Goal: Information Seeking & Learning: Learn about a topic

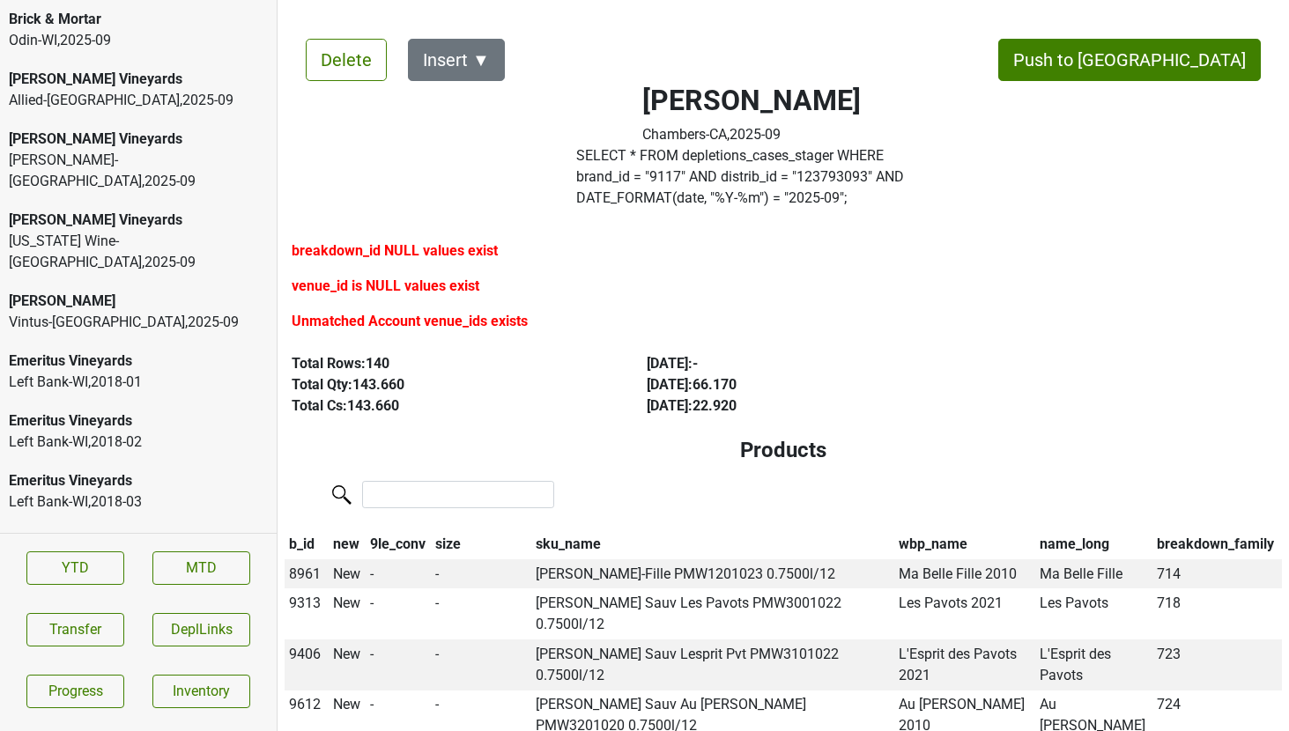
scroll to position [3559, 0]
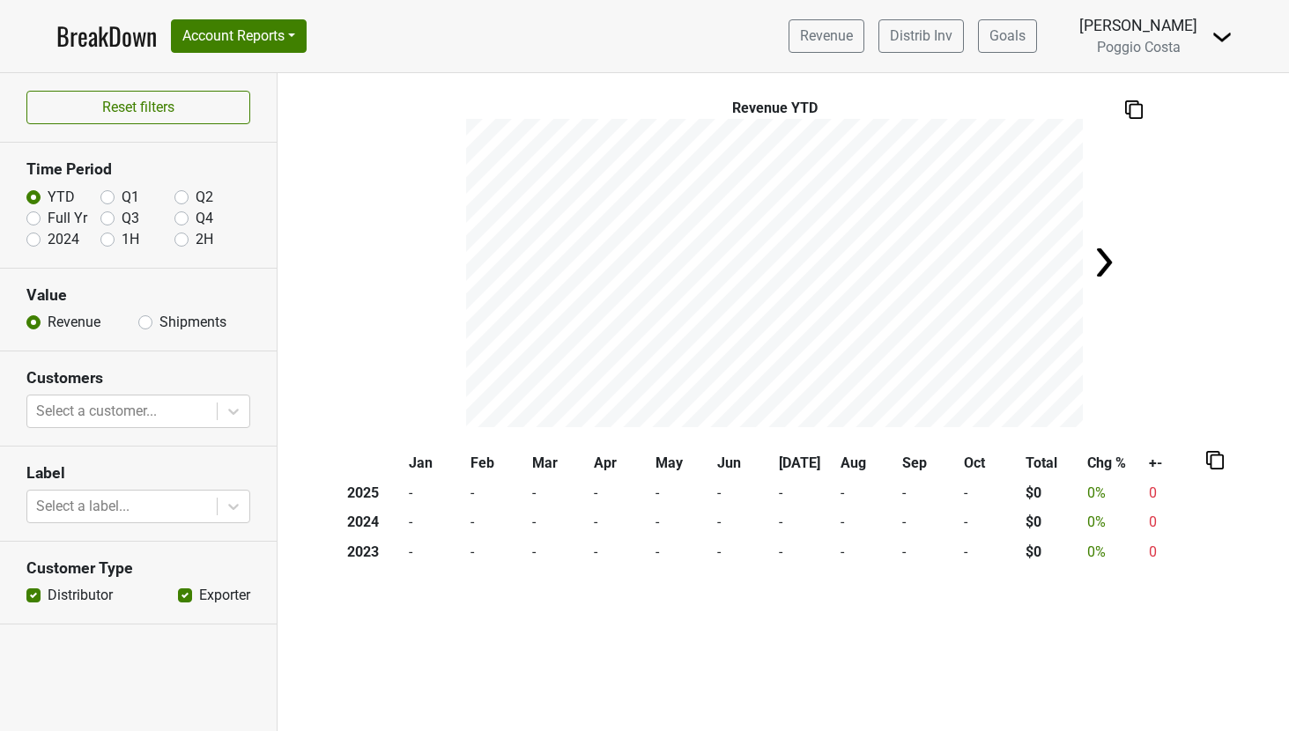
click at [1225, 38] on img at bounding box center [1221, 36] width 21 height 21
click at [1175, 92] on link "Logout" at bounding box center [1161, 99] width 139 height 28
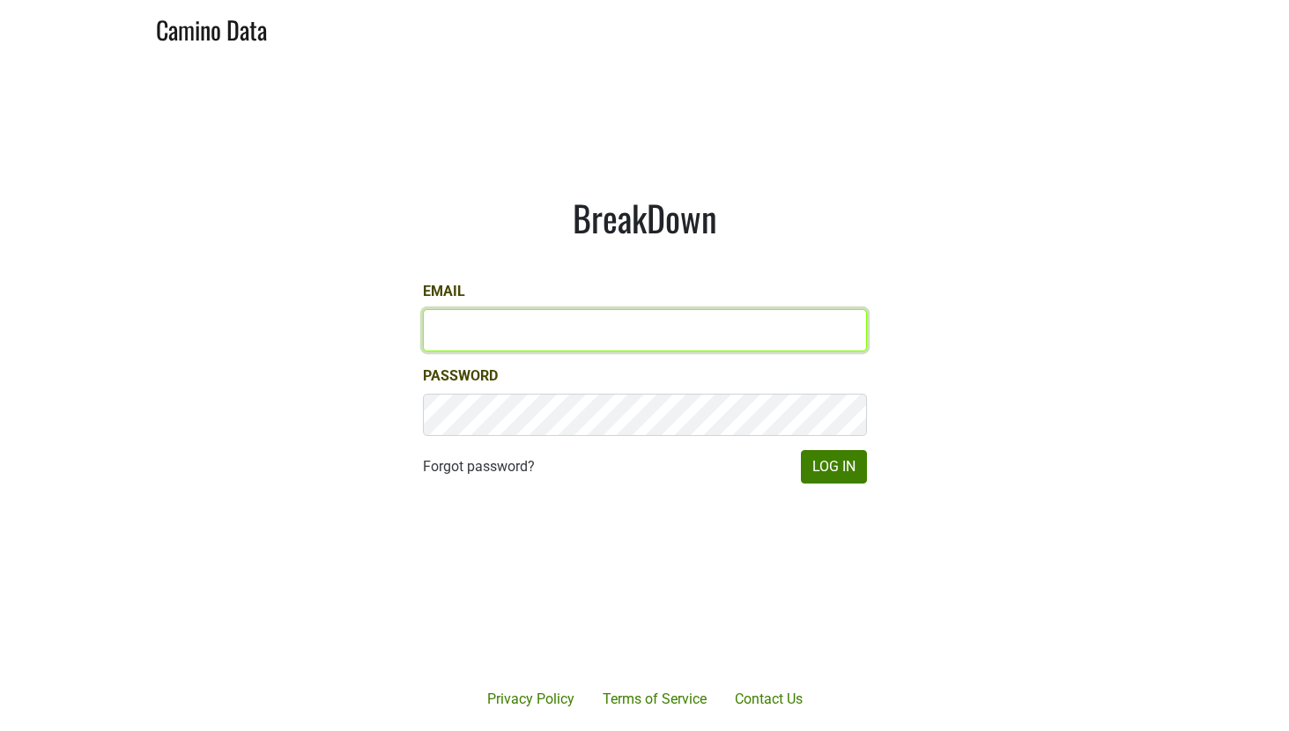
click at [476, 332] on input "Email" at bounding box center [645, 330] width 444 height 42
click at [555, 330] on input "matt@poggiocosta.com" at bounding box center [645, 330] width 444 height 42
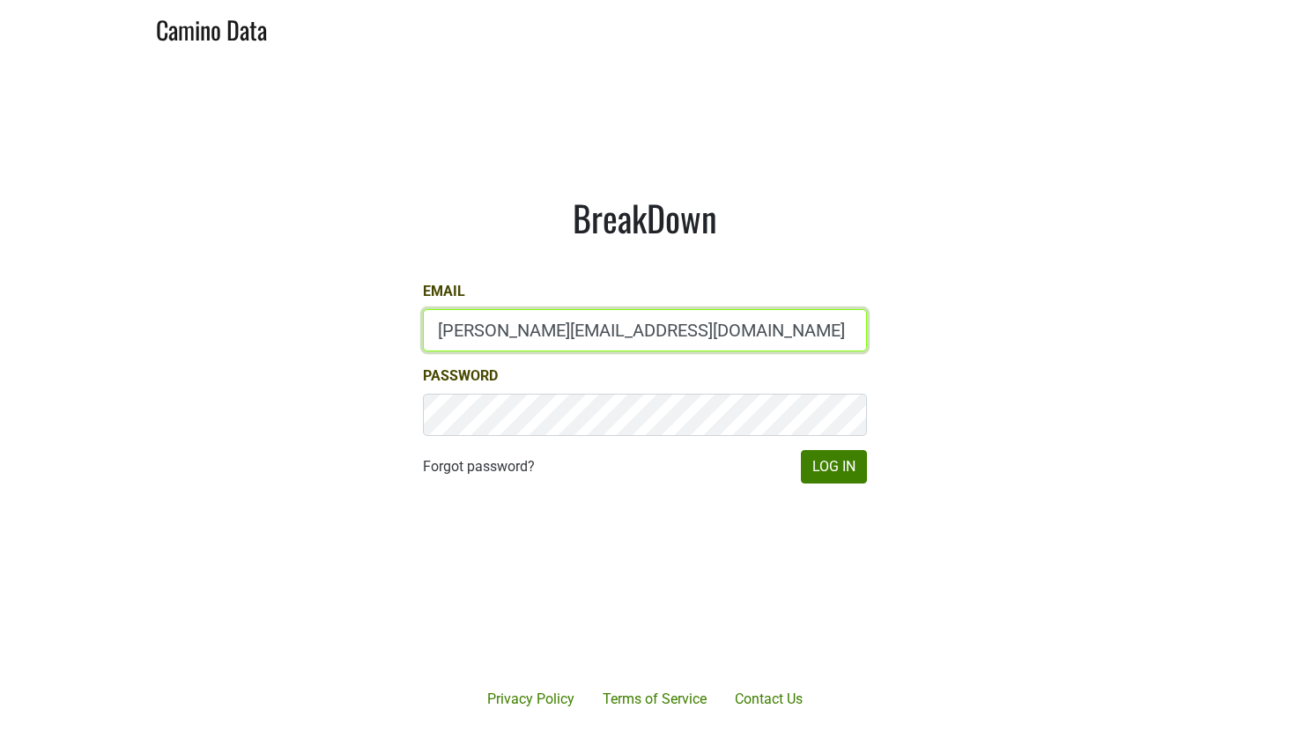
click at [555, 330] on input "matt@poggiocosta.com" at bounding box center [645, 330] width 444 height 42
type input "dave@caminodata.com"
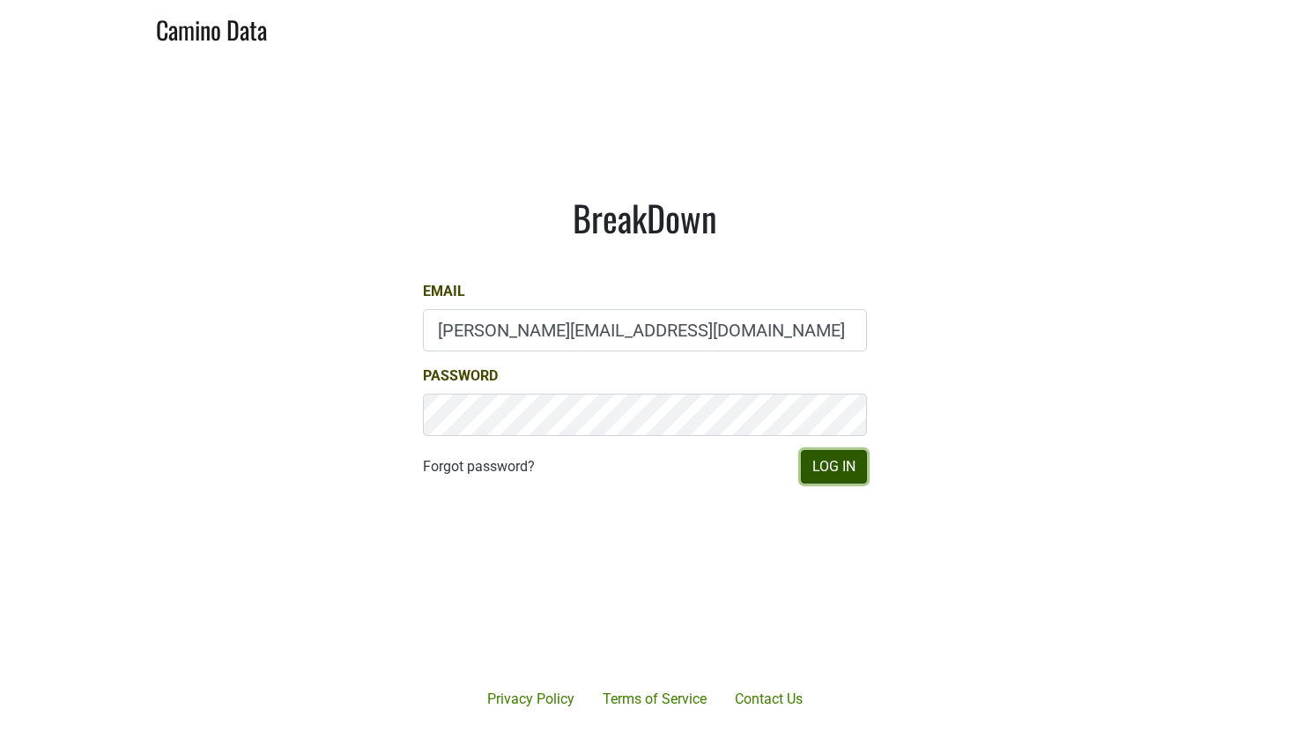
click at [823, 473] on button "Log In" at bounding box center [834, 466] width 66 height 33
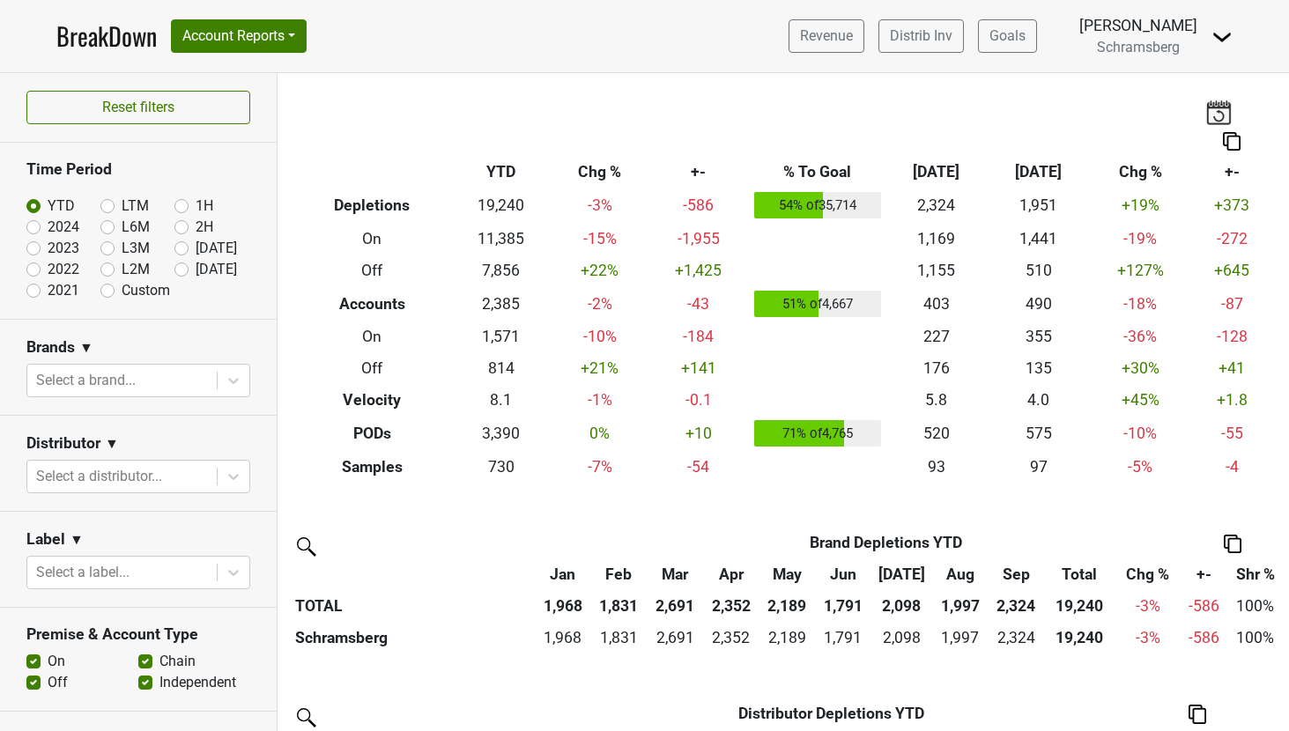
click at [1128, 52] on span "Schramsberg" at bounding box center [1138, 47] width 83 height 17
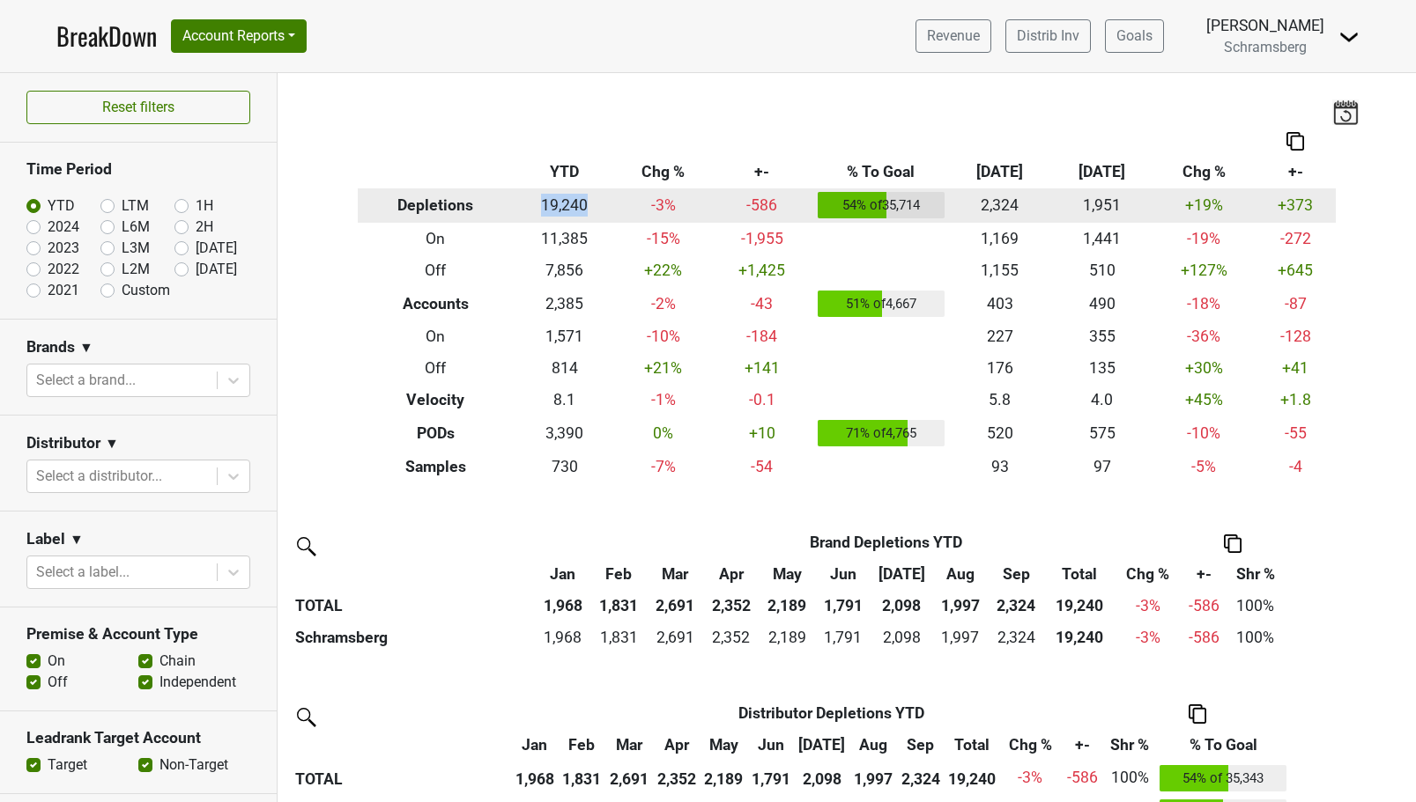
drag, startPoint x: 526, startPoint y: 208, endPoint x: 589, endPoint y: 203, distance: 63.6
click at [589, 203] on td "19,240" at bounding box center [565, 206] width 102 height 35
drag, startPoint x: 632, startPoint y: 203, endPoint x: 670, endPoint y: 203, distance: 37.9
click at [670, 203] on td "-3 %" at bounding box center [663, 206] width 95 height 35
drag, startPoint x: 732, startPoint y: 206, endPoint x: 777, endPoint y: 206, distance: 44.9
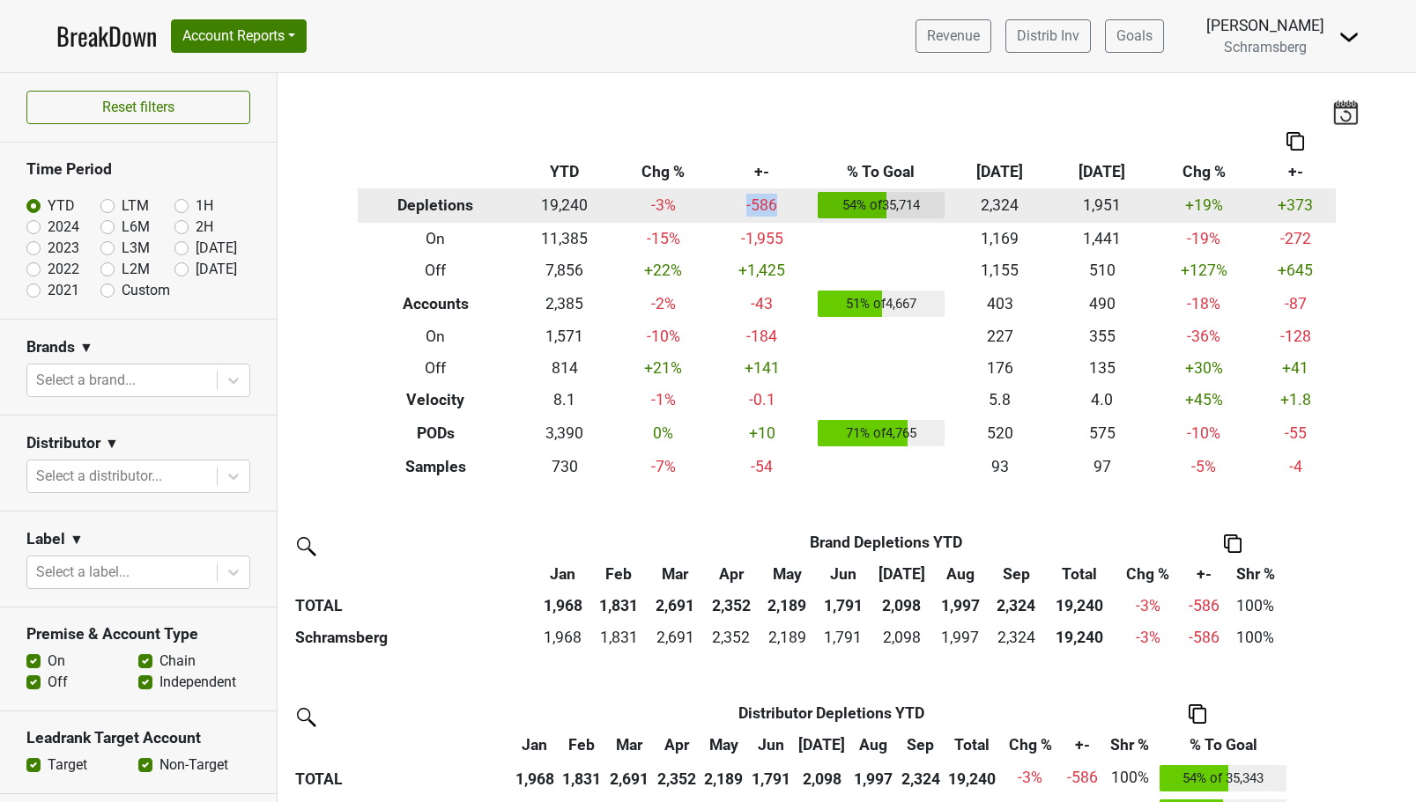
click at [777, 206] on td "-586" at bounding box center [762, 206] width 102 height 35
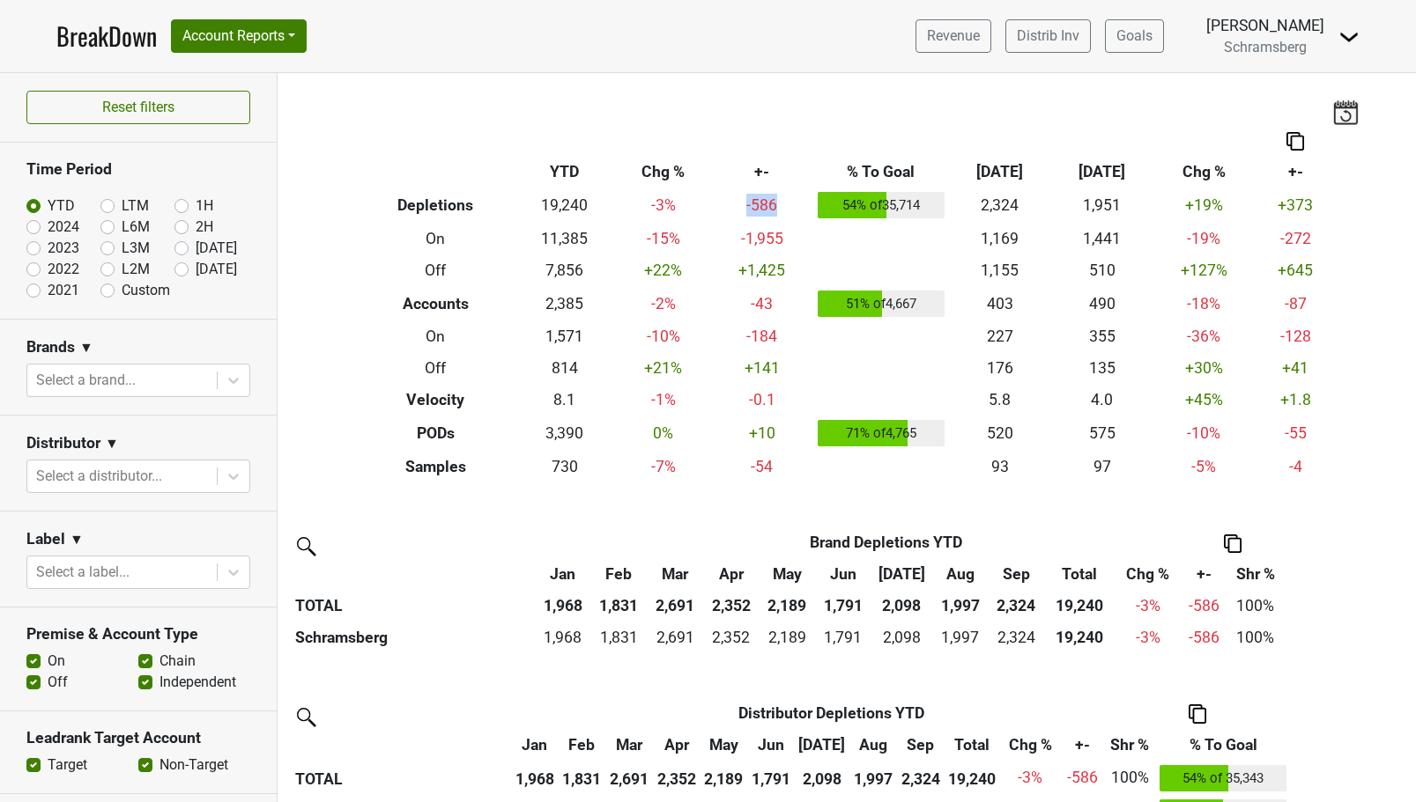
drag, startPoint x: 969, startPoint y: 174, endPoint x: 1023, endPoint y: 176, distance: 53.8
click at [1023, 176] on th "Sep ‘25" at bounding box center [1000, 173] width 102 height 32
click at [1075, 178] on th "Sep ‘24" at bounding box center [1102, 173] width 102 height 32
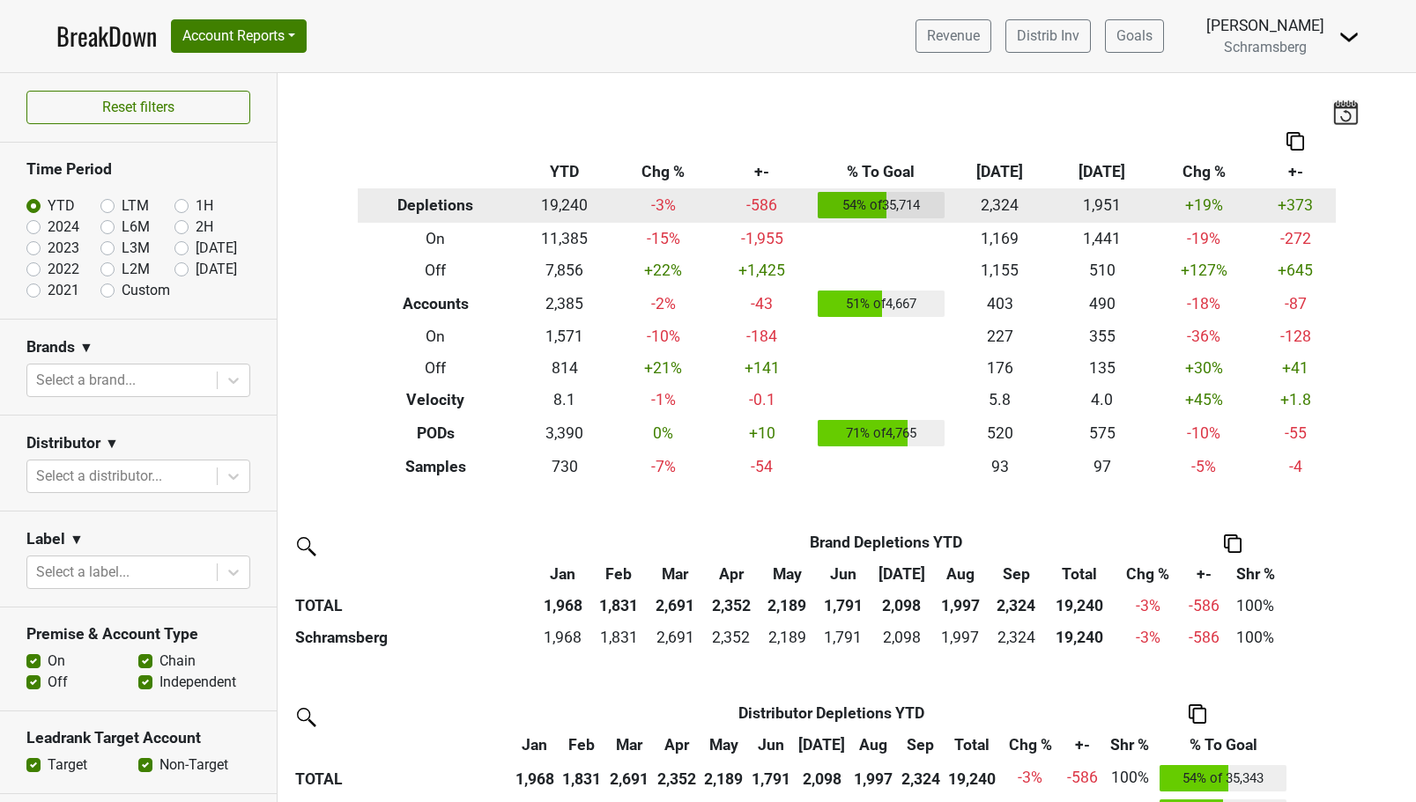
click at [996, 205] on td "2,324" at bounding box center [1000, 206] width 102 height 35
click at [1206, 205] on td "+19 %" at bounding box center [1203, 206] width 102 height 35
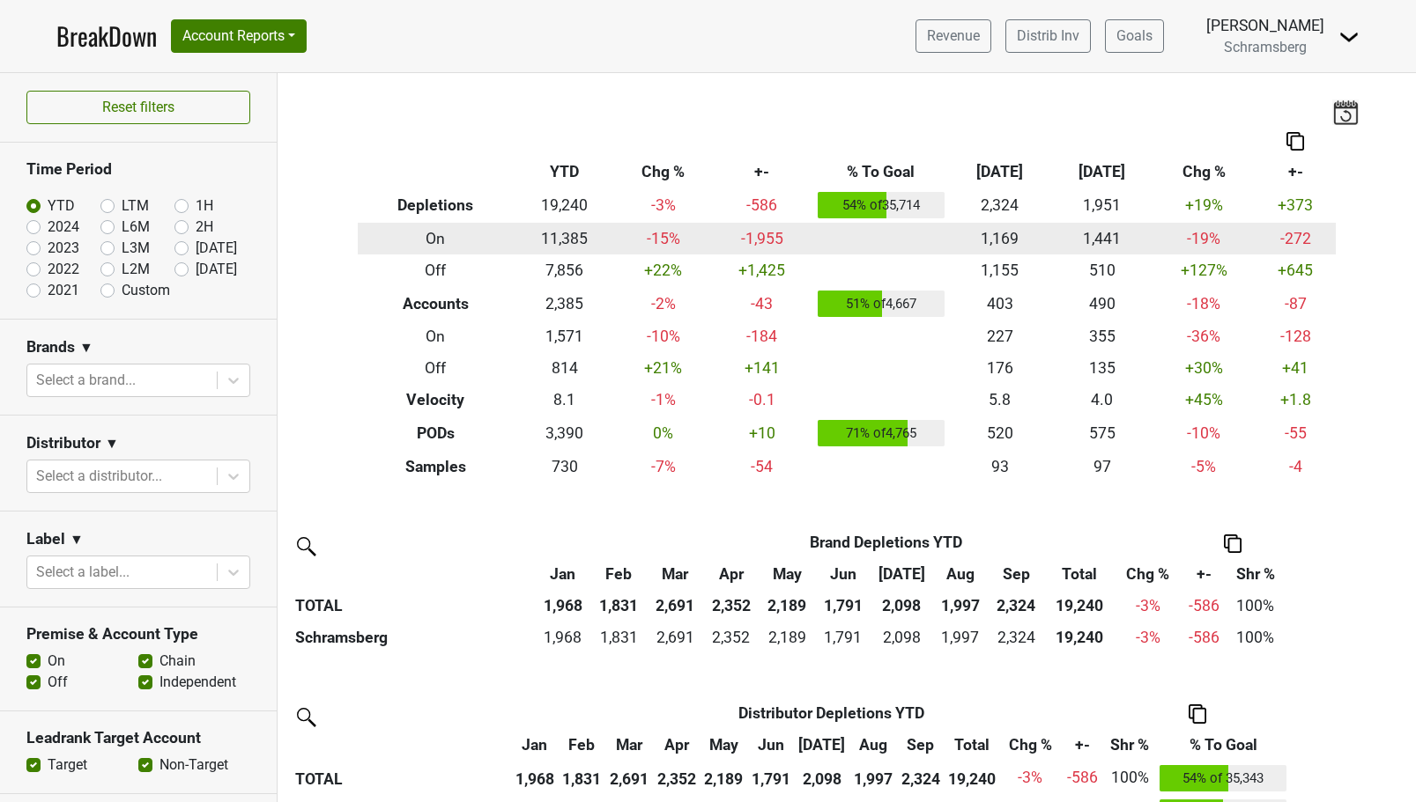
click at [737, 238] on td "-1,955" at bounding box center [762, 239] width 102 height 32
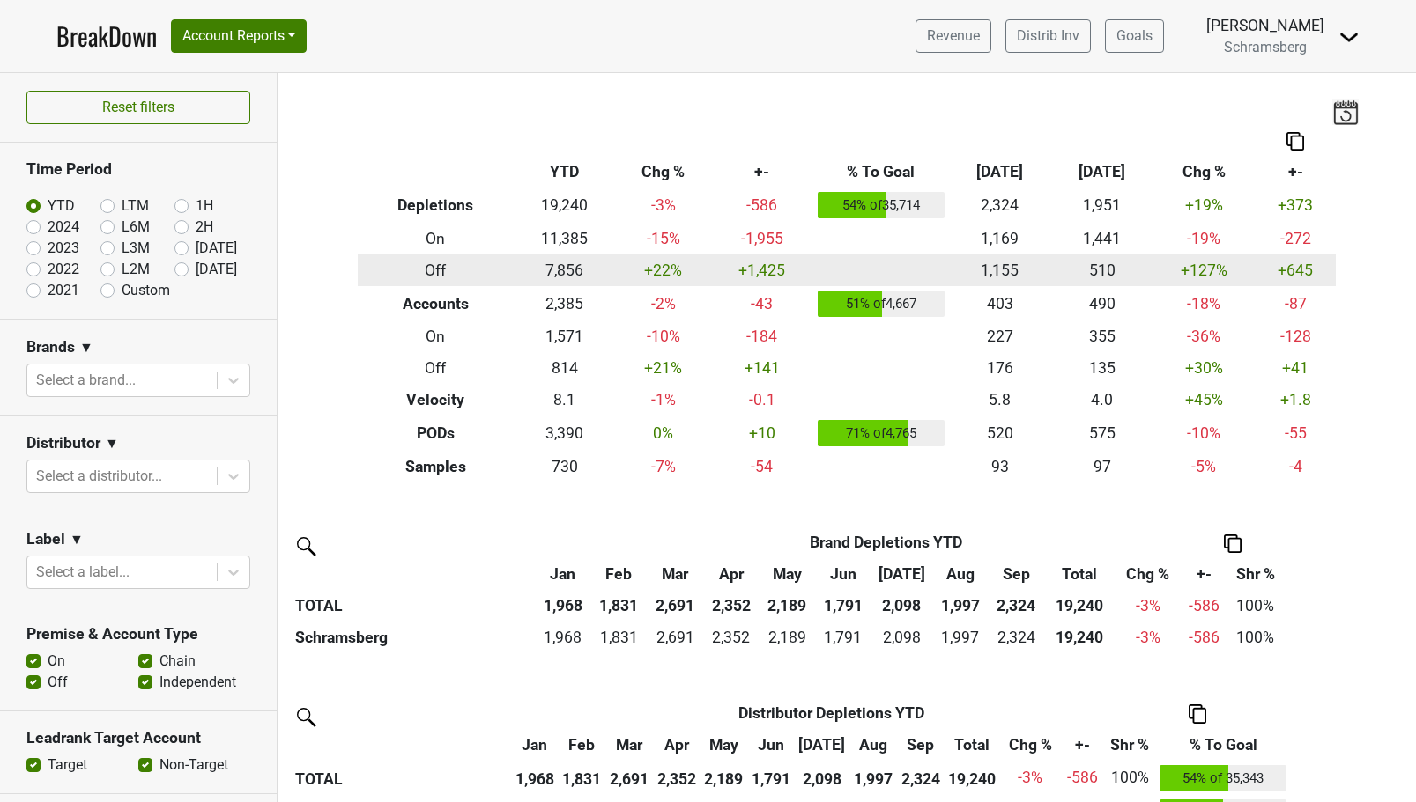
click at [647, 272] on td "+22 %" at bounding box center [663, 271] width 95 height 32
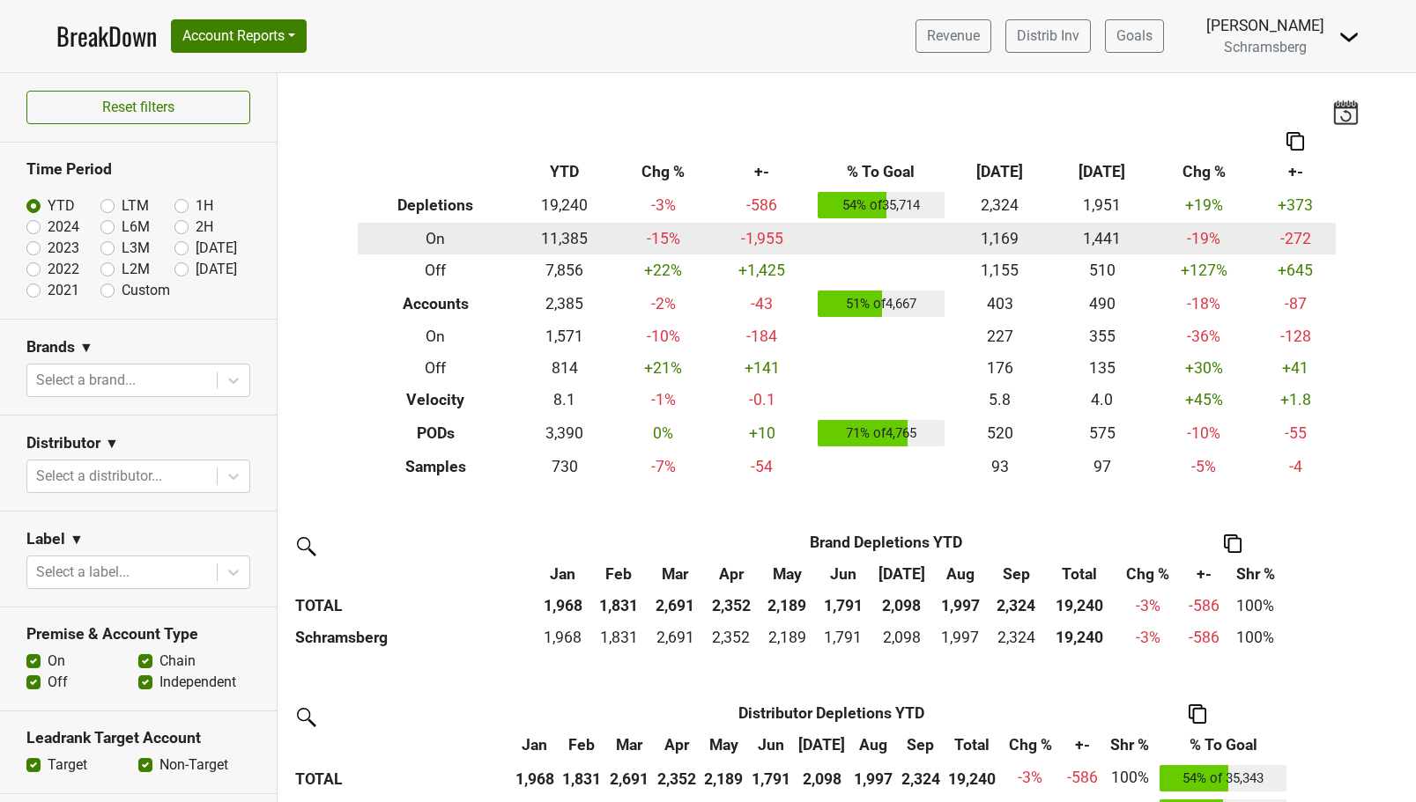
click at [651, 240] on td "-15 %" at bounding box center [663, 239] width 95 height 32
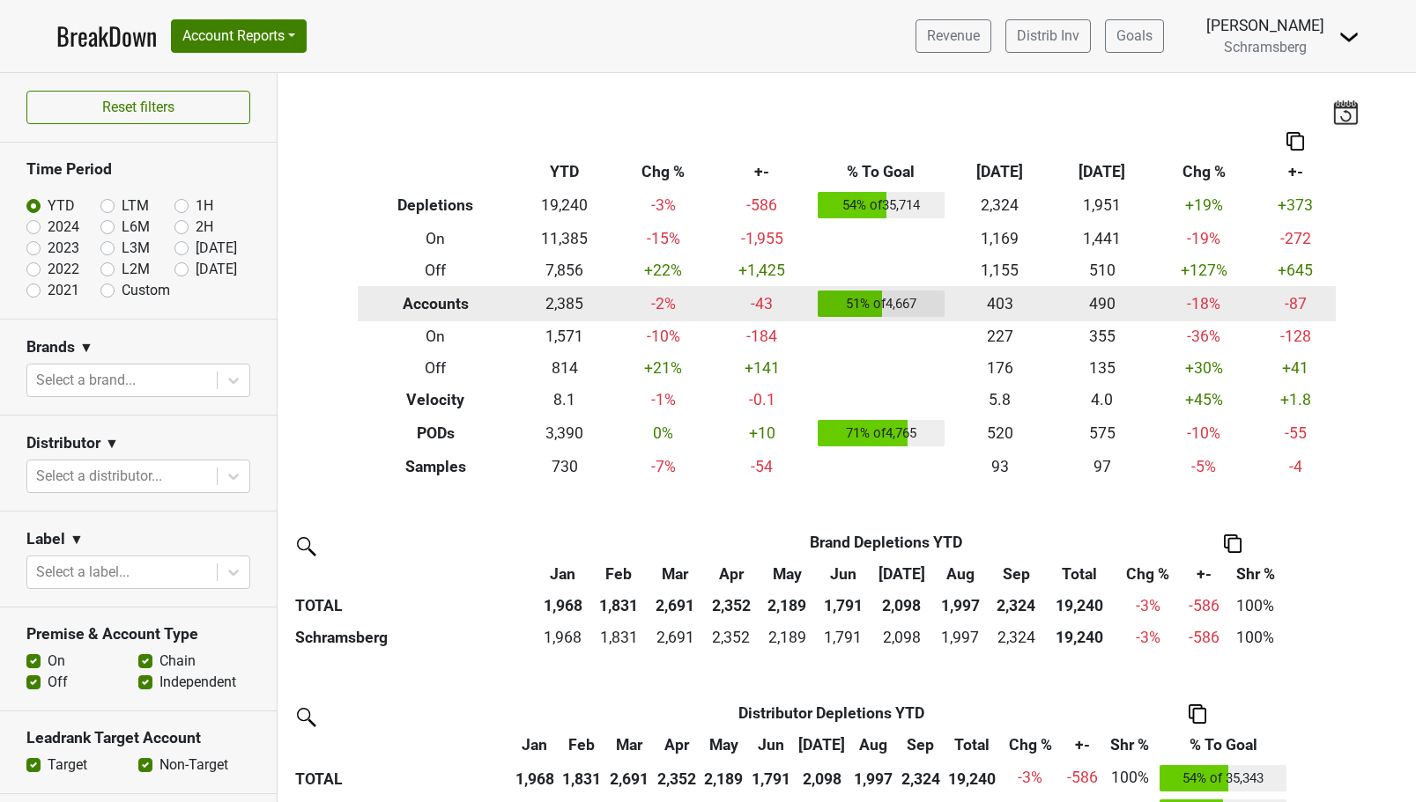
click at [653, 302] on td "-2 %" at bounding box center [663, 303] width 95 height 35
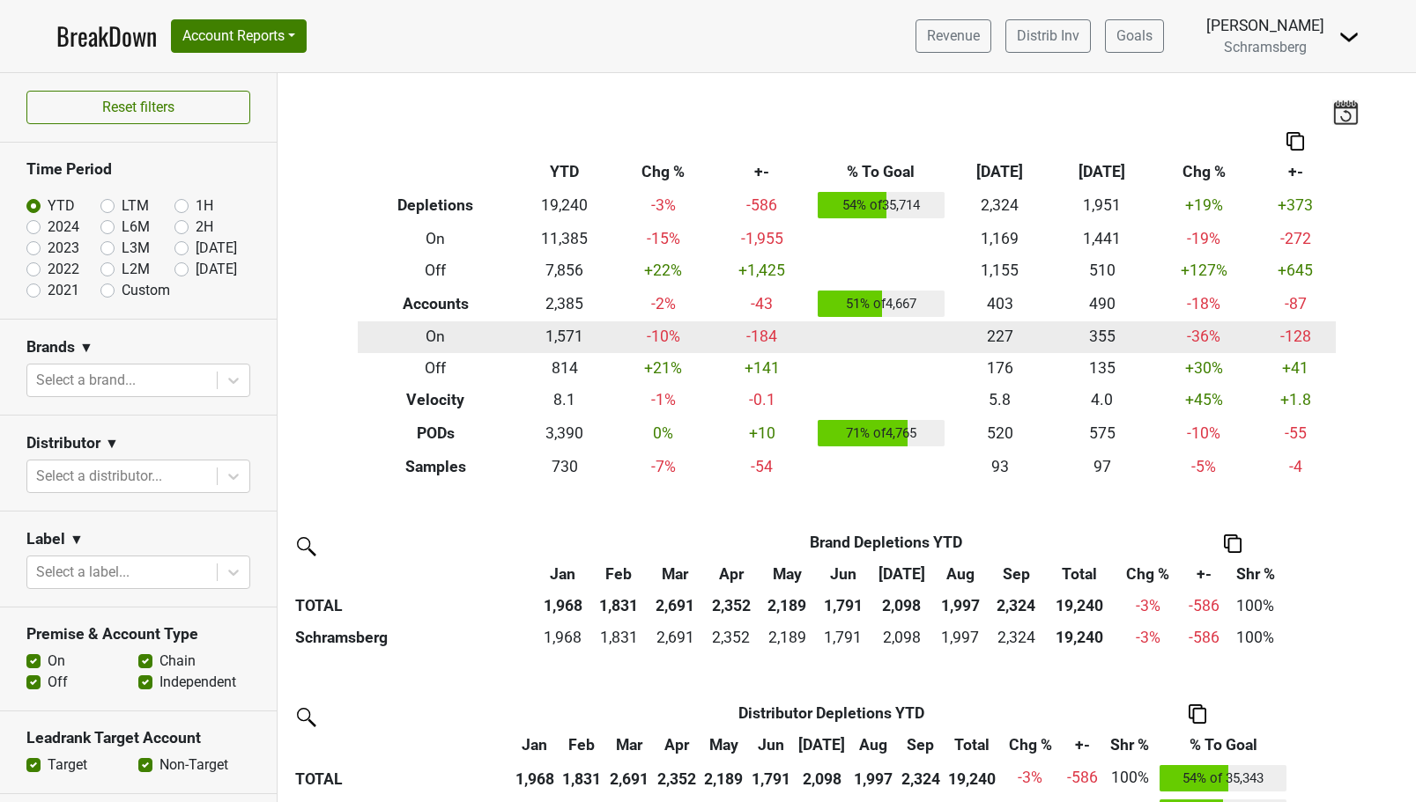
click at [421, 335] on th "On" at bounding box center [436, 338] width 156 height 32
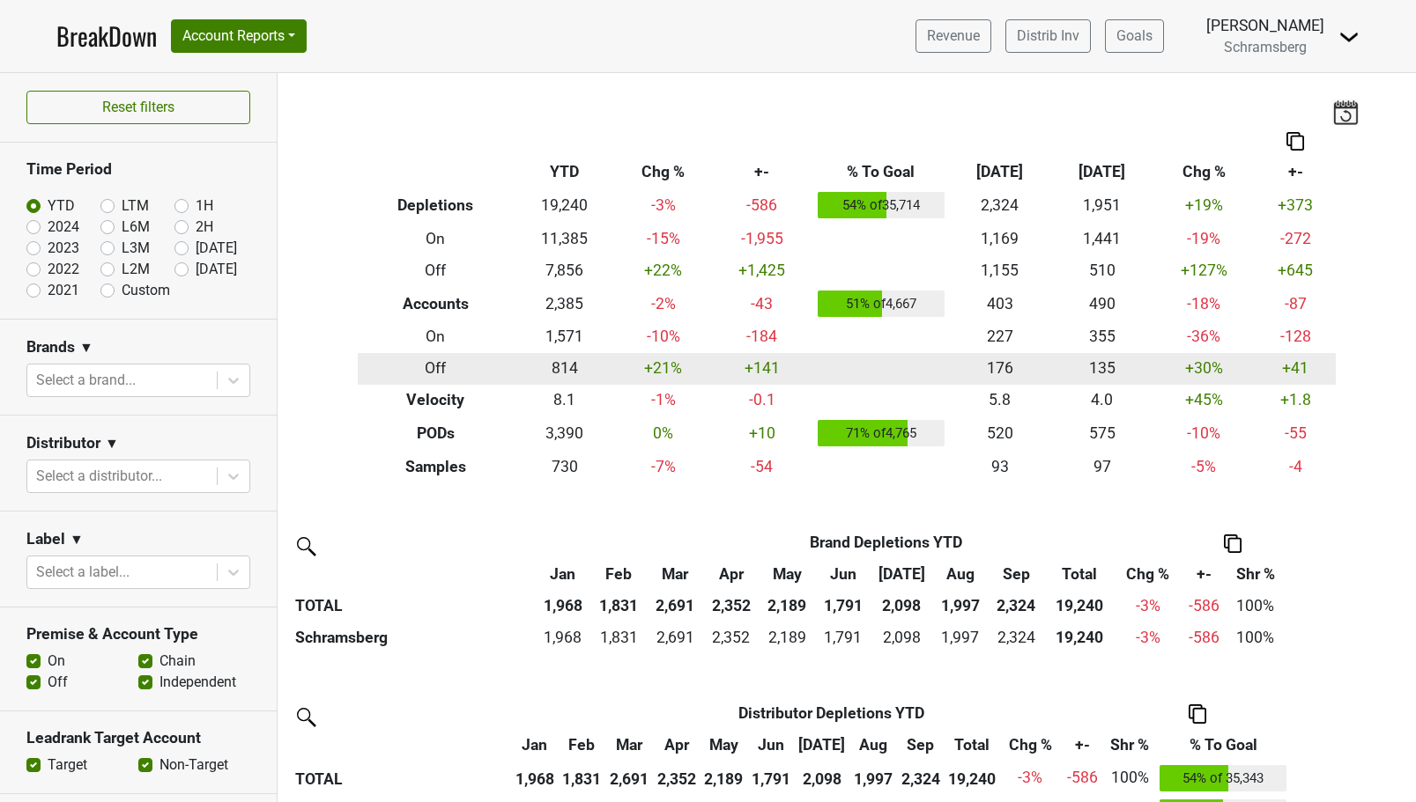
click at [653, 376] on td "+21 %" at bounding box center [663, 369] width 95 height 32
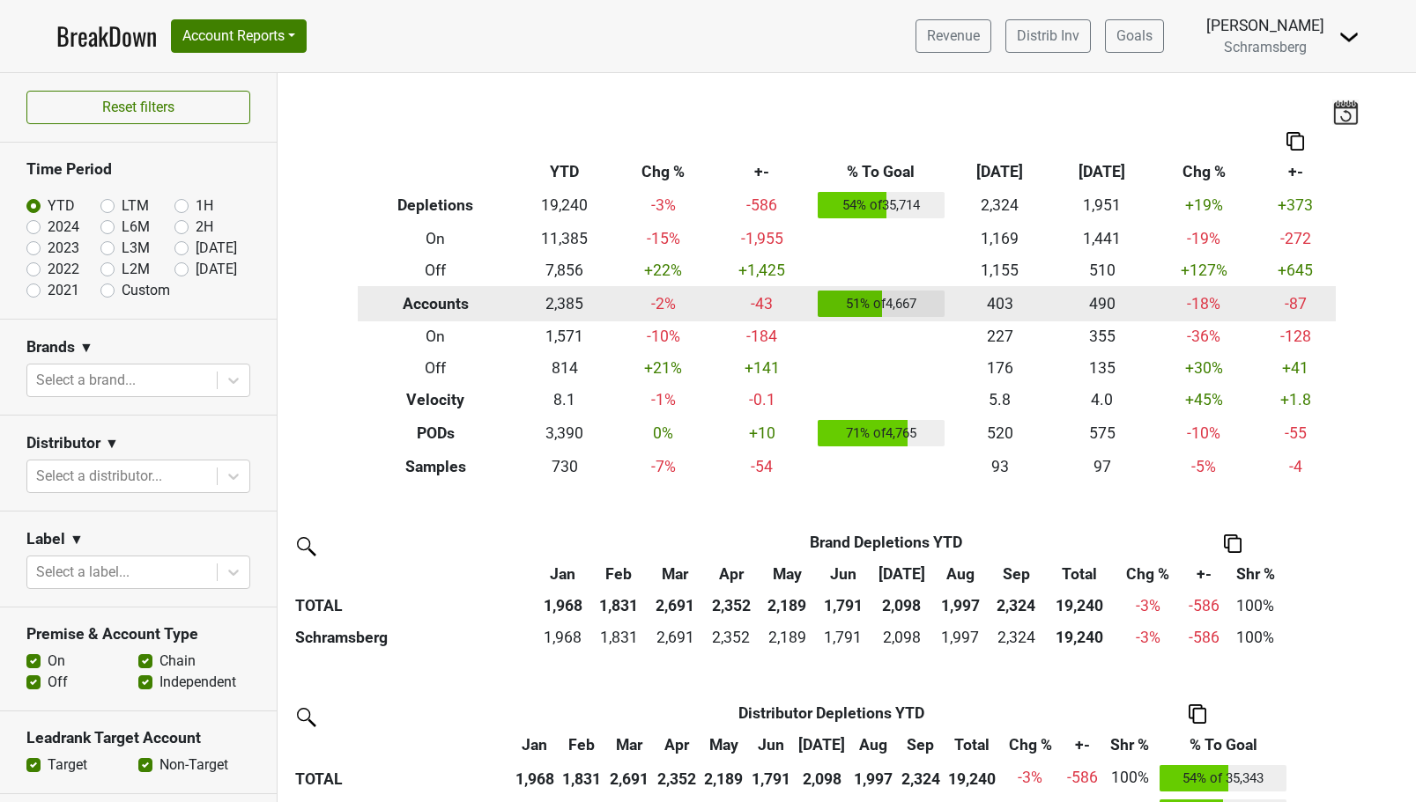
drag, startPoint x: 828, startPoint y: 301, endPoint x: 886, endPoint y: 298, distance: 58.2
click at [886, 298] on td "51 % of 4,667" at bounding box center [881, 303] width 136 height 35
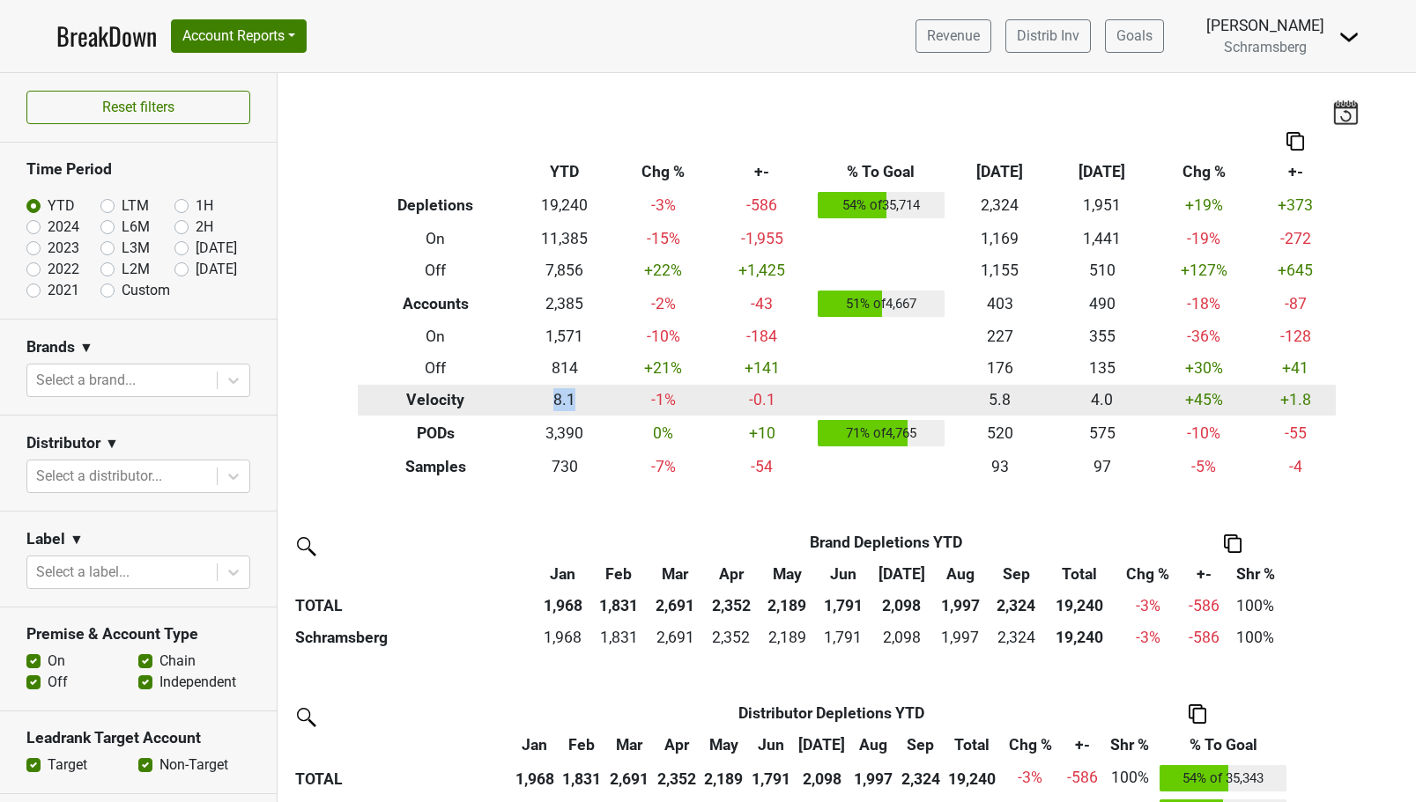
drag, startPoint x: 529, startPoint y: 404, endPoint x: 570, endPoint y: 405, distance: 41.4
click at [570, 405] on td "8.1" at bounding box center [565, 401] width 102 height 32
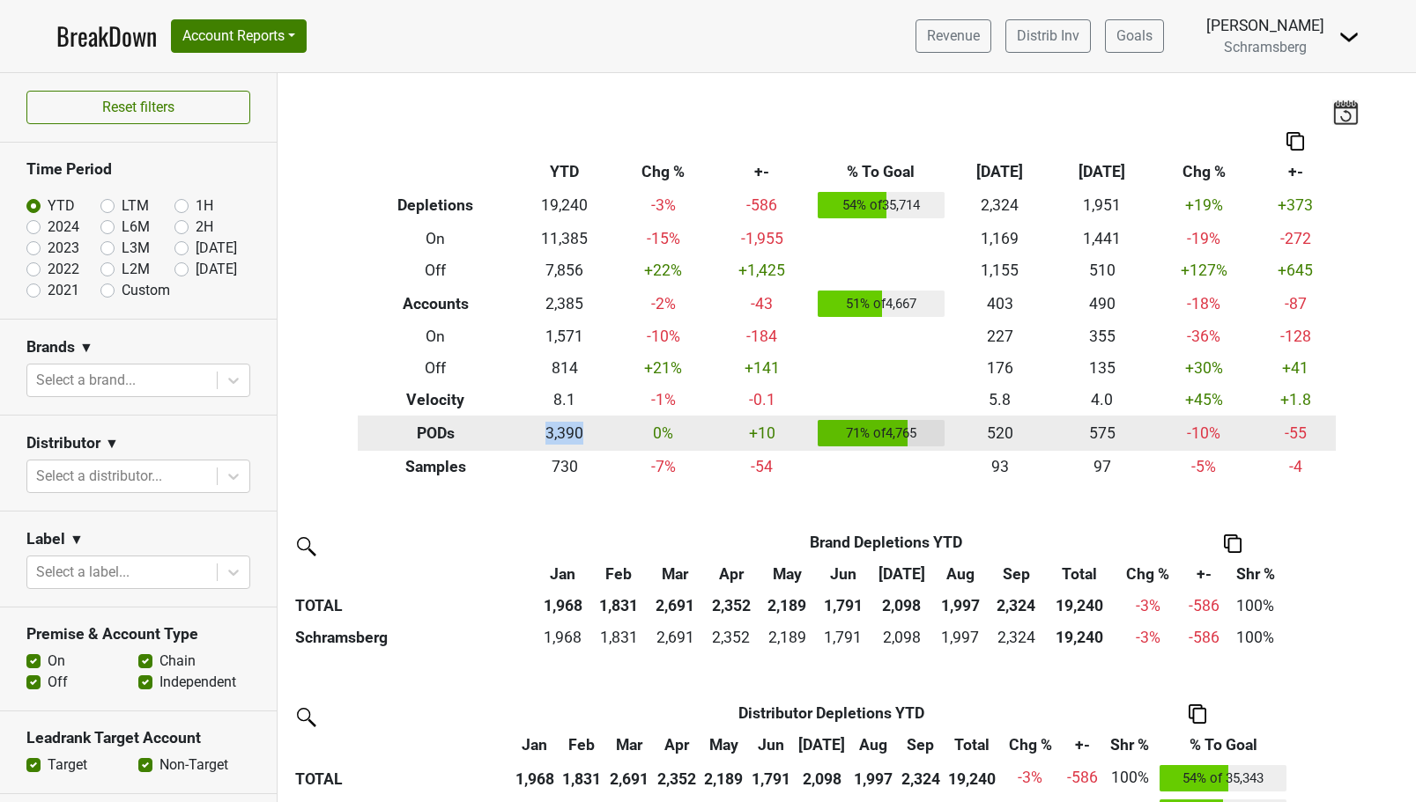
drag, startPoint x: 519, startPoint y: 437, endPoint x: 591, endPoint y: 437, distance: 72.2
click at [591, 437] on td "3,390" at bounding box center [565, 433] width 102 height 35
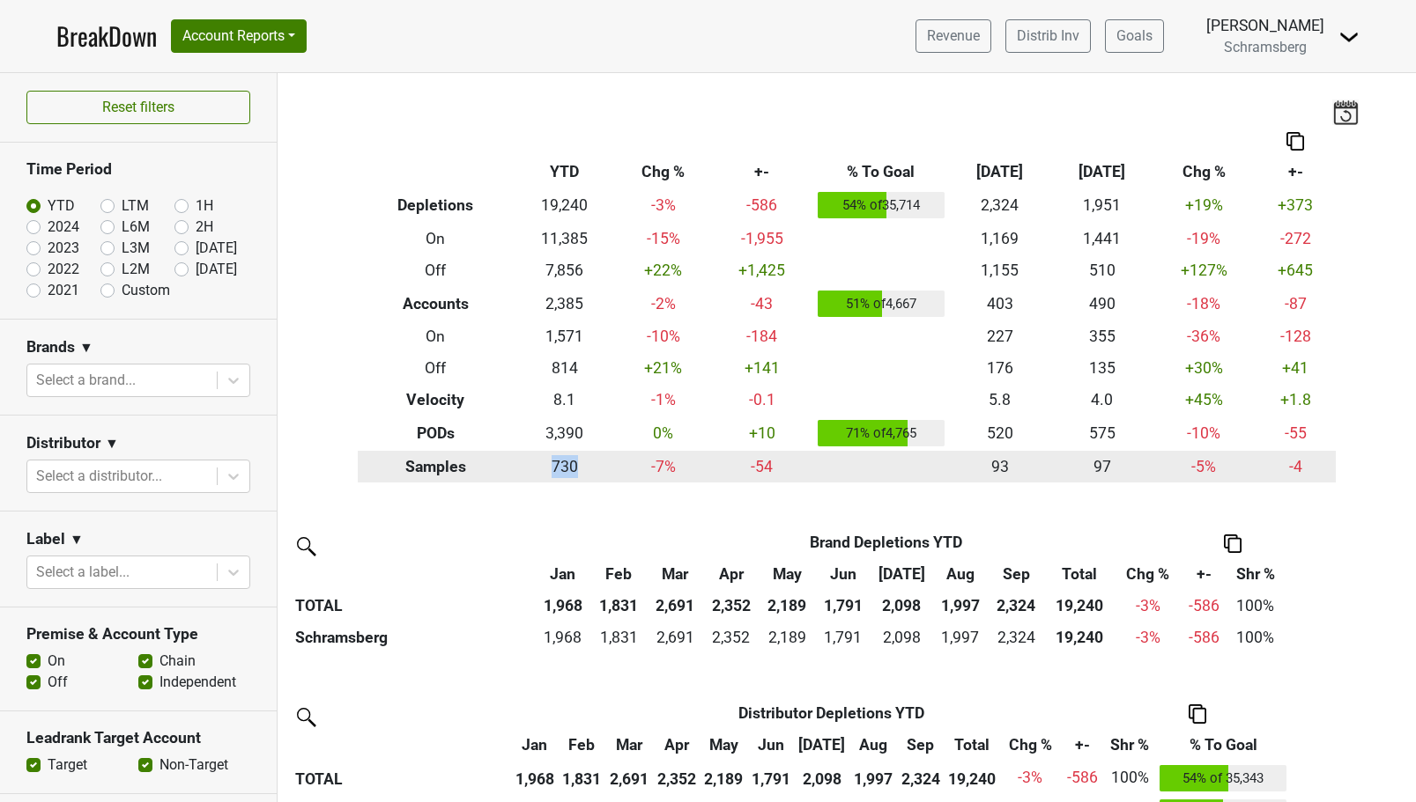
drag, startPoint x: 545, startPoint y: 471, endPoint x: 578, endPoint y: 471, distance: 32.6
click at [578, 471] on td "730" at bounding box center [565, 467] width 102 height 32
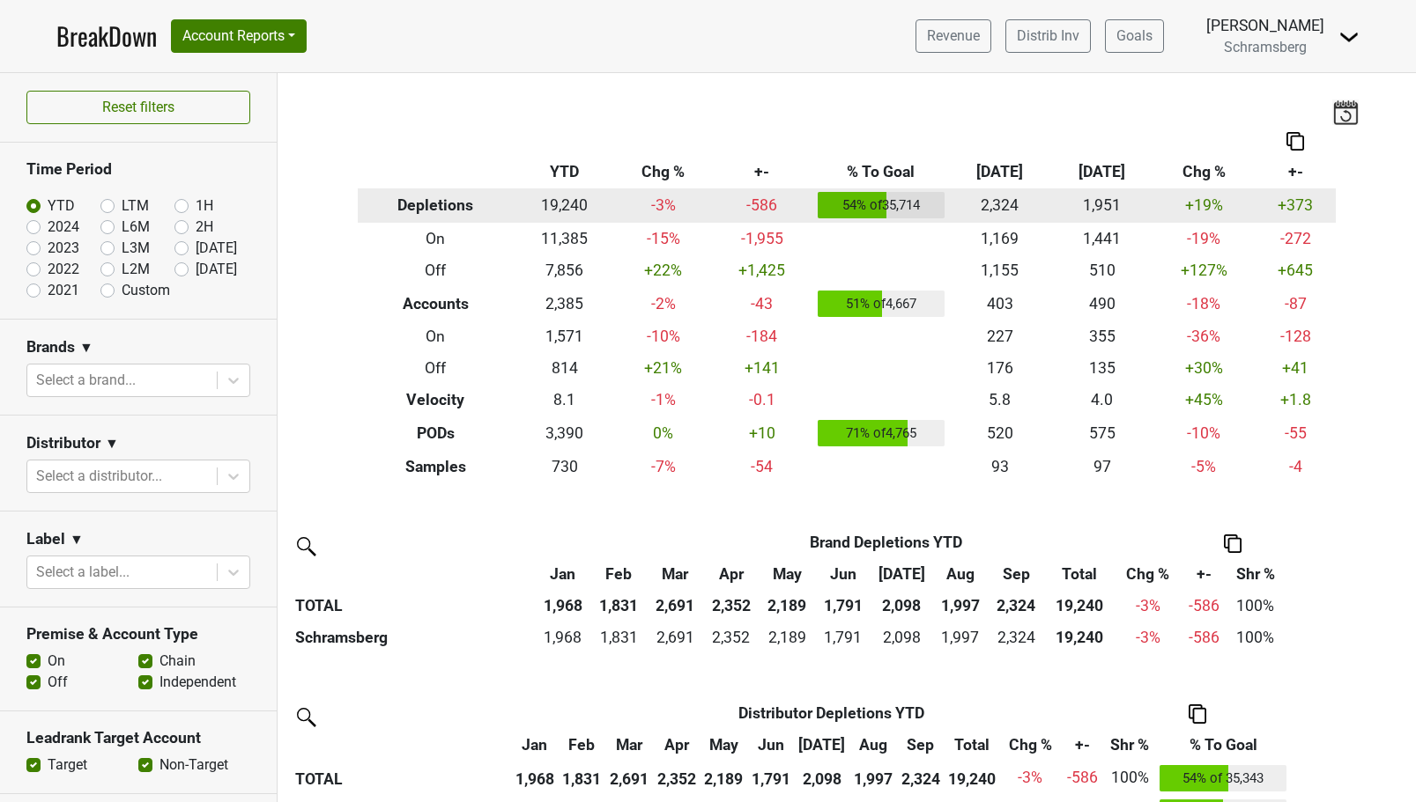
click at [562, 202] on td "19,240" at bounding box center [565, 206] width 102 height 35
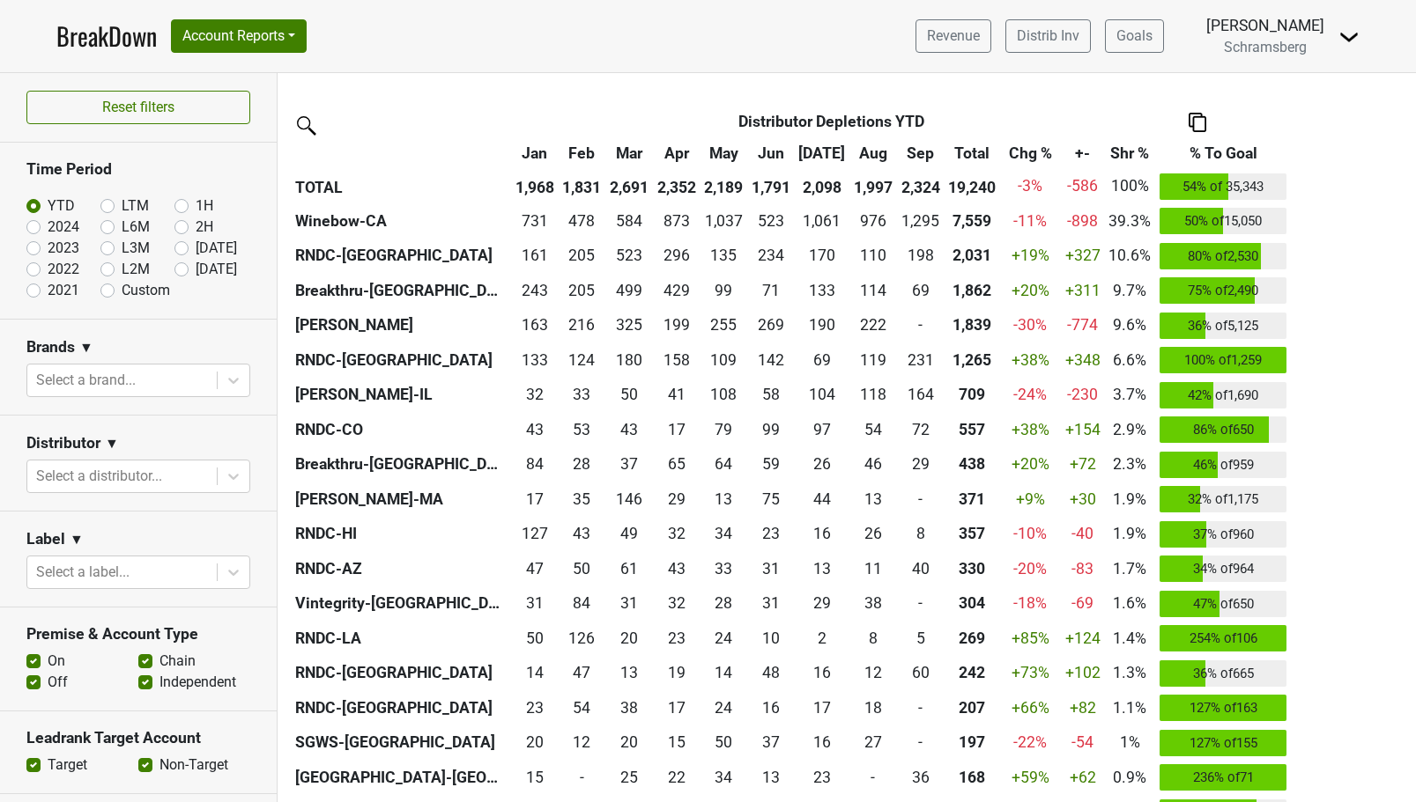
scroll to position [595, 0]
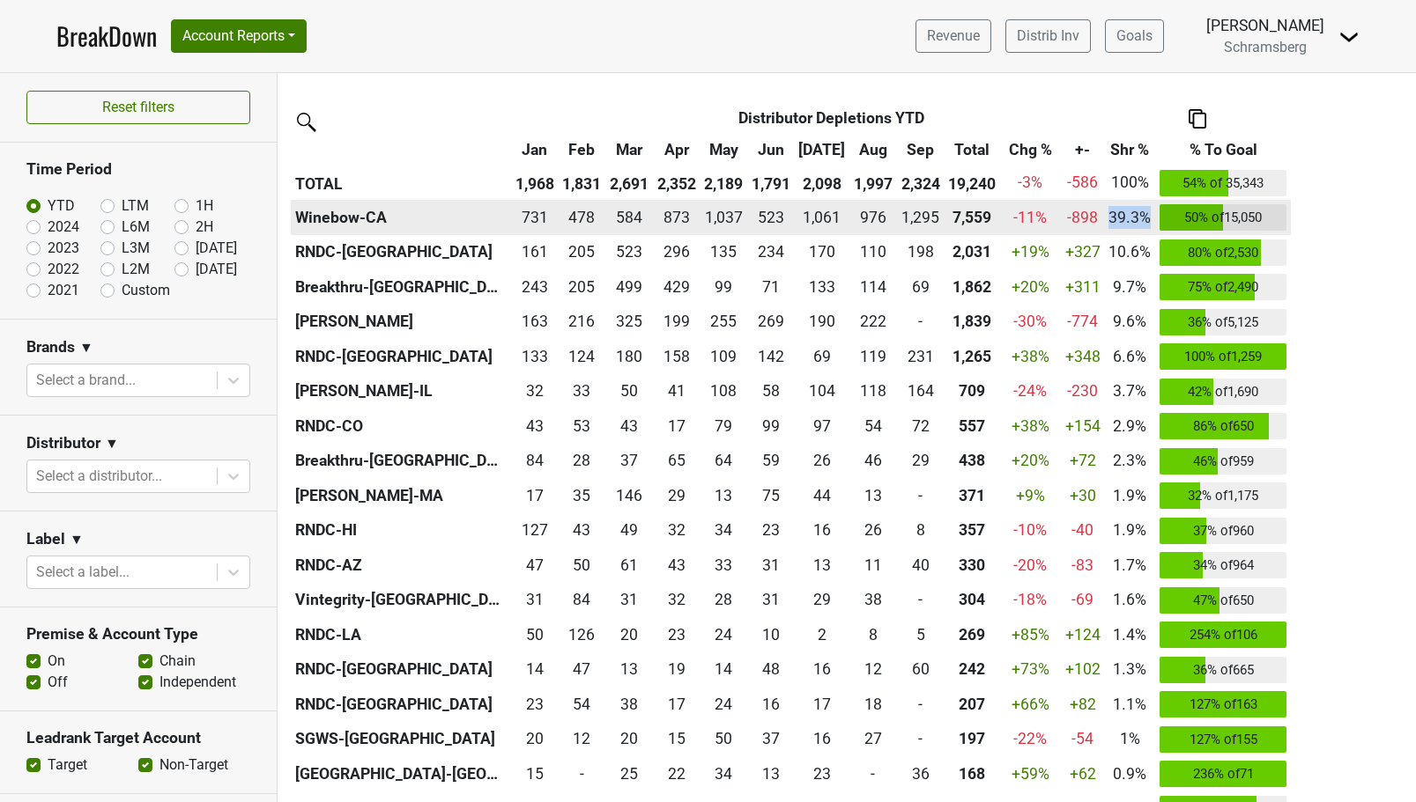
drag, startPoint x: 1096, startPoint y: 218, endPoint x: 1135, endPoint y: 216, distance: 39.7
click at [1135, 216] on td "39.3%" at bounding box center [1130, 217] width 51 height 35
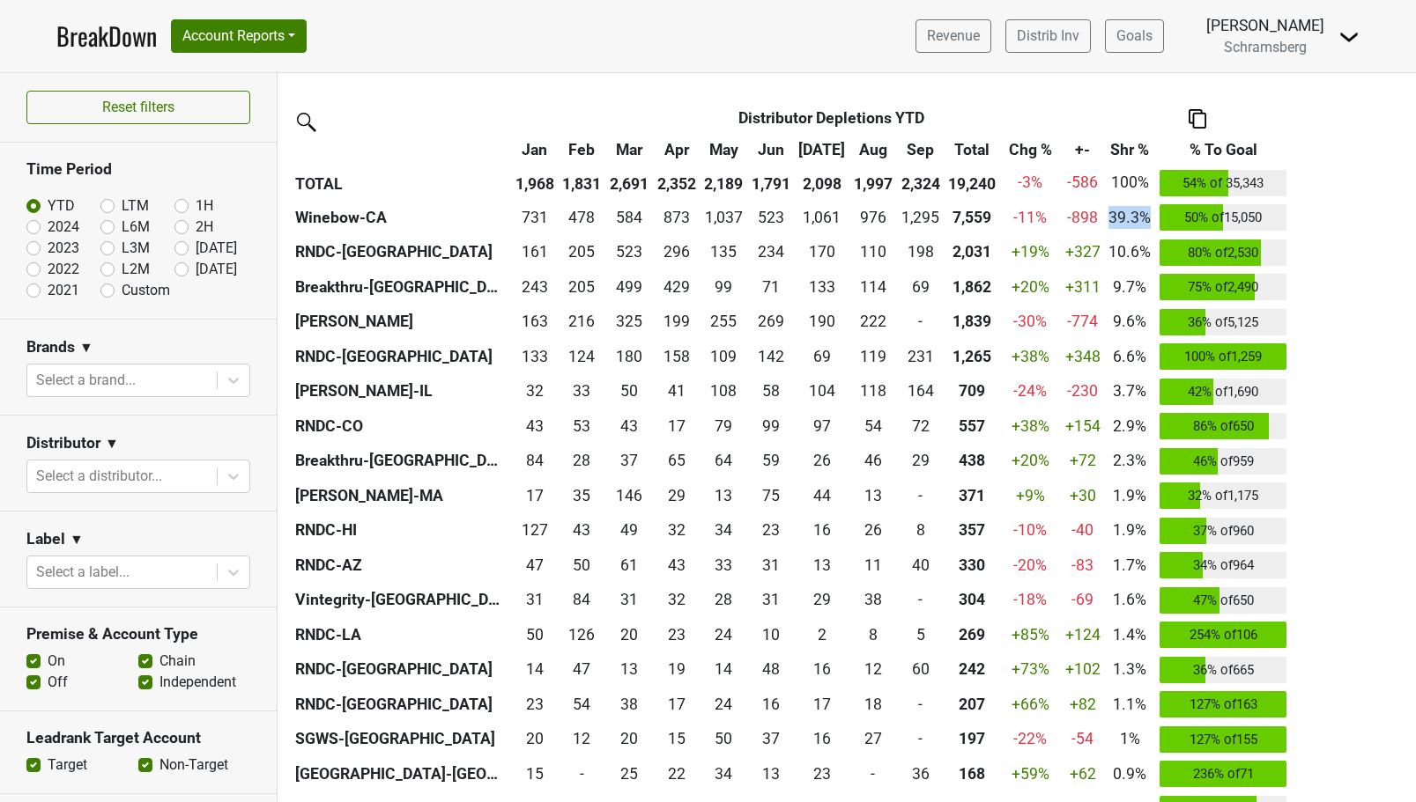
click at [1188, 124] on img at bounding box center [1197, 118] width 18 height 18
click at [1067, 84] on div "Brand Brand Depletions YTD Jan Feb Mar Apr May Jun Jul Aug Sep Total Chg % +- S…" at bounding box center [846, 571] width 1138 height 1281
click at [311, 125] on img at bounding box center [305, 121] width 28 height 28
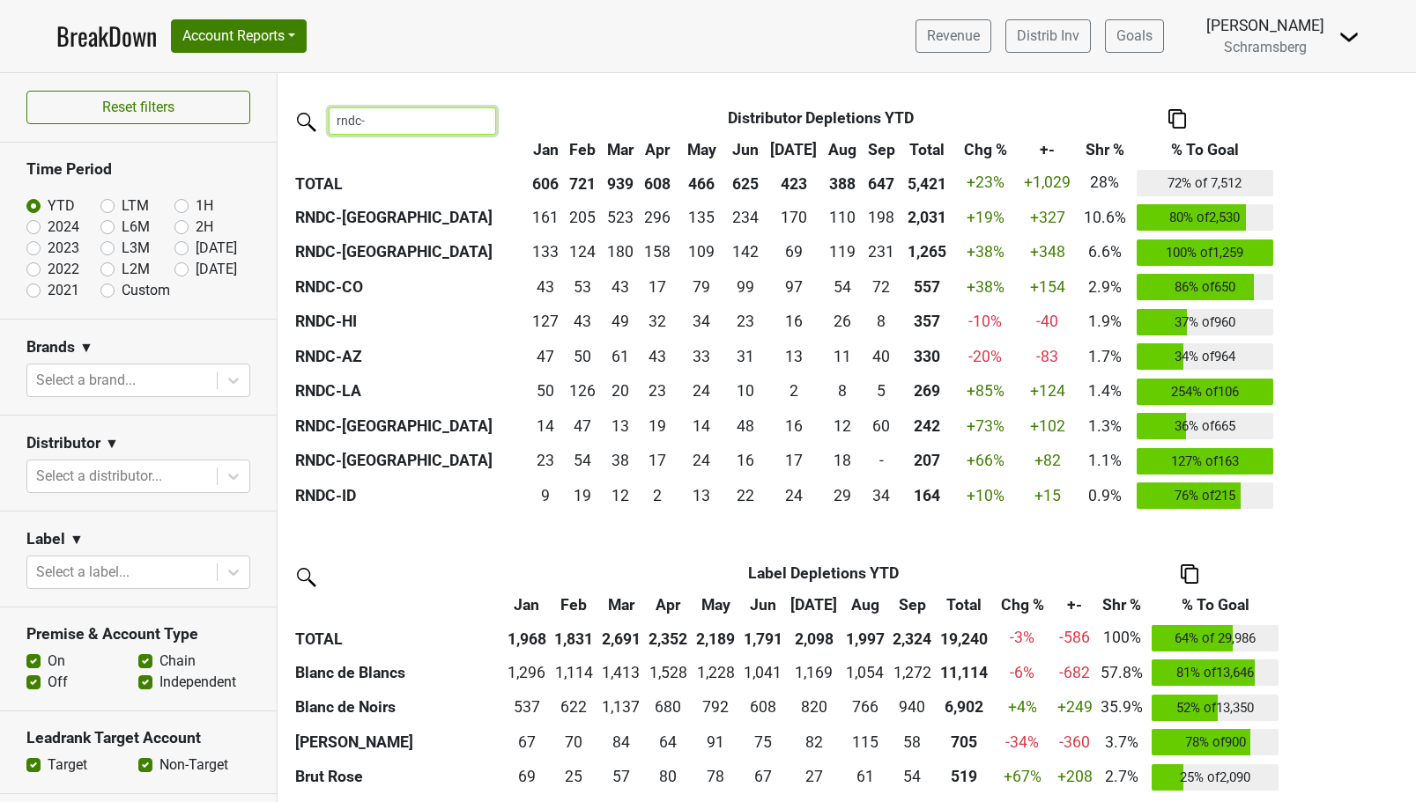
type input "rndc-"
drag, startPoint x: 905, startPoint y: 188, endPoint x: 965, endPoint y: 186, distance: 60.8
click at [965, 186] on tr "TOTAL 606 721 939 608 466 625 423 388 647 5,421 +23% +1,029 28% 72% of 7,512" at bounding box center [784, 183] width 987 height 35
click at [980, 107] on th "Distributor Depletions YTD" at bounding box center [820, 118] width 513 height 32
click at [223, 477] on div at bounding box center [234, 477] width 32 height 32
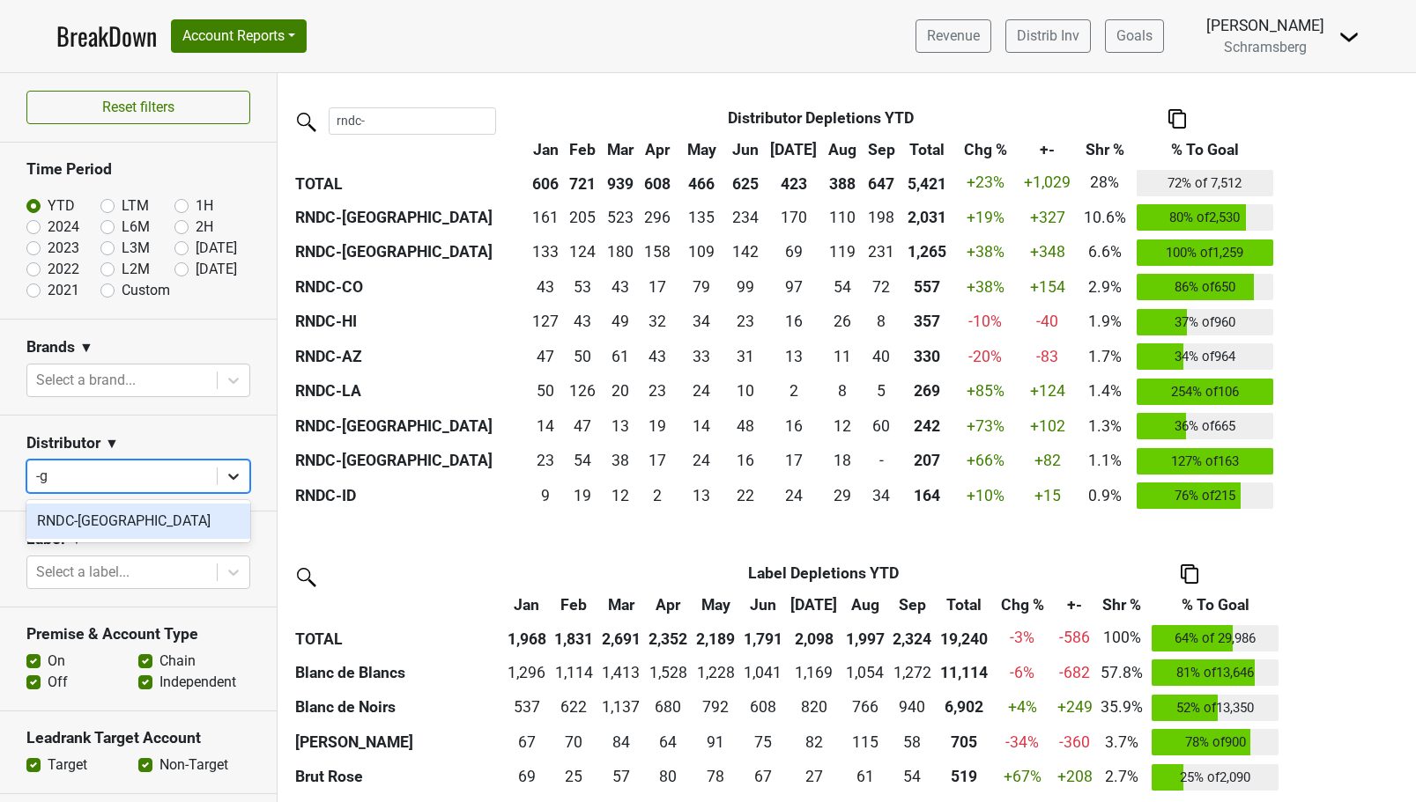
type input "-ga"
click at [166, 517] on div "RNDC-GA" at bounding box center [138, 521] width 224 height 35
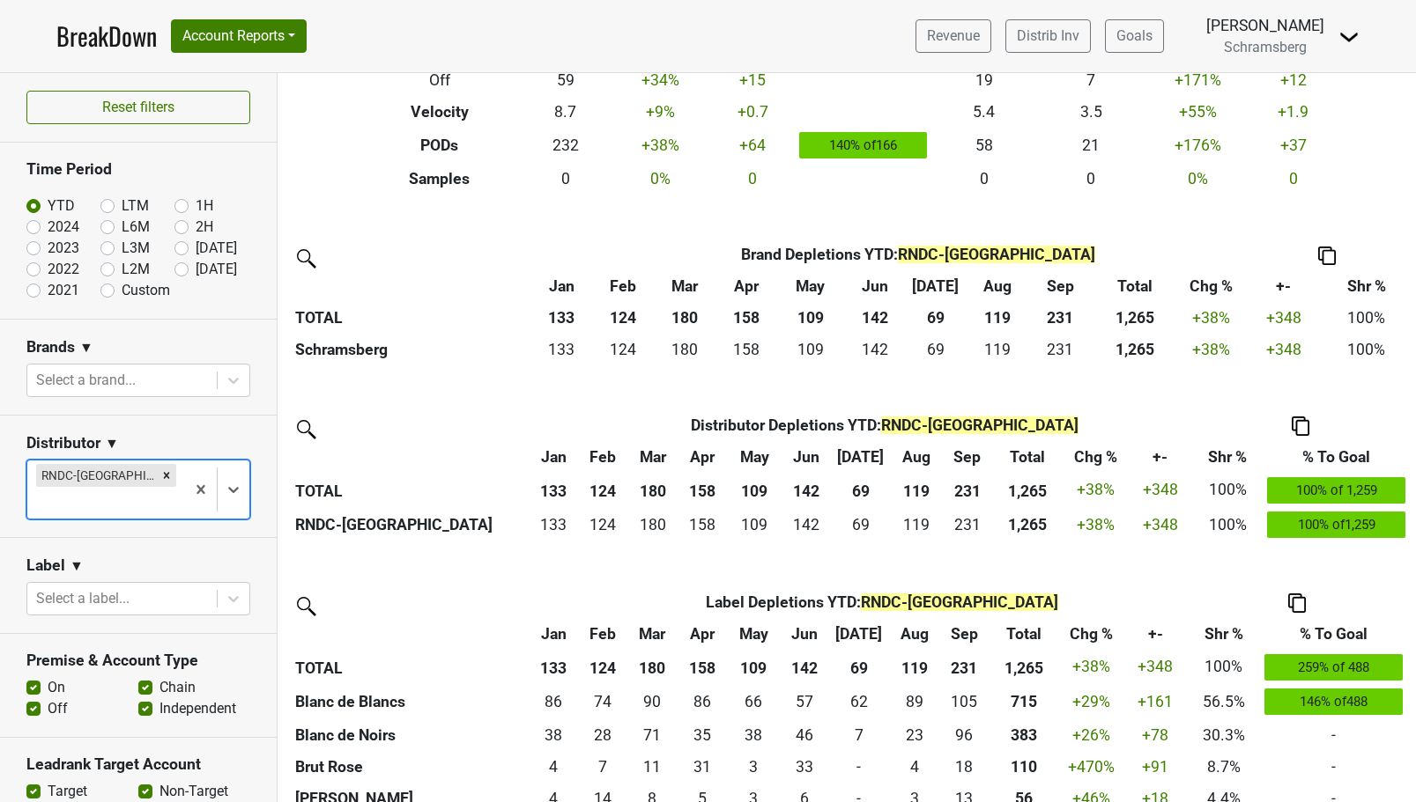
scroll to position [314, 0]
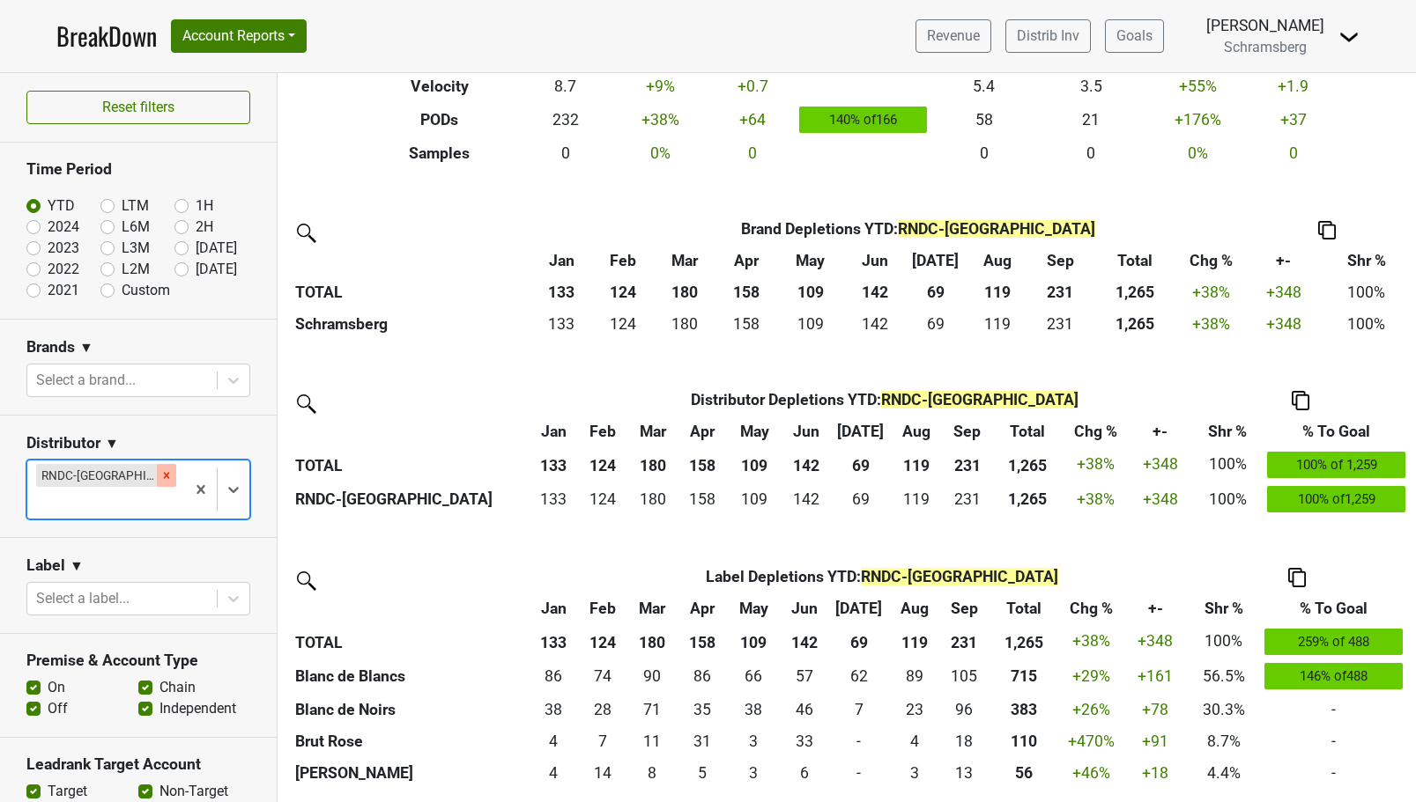
click at [157, 475] on div "Remove RNDC-GA" at bounding box center [166, 475] width 19 height 23
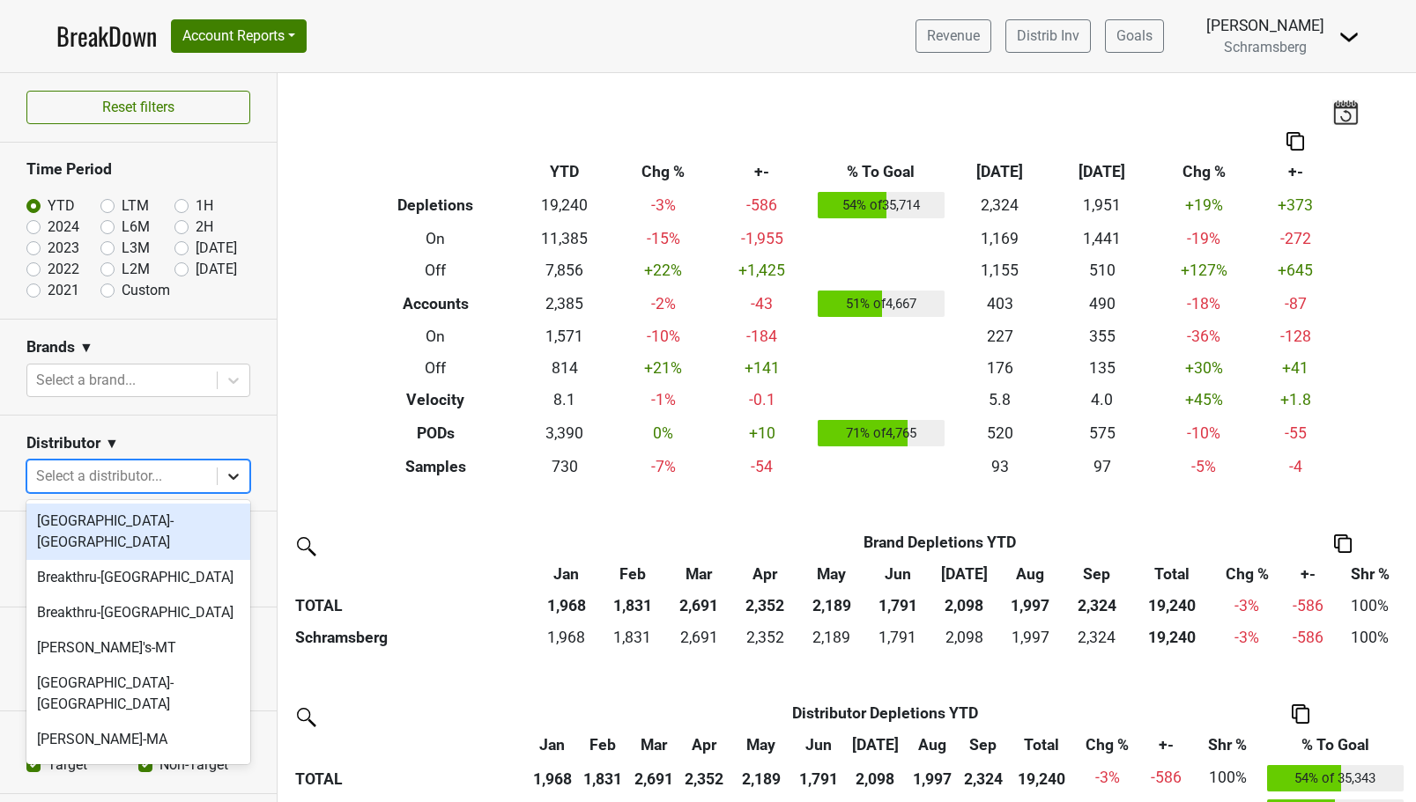
click at [232, 482] on icon at bounding box center [234, 477] width 18 height 18
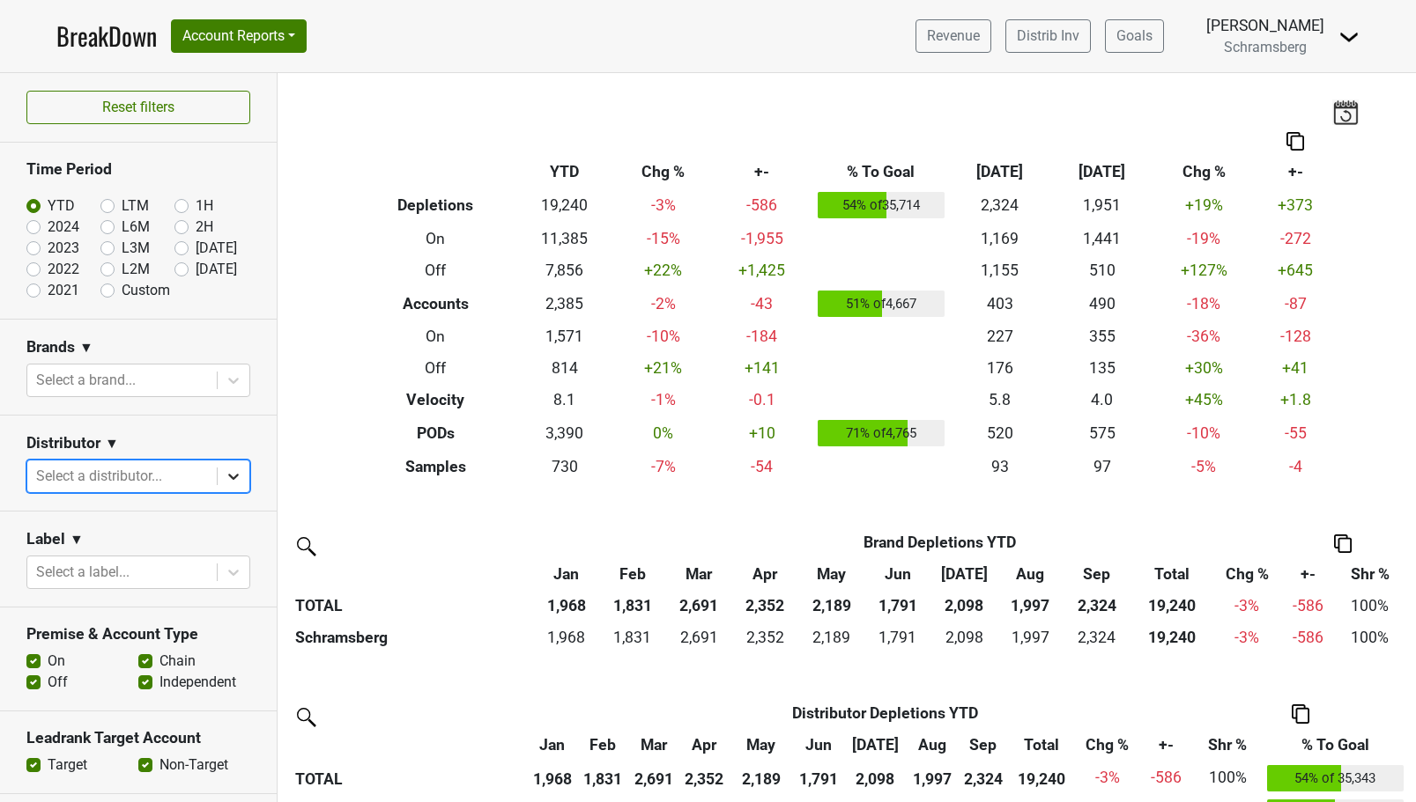
click at [231, 482] on icon at bounding box center [234, 477] width 18 height 18
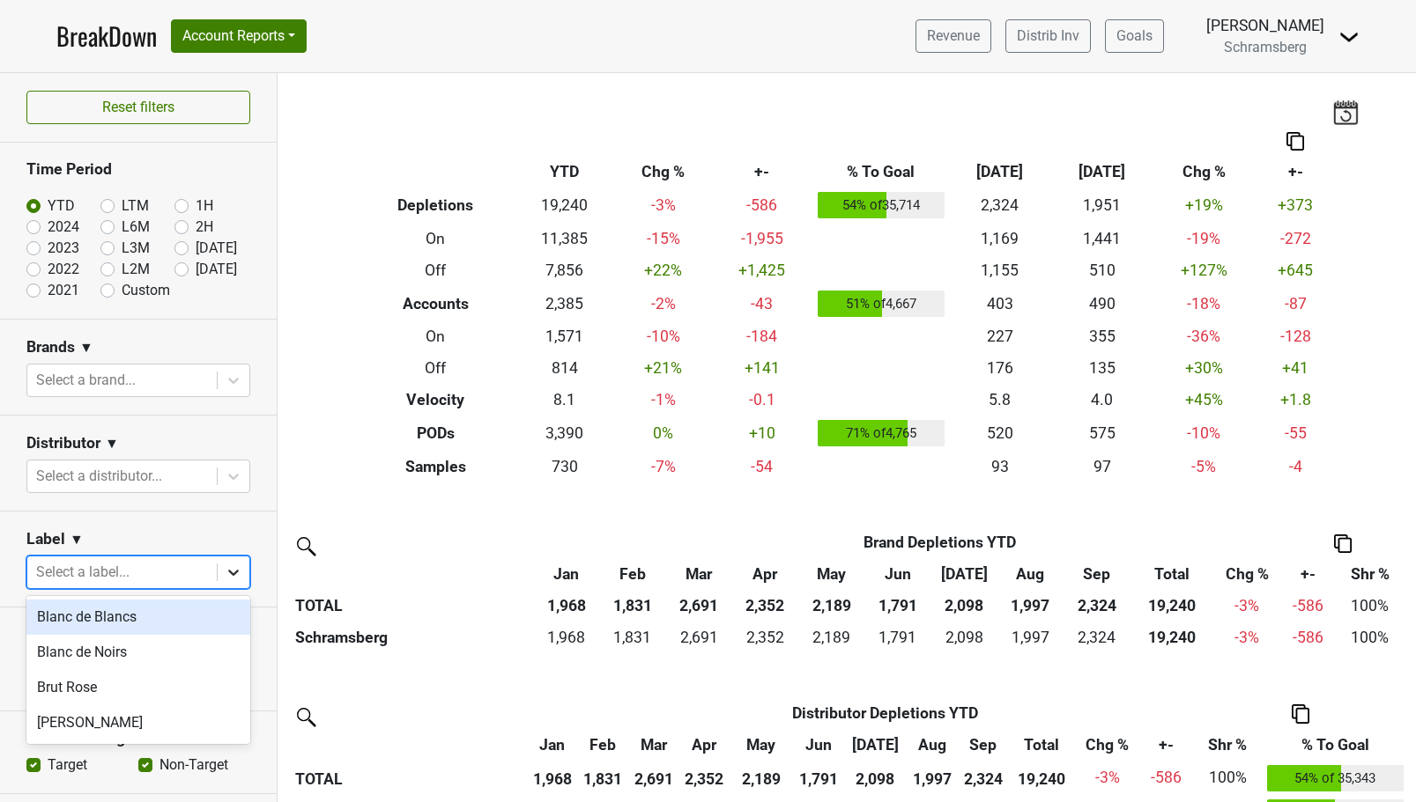
click at [228, 573] on icon at bounding box center [234, 573] width 18 height 18
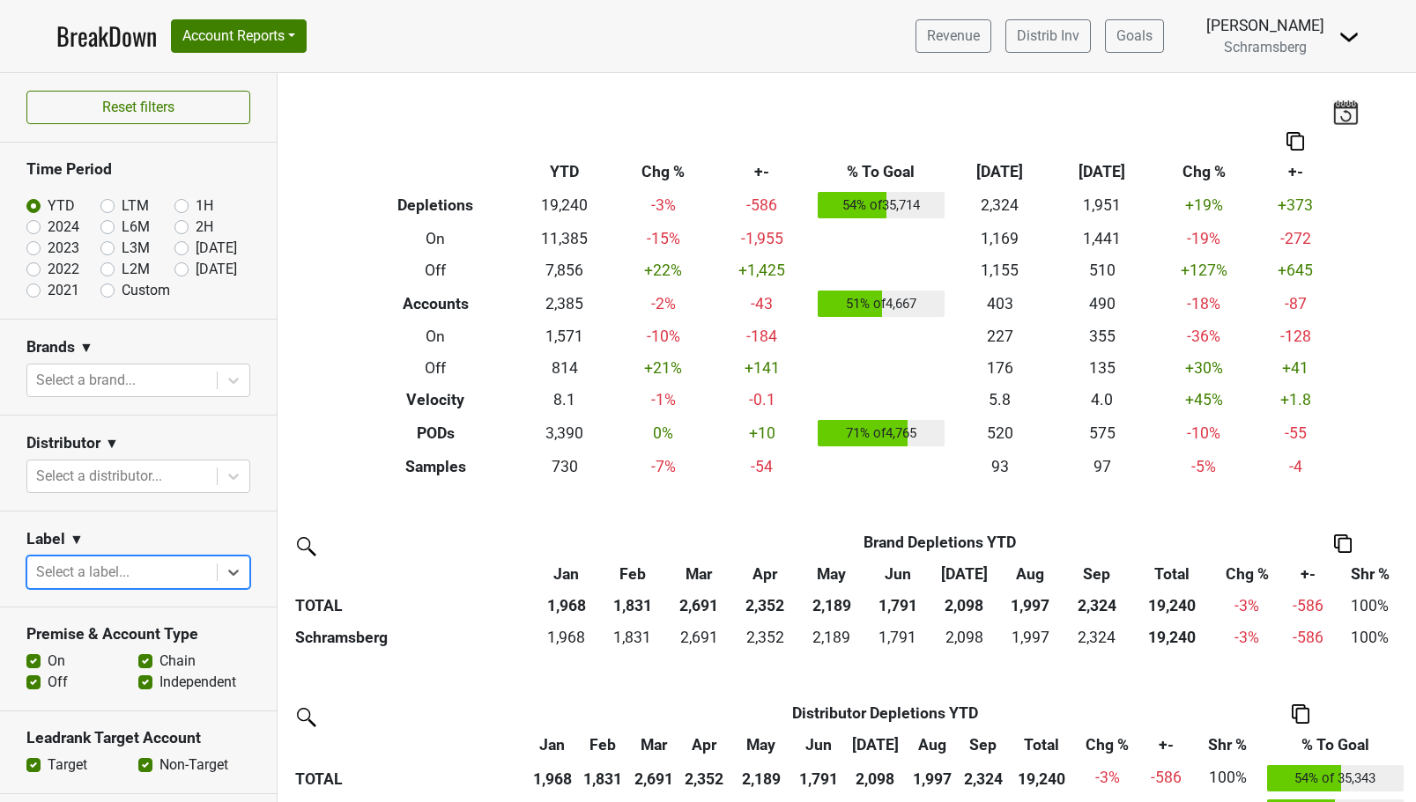
click at [77, 541] on span "▼" at bounding box center [77, 539] width 14 height 21
click at [115, 595] on link "Label Excludes" at bounding box center [139, 602] width 139 height 28
click at [223, 578] on div at bounding box center [234, 573] width 32 height 32
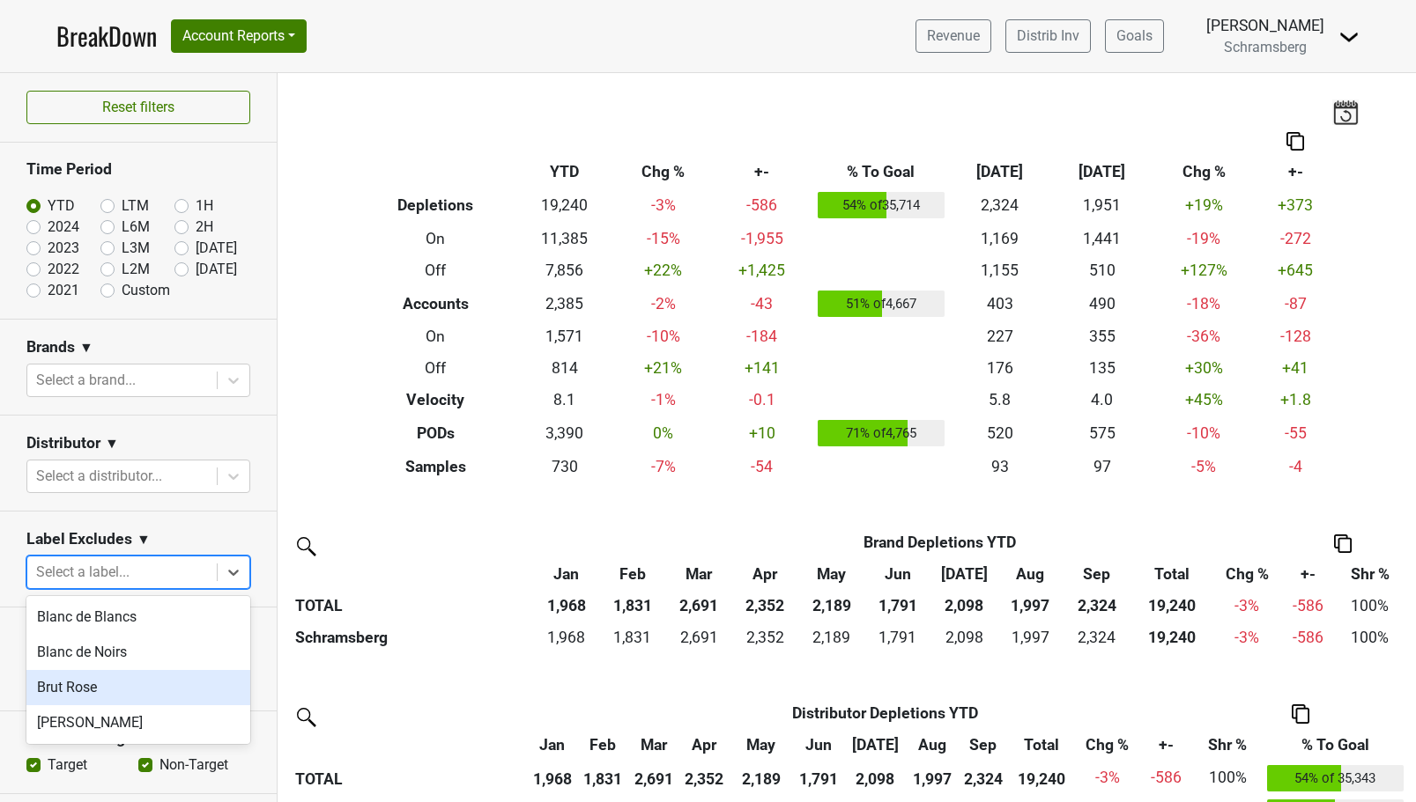
click at [176, 689] on div "Brut Rose" at bounding box center [138, 687] width 224 height 35
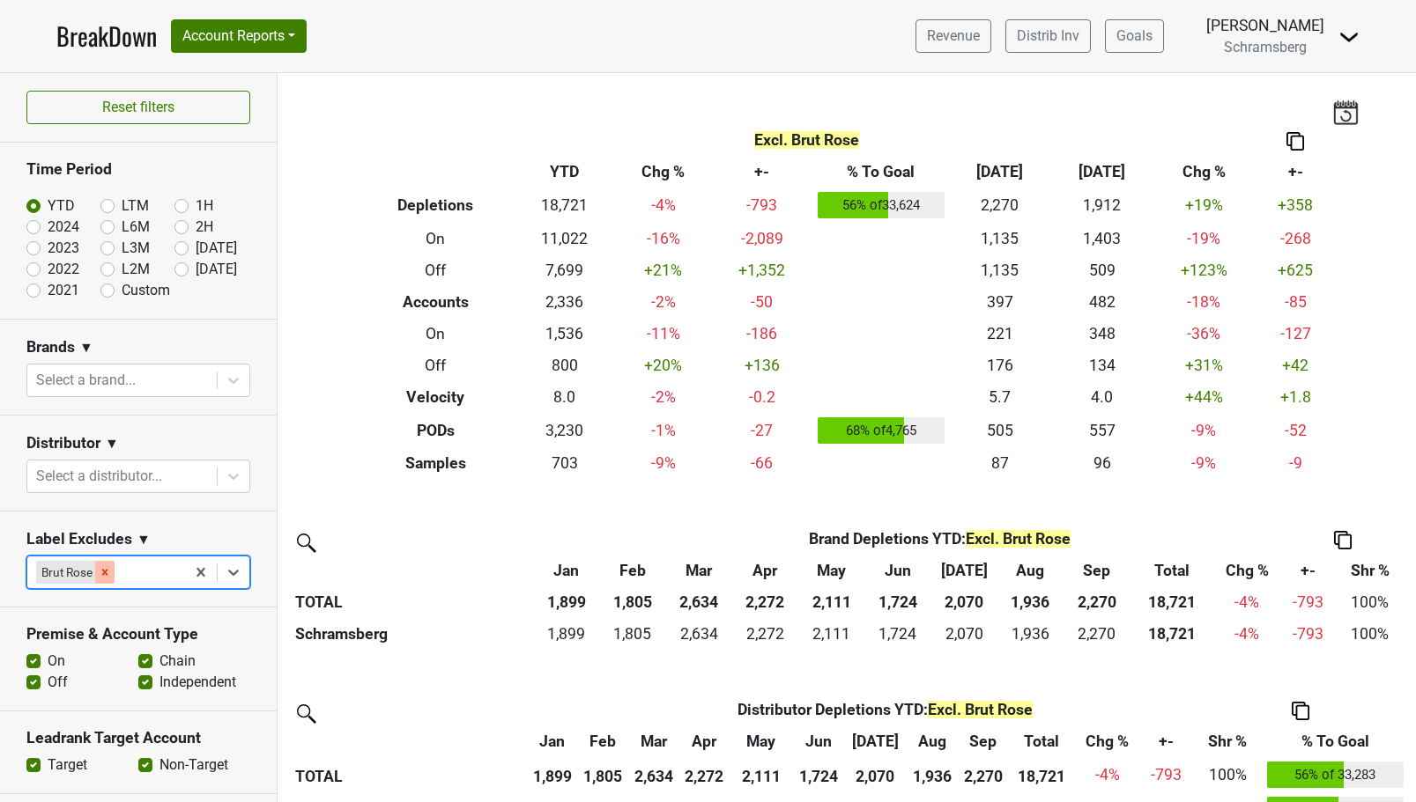
click at [105, 572] on icon "Remove Brut Rose" at bounding box center [105, 572] width 6 height 6
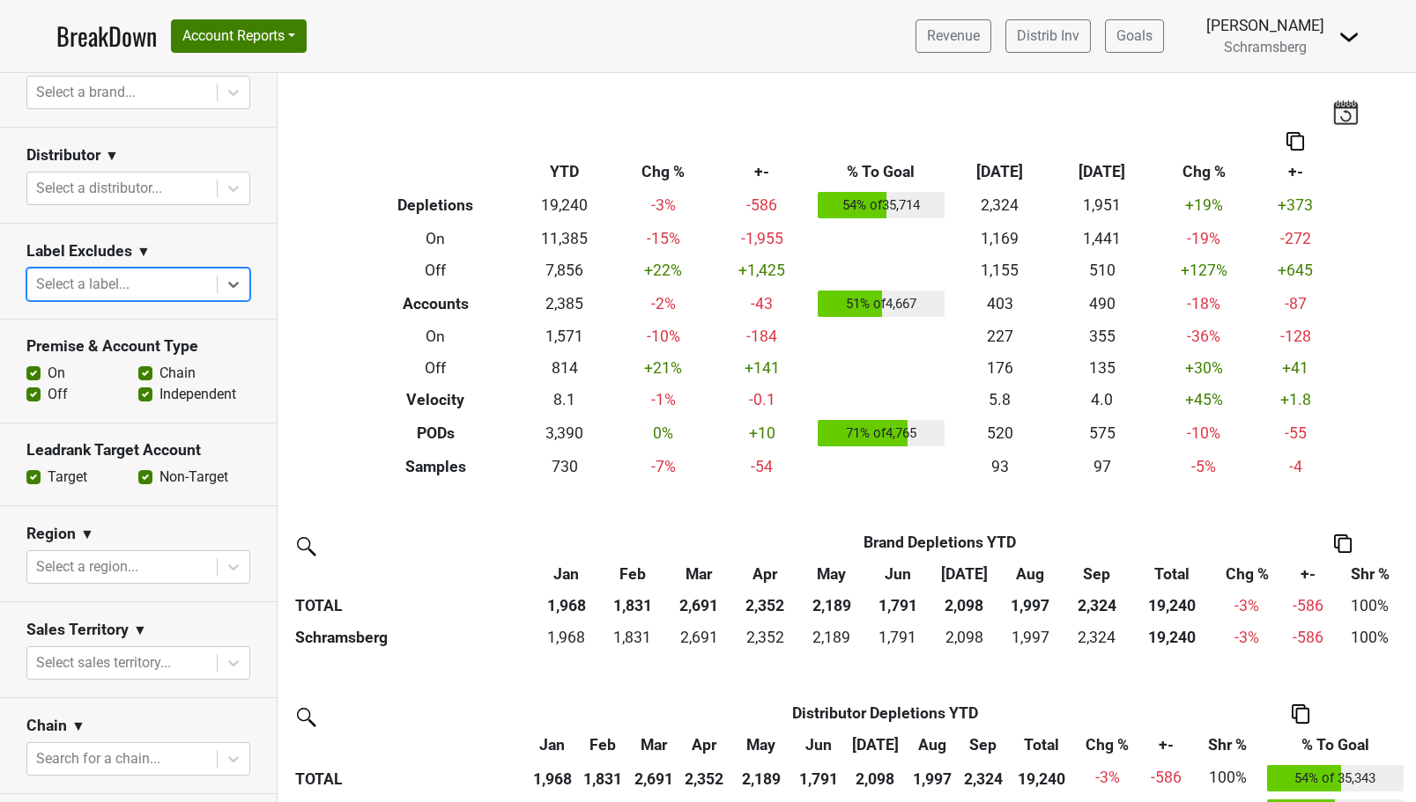
scroll to position [328, 0]
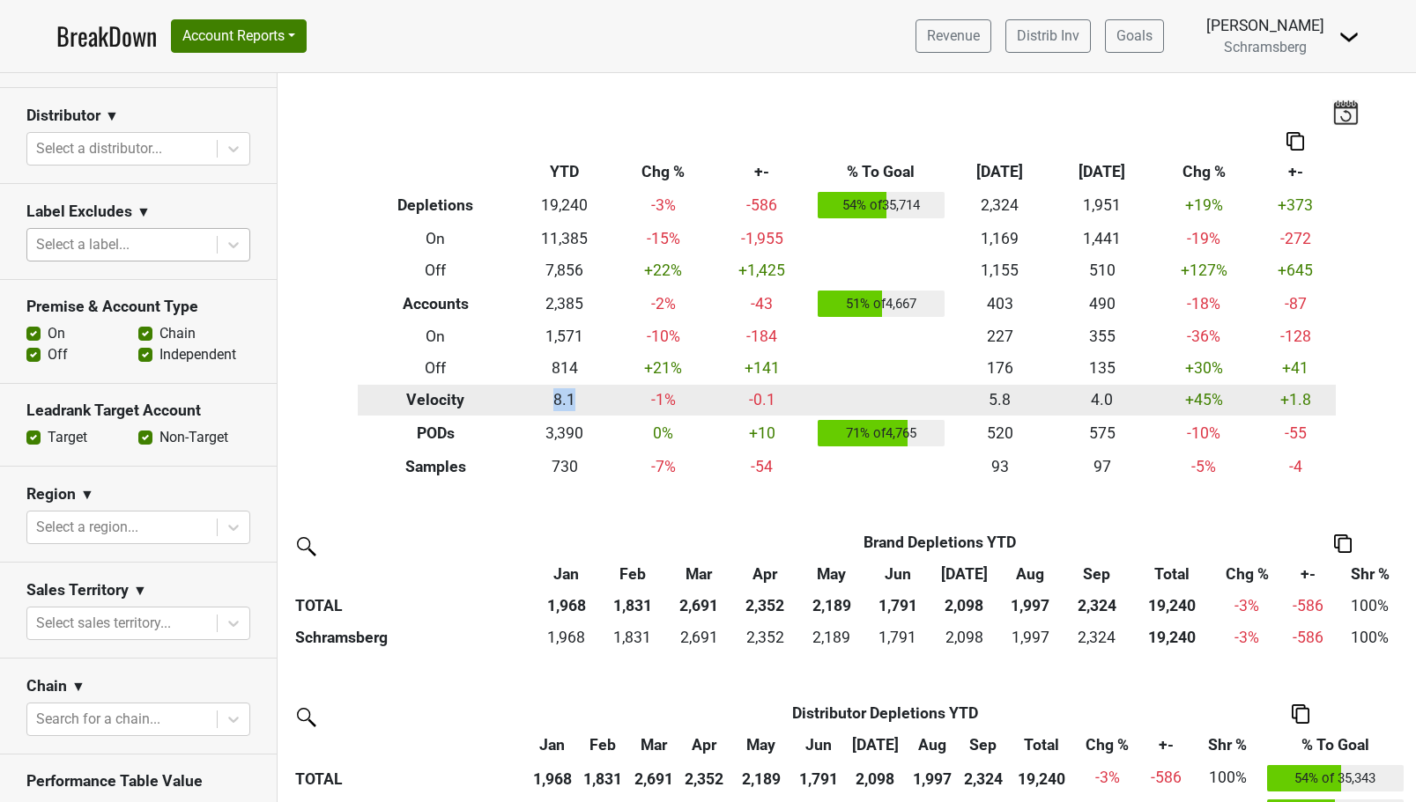
drag, startPoint x: 541, startPoint y: 397, endPoint x: 573, endPoint y: 398, distance: 32.6
click at [573, 398] on td "8.1" at bounding box center [565, 401] width 102 height 32
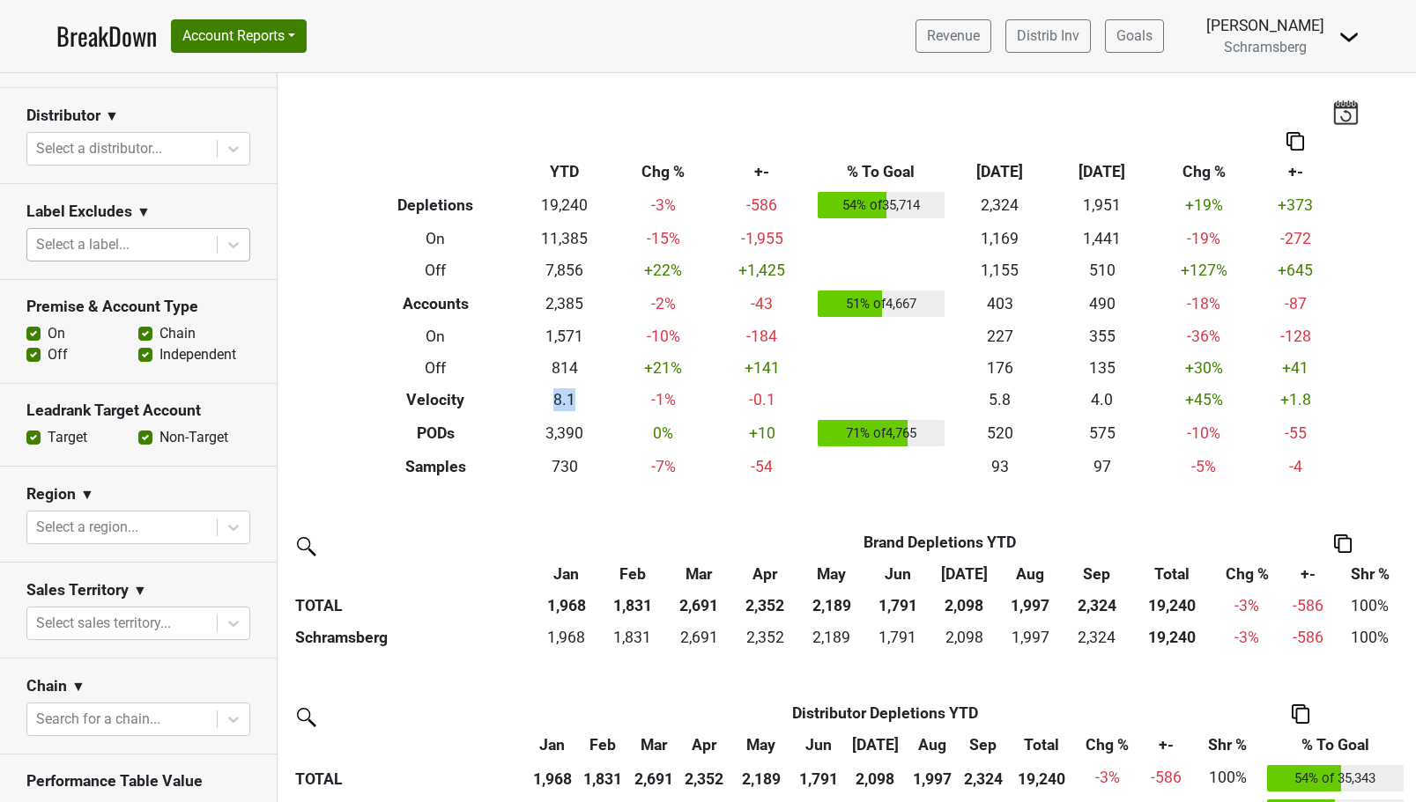
click at [159, 440] on label "Non-Target" at bounding box center [193, 437] width 69 height 21
click at [142, 440] on input "Non-Target" at bounding box center [145, 436] width 14 height 18
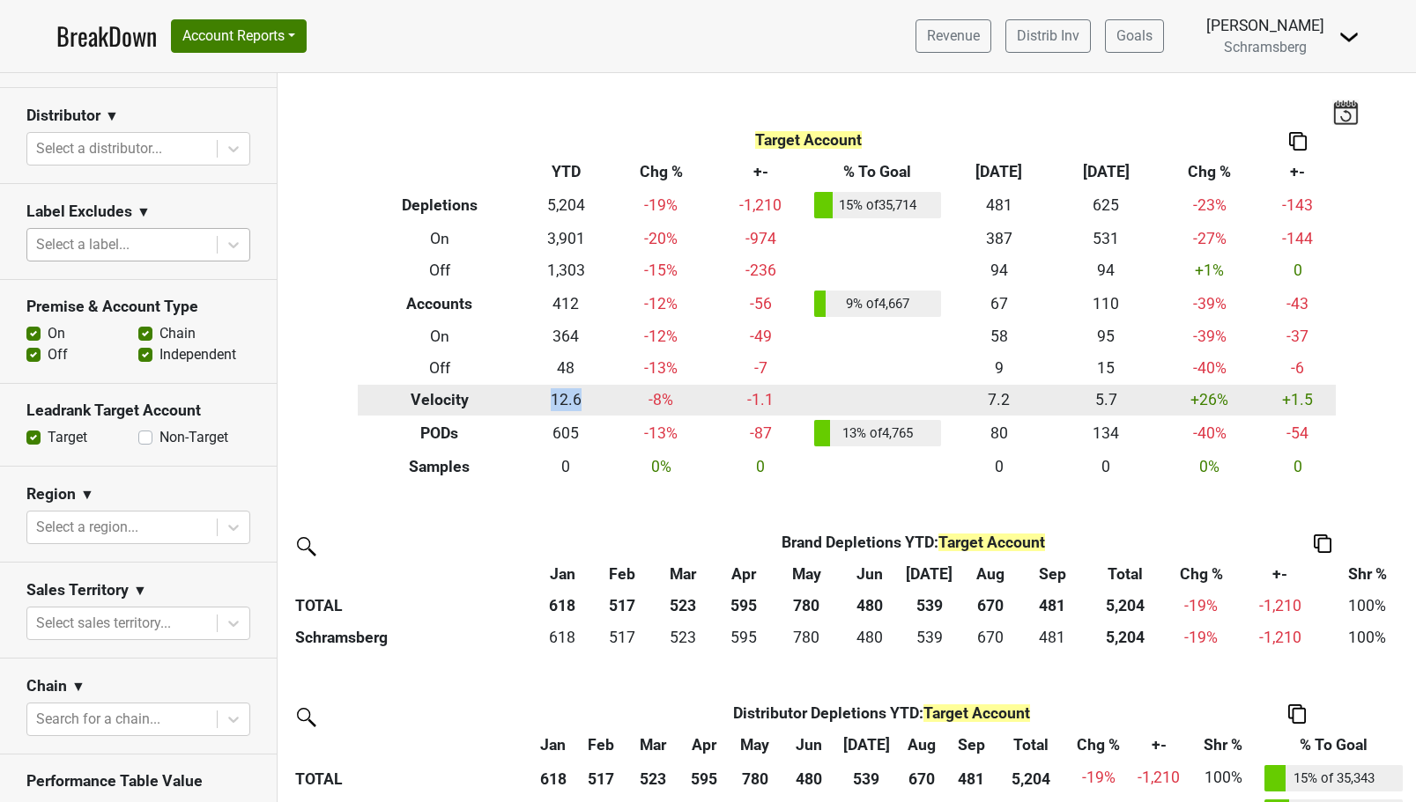
drag, startPoint x: 540, startPoint y: 403, endPoint x: 573, endPoint y: 403, distance: 32.6
click at [573, 403] on td "12.6" at bounding box center [566, 401] width 90 height 32
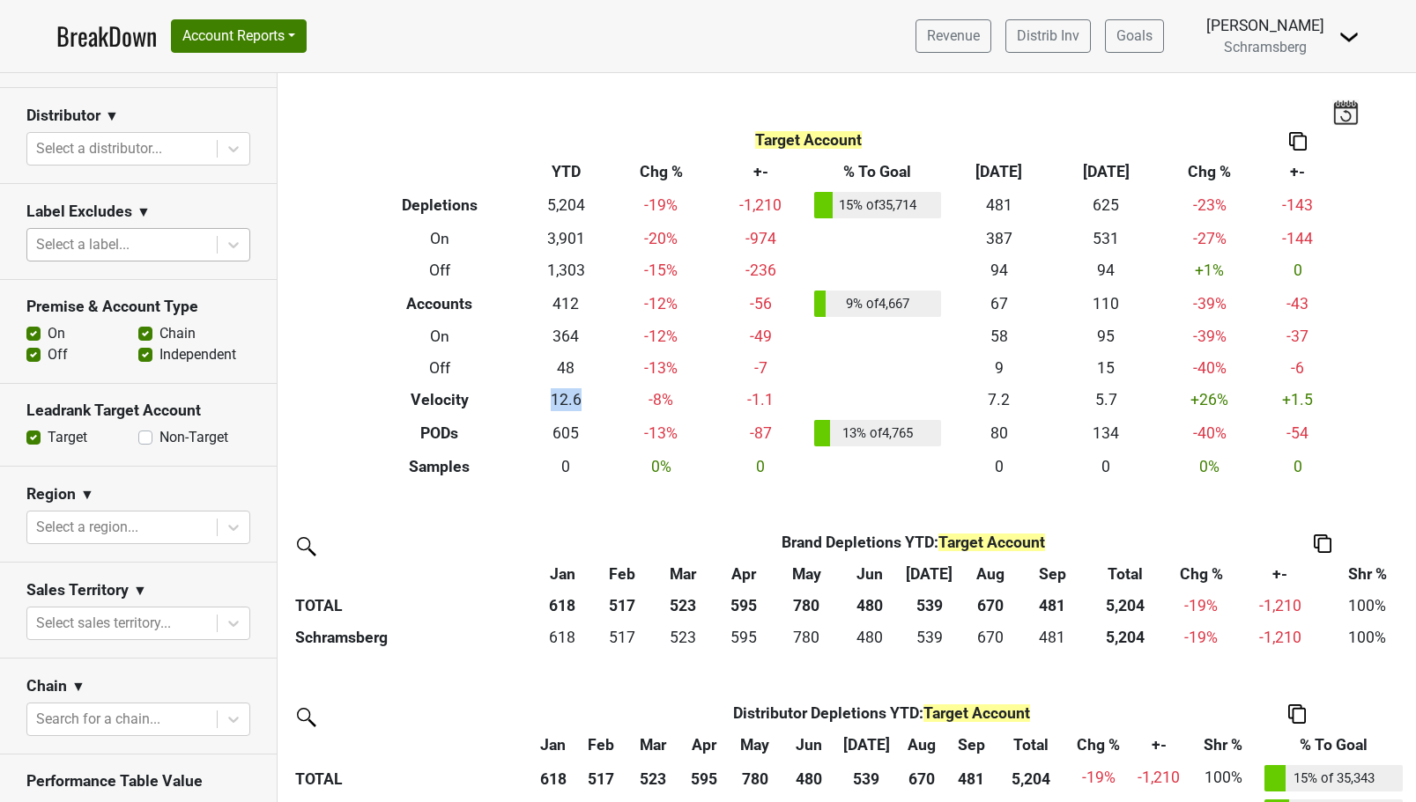
click at [159, 439] on label "Non-Target" at bounding box center [193, 437] width 69 height 21
click at [144, 439] on input "Non-Target" at bounding box center [145, 436] width 14 height 18
checkbox input "true"
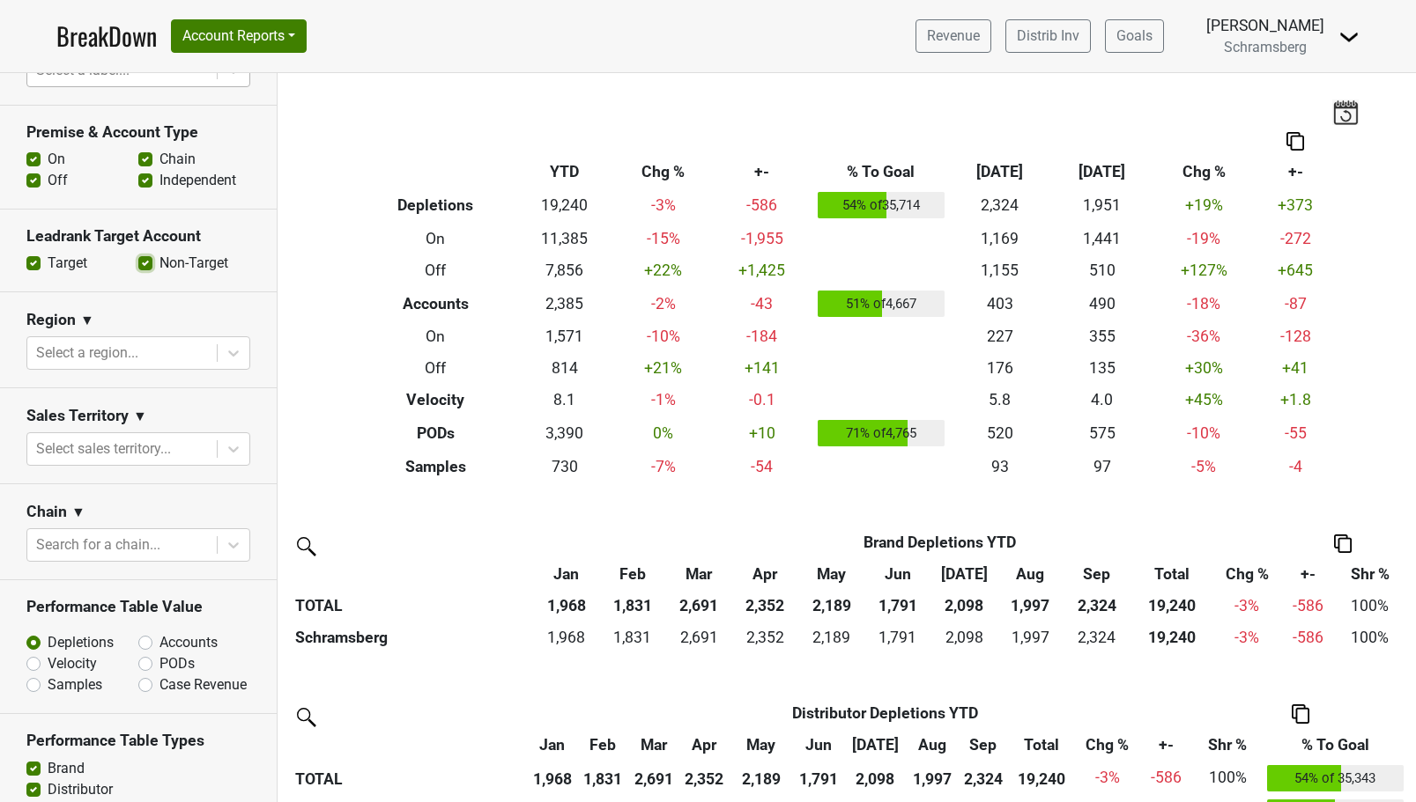
scroll to position [515, 0]
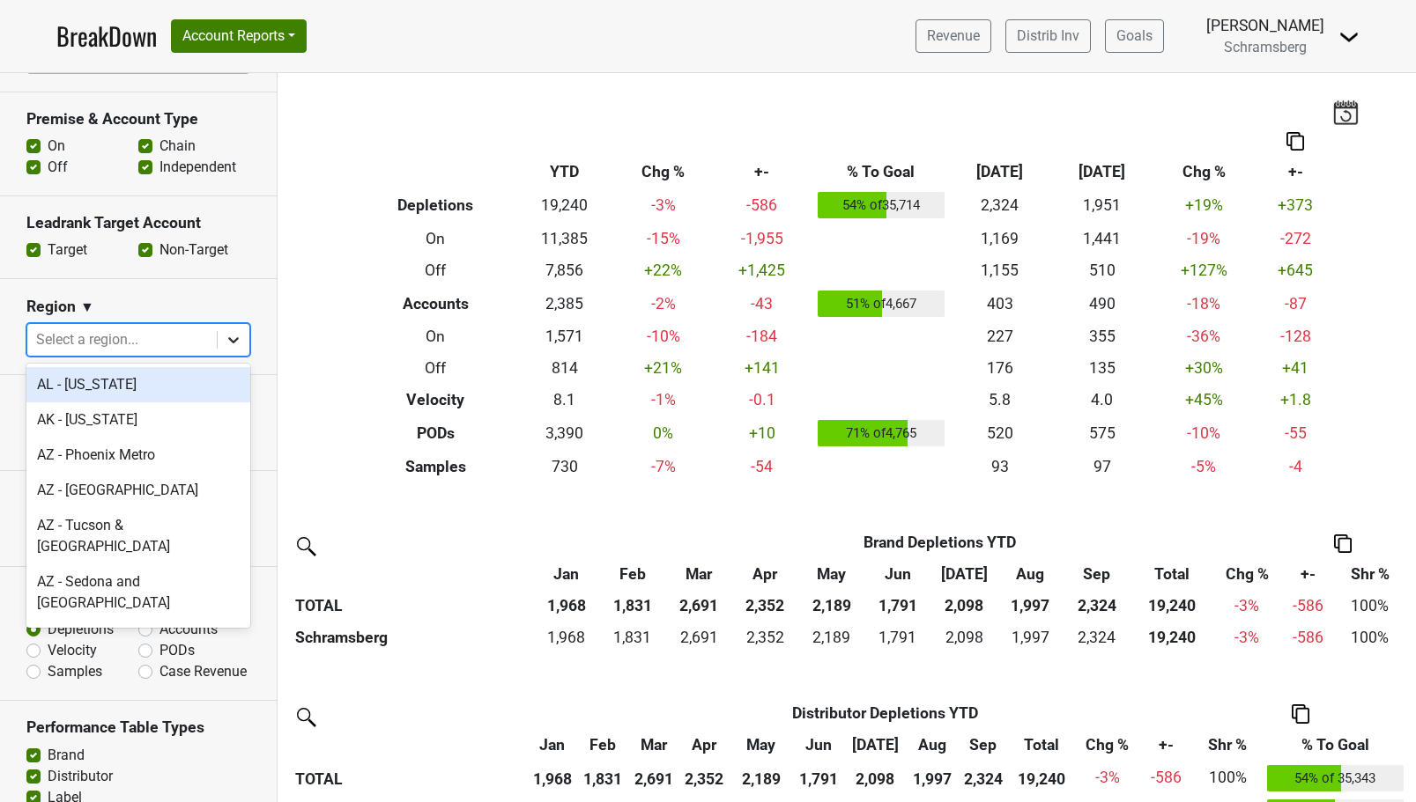
click at [228, 338] on icon at bounding box center [233, 340] width 11 height 6
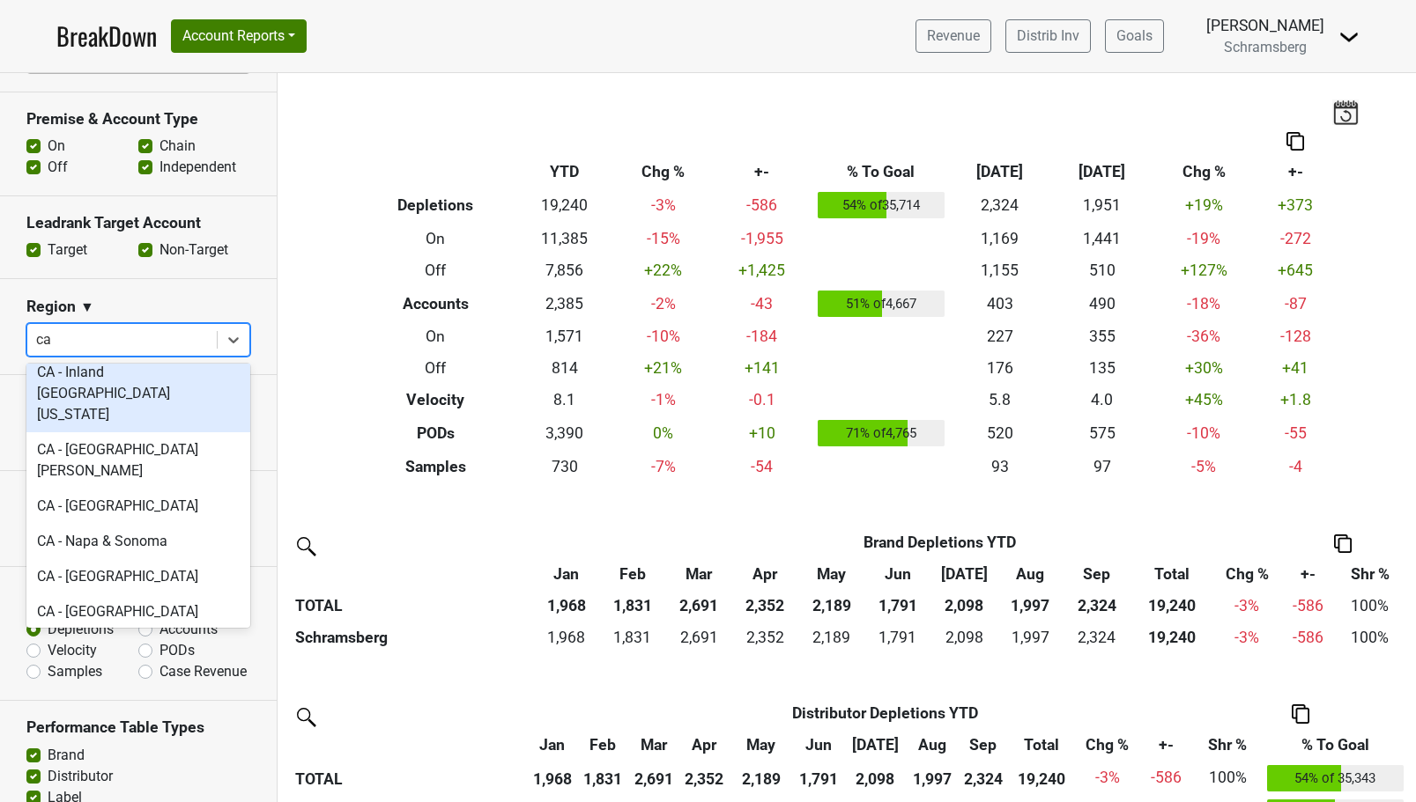
scroll to position [181, 0]
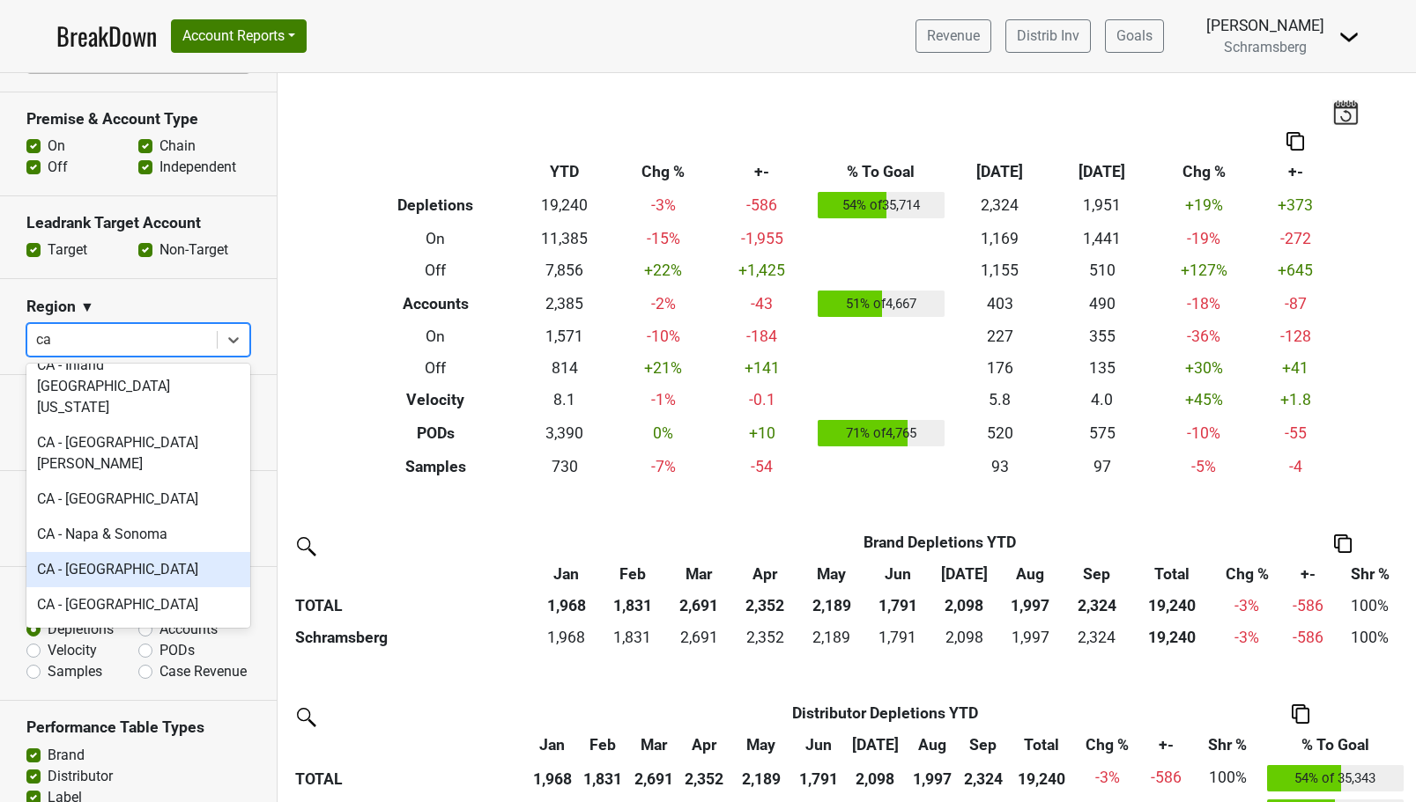
type input "ca"
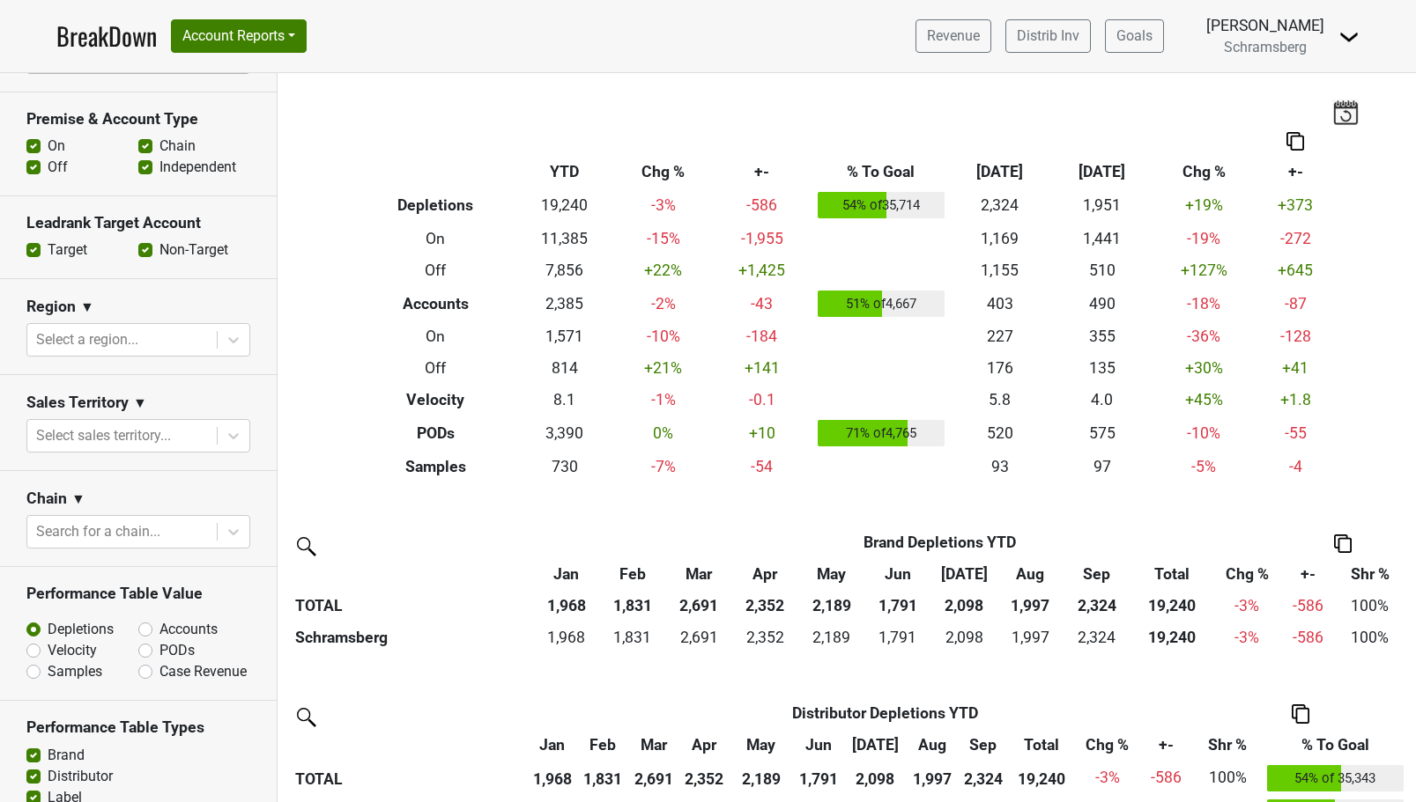
click at [285, 471] on div "Filters Breakdown Type YTD Chg % +- % To Goal Sep ‘25 Sep ‘24 Chg % +- Depletio…" at bounding box center [846, 437] width 1138 height 729
click at [222, 437] on div at bounding box center [234, 436] width 32 height 32
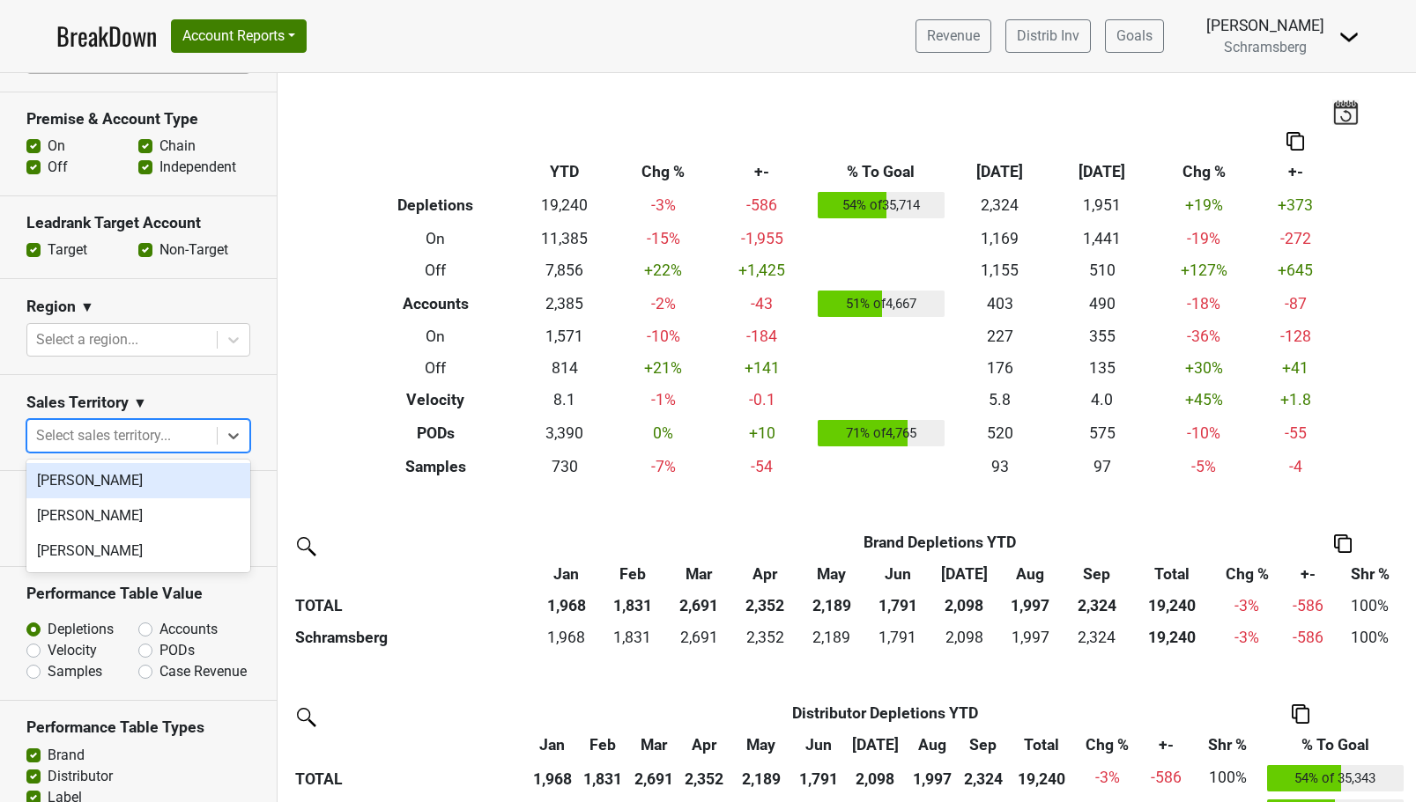
click at [272, 490] on section "Chain ▼ Search for a chain..." at bounding box center [138, 519] width 277 height 96
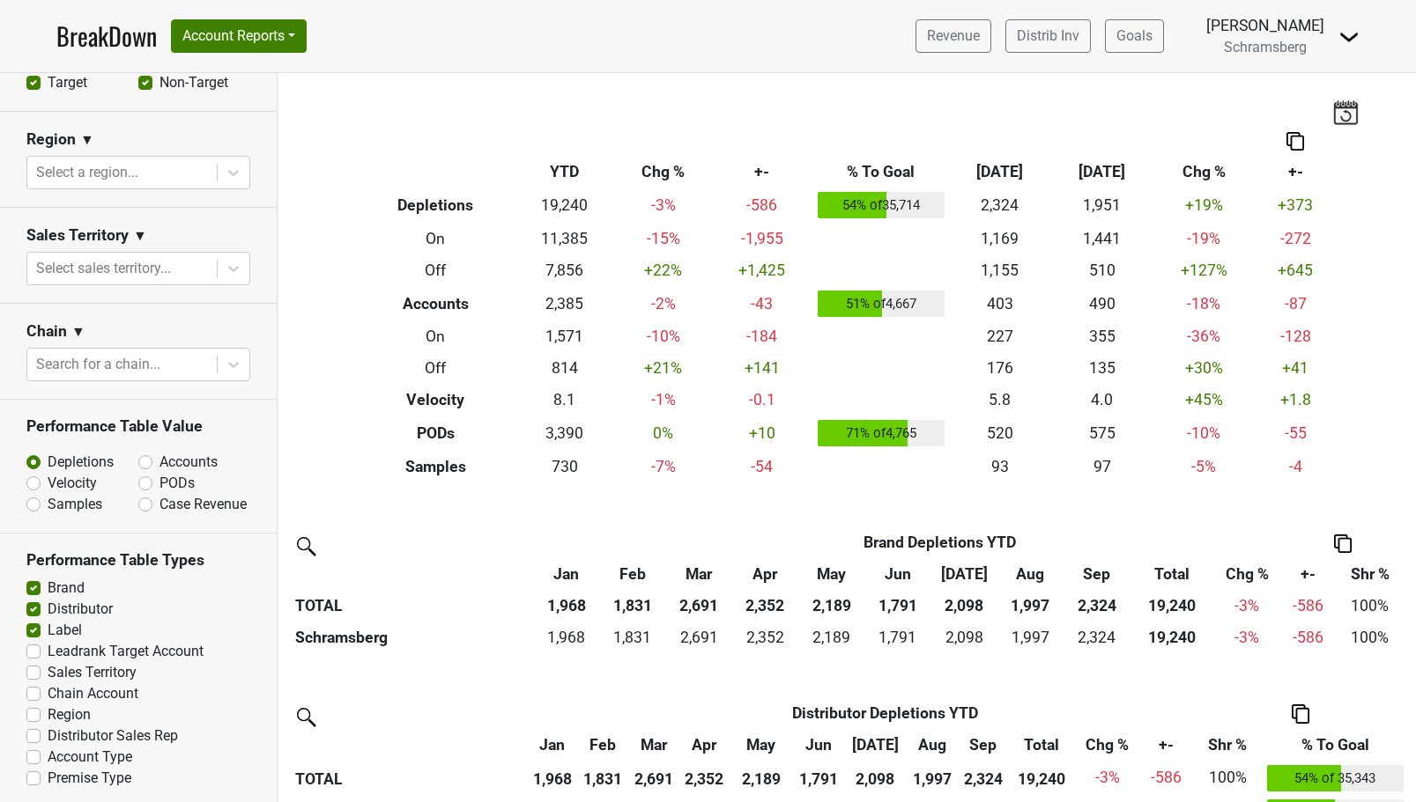
scroll to position [687, 0]
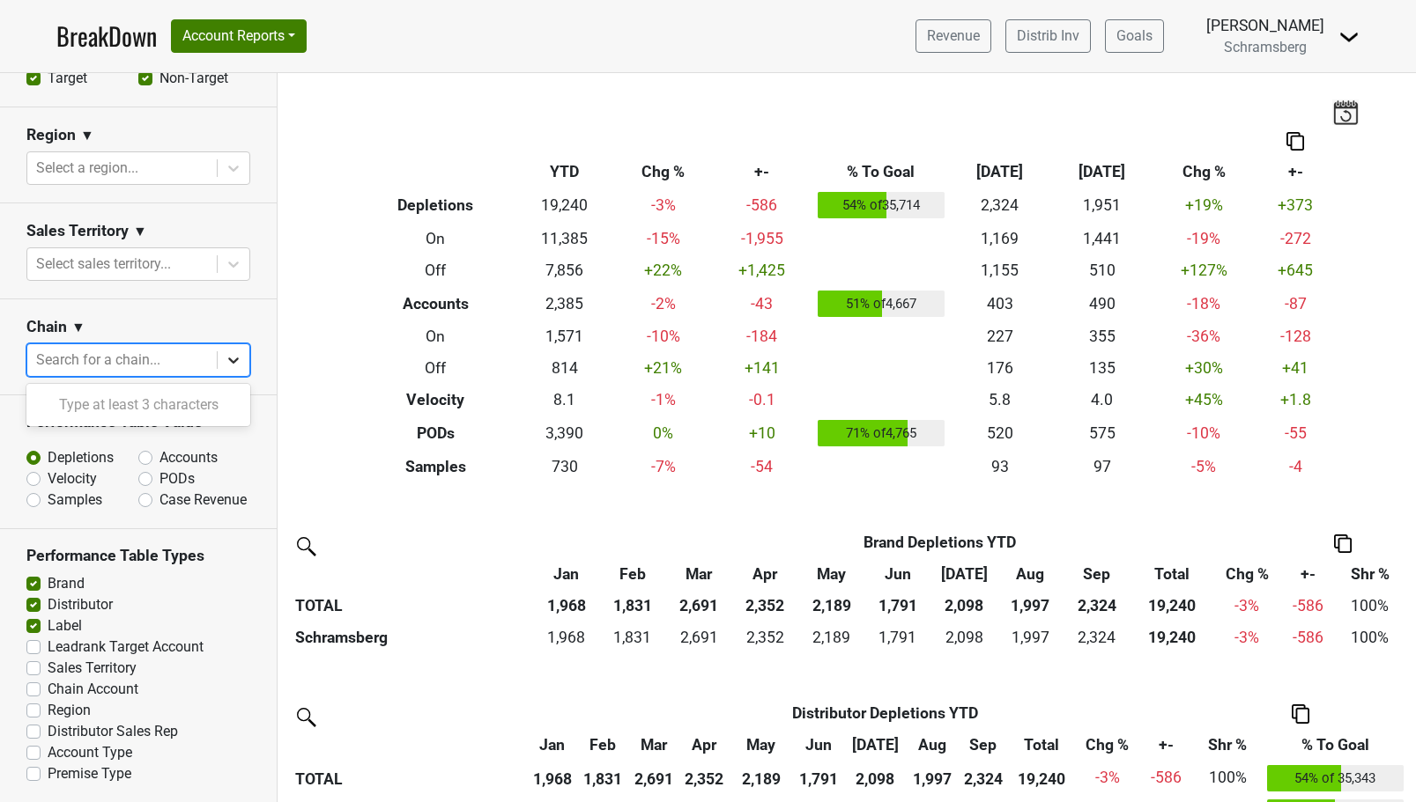
click at [230, 369] on div at bounding box center [234, 360] width 32 height 32
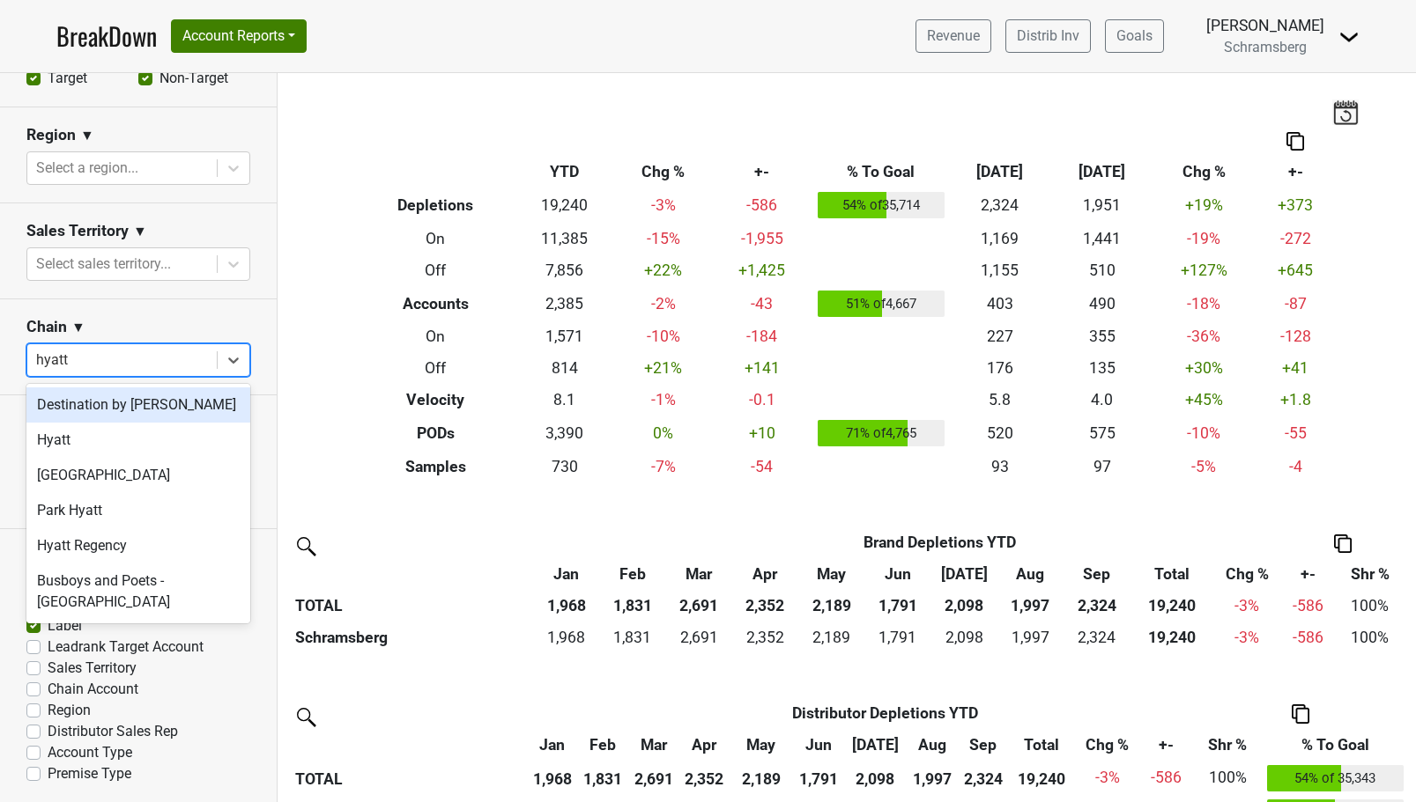
type input "hyatt"
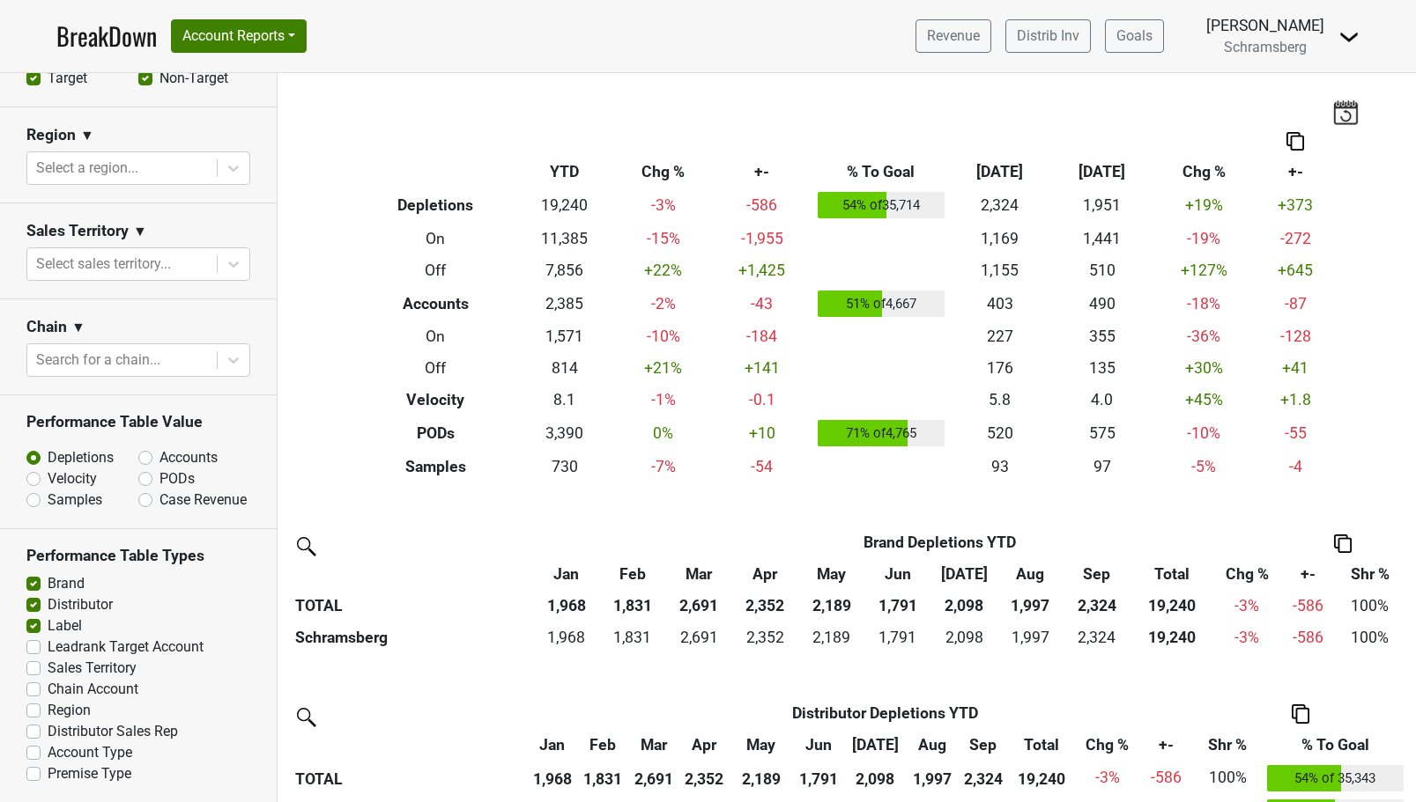
click at [271, 432] on section "Performance Table Value Depletions Accounts Velocity PODs Samples Case Revenue" at bounding box center [138, 463] width 277 height 134
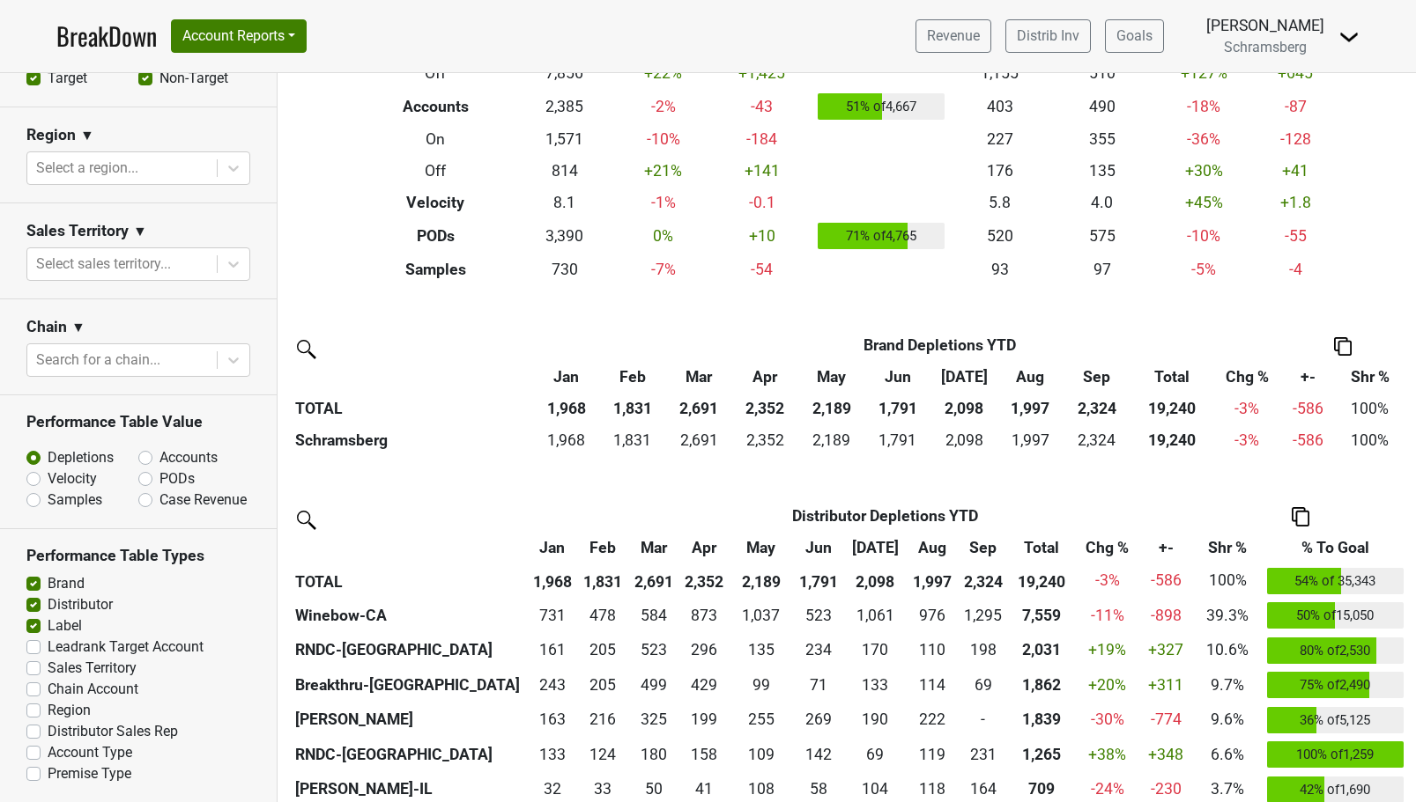
scroll to position [198, 0]
click at [908, 510] on th "Distributor Depletions YTD" at bounding box center [884, 515] width 615 height 32
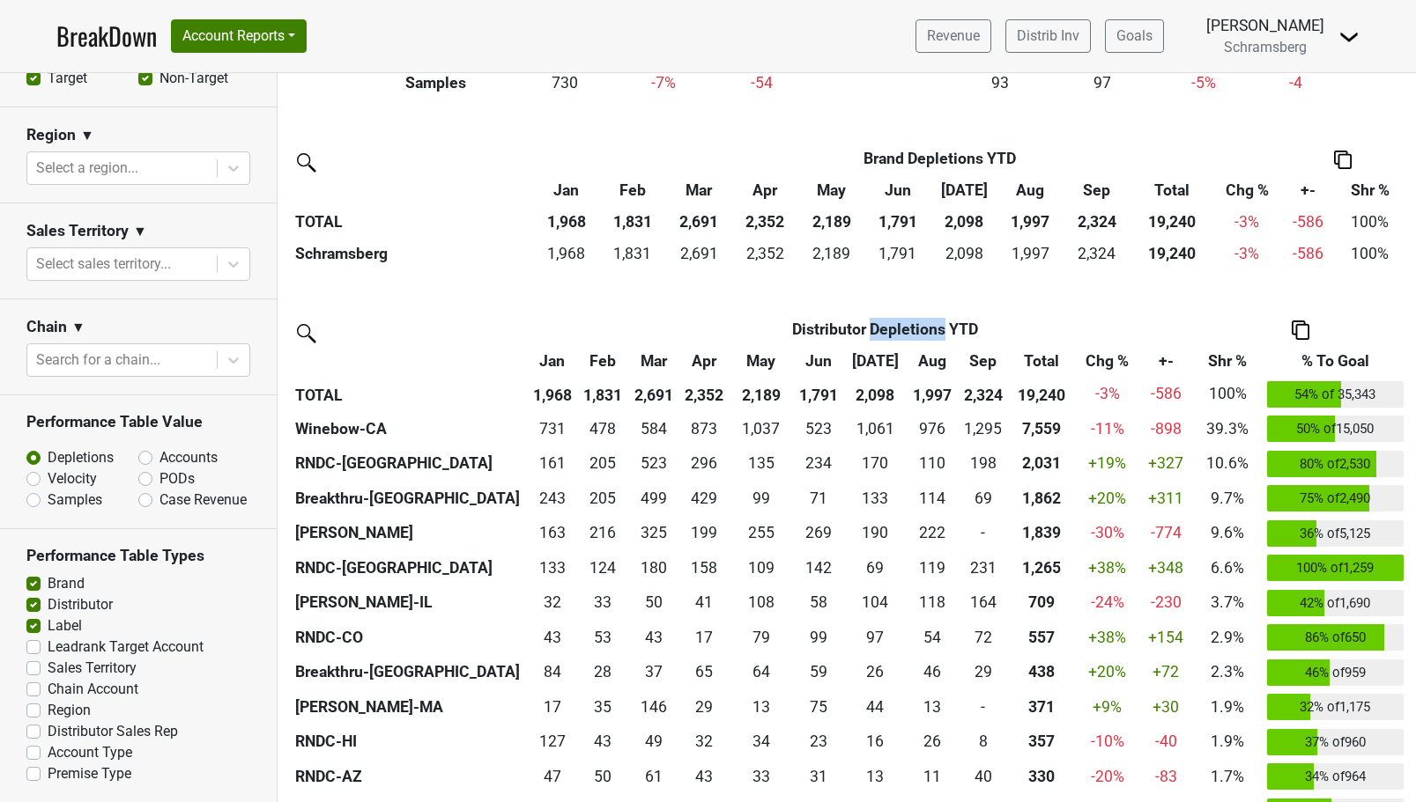
scroll to position [386, 0]
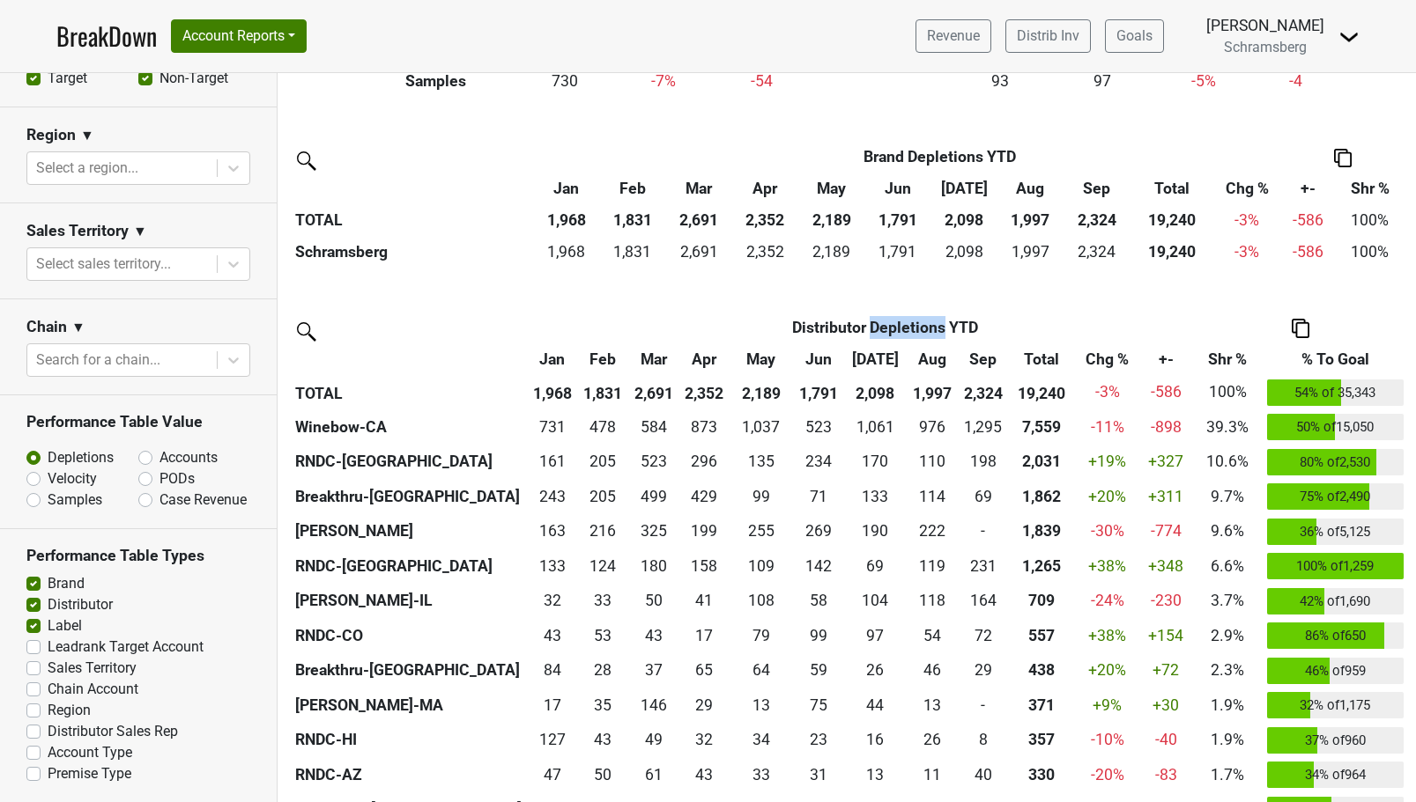
click at [159, 458] on label "Accounts" at bounding box center [188, 457] width 58 height 21
click at [147, 458] on input "Accounts" at bounding box center [191, 456] width 107 height 18
radio input "true"
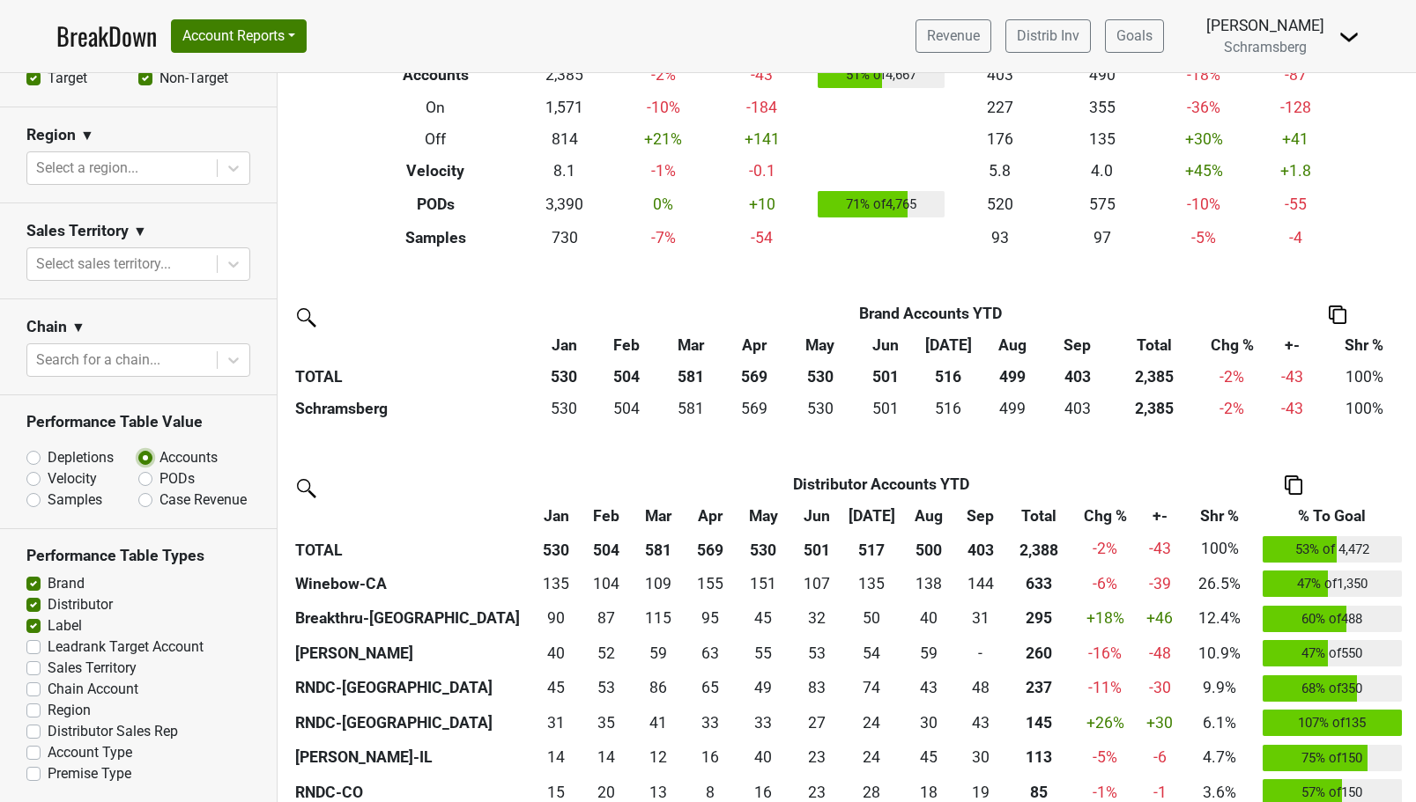
scroll to position [250, 0]
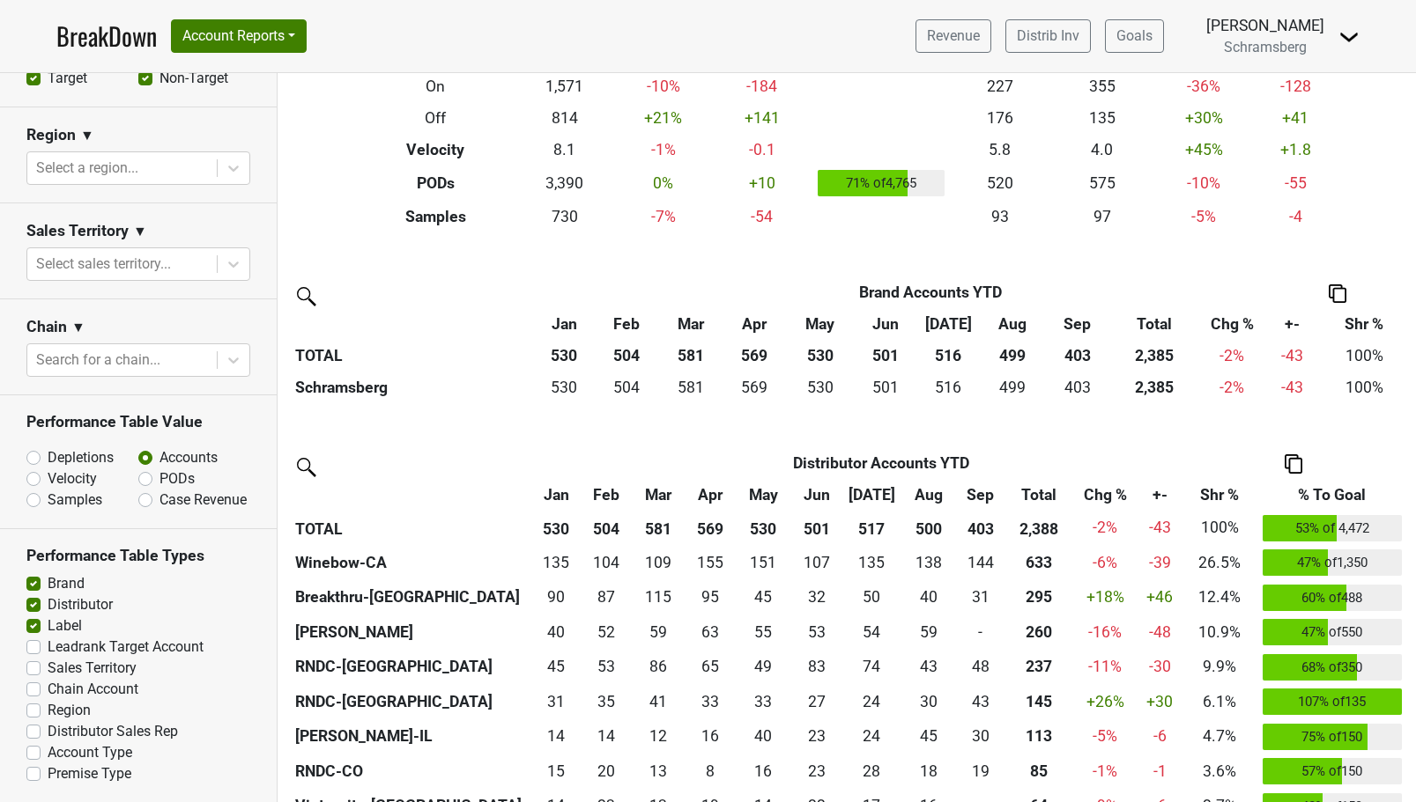
click at [904, 461] on th "Distributor Accounts YTD" at bounding box center [881, 463] width 600 height 32
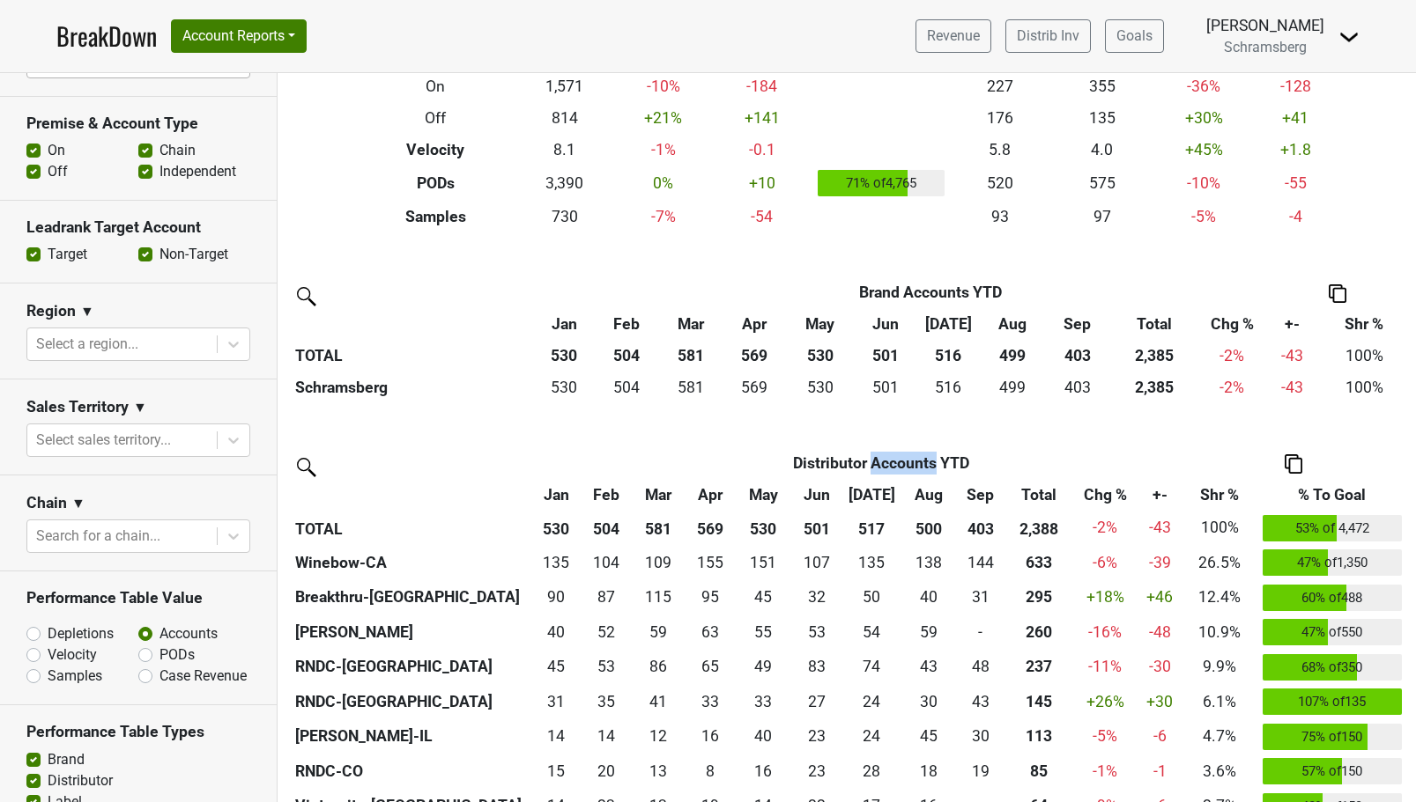
scroll to position [487, 0]
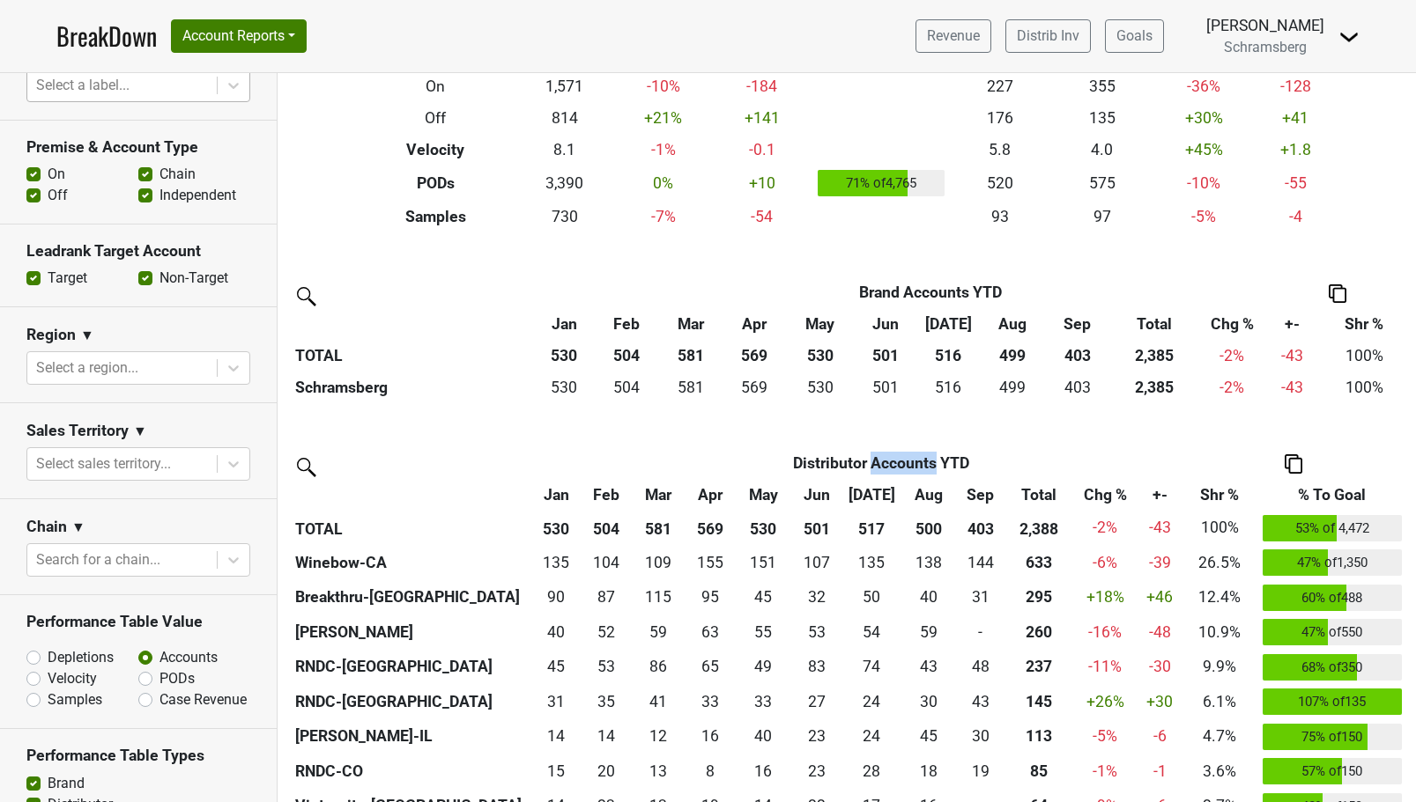
click at [48, 197] on label "Off" at bounding box center [58, 195] width 20 height 21
click at [33, 197] on input "Off" at bounding box center [33, 194] width 14 height 18
checkbox input "false"
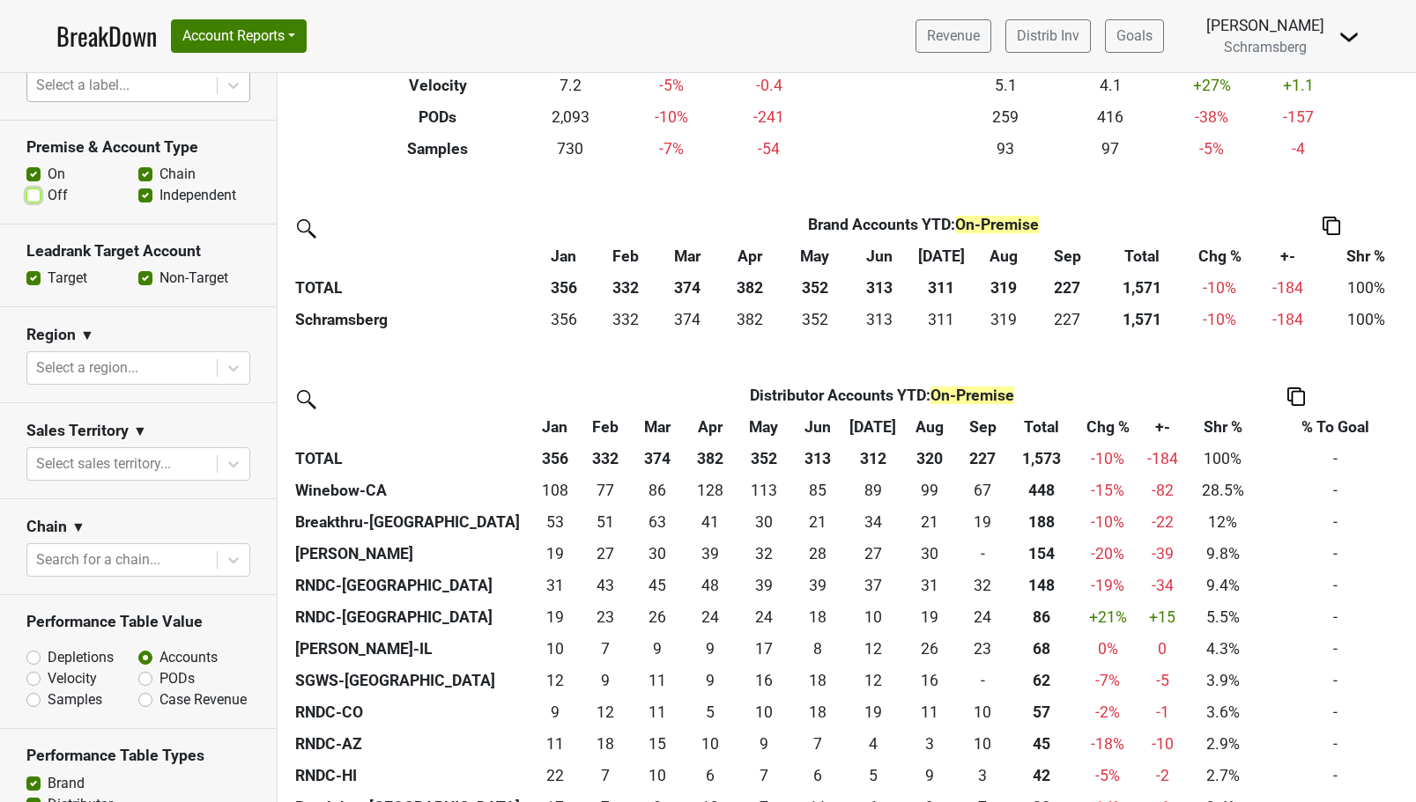
scroll to position [317, 0]
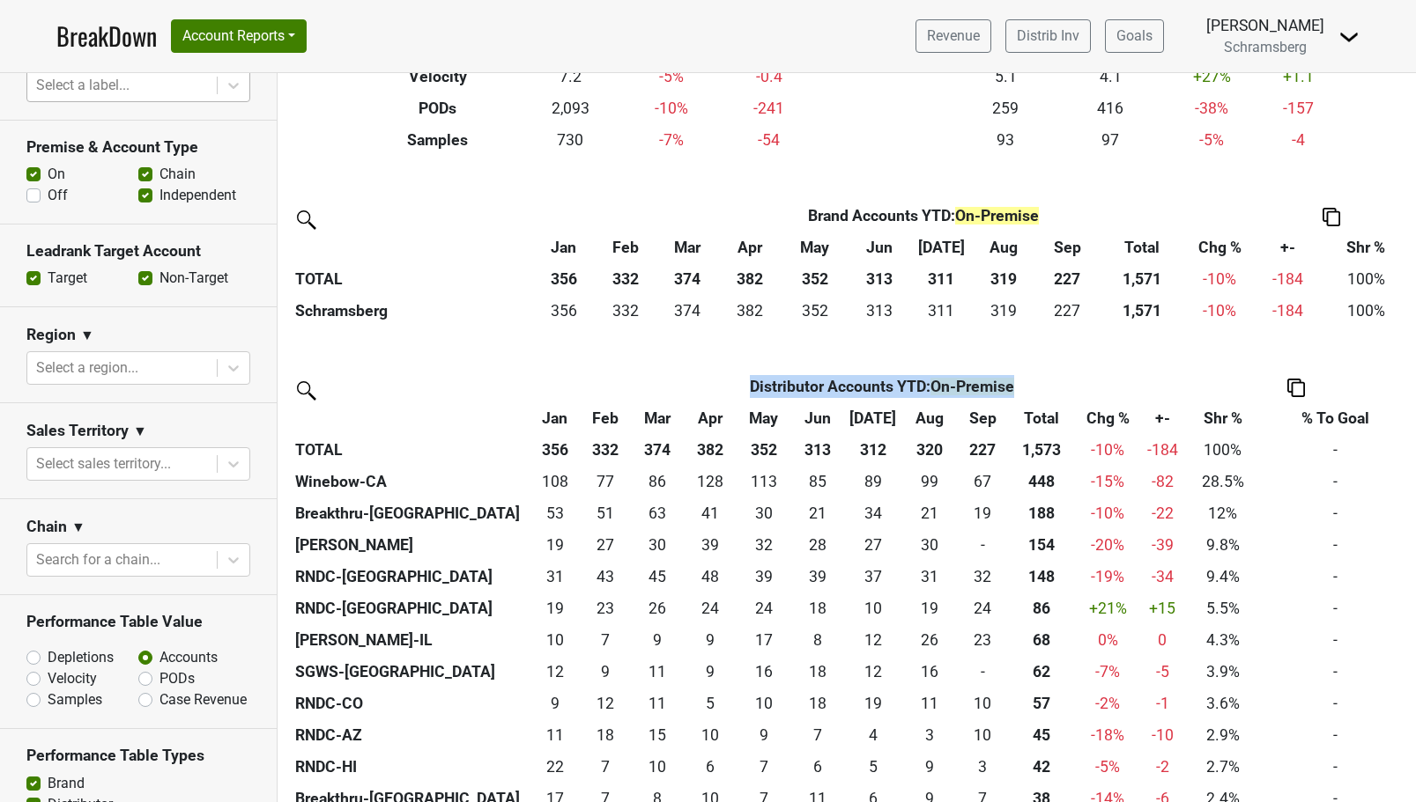
drag, startPoint x: 745, startPoint y: 390, endPoint x: 1029, endPoint y: 382, distance: 283.8
click at [1029, 382] on th "Distributor Accounts YTD : On-Premise" at bounding box center [882, 387] width 603 height 32
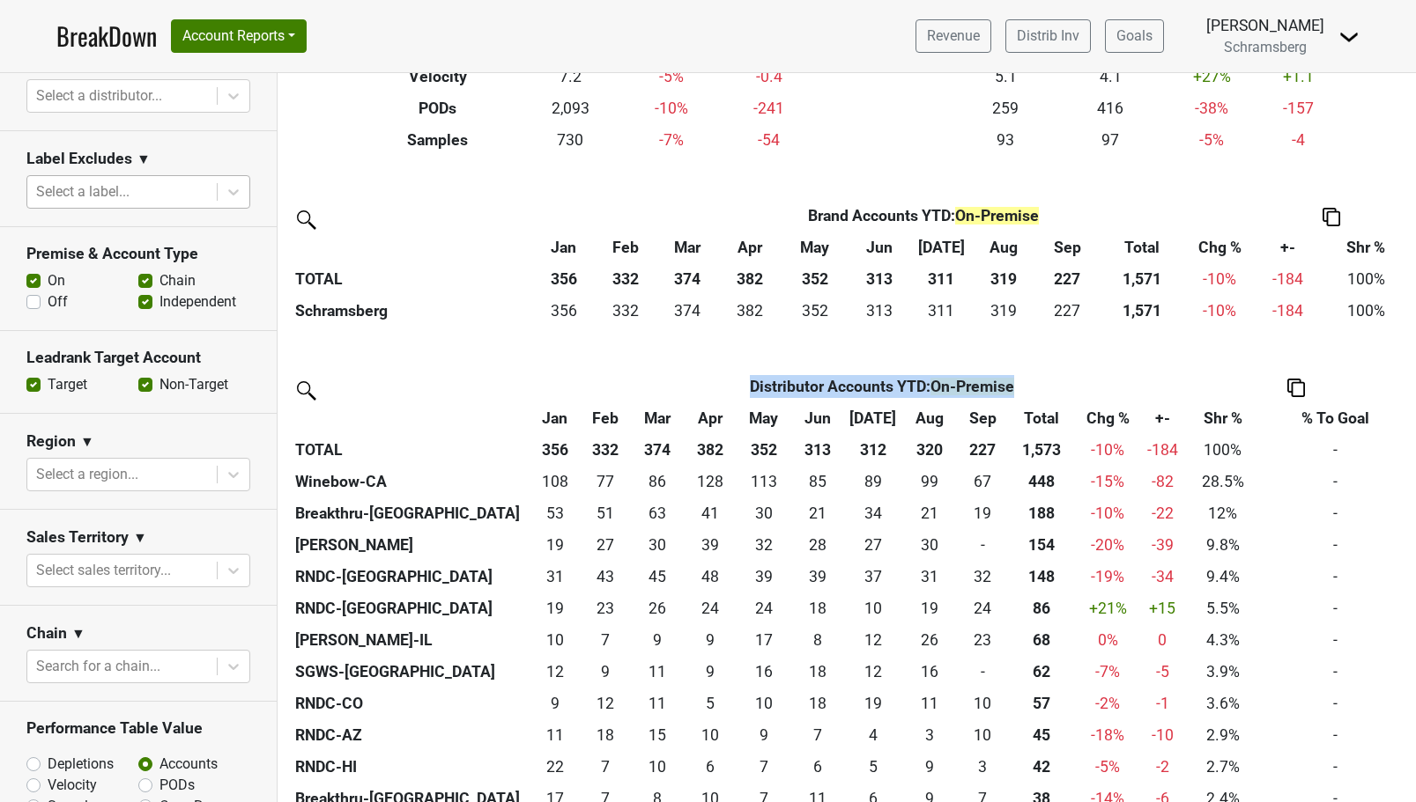
scroll to position [373, 0]
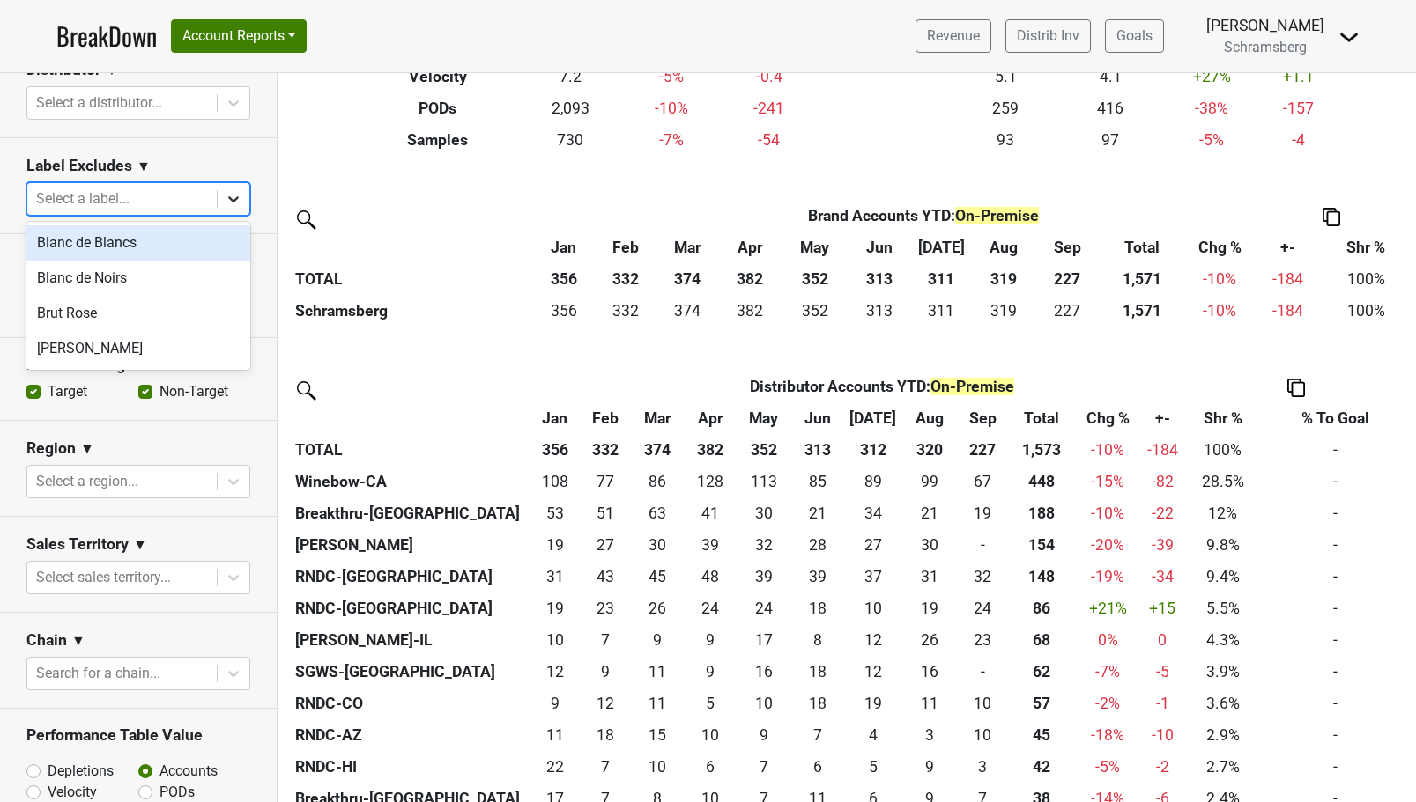
click at [244, 194] on div at bounding box center [234, 199] width 32 height 32
click at [208, 235] on div "Blanc de Blancs" at bounding box center [138, 243] width 224 height 35
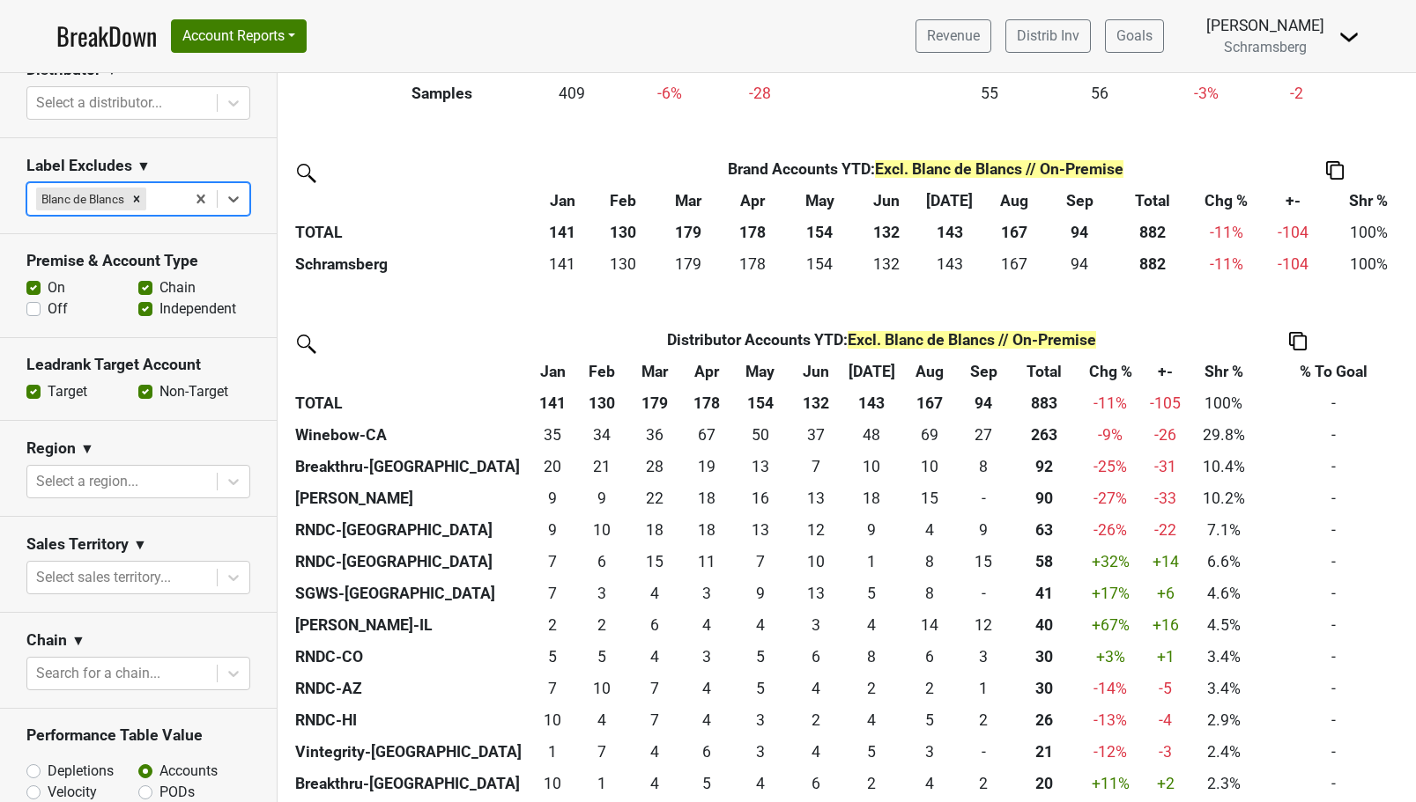
scroll to position [373, 0]
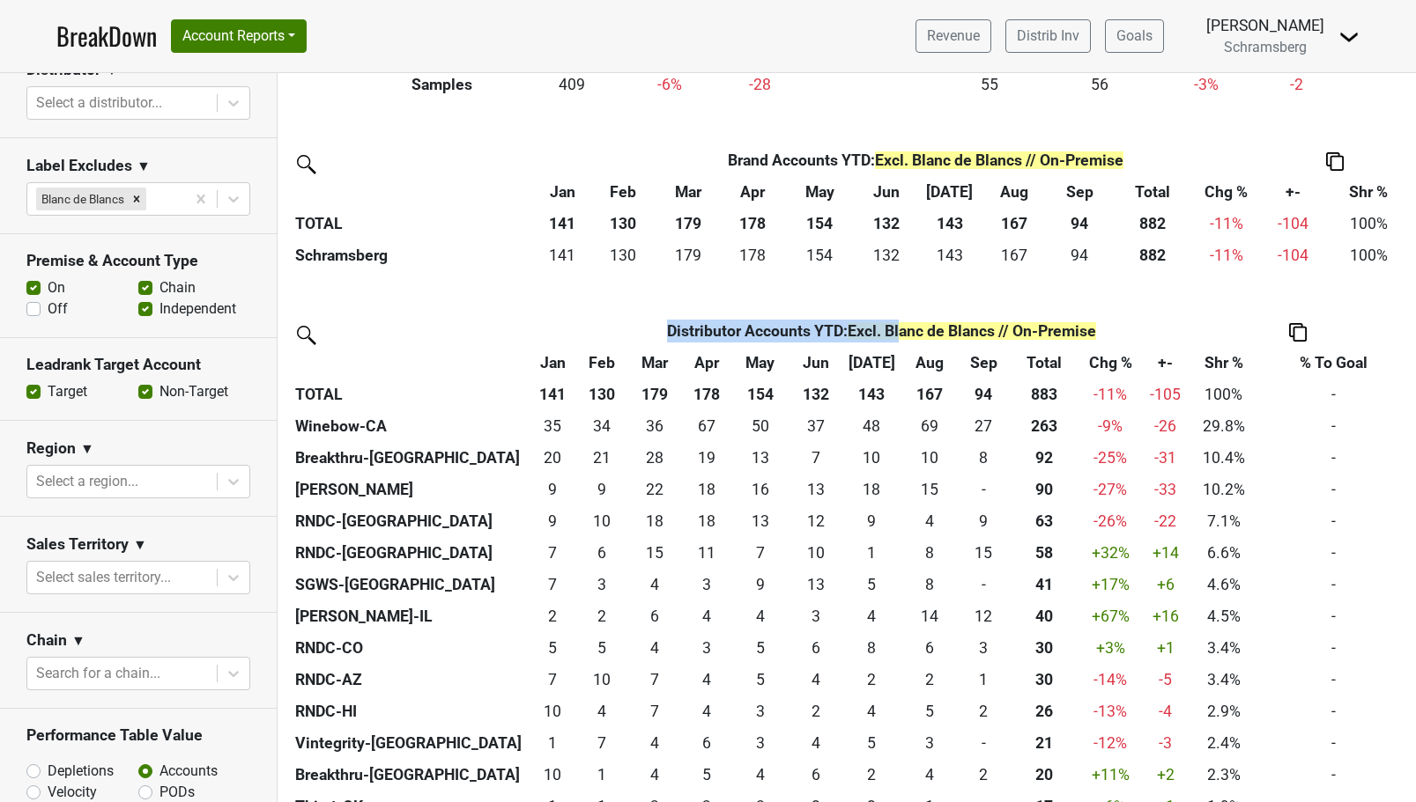
drag, startPoint x: 664, startPoint y: 327, endPoint x: 901, endPoint y: 329, distance: 237.0
click at [901, 329] on th "Distributor Accounts YTD : Excl. Blanc de Blancs // On-Premise" at bounding box center [881, 331] width 611 height 32
click at [603, 313] on div "Brand Brand Accounts YTD : Excl. Blanc de Blancs // On-Premise Jan Feb Mar Apr …" at bounding box center [846, 726] width 1138 height 1165
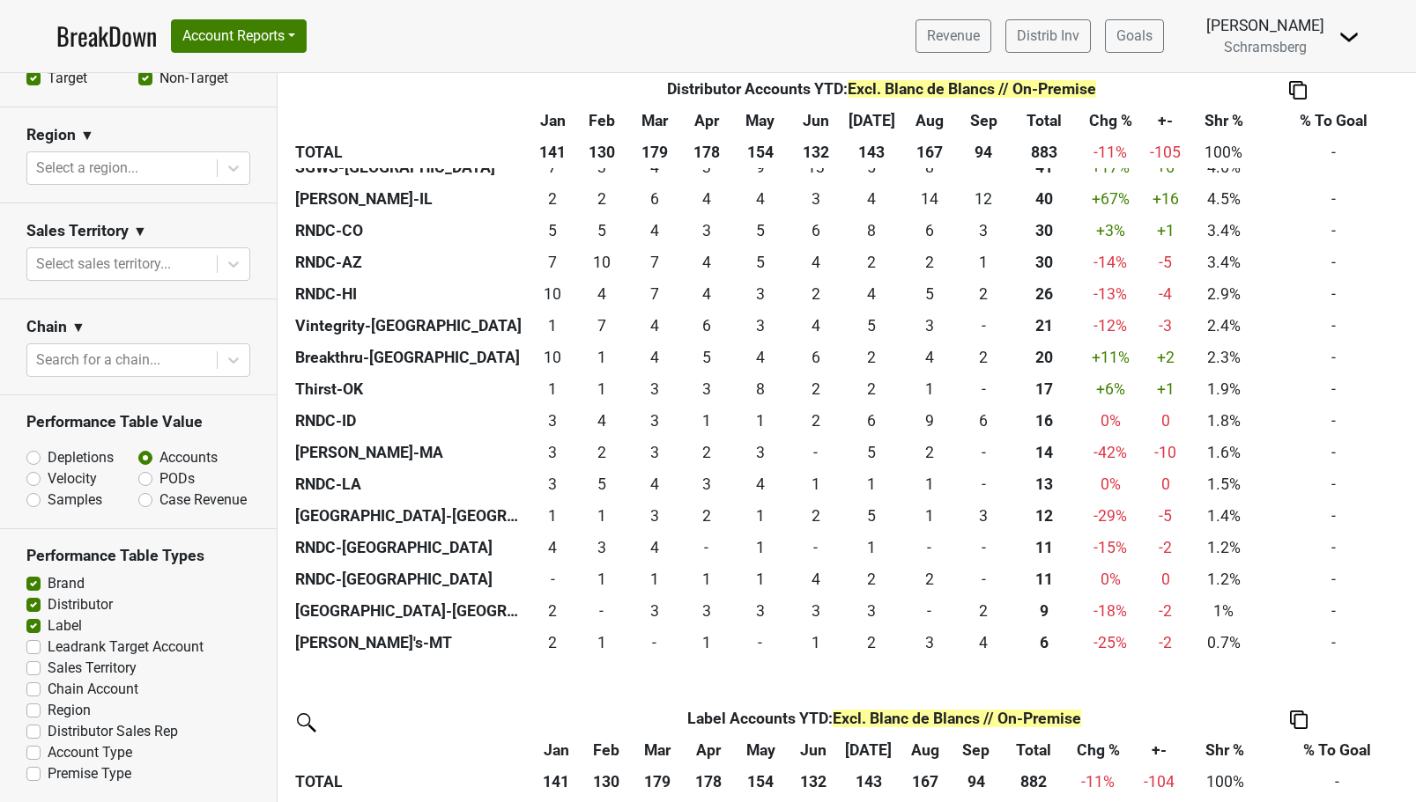
scroll to position [895, 0]
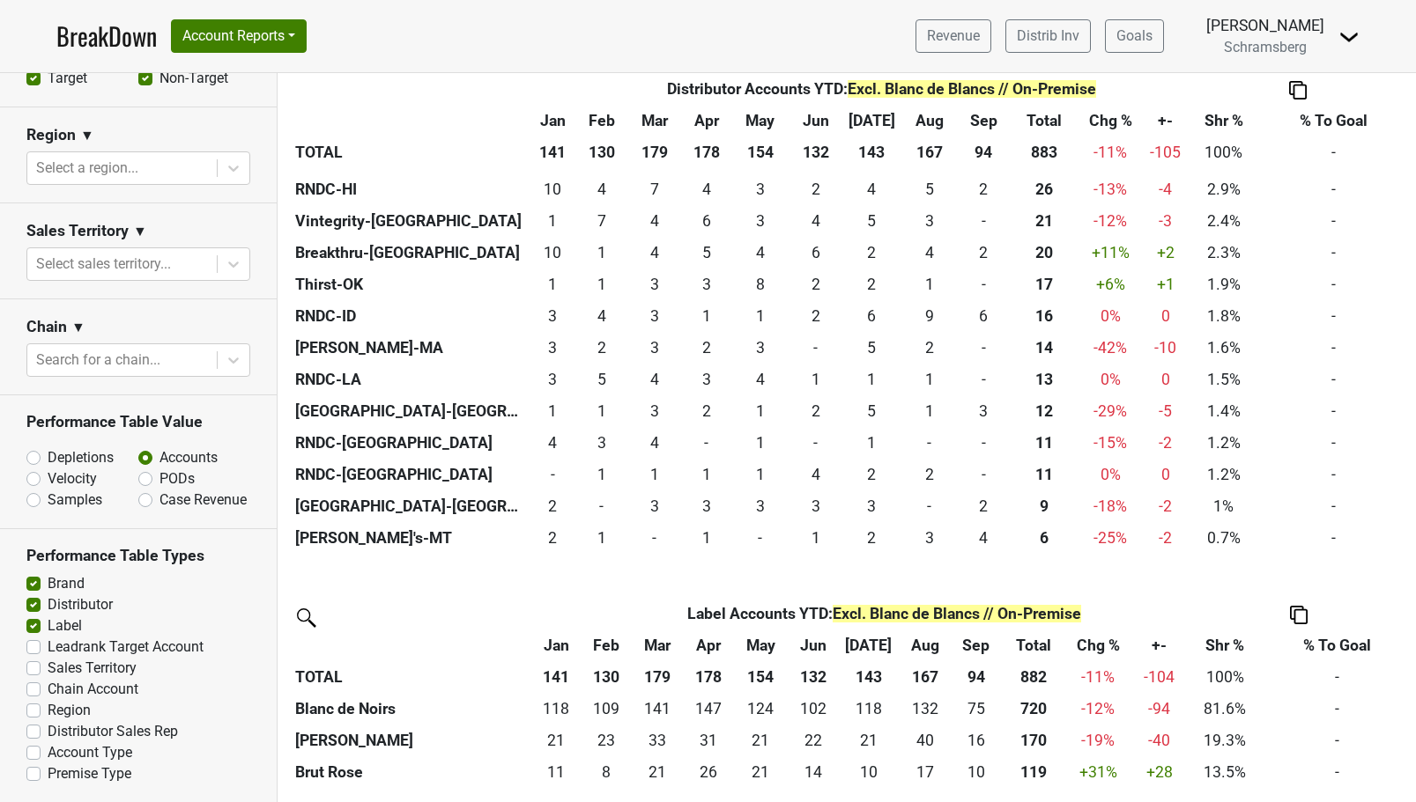
click at [48, 690] on label "Chain Account" at bounding box center [93, 689] width 91 height 21
click at [37, 690] on input "Chain Account" at bounding box center [33, 688] width 14 height 18
checkbox input "true"
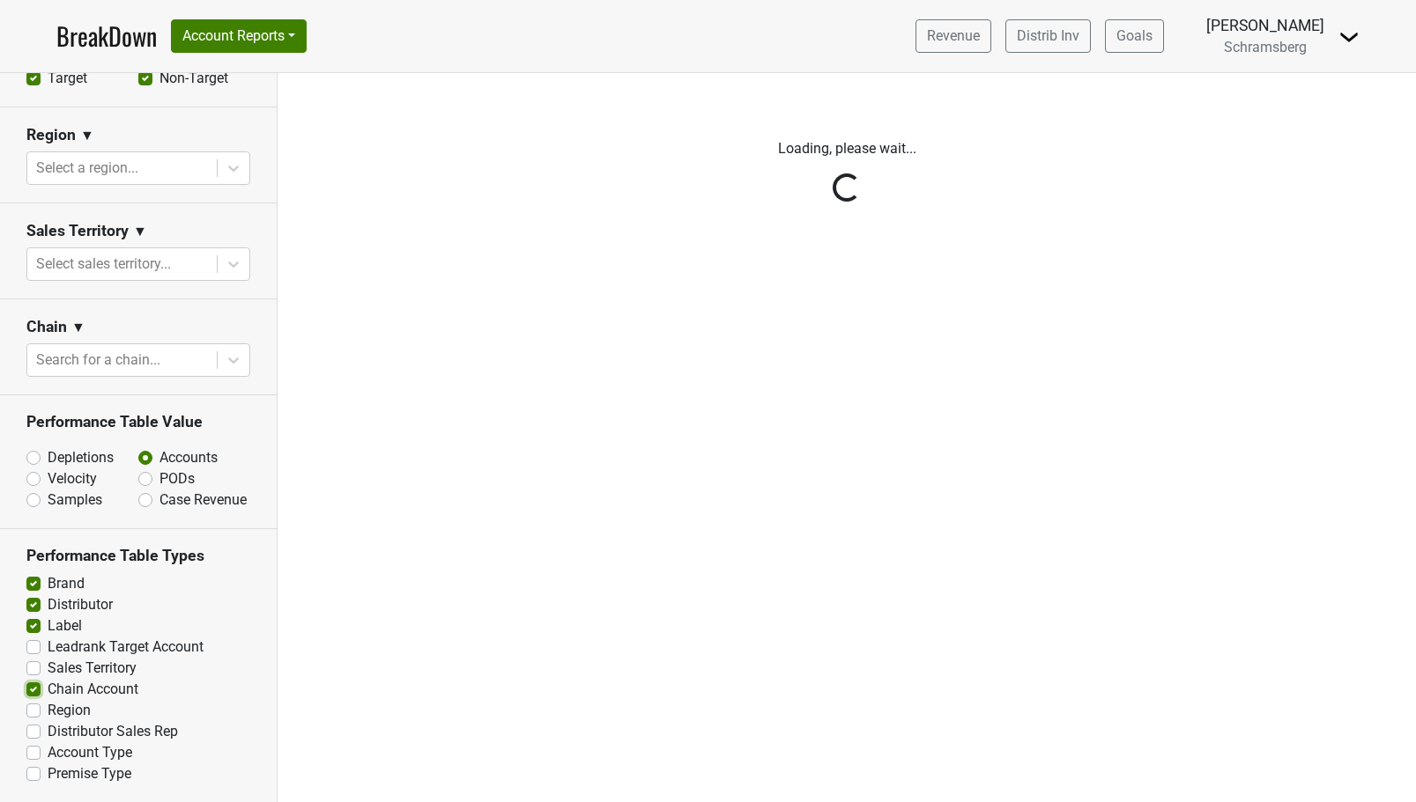
scroll to position [0, 0]
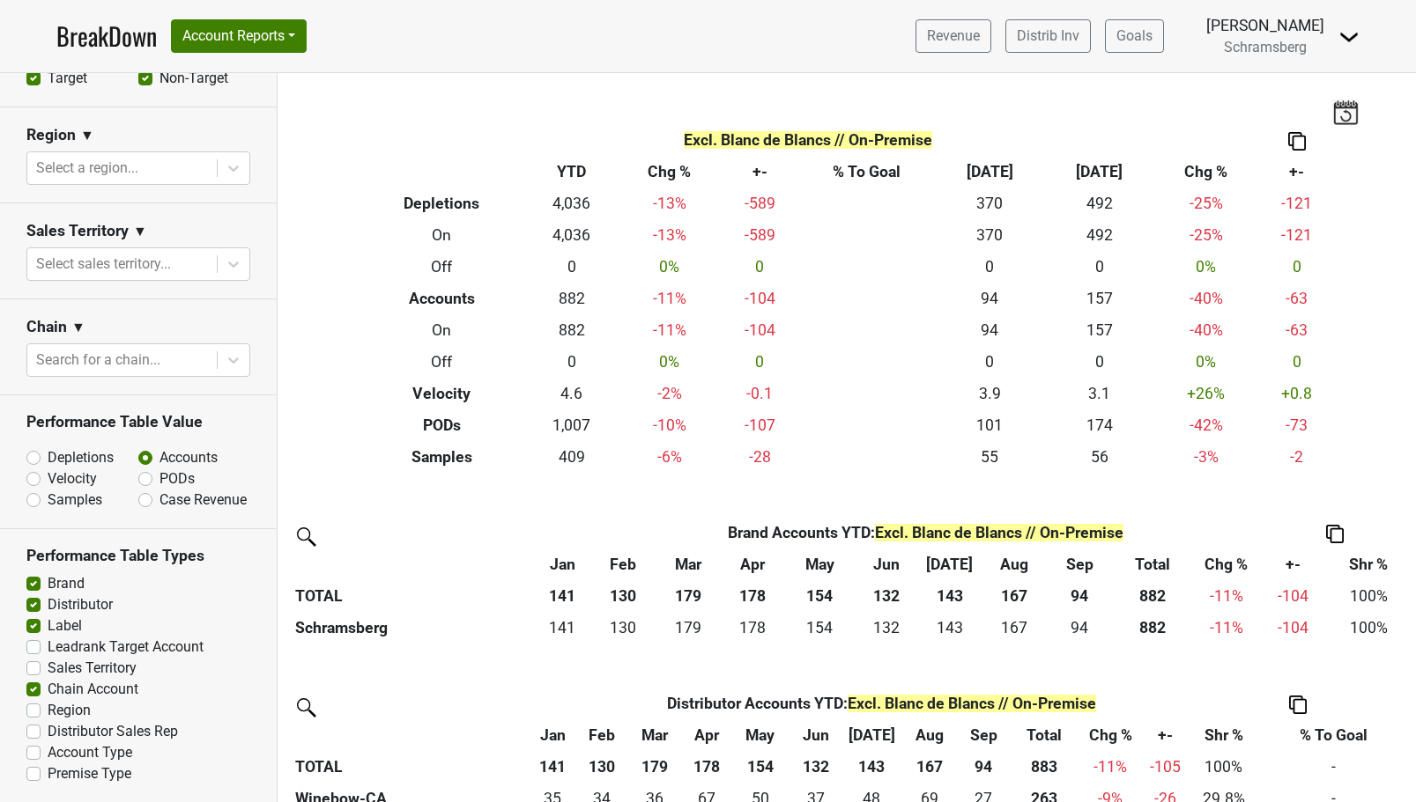
click at [48, 709] on label "Region" at bounding box center [69, 710] width 43 height 21
click at [33, 709] on input "Region" at bounding box center [33, 709] width 14 height 18
checkbox input "true"
click at [48, 668] on label "Sales Territory" at bounding box center [92, 668] width 89 height 21
click at [33, 668] on input "Sales Territory" at bounding box center [33, 667] width 14 height 18
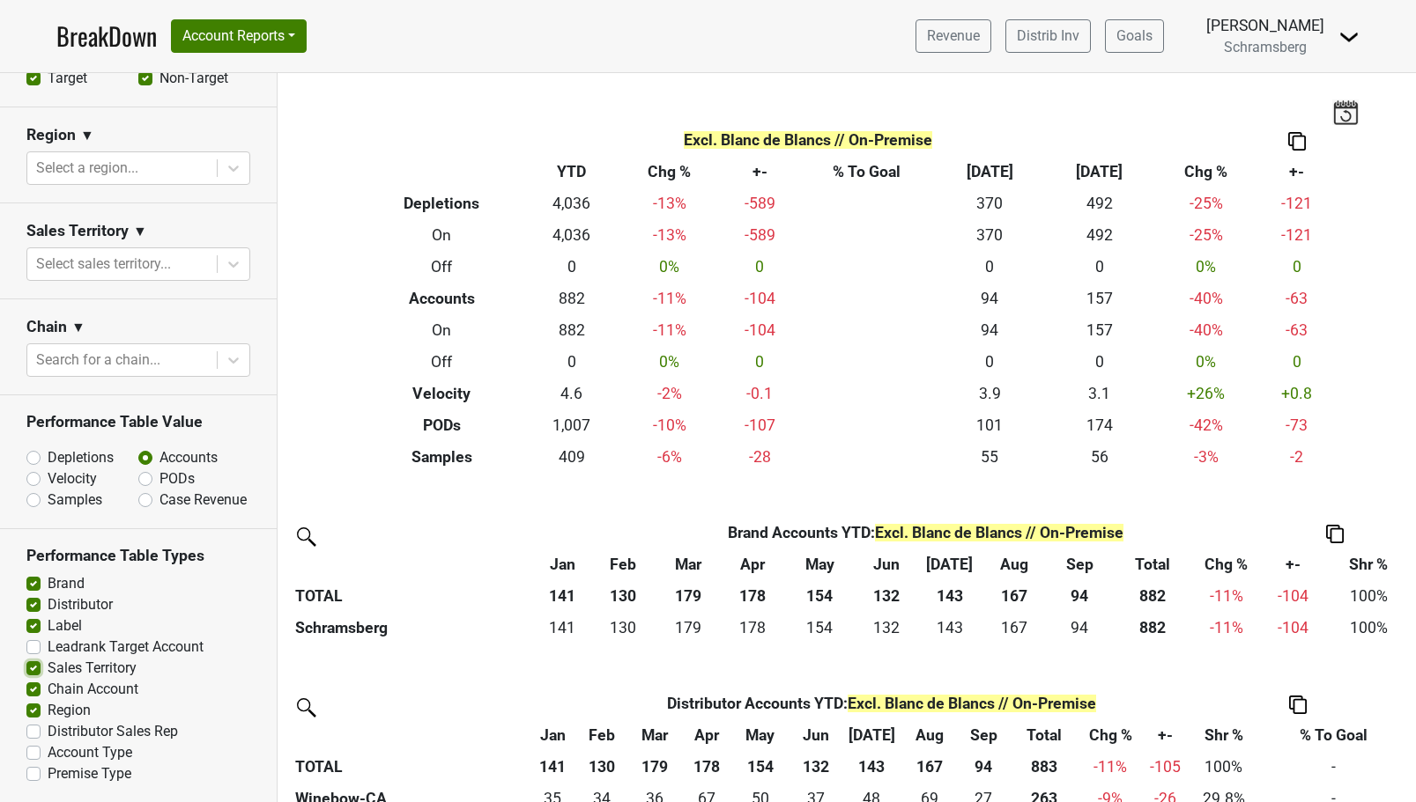
checkbox input "true"
click at [48, 730] on label "Distributor Sales Rep" at bounding box center [113, 731] width 130 height 21
click at [34, 730] on input "Distributor Sales Rep" at bounding box center [33, 730] width 14 height 18
checkbox input "true"
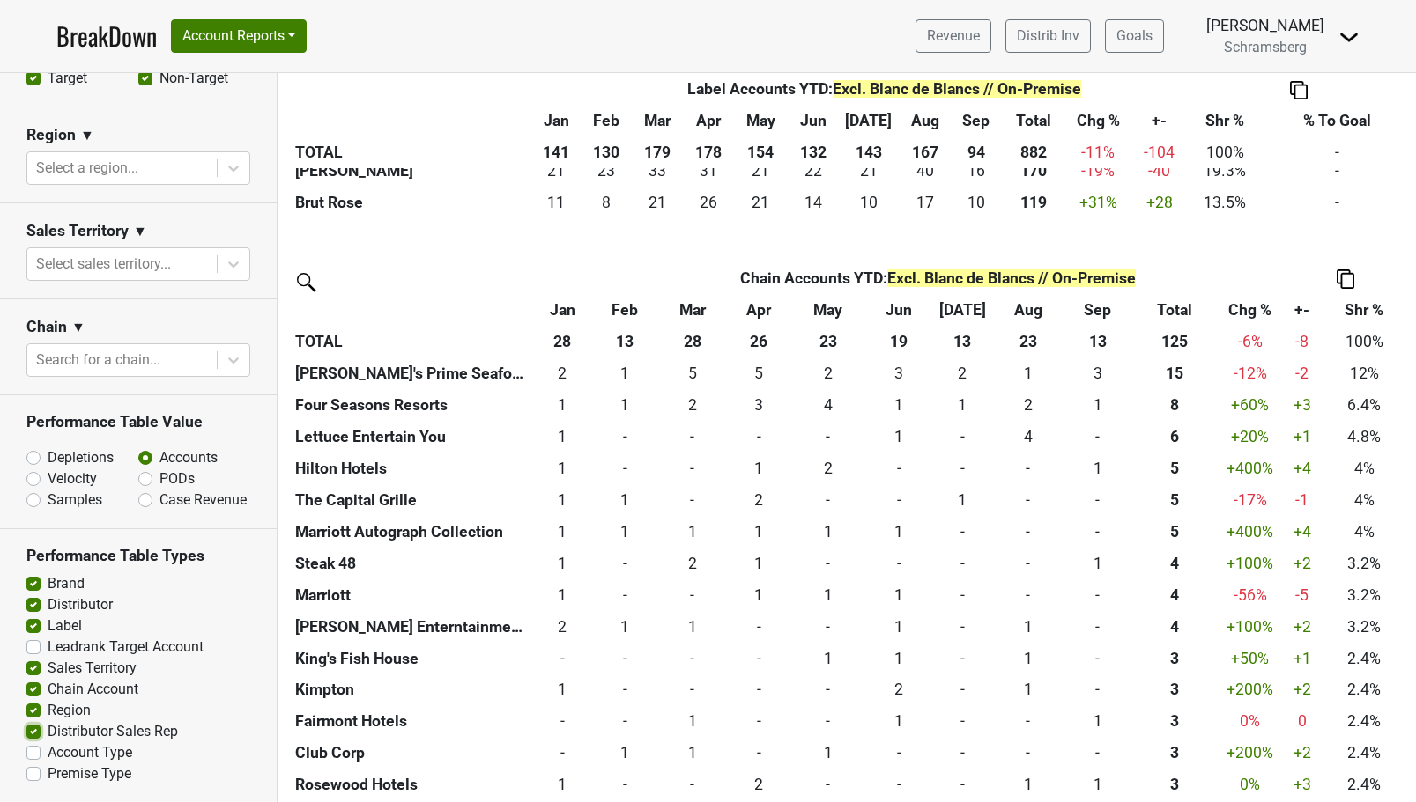
scroll to position [1497, 0]
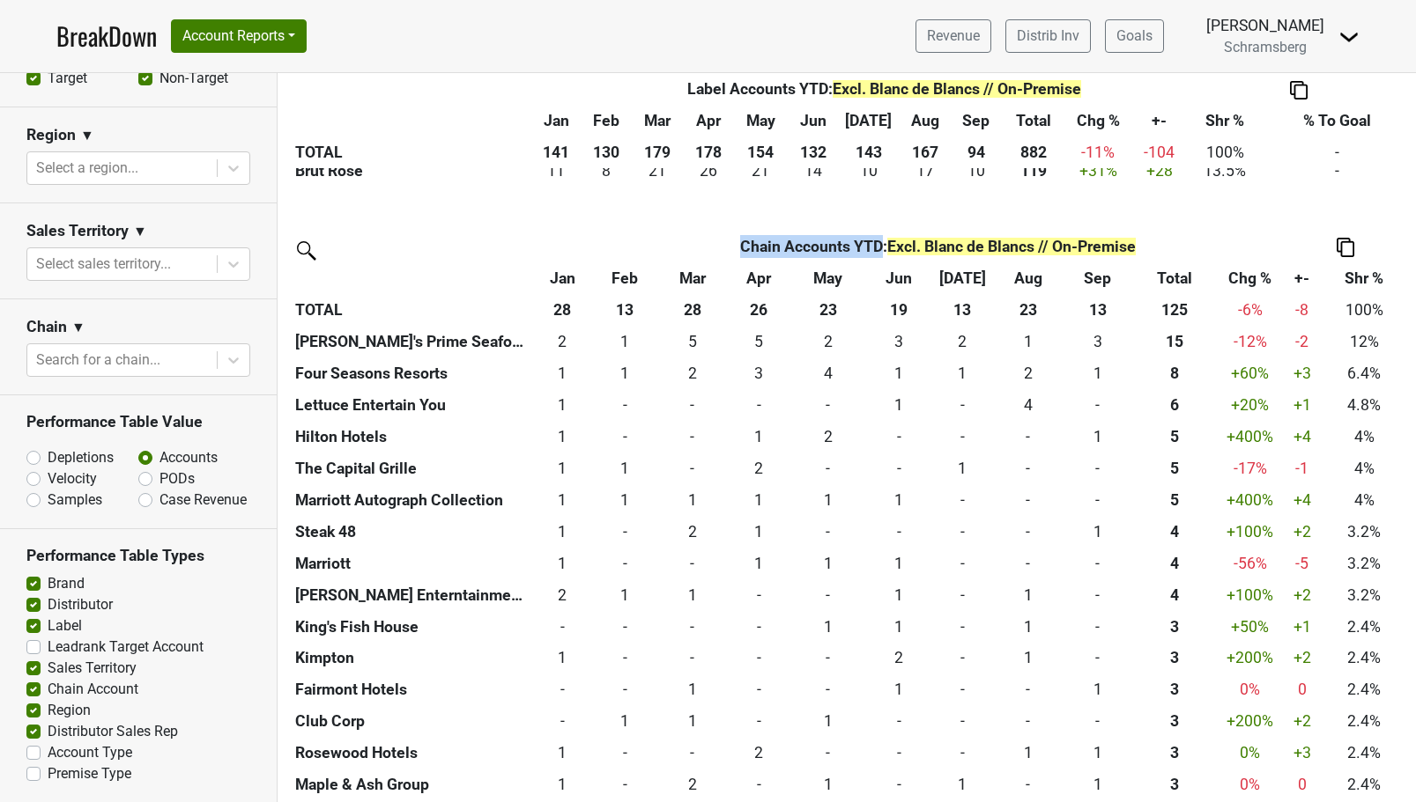
drag, startPoint x: 730, startPoint y: 245, endPoint x: 883, endPoint y: 236, distance: 152.6
click at [883, 236] on th "Chain Accounts YTD : Excl. Blanc de Blancs // On-Premise" at bounding box center [937, 247] width 691 height 32
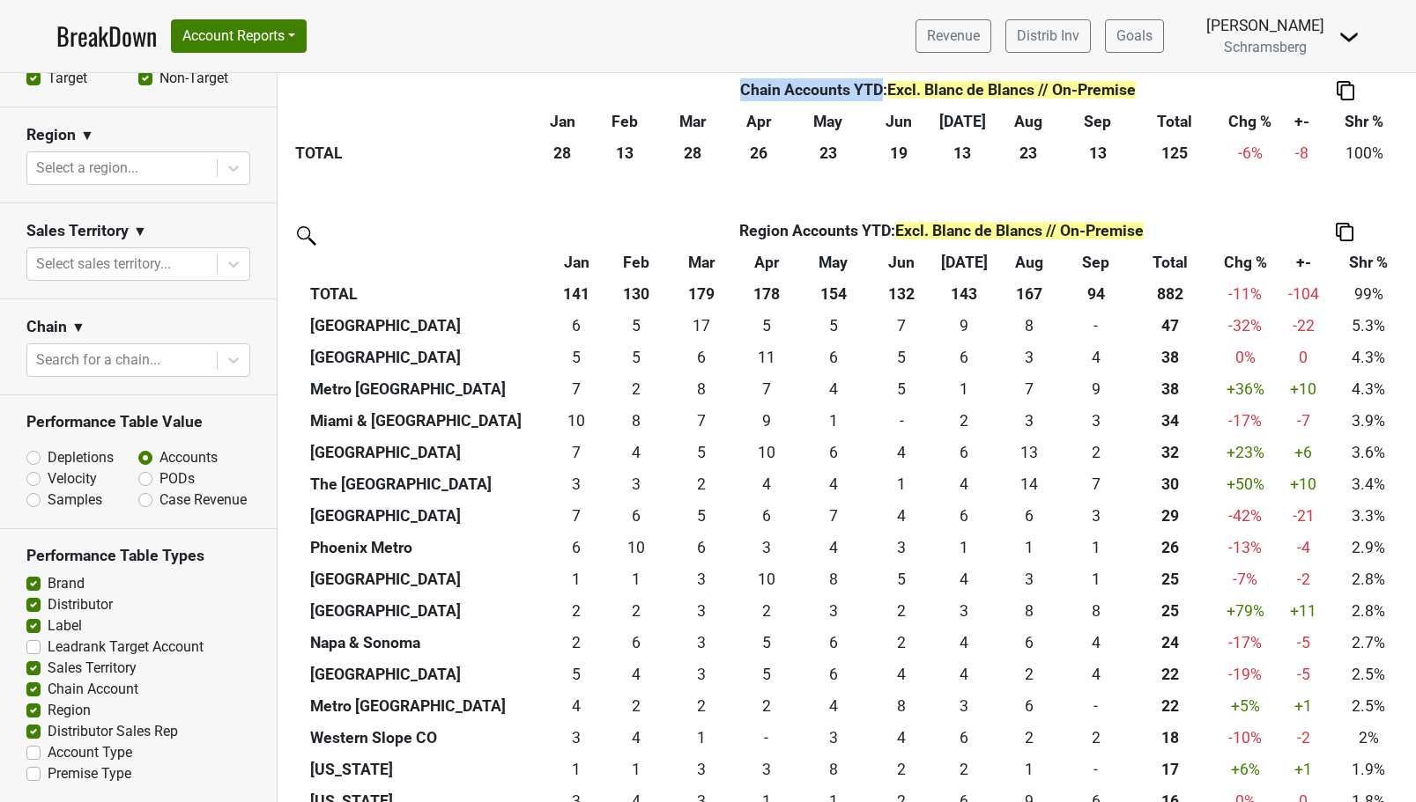
scroll to position [3995, 0]
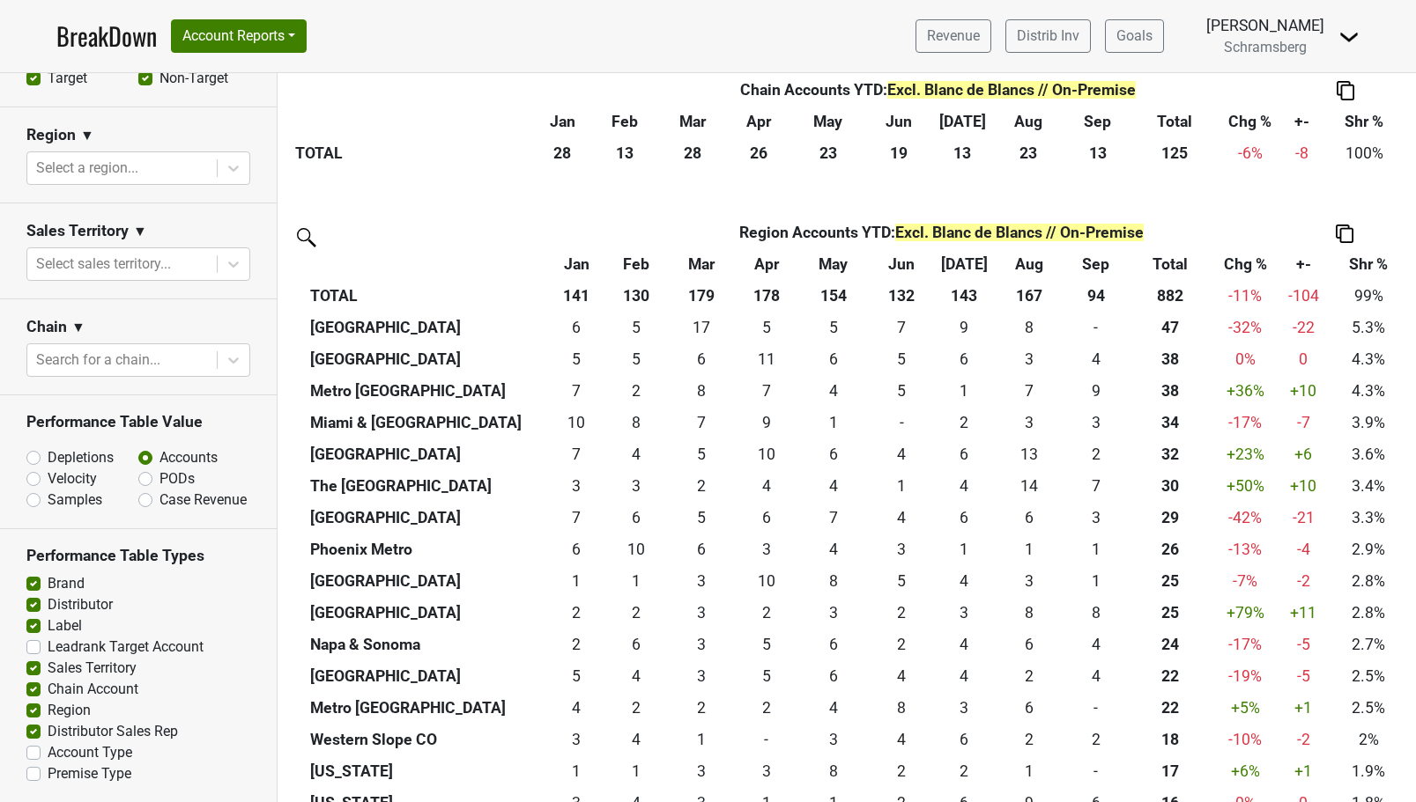
click at [764, 233] on th "Region Accounts YTD : Excl. Blanc de Blancs // On-Premise" at bounding box center [941, 234] width 674 height 32
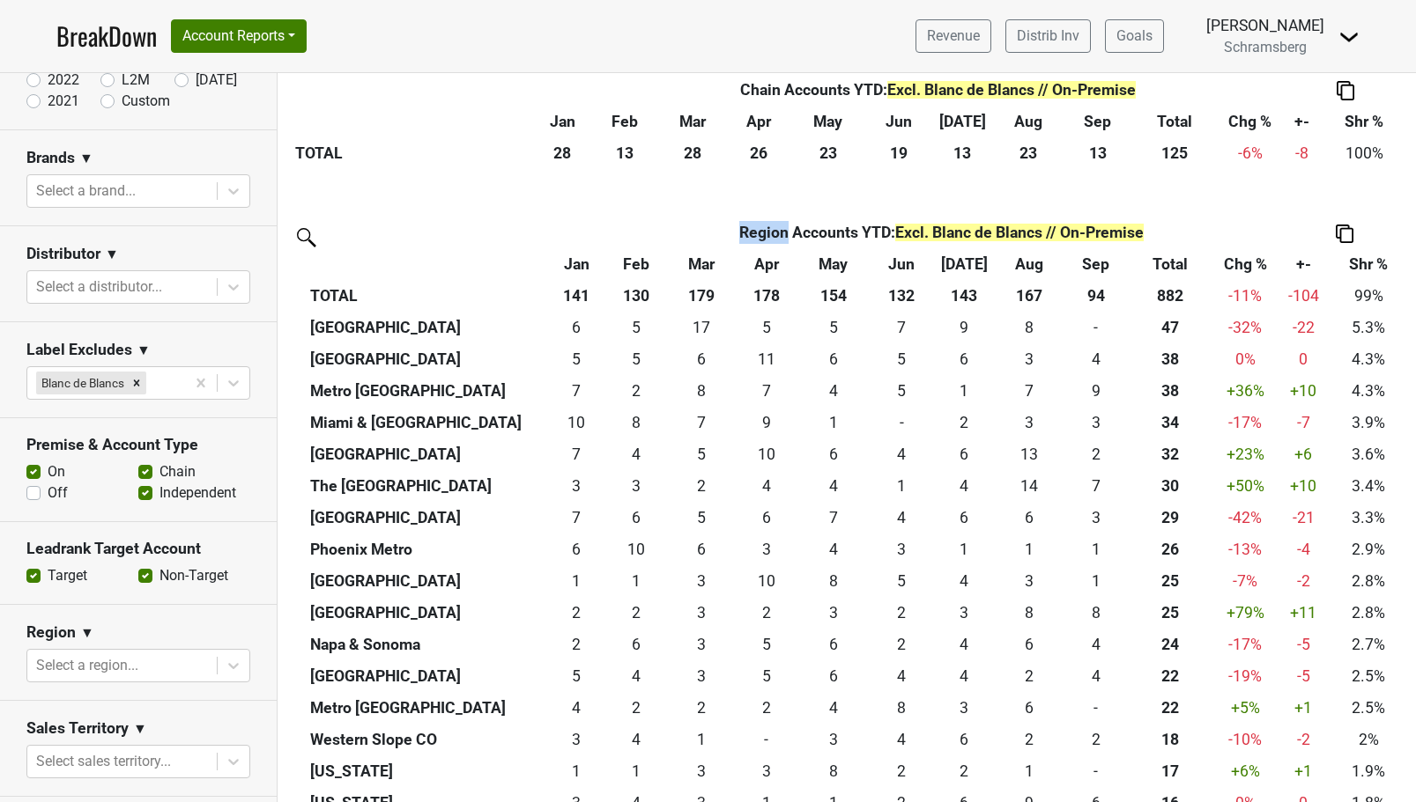
scroll to position [196, 0]
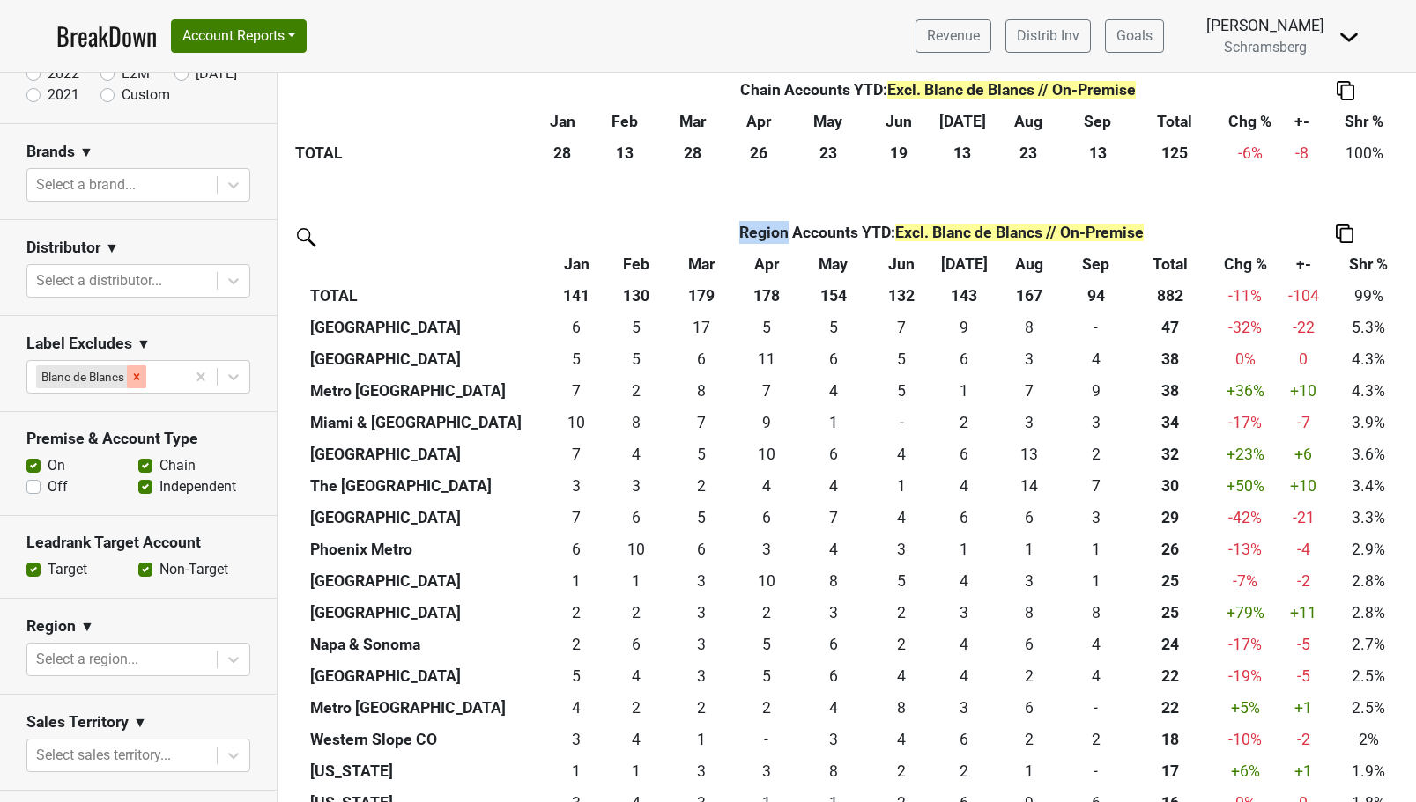
click at [137, 378] on icon "Remove Blanc de Blancs" at bounding box center [137, 376] width 6 height 6
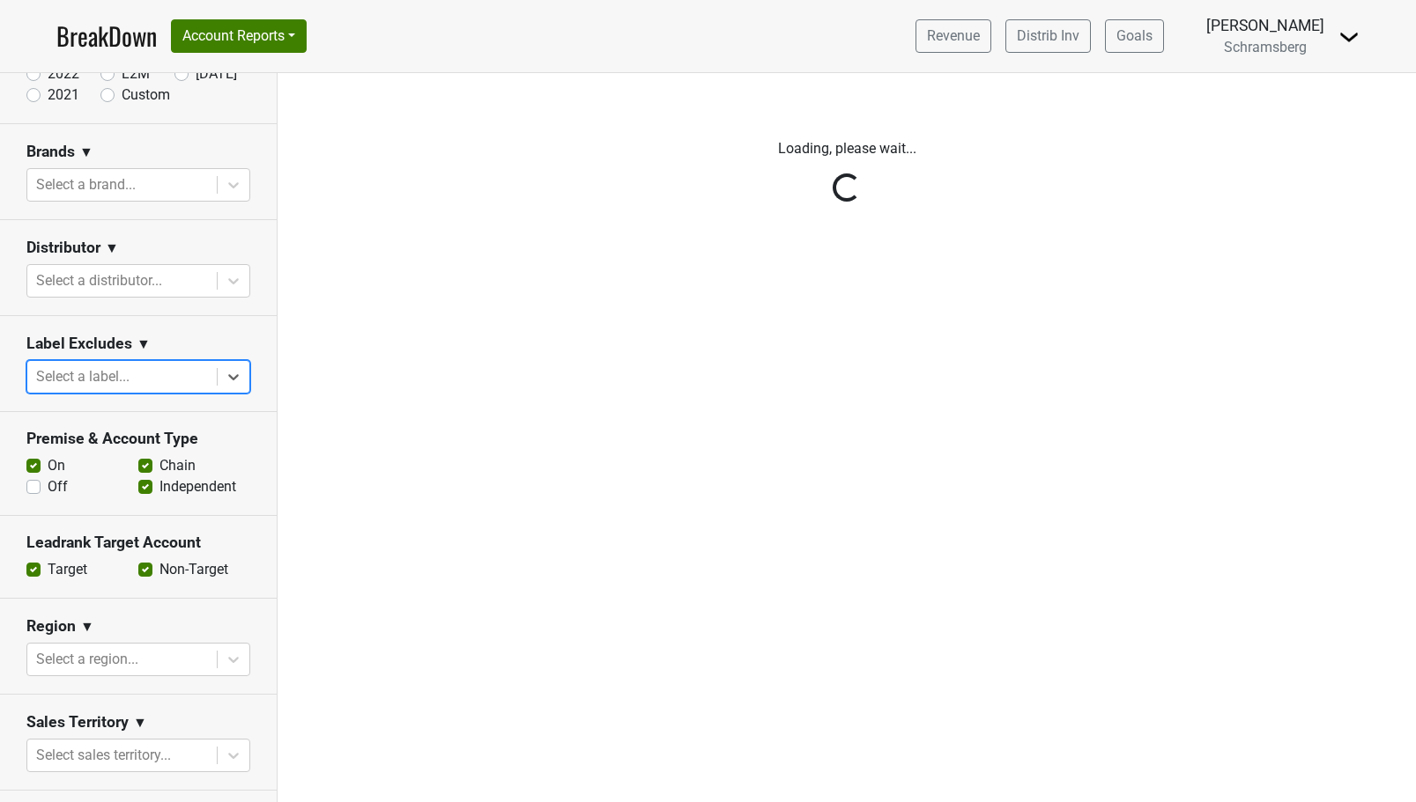
scroll to position [0, 0]
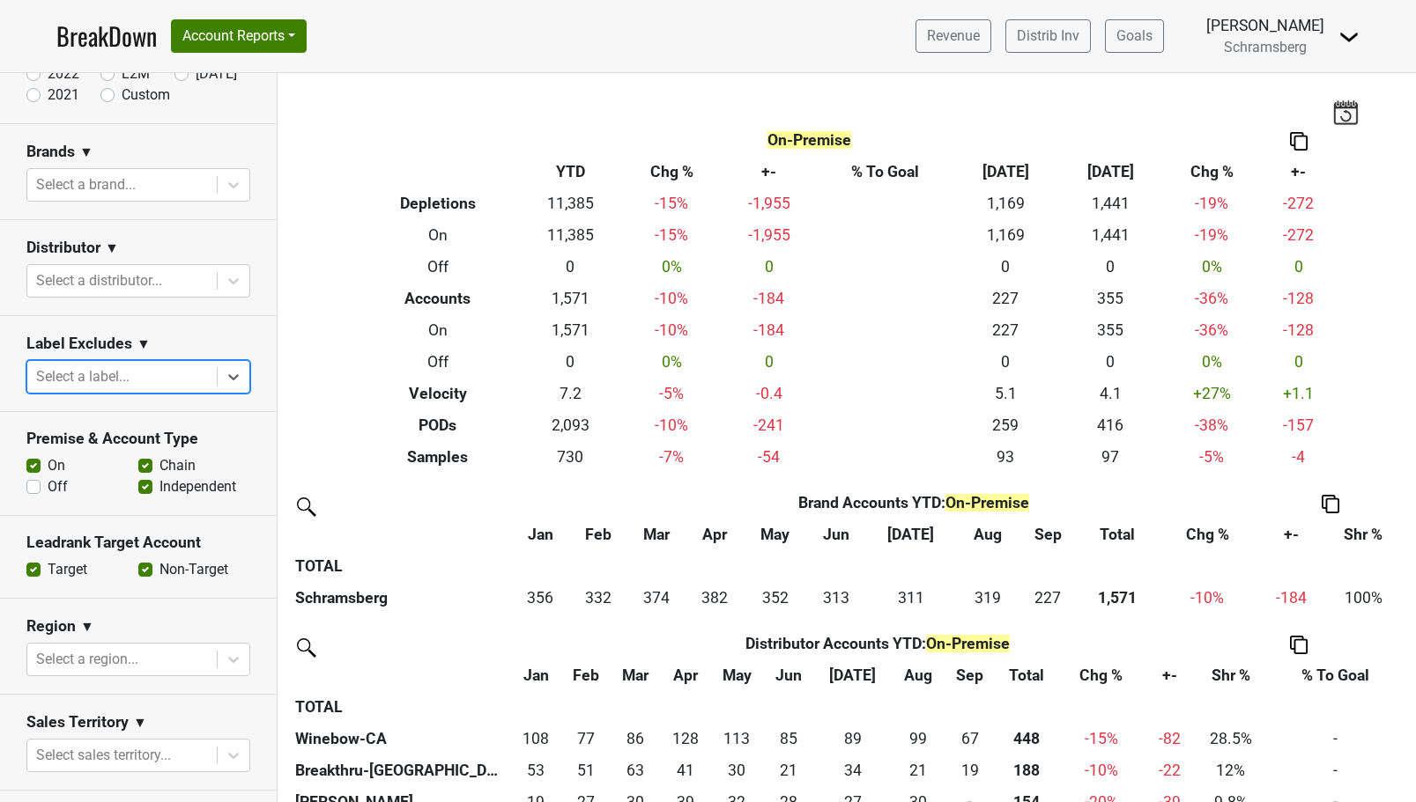
click at [48, 490] on label "Off" at bounding box center [58, 487] width 20 height 21
click at [31, 490] on input "Off" at bounding box center [33, 486] width 14 height 18
checkbox input "true"
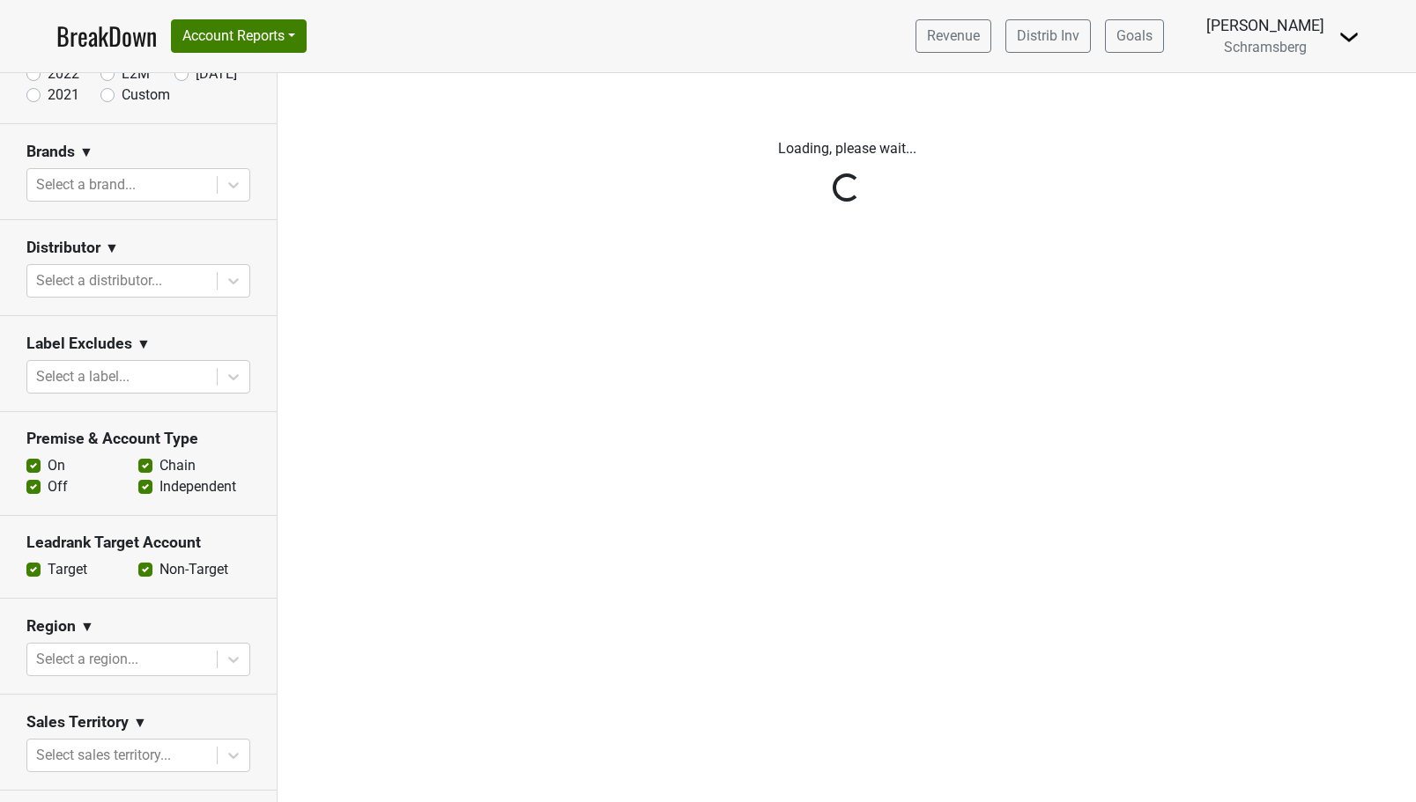
click at [63, 284] on div at bounding box center [122, 281] width 172 height 25
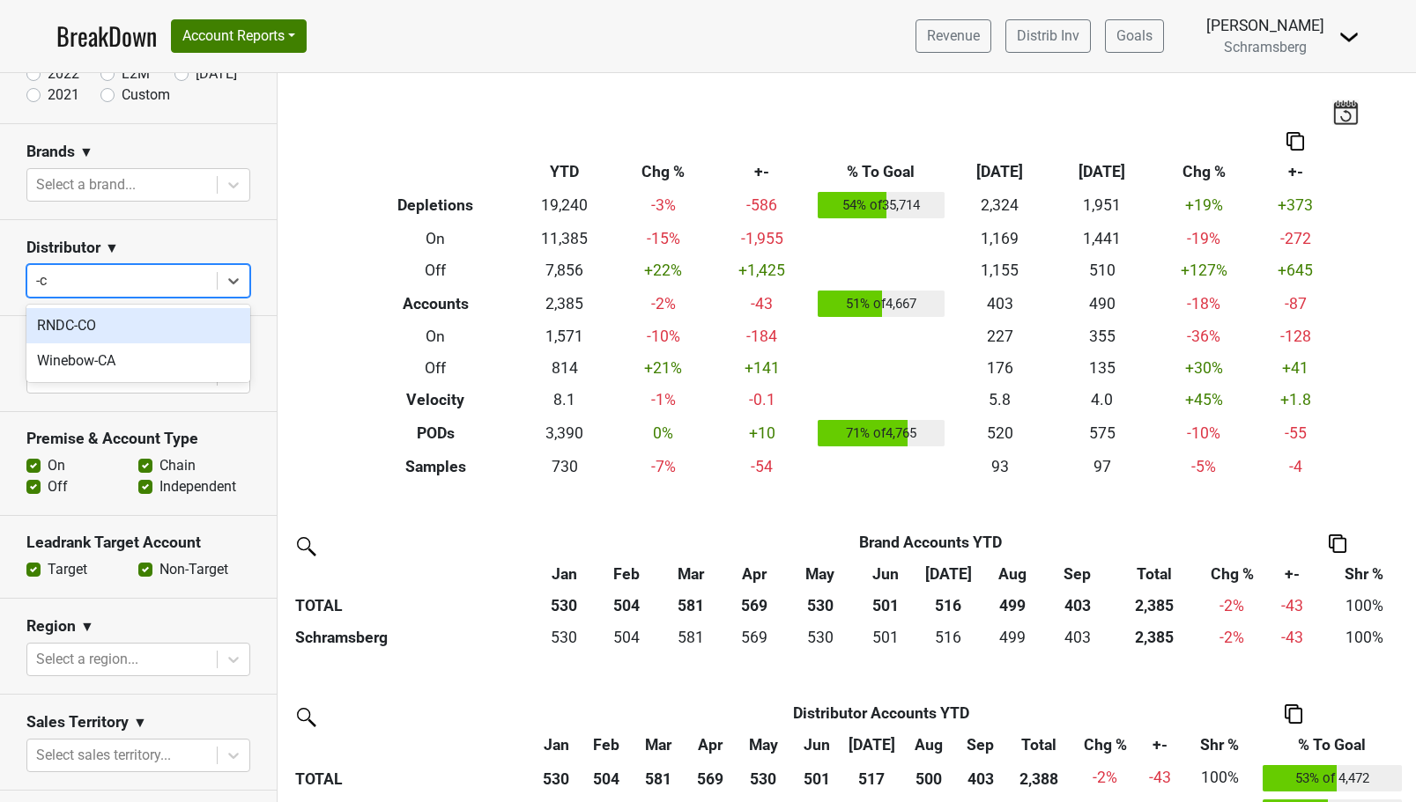
type input "-ca"
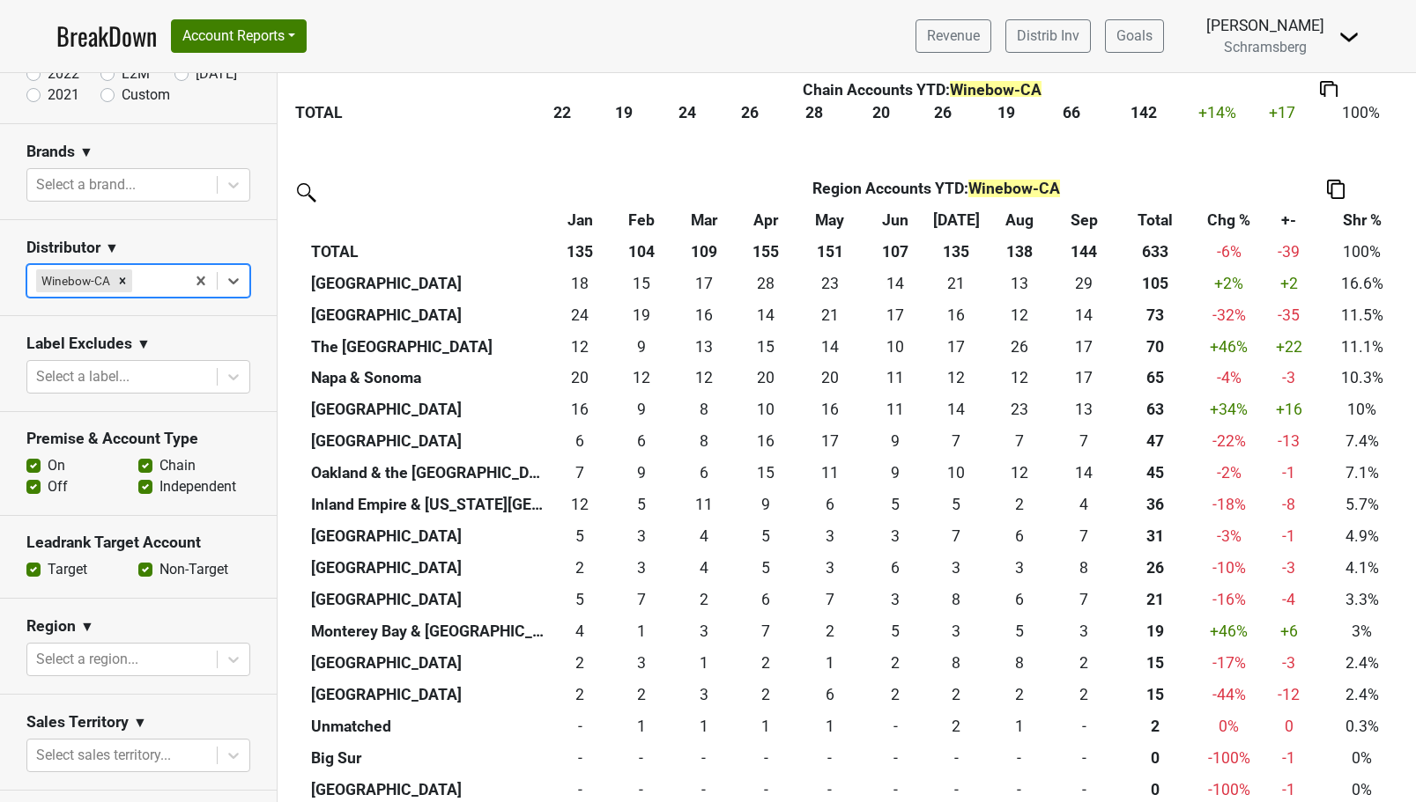
scroll to position [3003, 0]
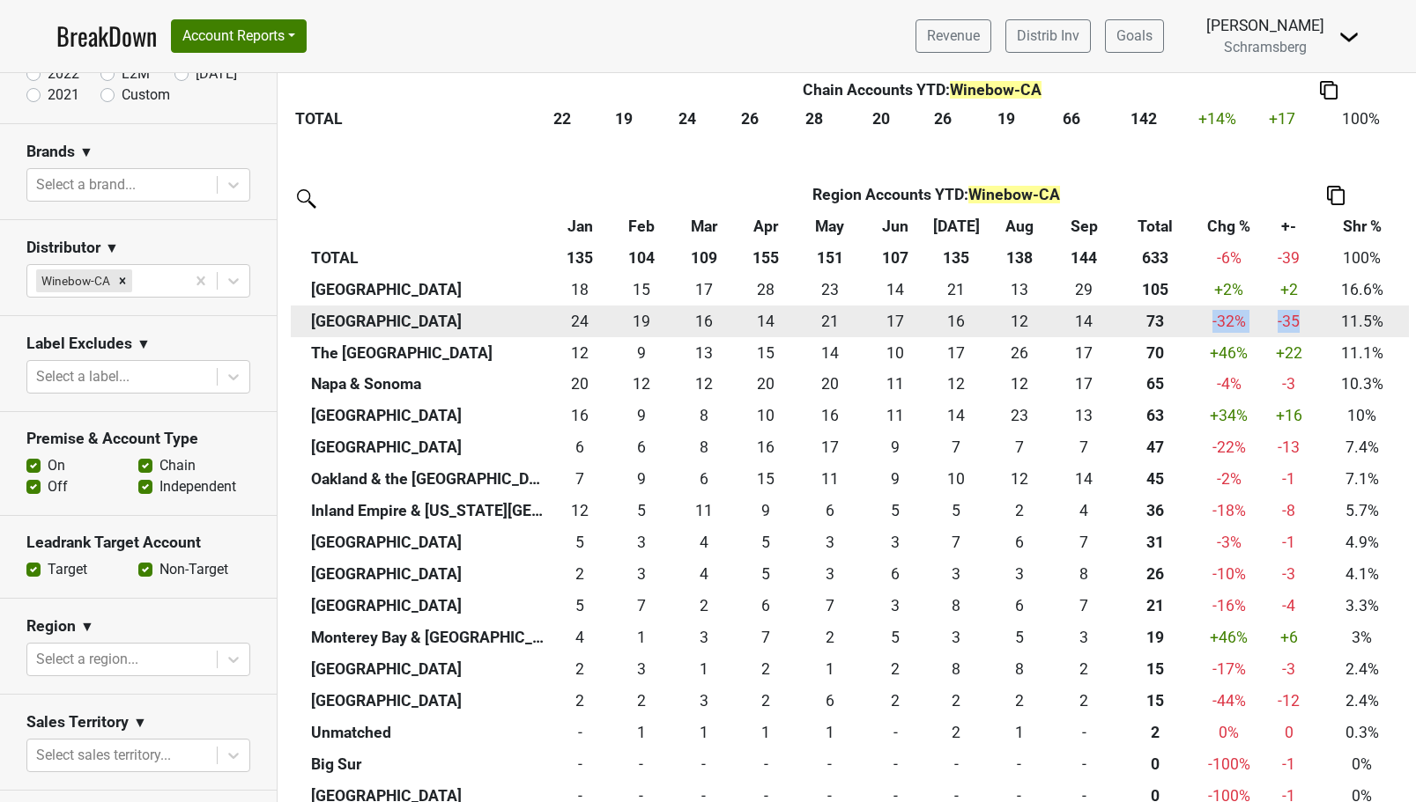
drag, startPoint x: 1209, startPoint y: 322, endPoint x: 1299, endPoint y: 322, distance: 90.7
click at [1288, 322] on tr "Orange County 24 24 19 19 16 16 14 14 21 21 17 17 16 16 12 12 14 14 73 73 -32 %…" at bounding box center [850, 322] width 1118 height 32
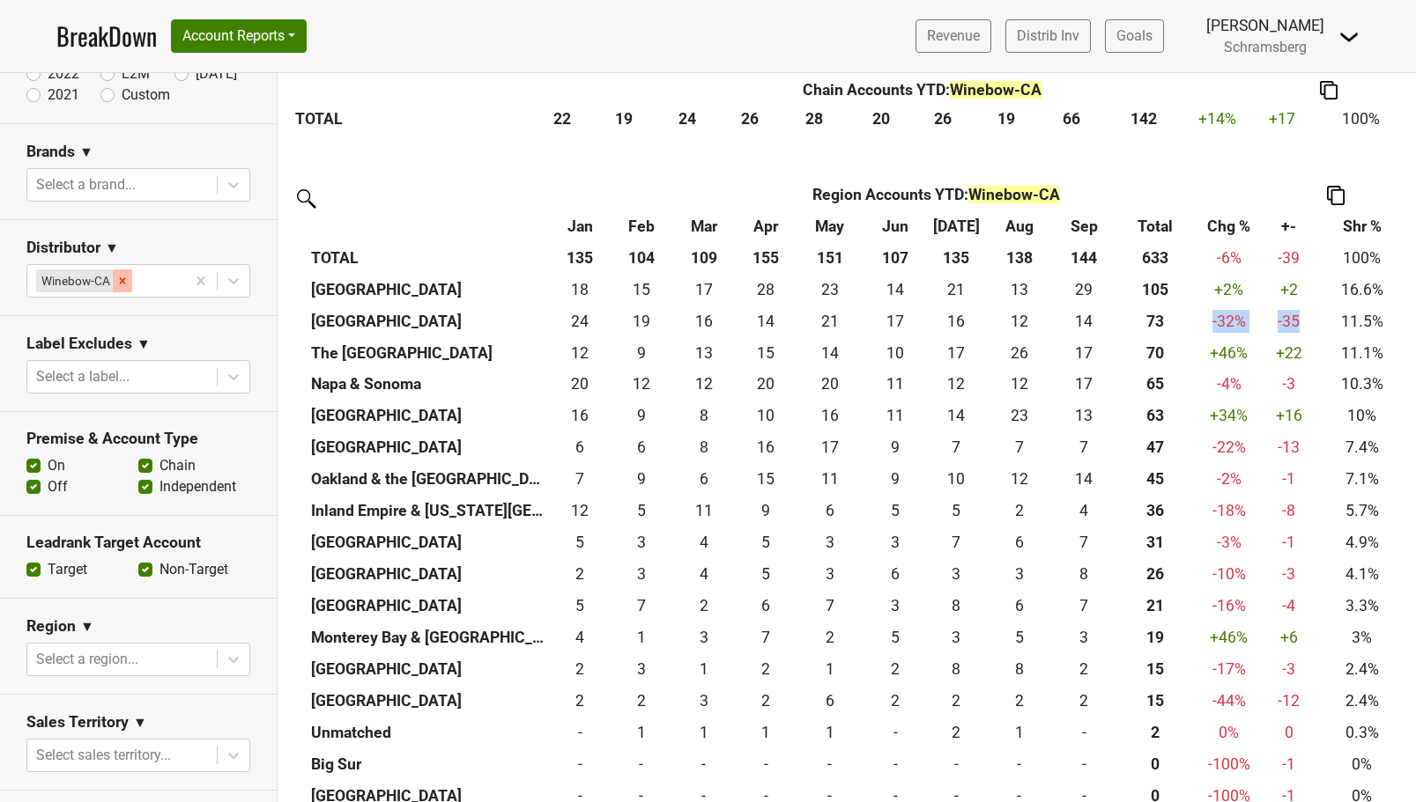
click at [122, 278] on icon "Remove Winebow-CA" at bounding box center [122, 281] width 12 height 12
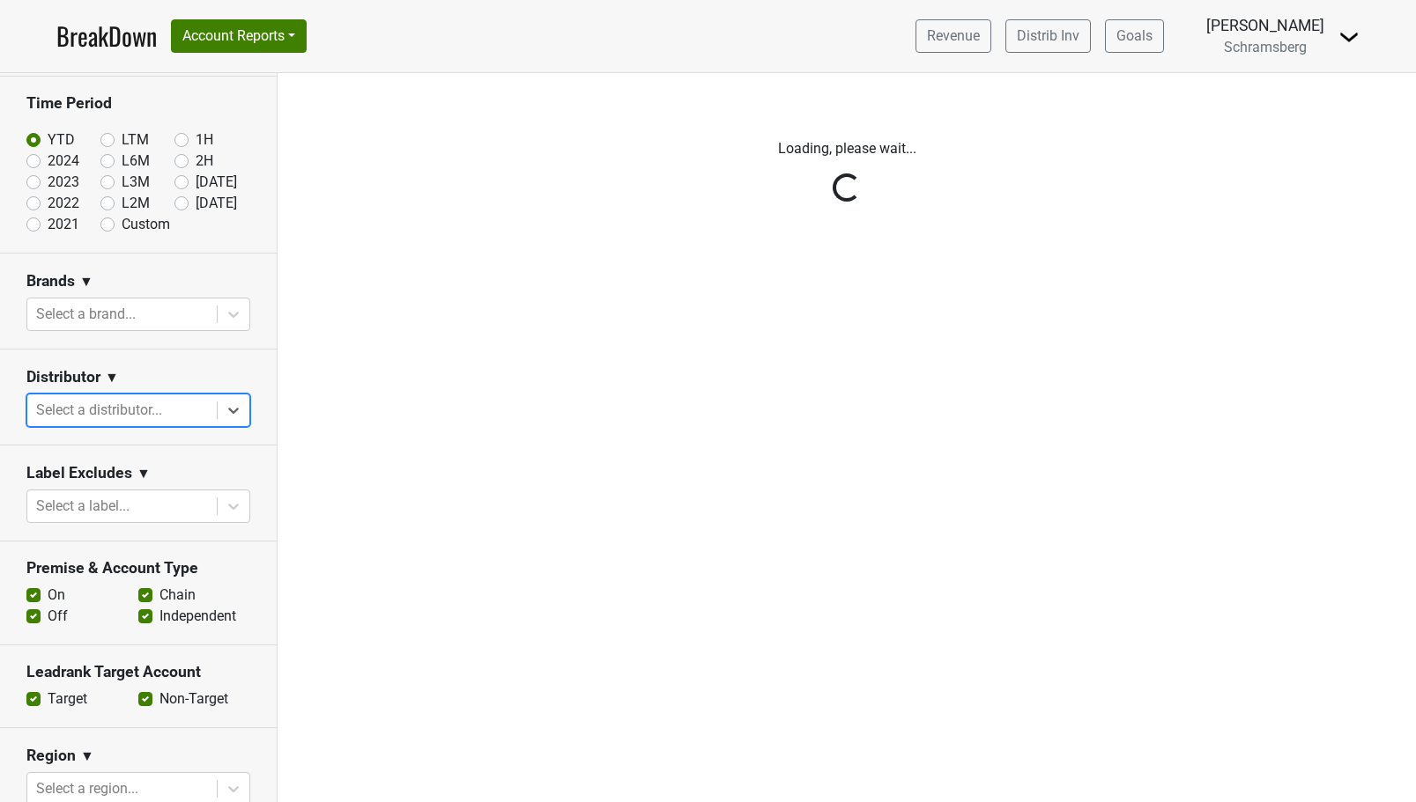
scroll to position [0, 0]
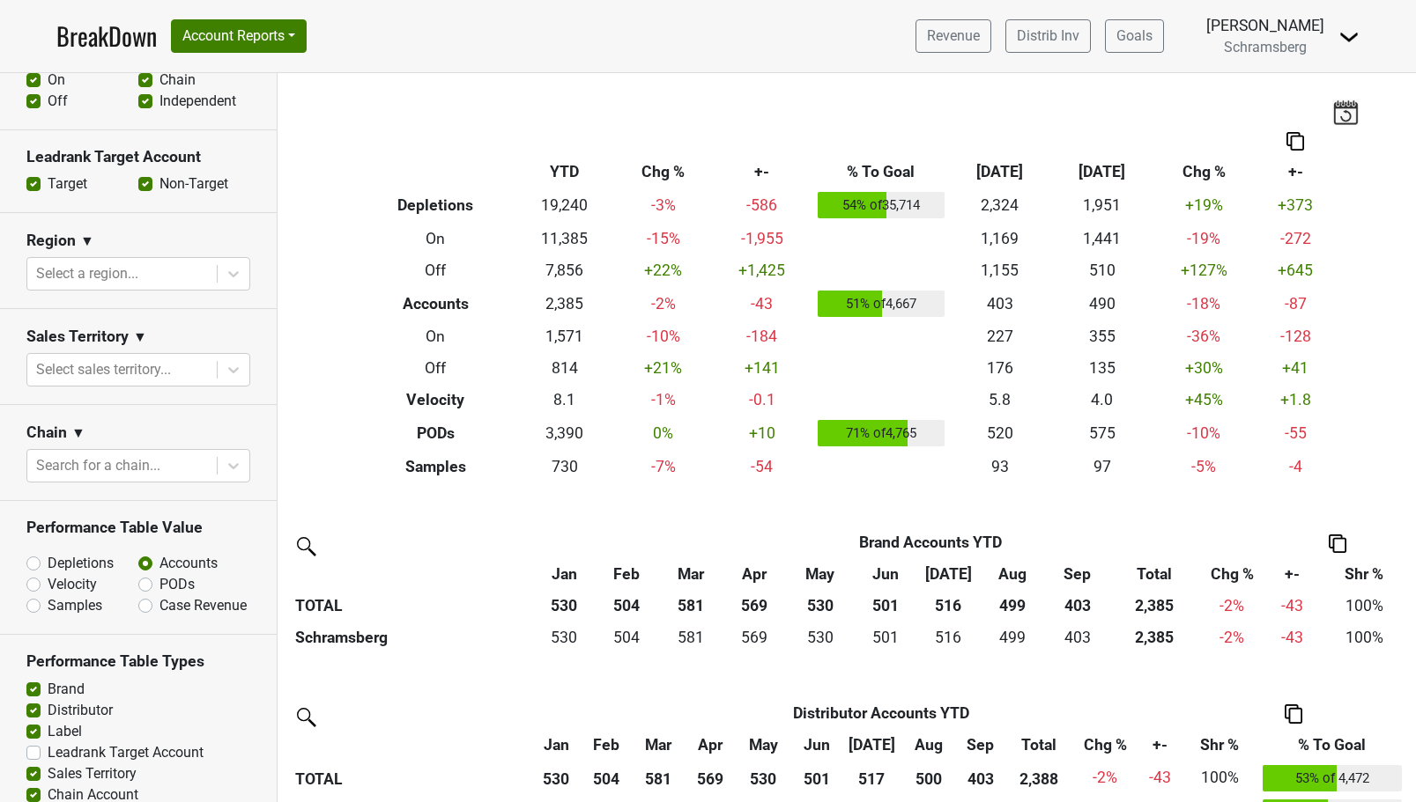
click at [48, 565] on label "Depletions" at bounding box center [81, 563] width 66 height 21
click at [35, 565] on input "Depletions" at bounding box center [79, 562] width 107 height 18
radio input "true"
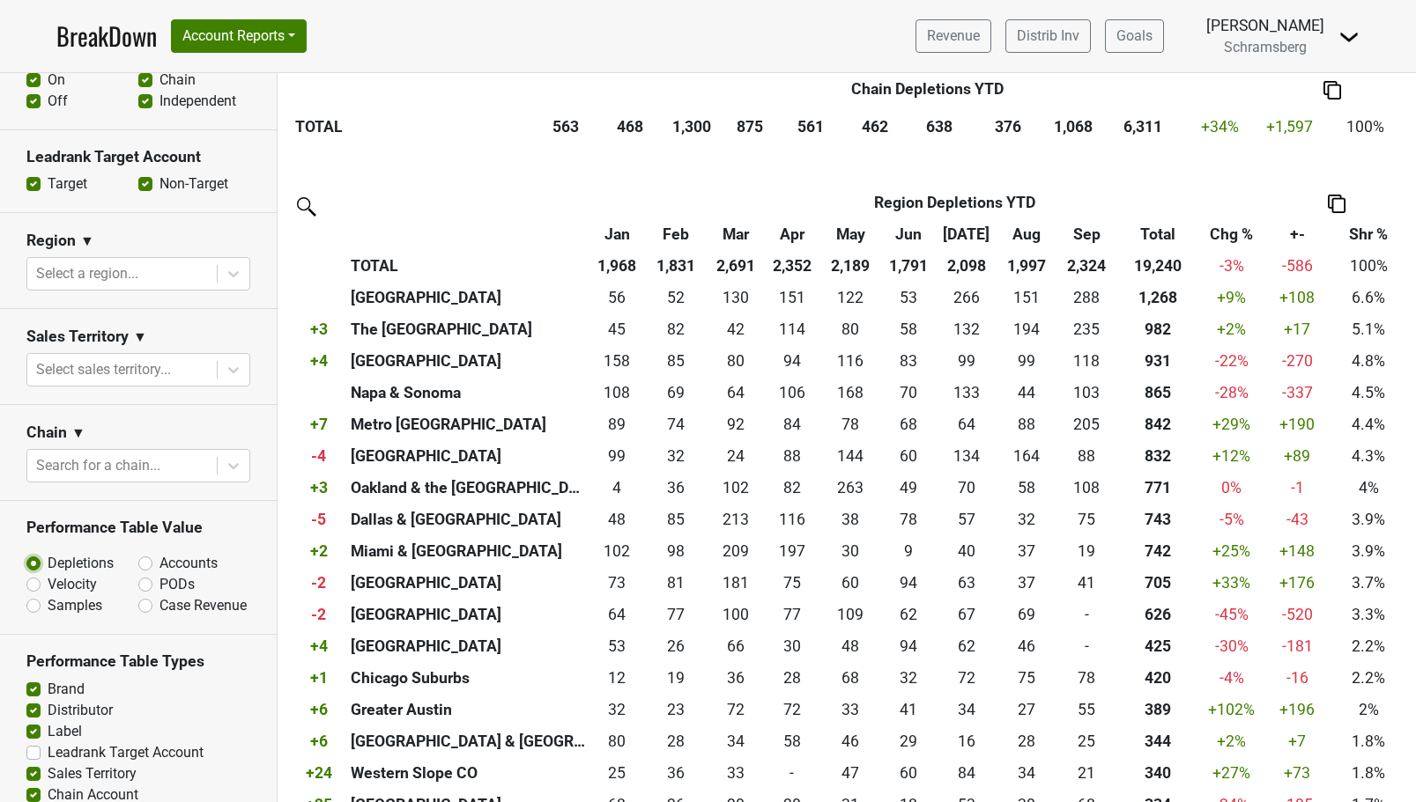
scroll to position [5969, 0]
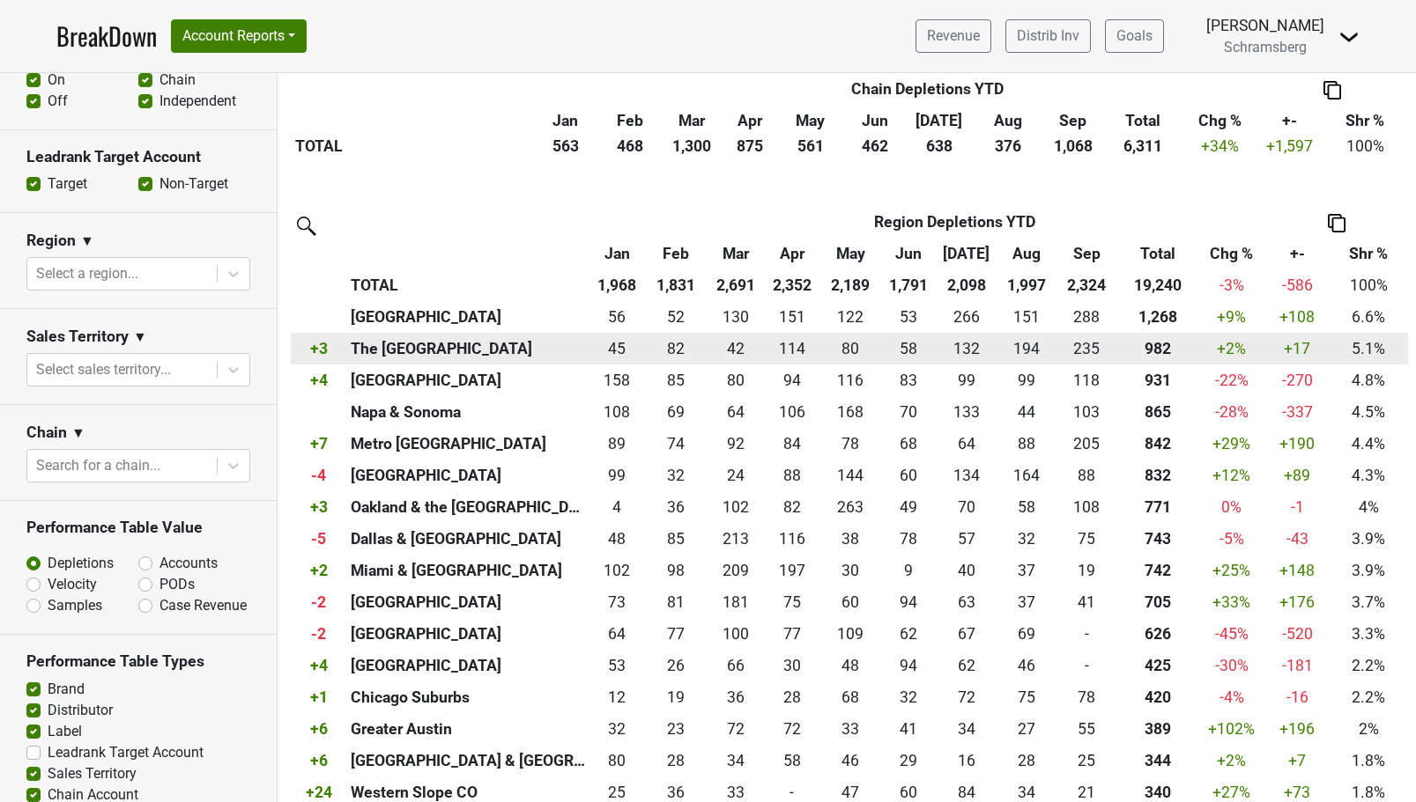
drag, startPoint x: 351, startPoint y: 351, endPoint x: 555, endPoint y: 353, distance: 203.5
click at [555, 353] on th "The Peninsula & South Bay" at bounding box center [467, 349] width 243 height 32
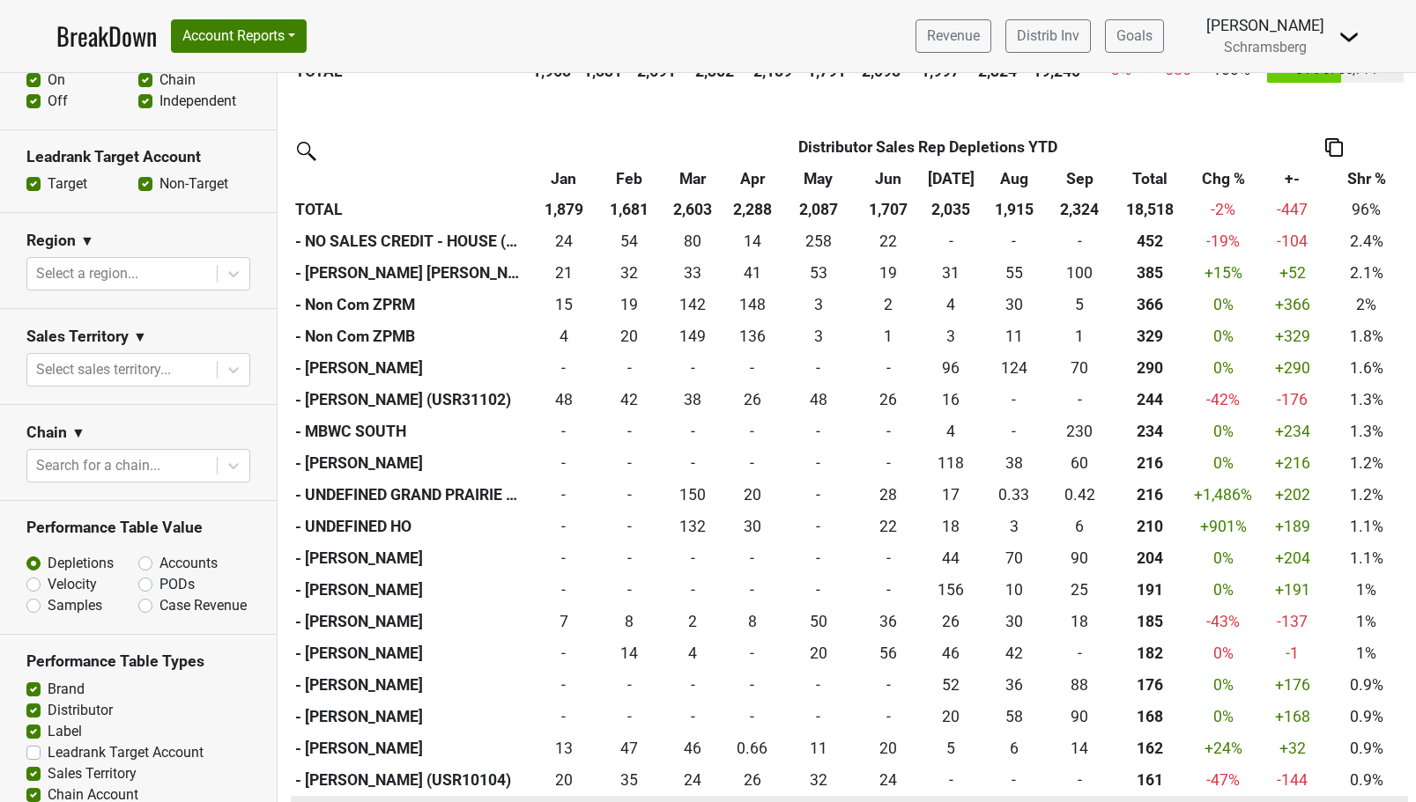
scroll to position [9290, 0]
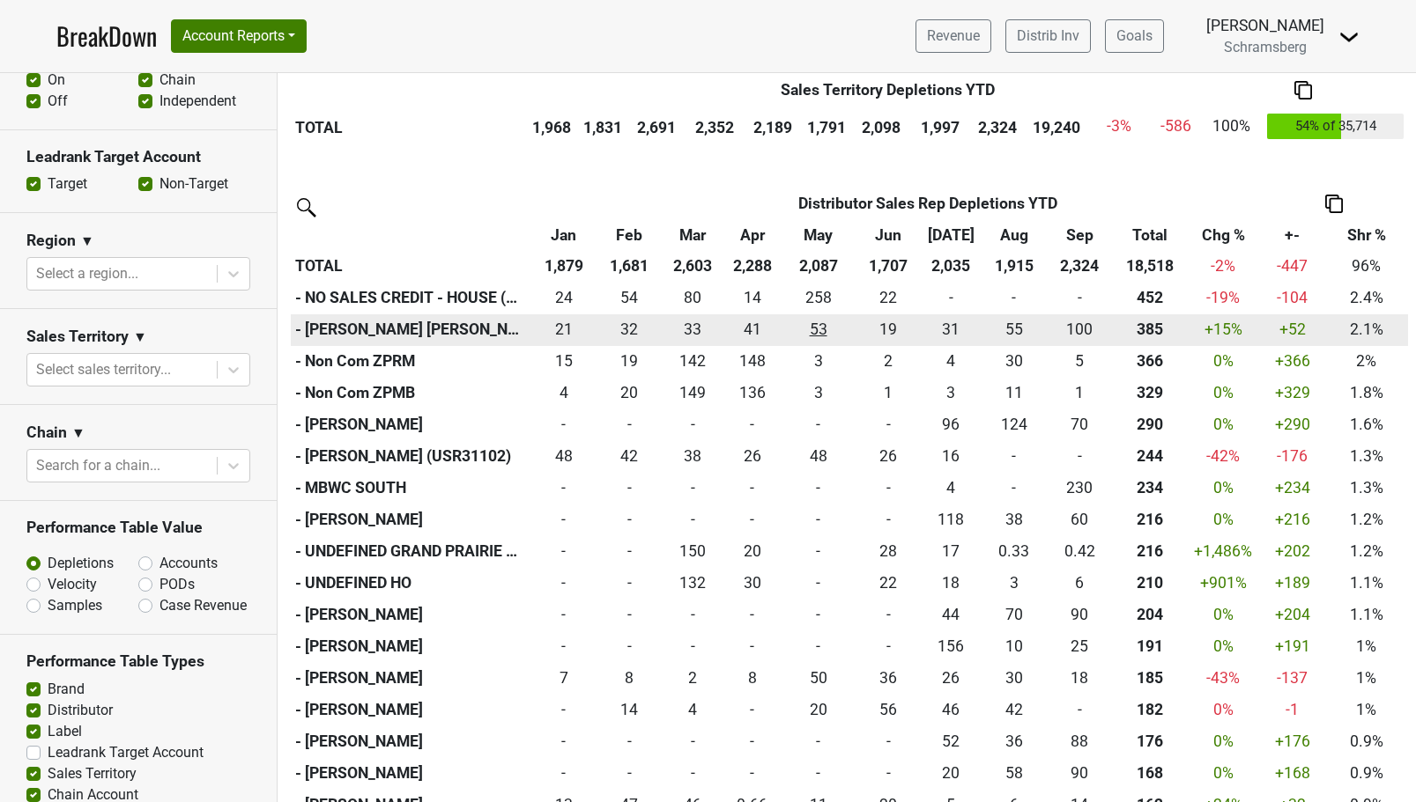
click at [821, 333] on div "53 53" at bounding box center [818, 329] width 66 height 23
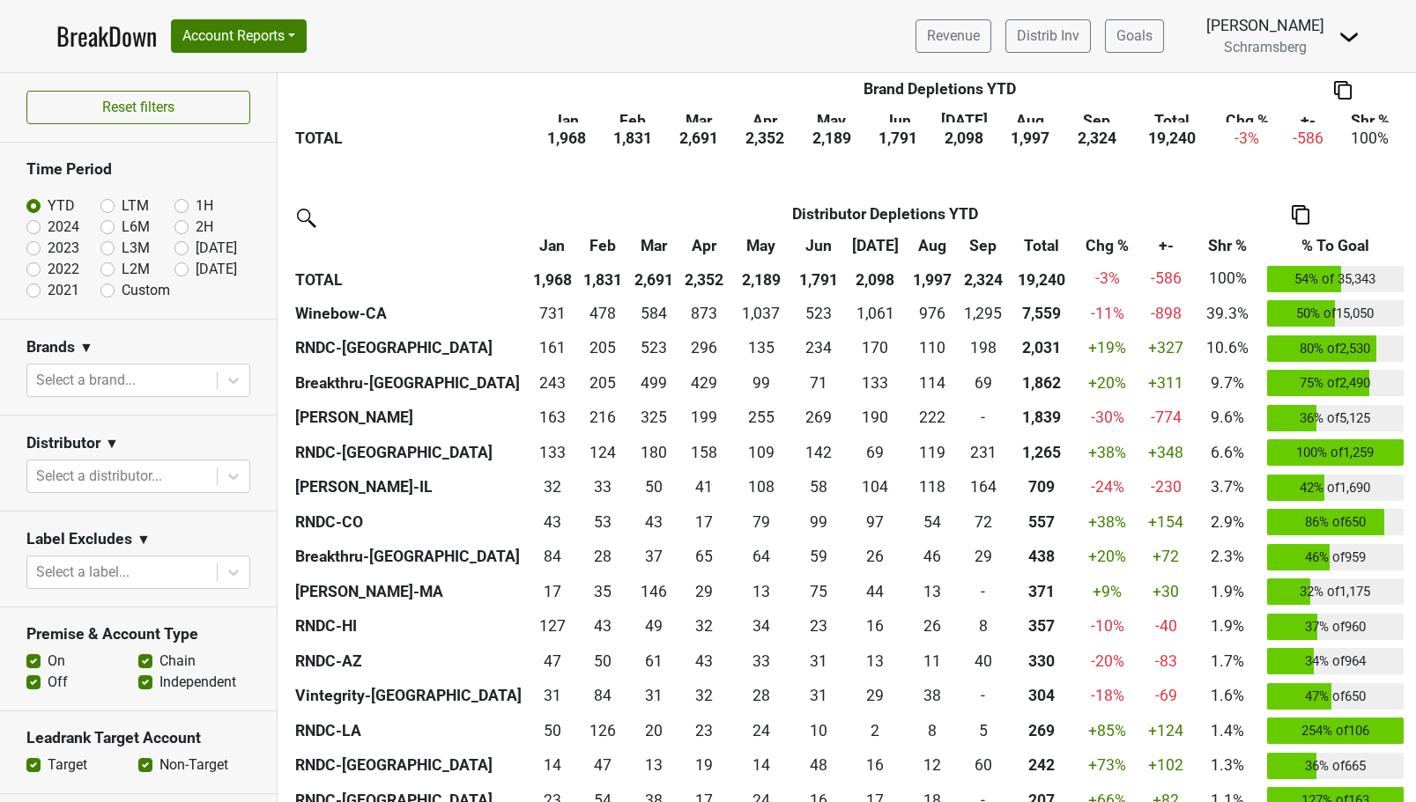
scroll to position [536, 0]
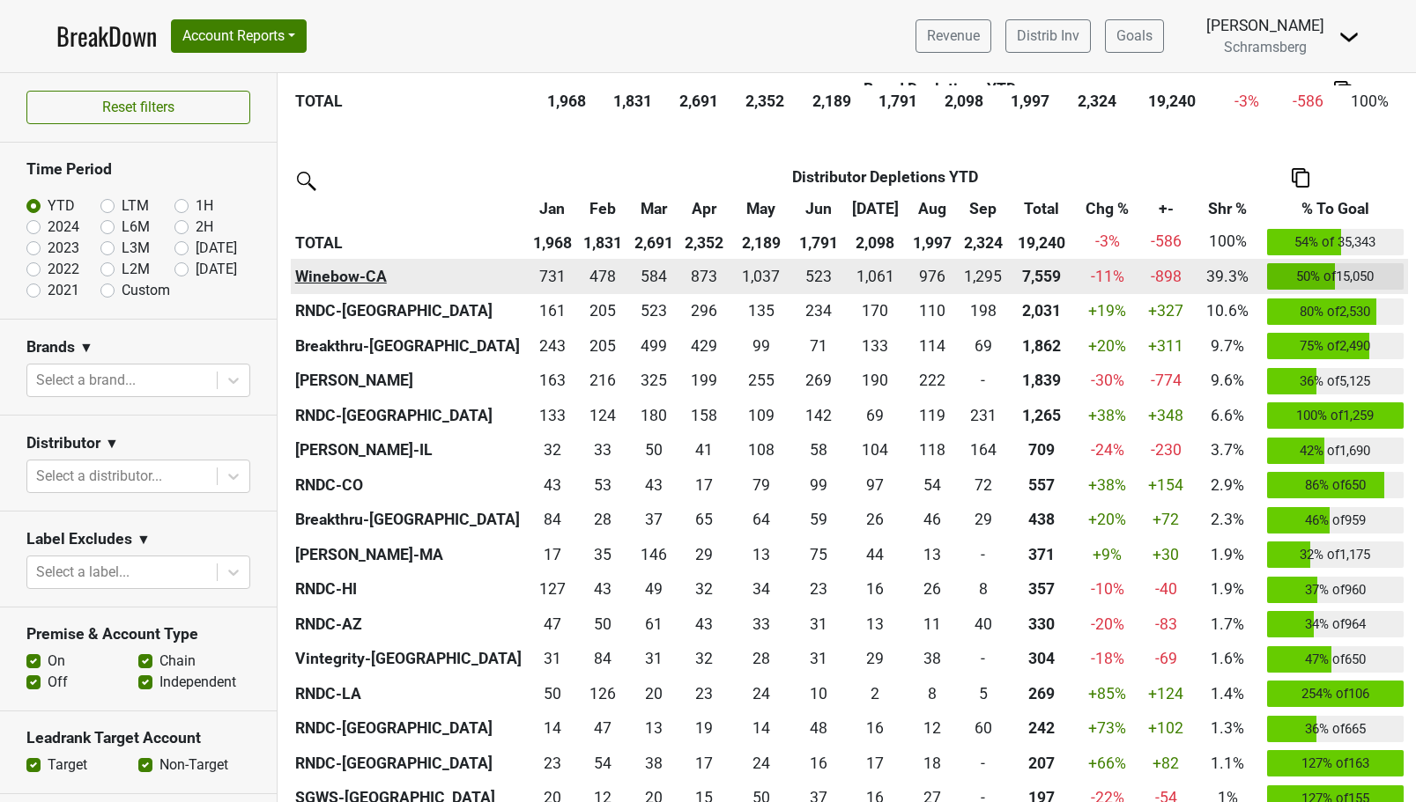
click at [343, 282] on th "Winebow-CA" at bounding box center [409, 276] width 236 height 35
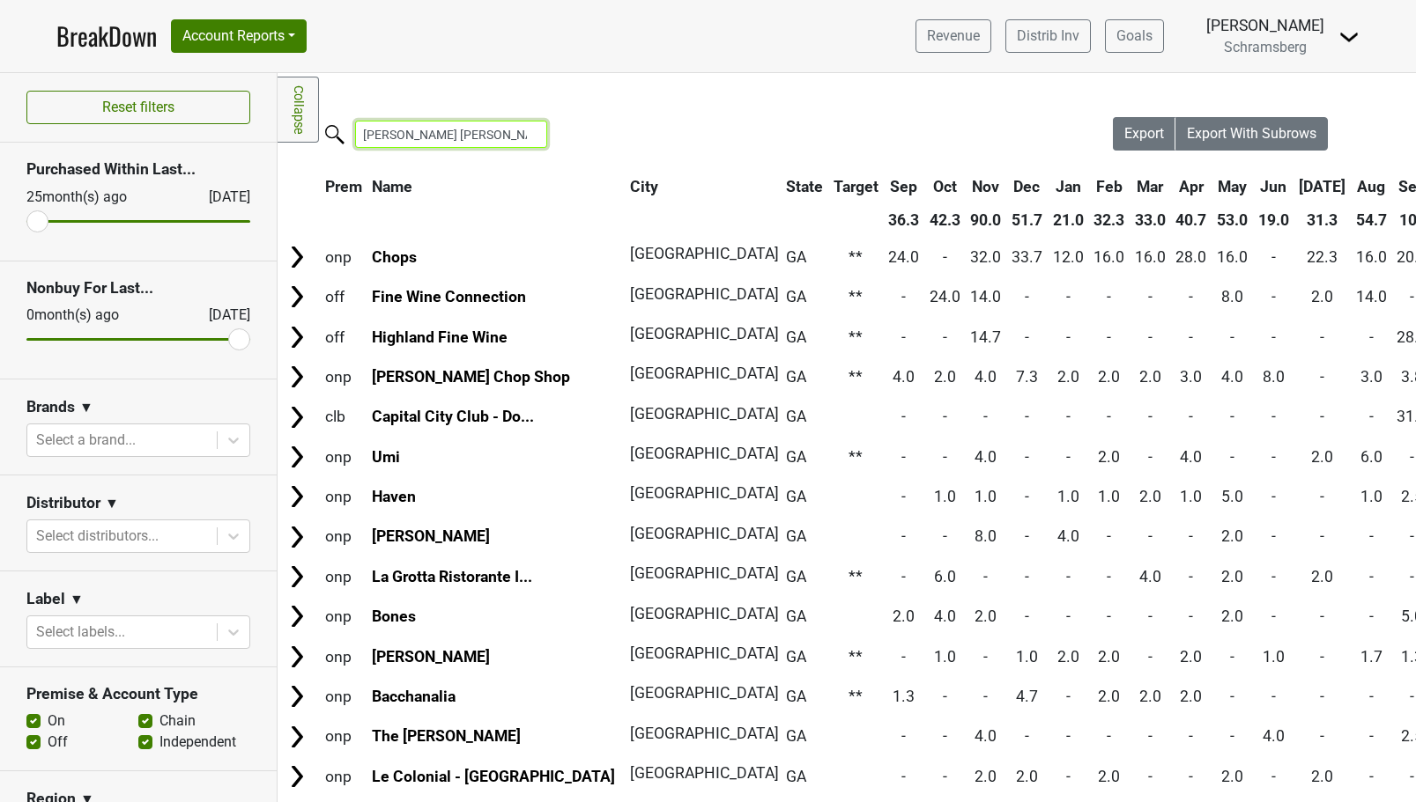
click at [464, 137] on input "[PERSON_NAME] [PERSON_NAME]" at bounding box center [451, 134] width 192 height 27
click at [297, 117] on link "Collapse" at bounding box center [297, 110] width 41 height 66
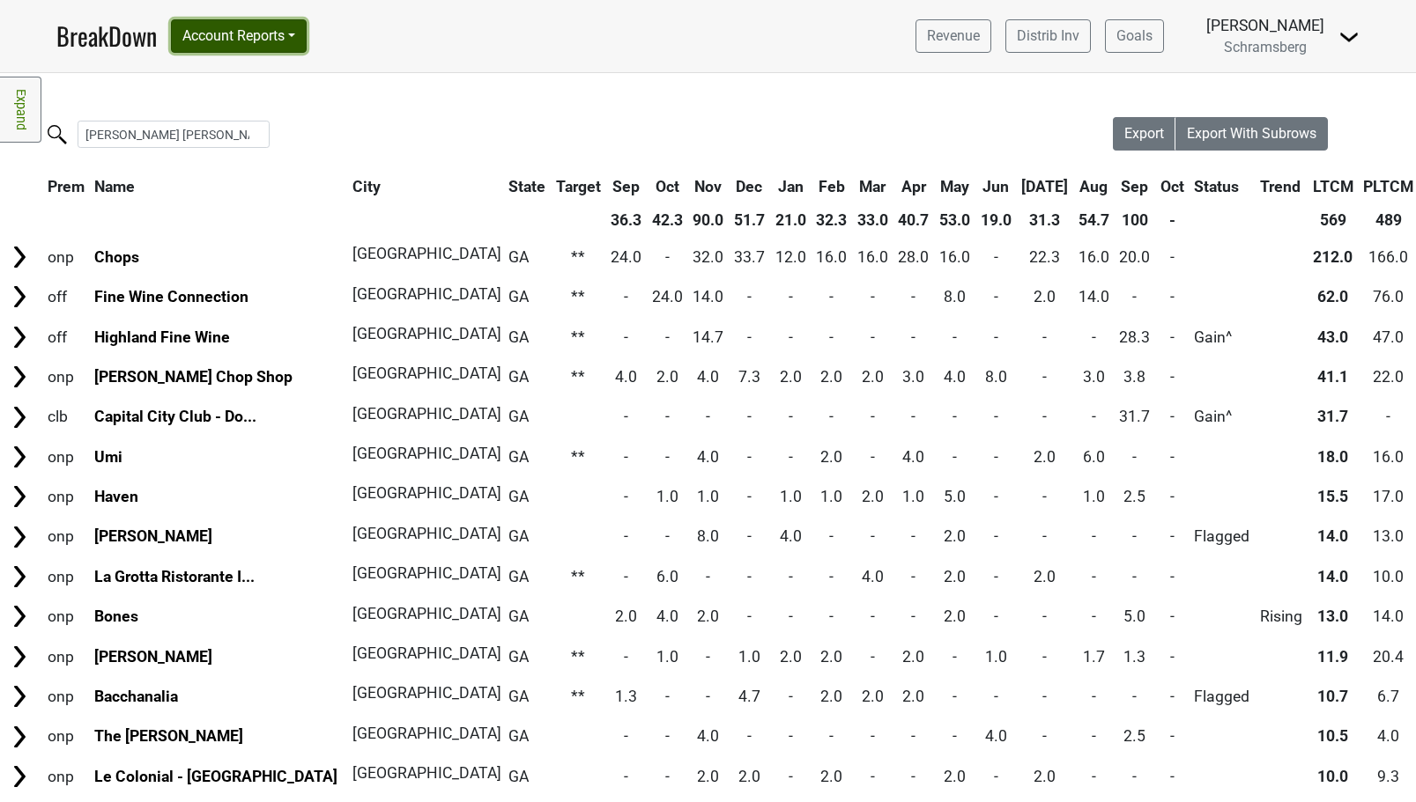
click at [295, 33] on button "Account Reports" at bounding box center [239, 35] width 136 height 33
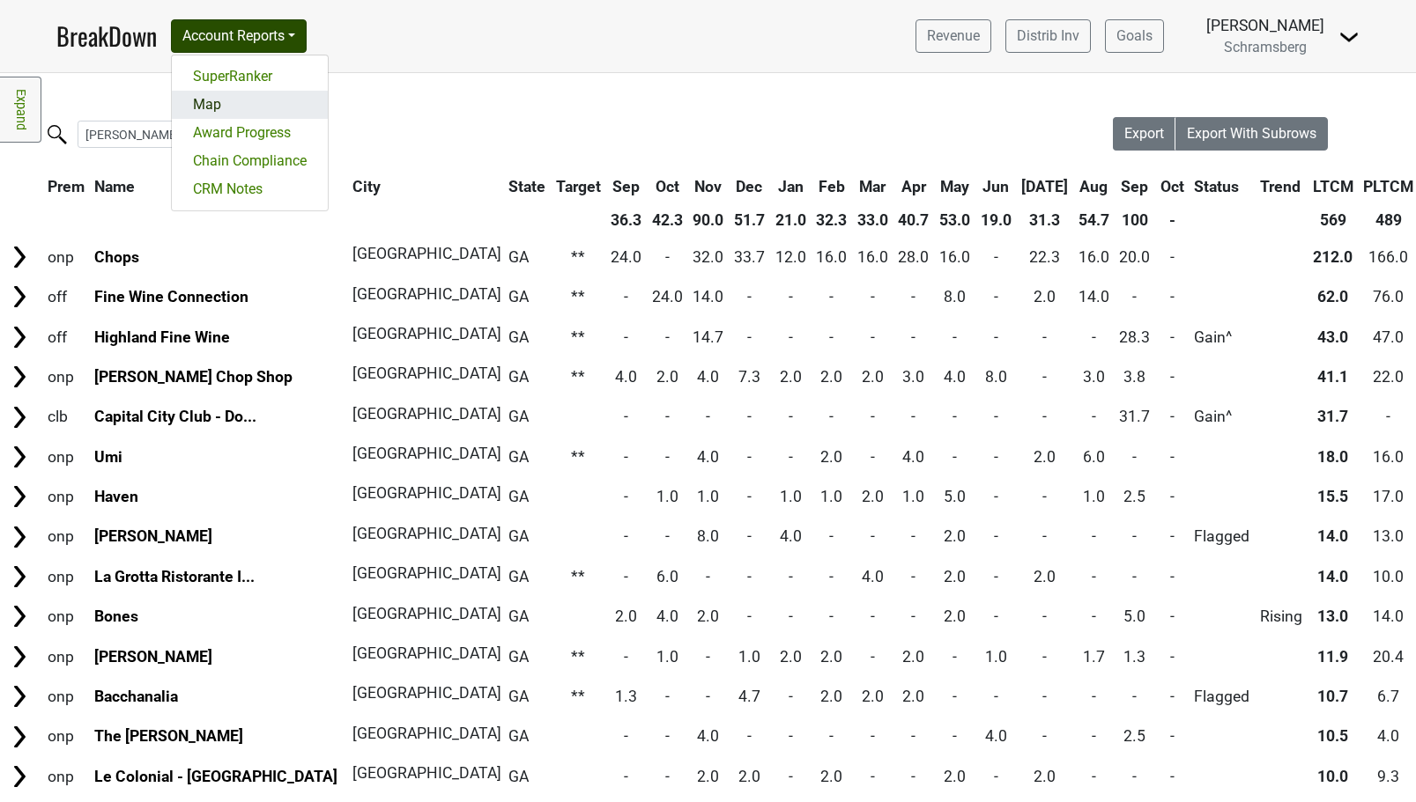
click at [252, 103] on link "Map" at bounding box center [250, 105] width 156 height 28
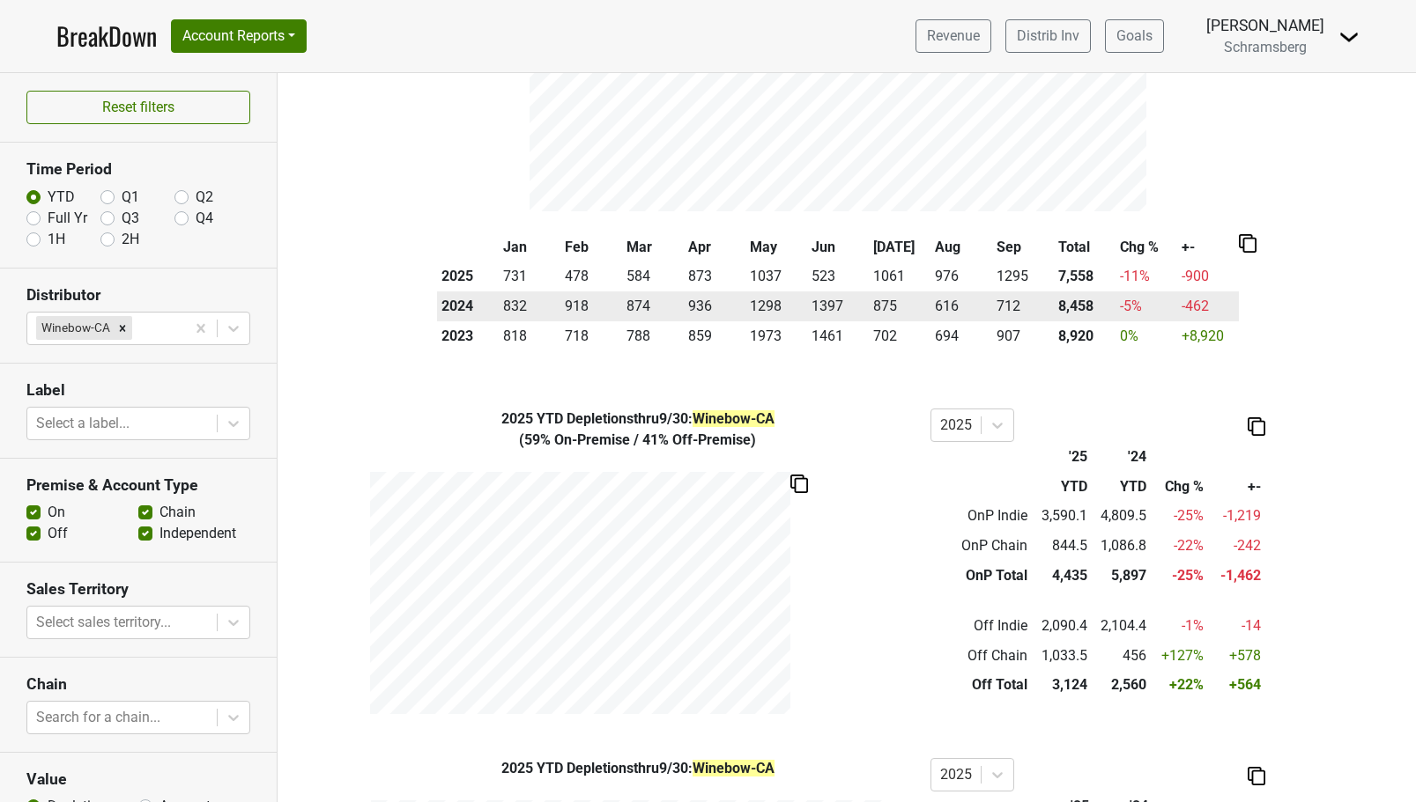
scroll to position [265, 0]
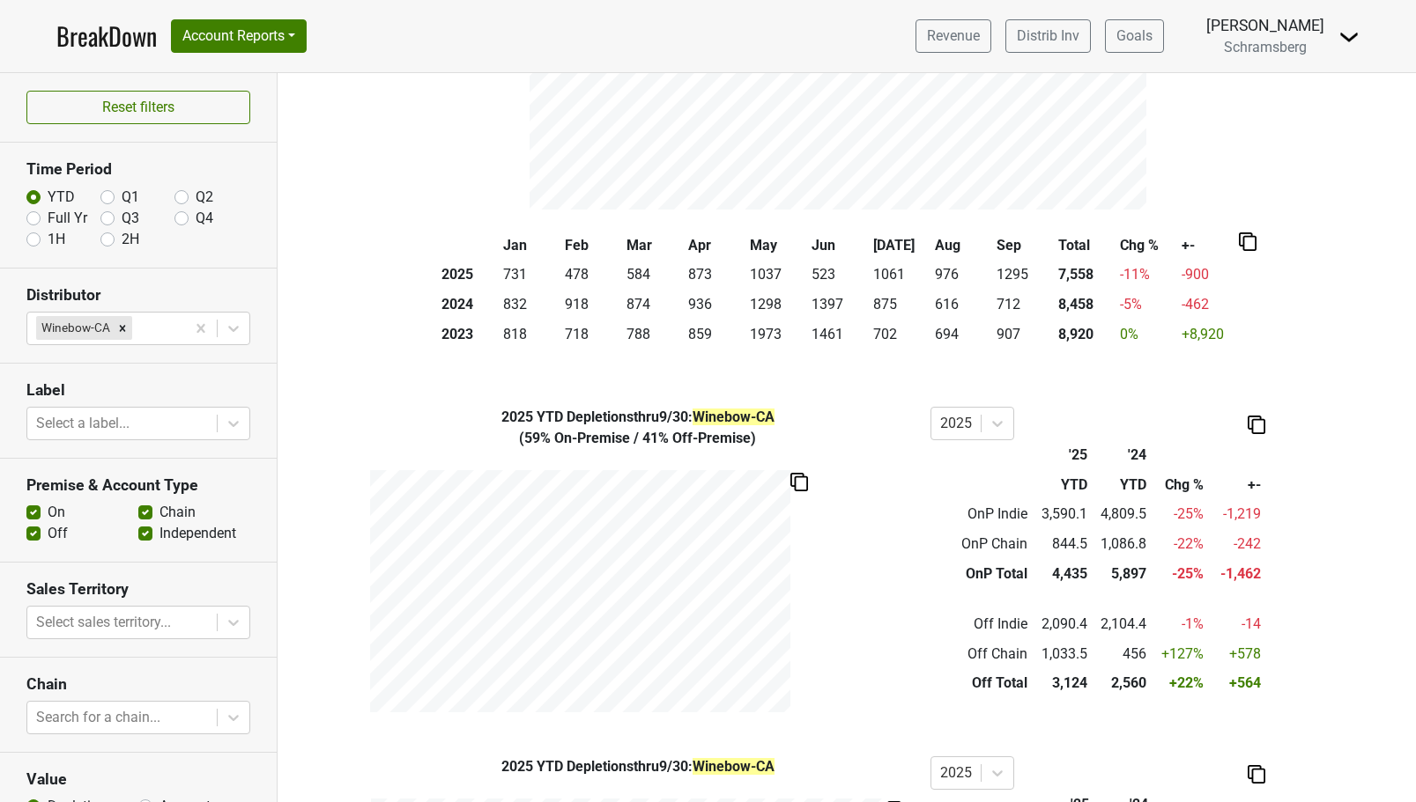
click at [799, 481] on img at bounding box center [799, 482] width 18 height 18
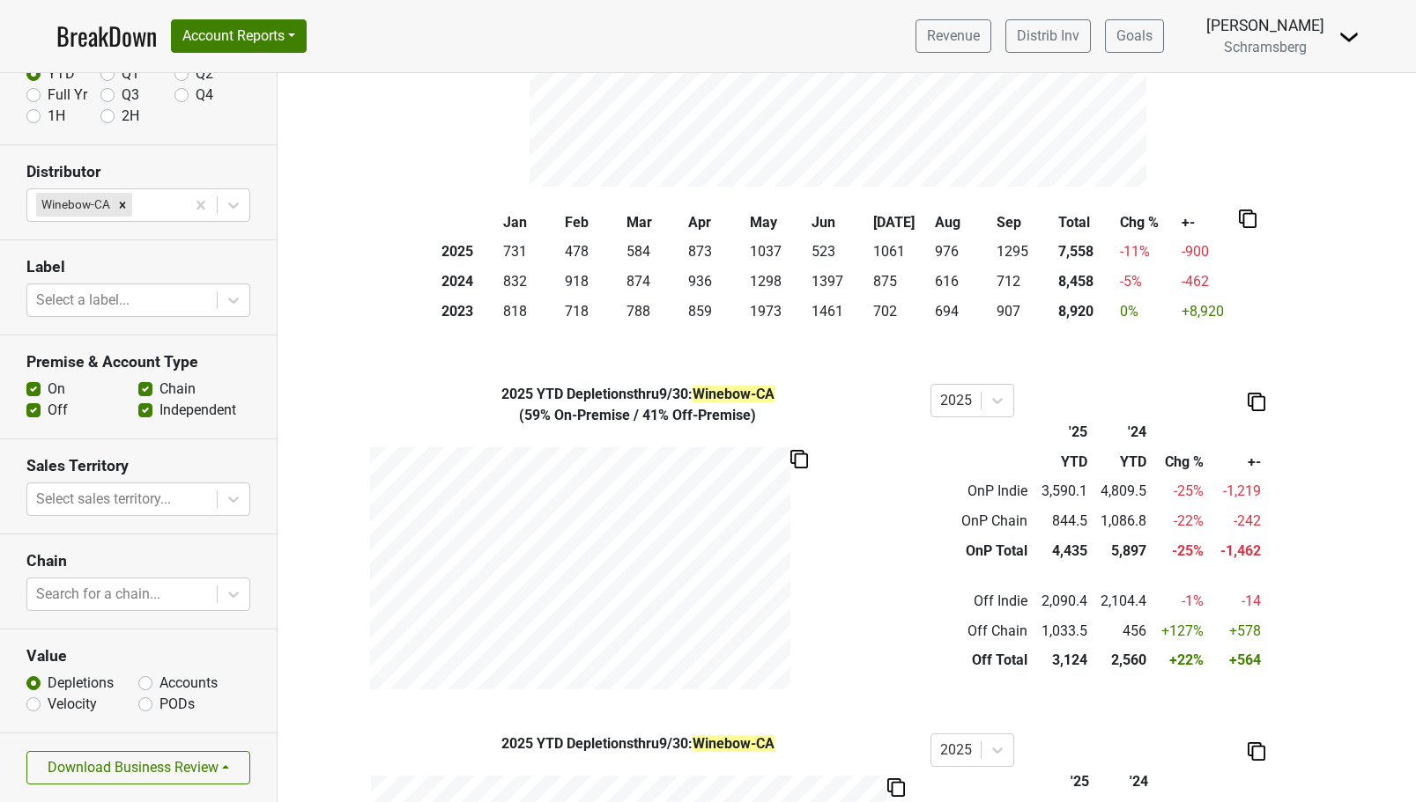
scroll to position [64, 0]
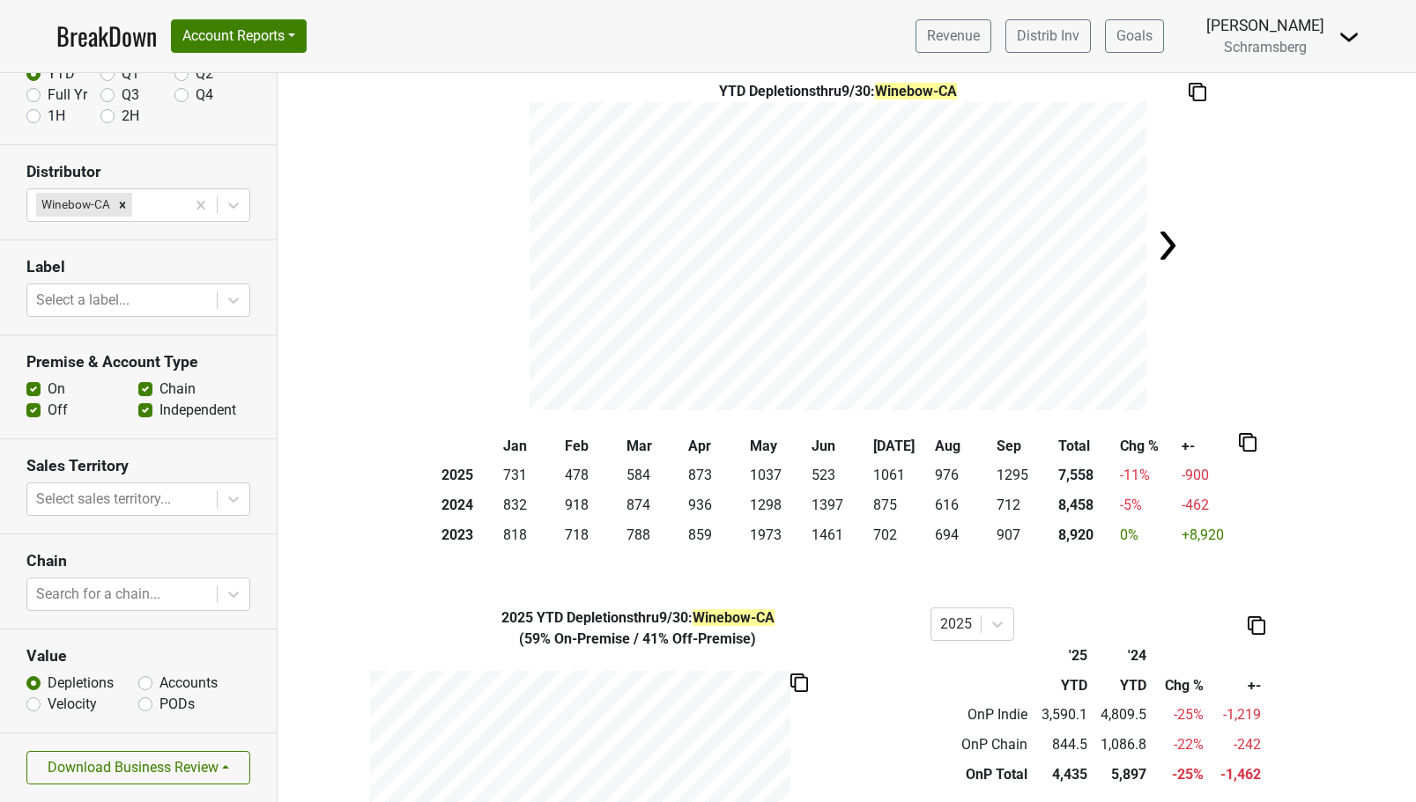
click at [1164, 241] on img at bounding box center [1167, 245] width 35 height 35
click at [497, 242] on img at bounding box center [508, 245] width 35 height 35
click at [225, 767] on button "Download Business Review" at bounding box center [138, 767] width 224 height 33
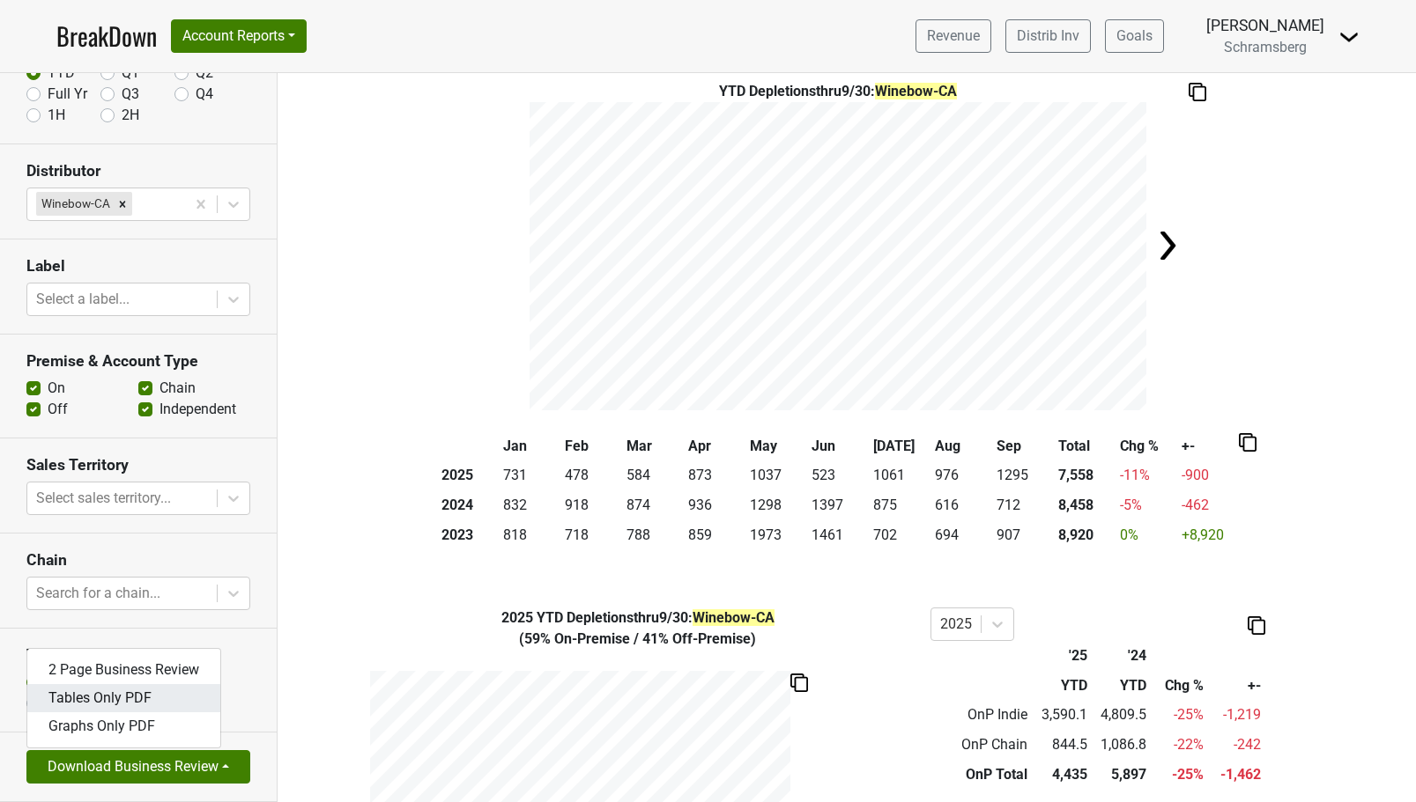
click at [159, 703] on link "Tables Only PDF" at bounding box center [123, 698] width 193 height 28
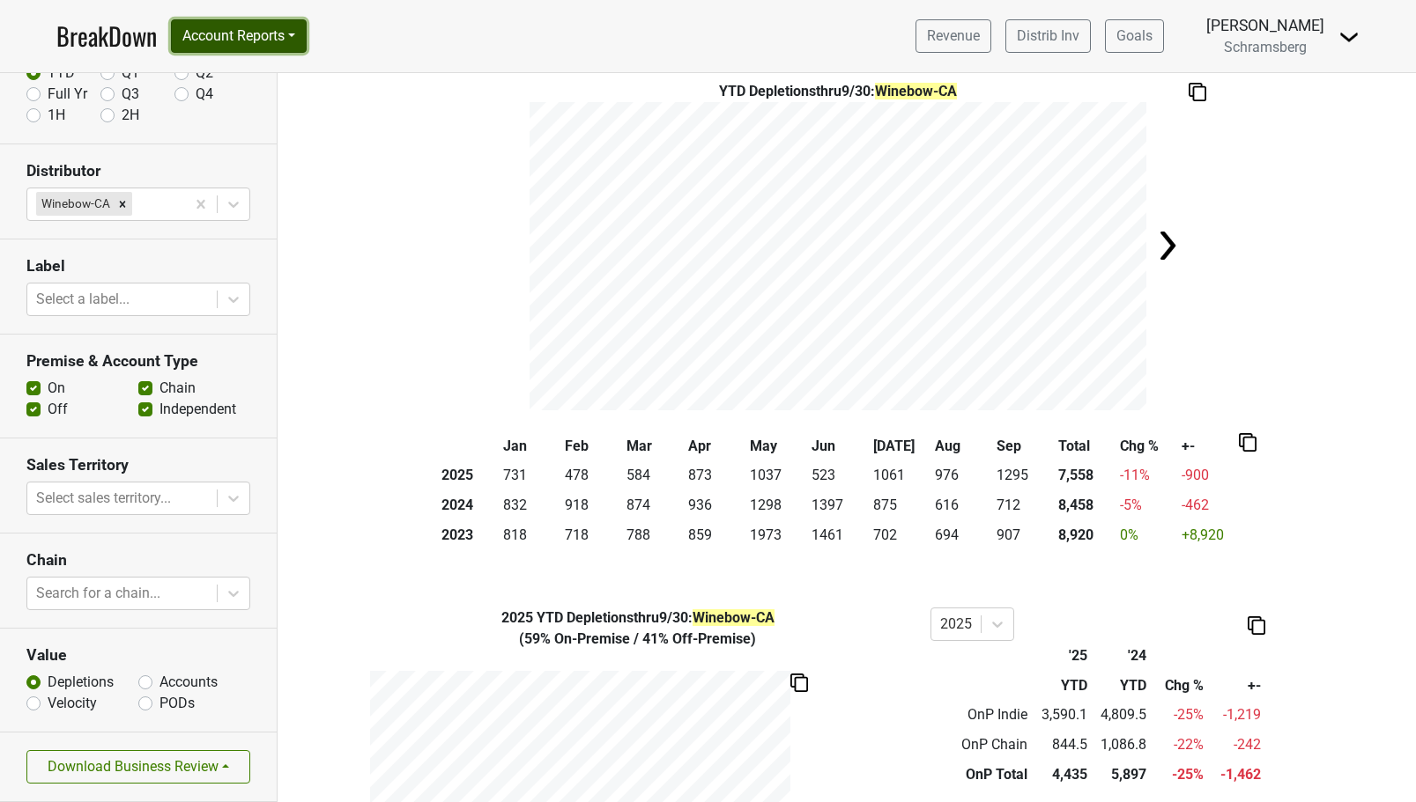
click at [298, 41] on button "Account Reports" at bounding box center [239, 35] width 136 height 33
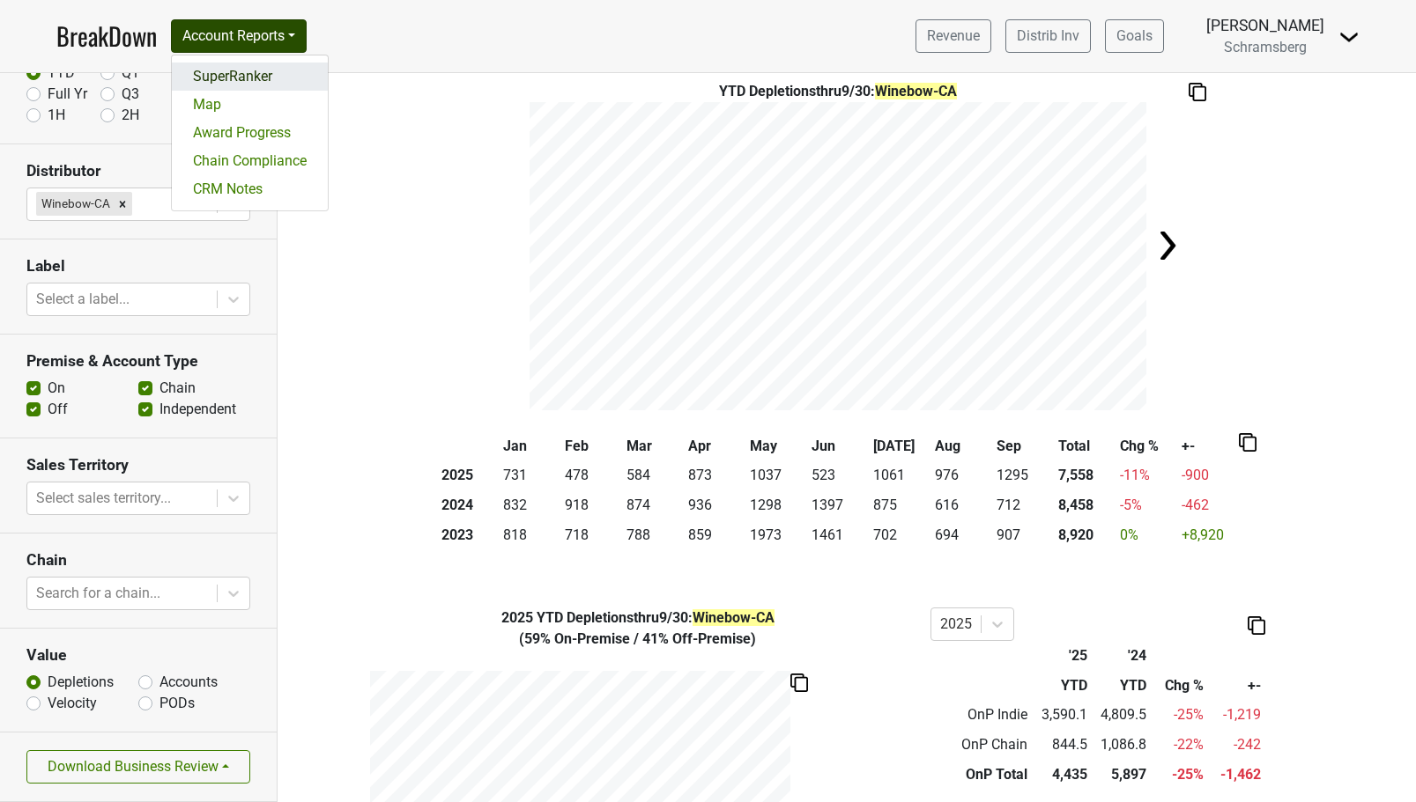
click at [253, 73] on link "SuperRanker" at bounding box center [250, 77] width 156 height 28
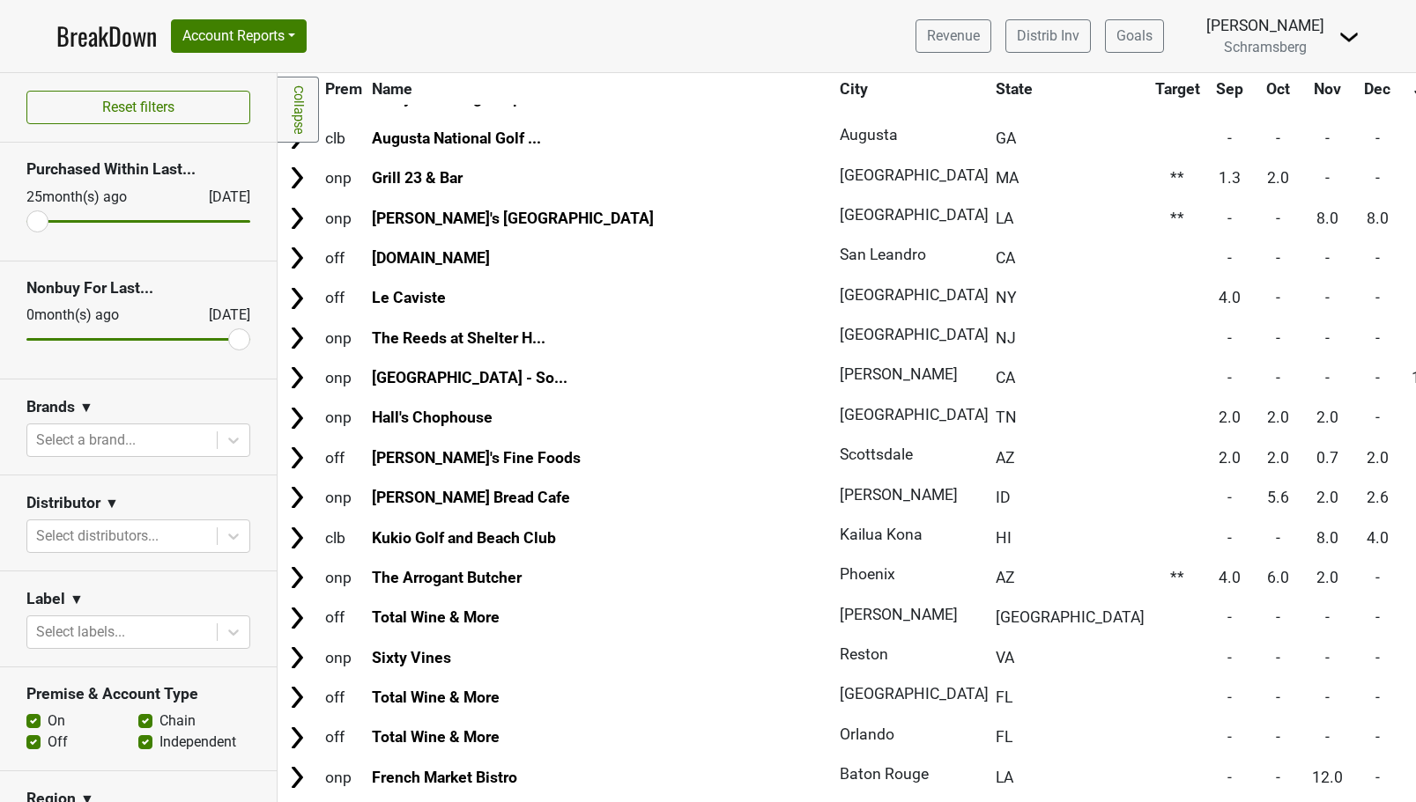
scroll to position [9488, 0]
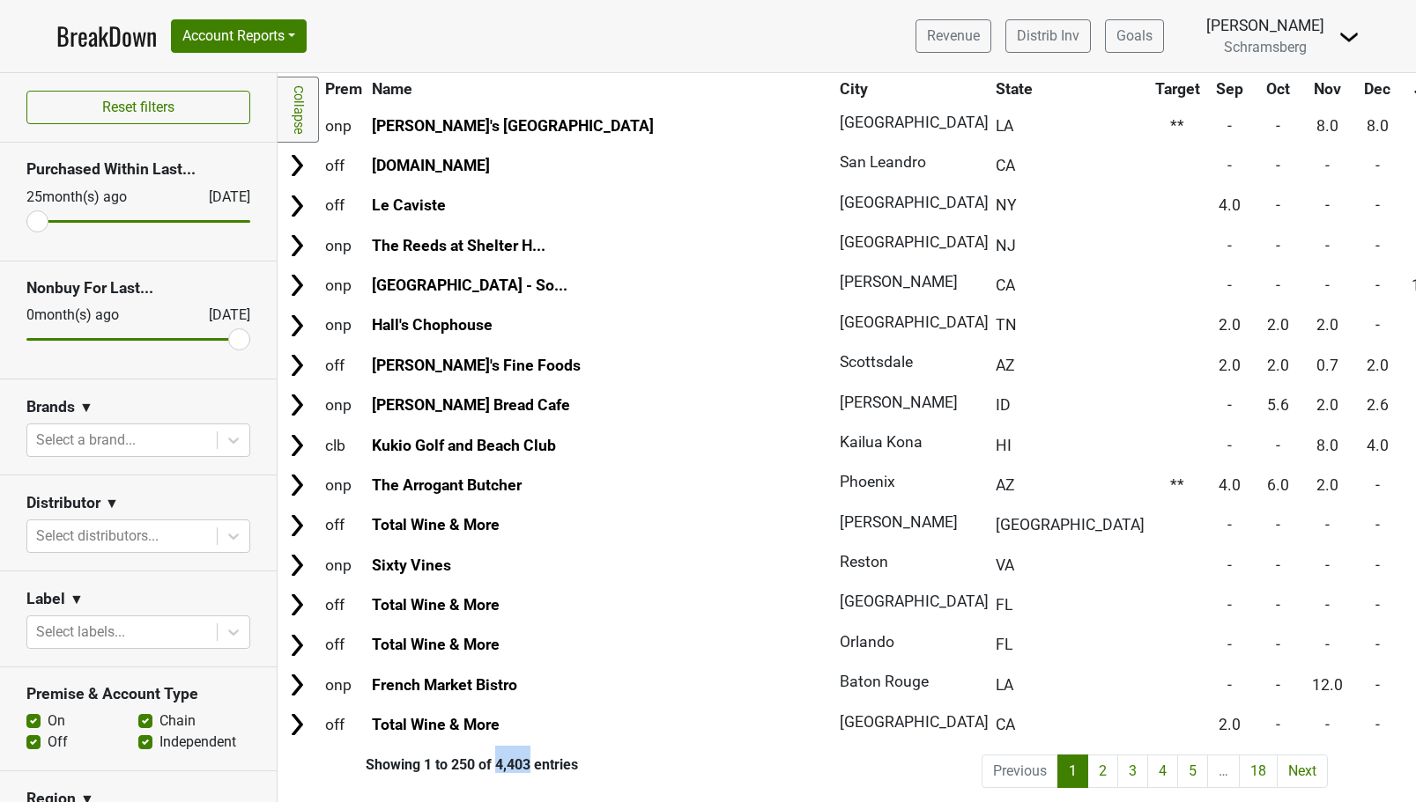
drag, startPoint x: 496, startPoint y: 772, endPoint x: 529, endPoint y: 768, distance: 32.8
click at [529, 768] on div "Showing 1 to 250 of 4,403 entries" at bounding box center [427, 765] width 300 height 17
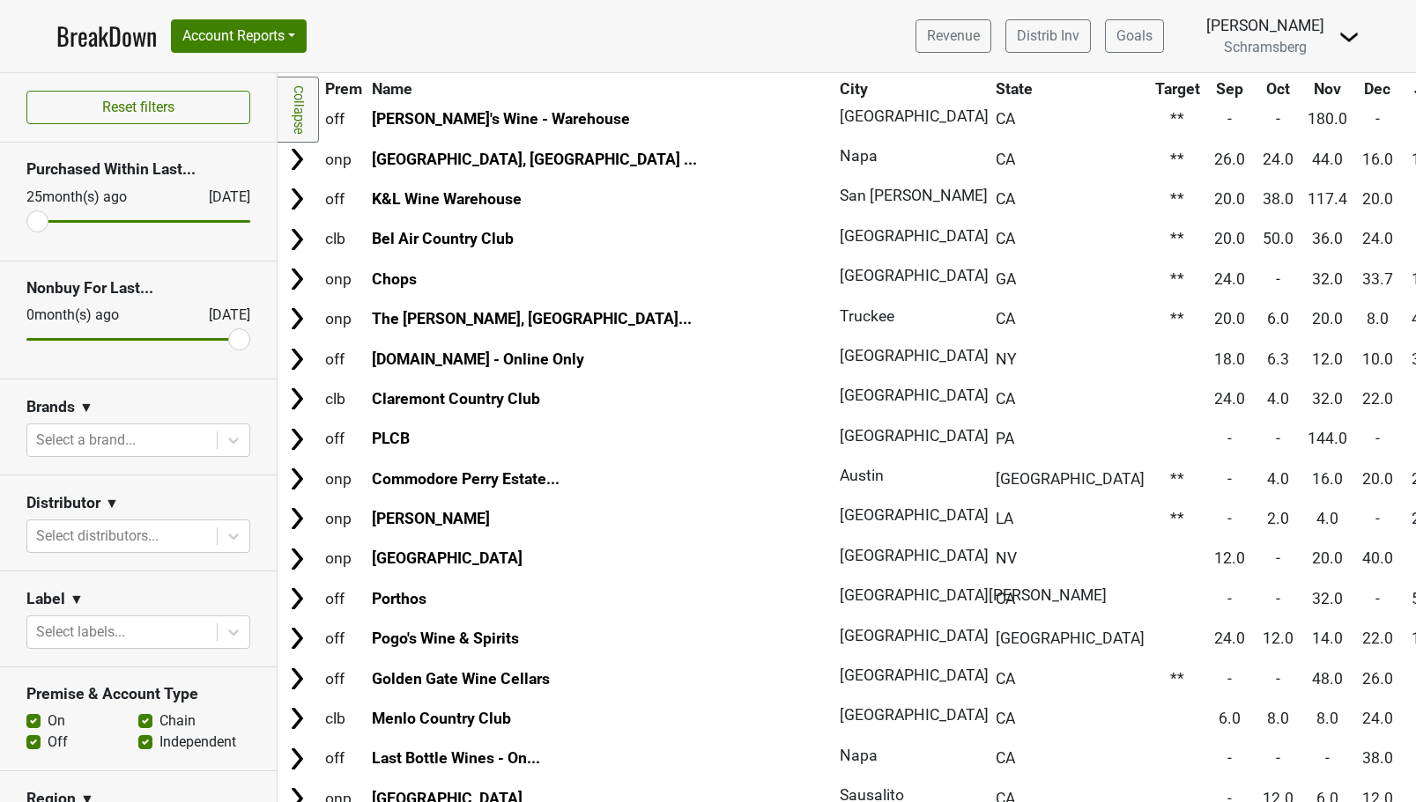
scroll to position [0, 0]
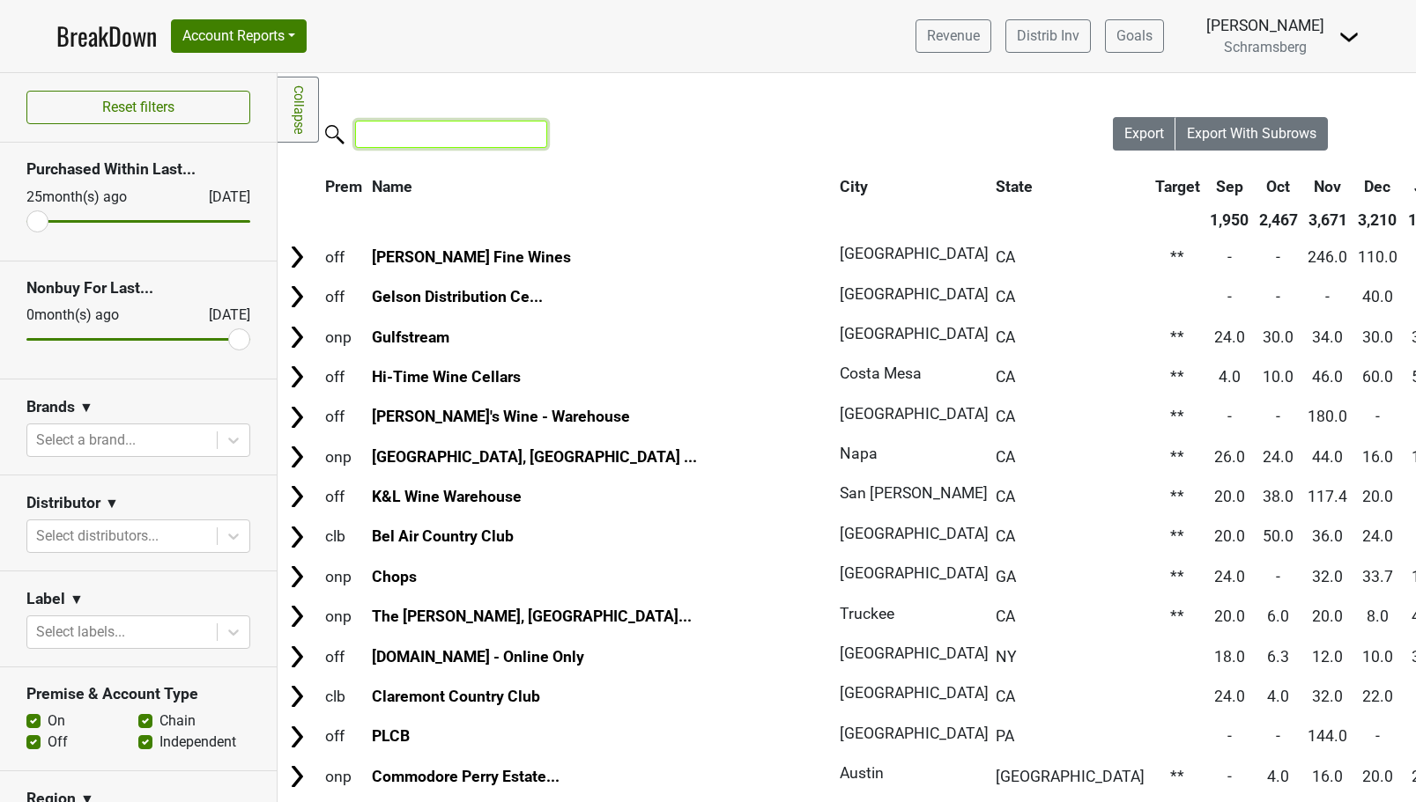
click at [369, 137] on input "search" at bounding box center [451, 134] width 192 height 27
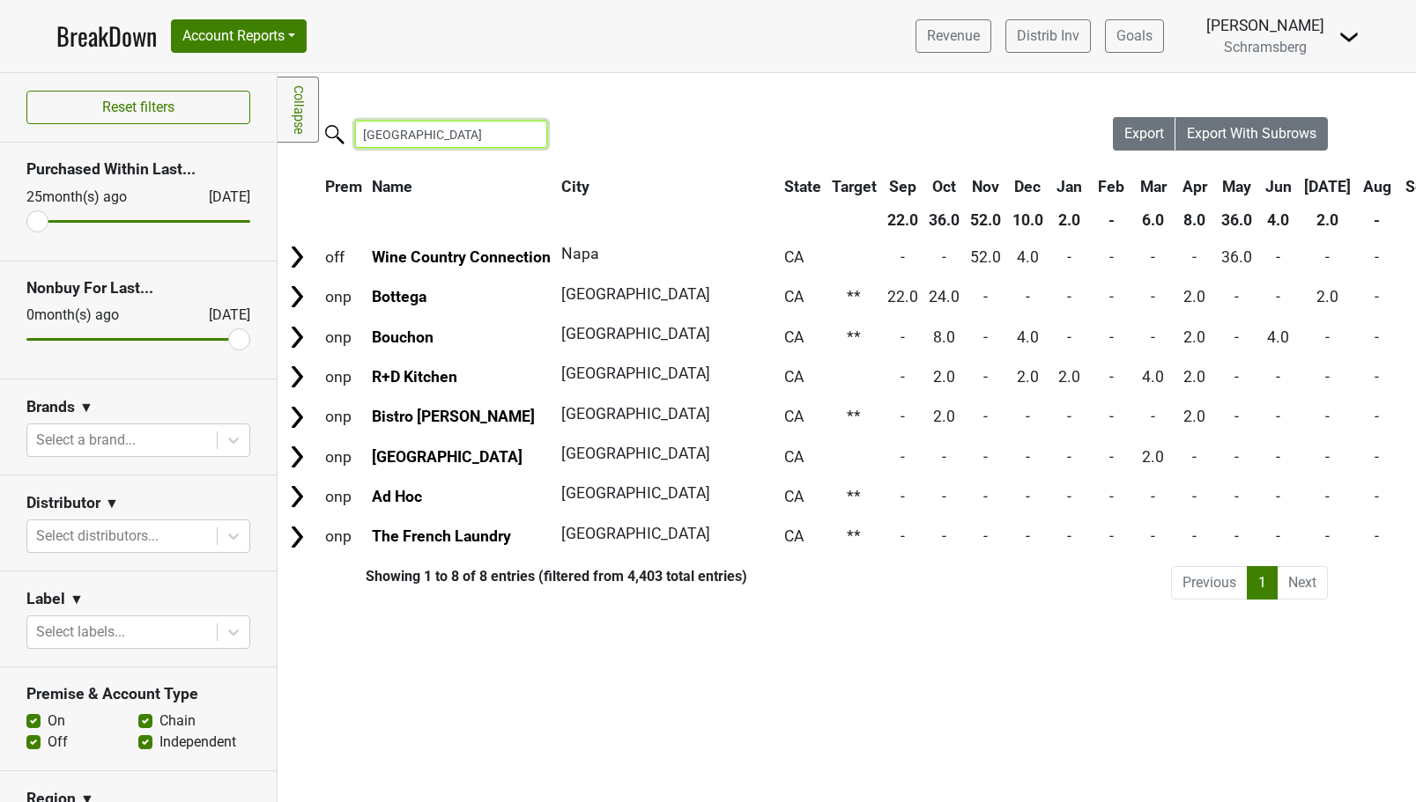
drag, startPoint x: 420, startPoint y: 136, endPoint x: 255, endPoint y: 115, distance: 166.8
click at [255, 115] on div "Reset filters Purchased Within Last... 25 month(s) ago Oct '25 Nonbuy For Last.…" at bounding box center [708, 437] width 1416 height 729
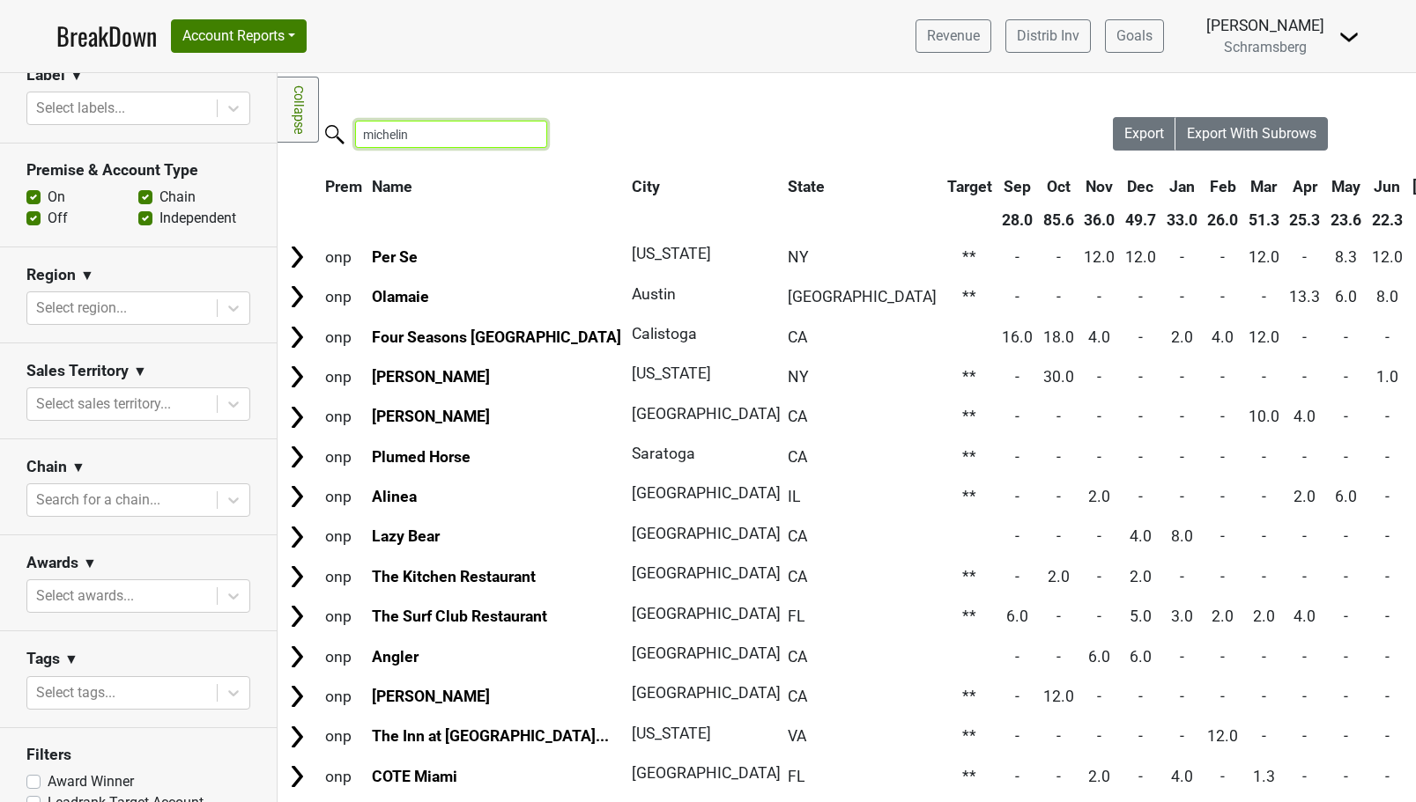
scroll to position [575, 0]
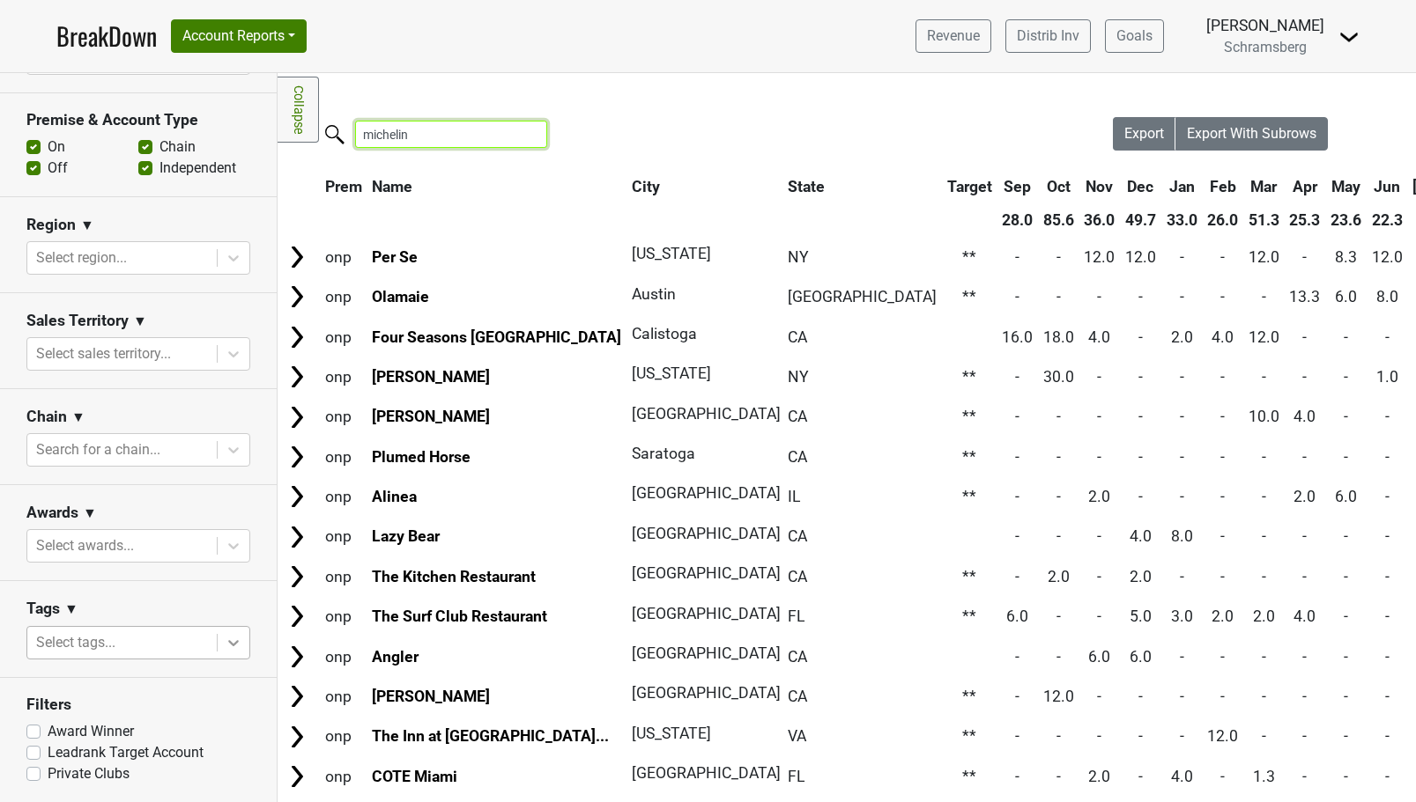
type input "michelin"
click at [228, 636] on icon at bounding box center [234, 643] width 18 height 18
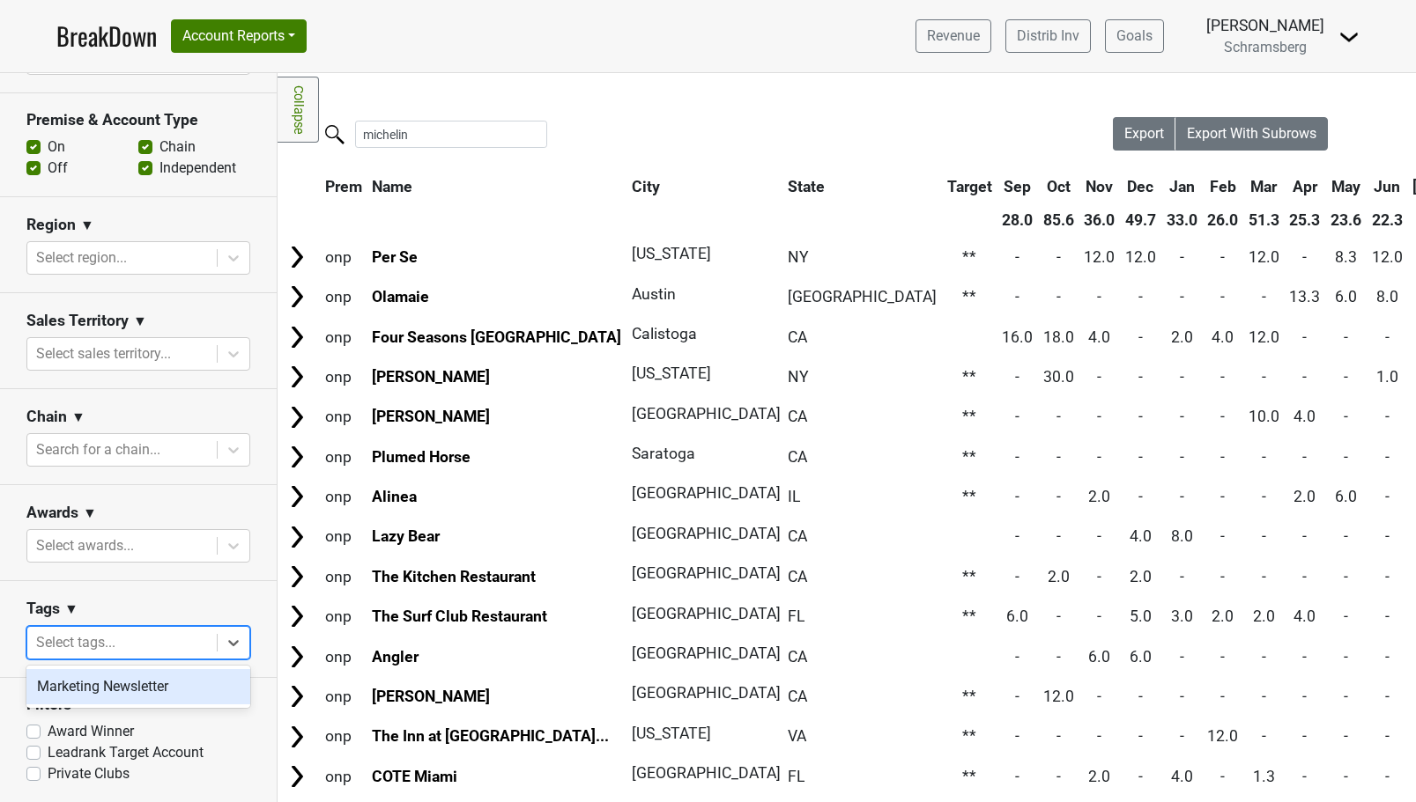
click at [167, 689] on div "Marketing Newsletter" at bounding box center [138, 686] width 224 height 35
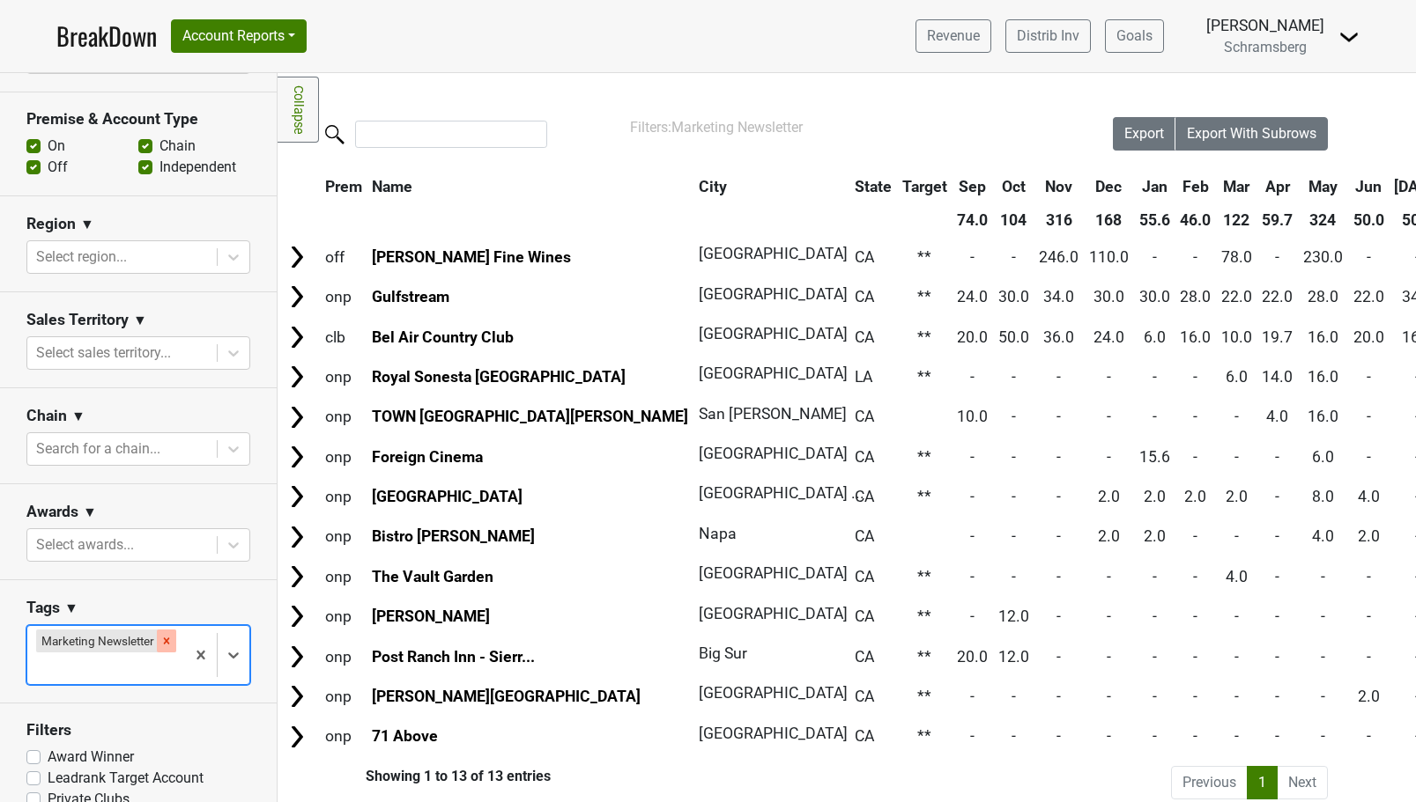
click at [166, 645] on icon "Remove Marketing Newsletter" at bounding box center [166, 641] width 12 height 12
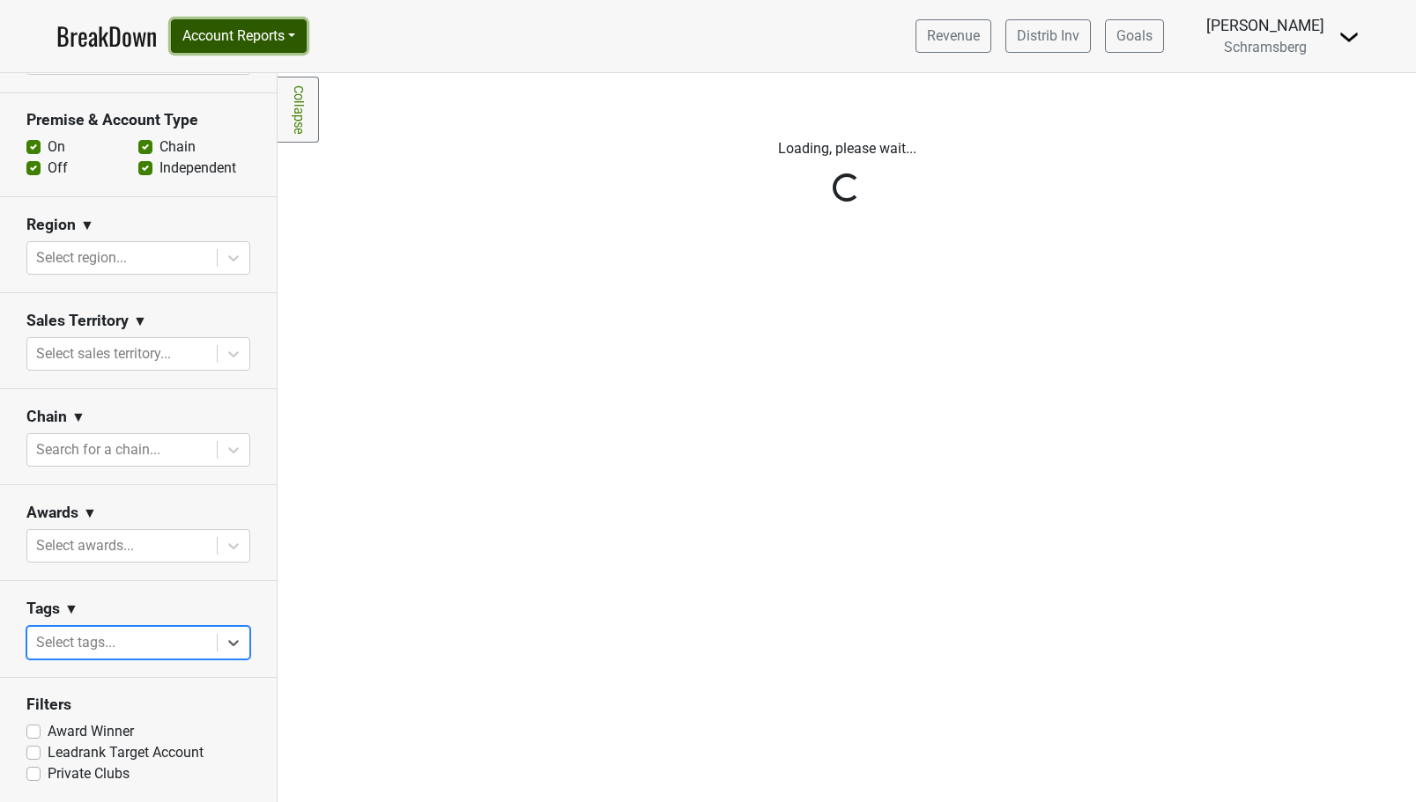
click at [299, 37] on button "Account Reports" at bounding box center [239, 35] width 136 height 33
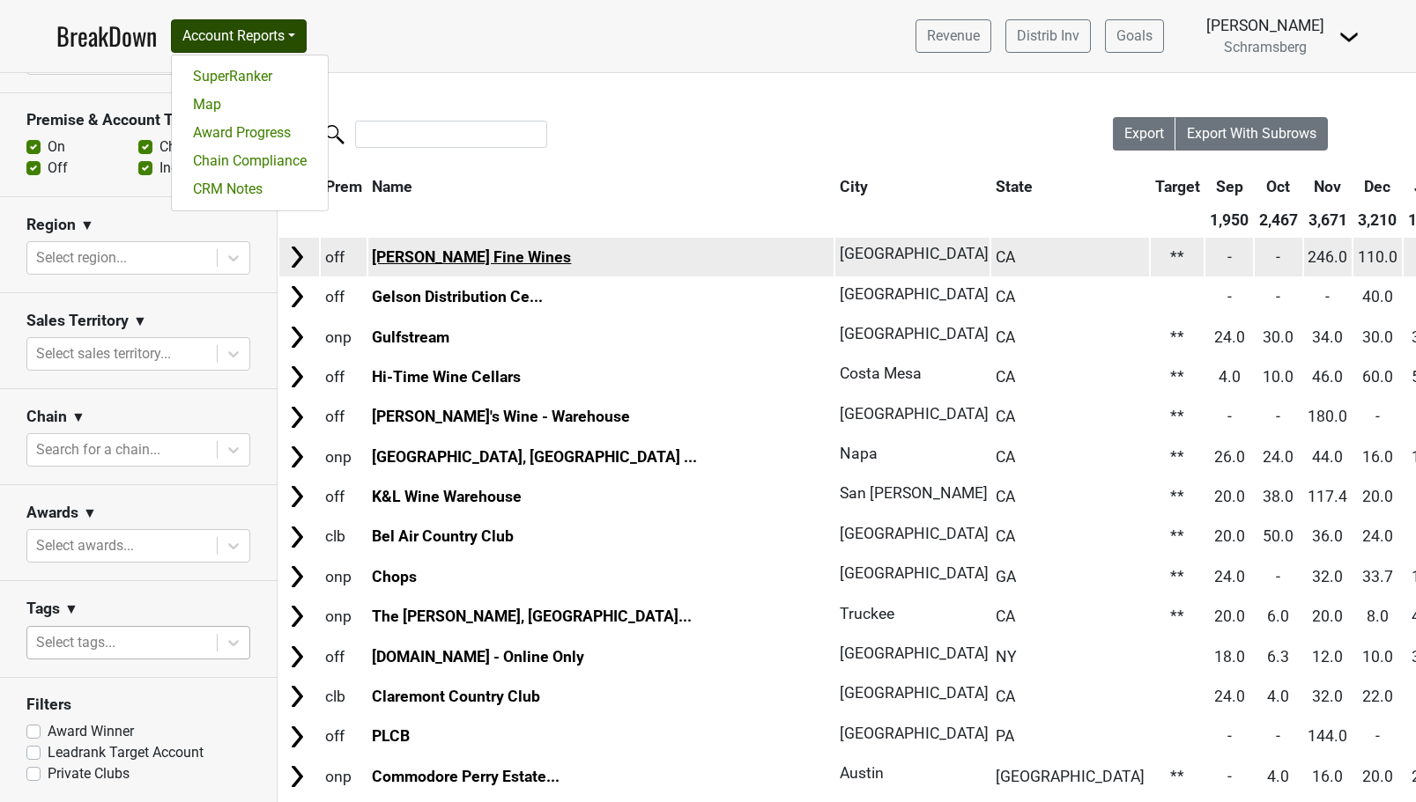
click at [435, 259] on link "JJ Buckley Fine Wines" at bounding box center [471, 257] width 199 height 18
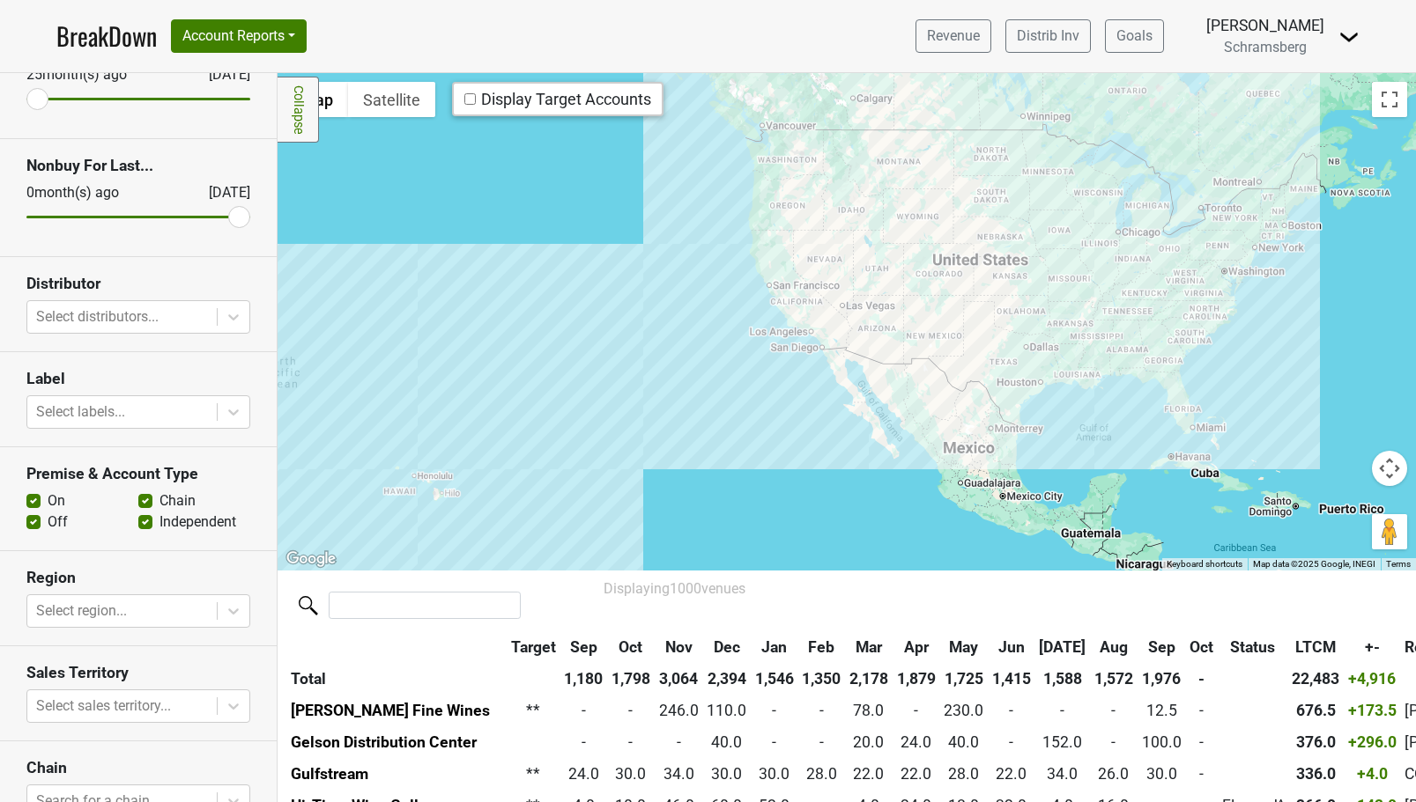
scroll to position [140, 0]
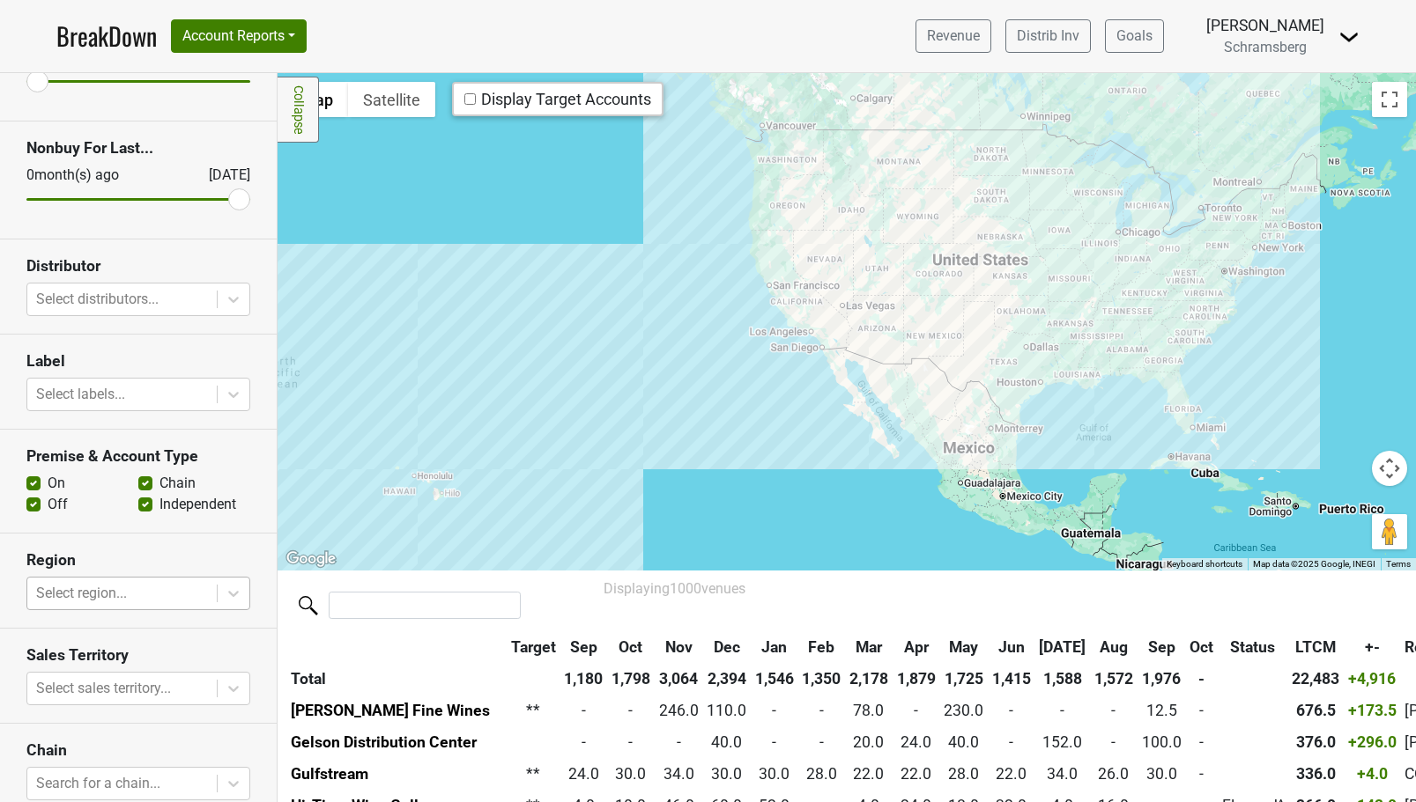
click at [99, 591] on div at bounding box center [122, 593] width 172 height 25
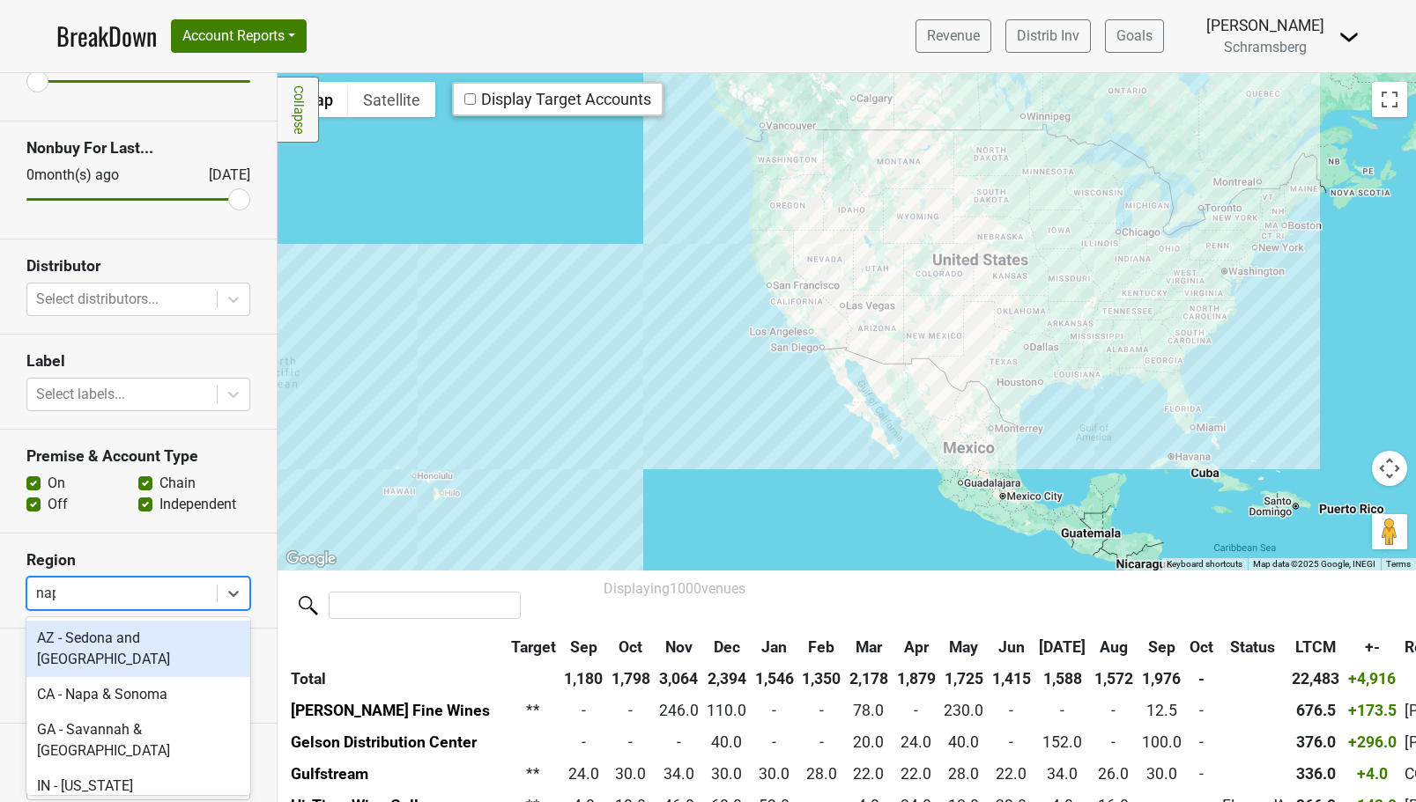
type input "napa"
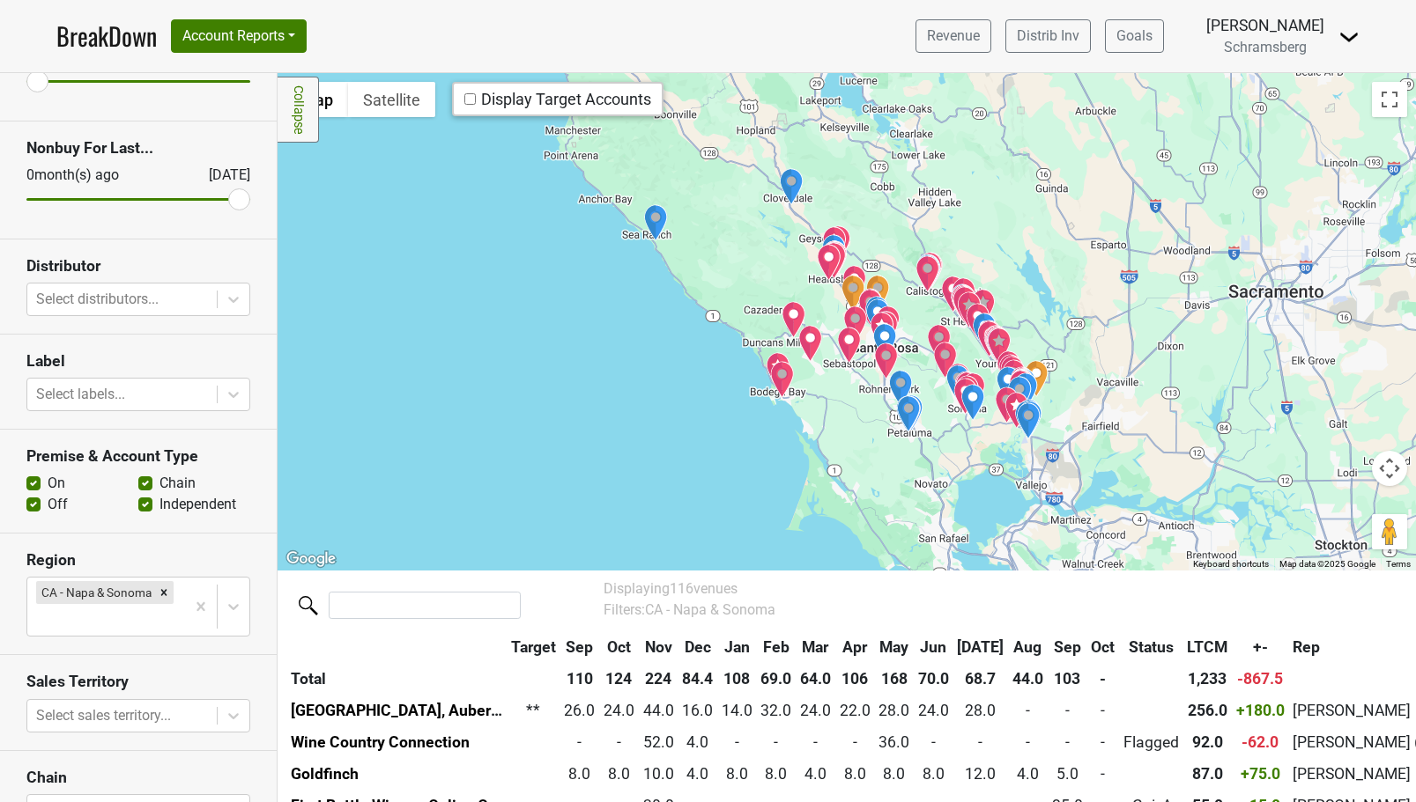
click at [1099, 336] on div at bounding box center [846, 322] width 1138 height 498
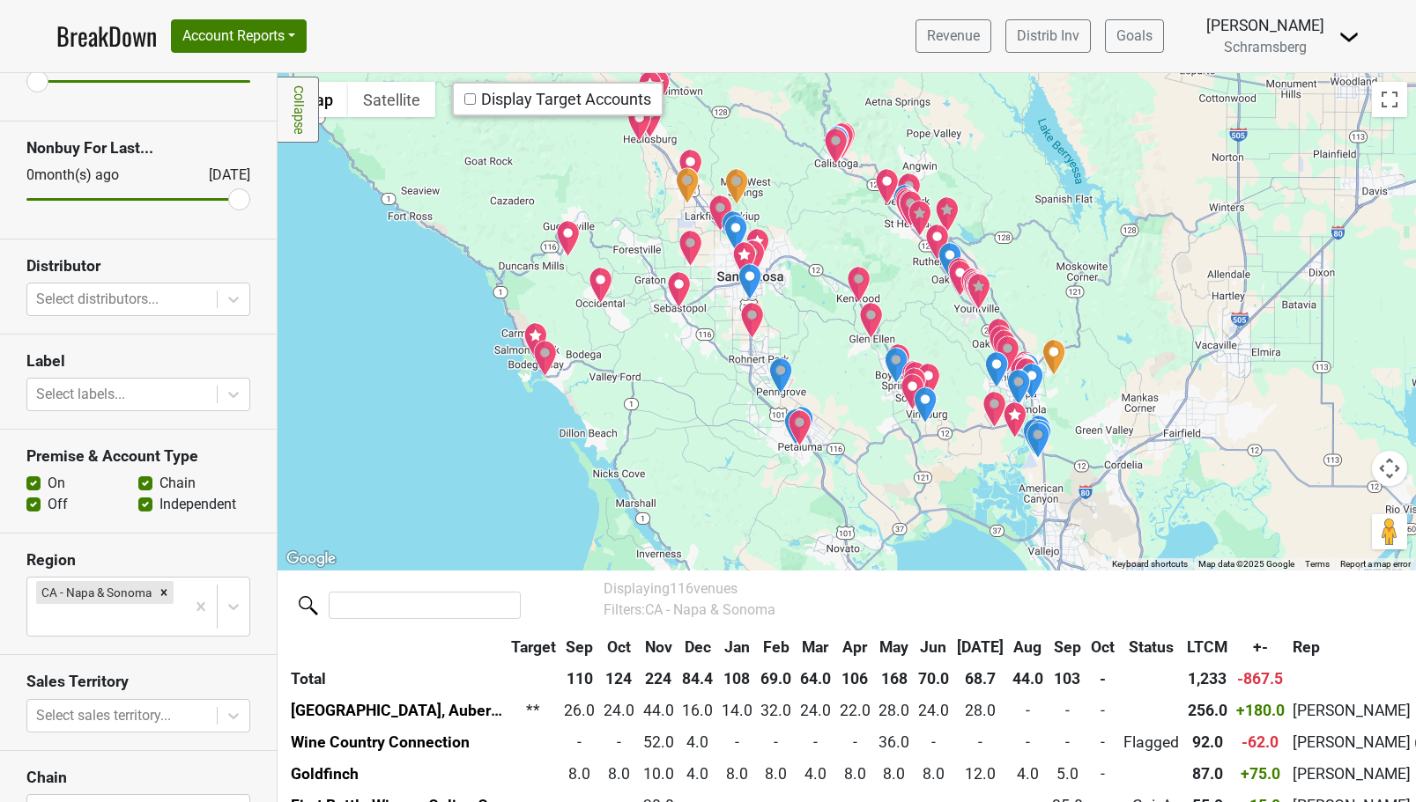
drag, startPoint x: 987, startPoint y: 421, endPoint x: 1072, endPoint y: 331, distance: 123.4
click at [1072, 331] on div at bounding box center [846, 322] width 1138 height 498
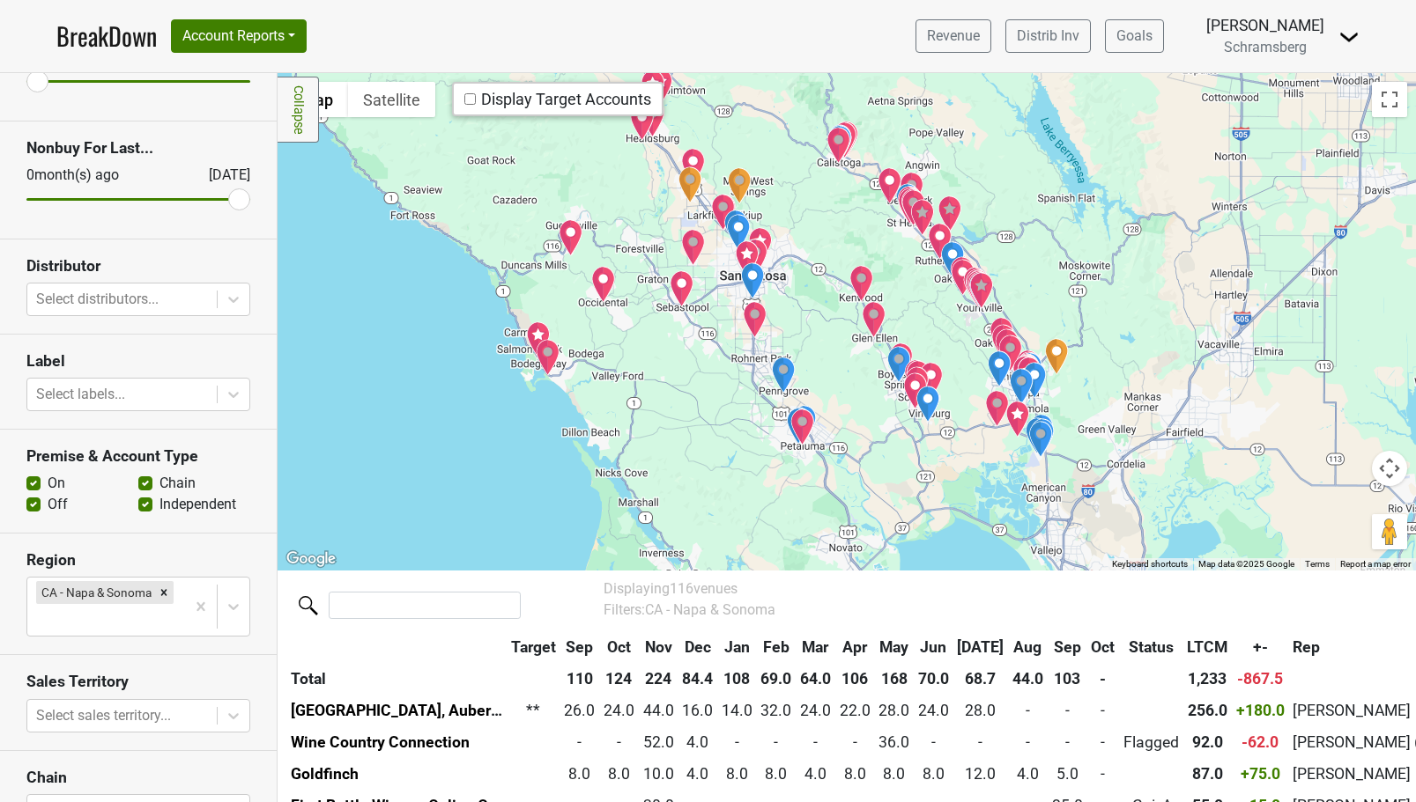
click at [1055, 359] on img "Napa Valley Country Club" at bounding box center [1057, 356] width 24 height 37
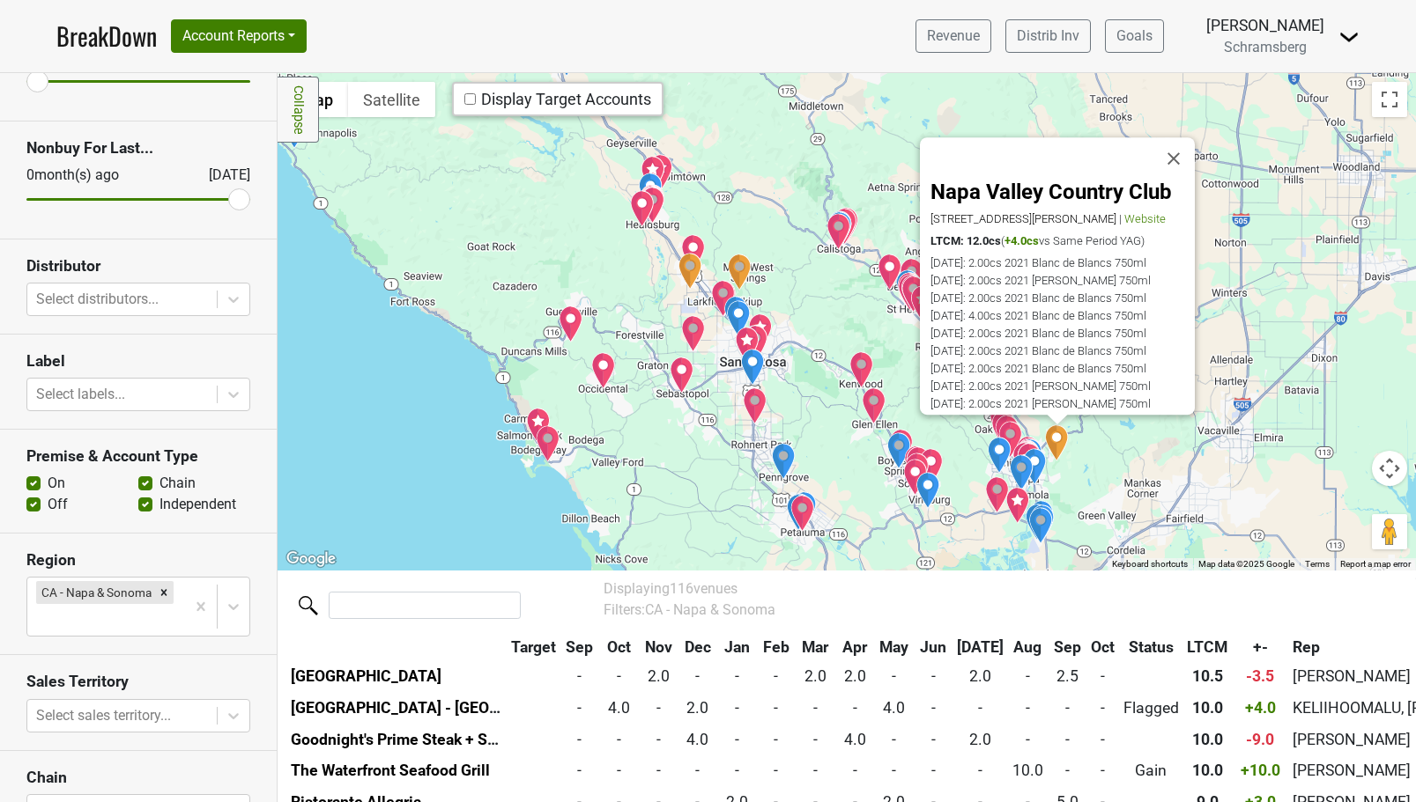
scroll to position [923, 0]
click at [1181, 151] on button "Close" at bounding box center [1173, 158] width 42 height 42
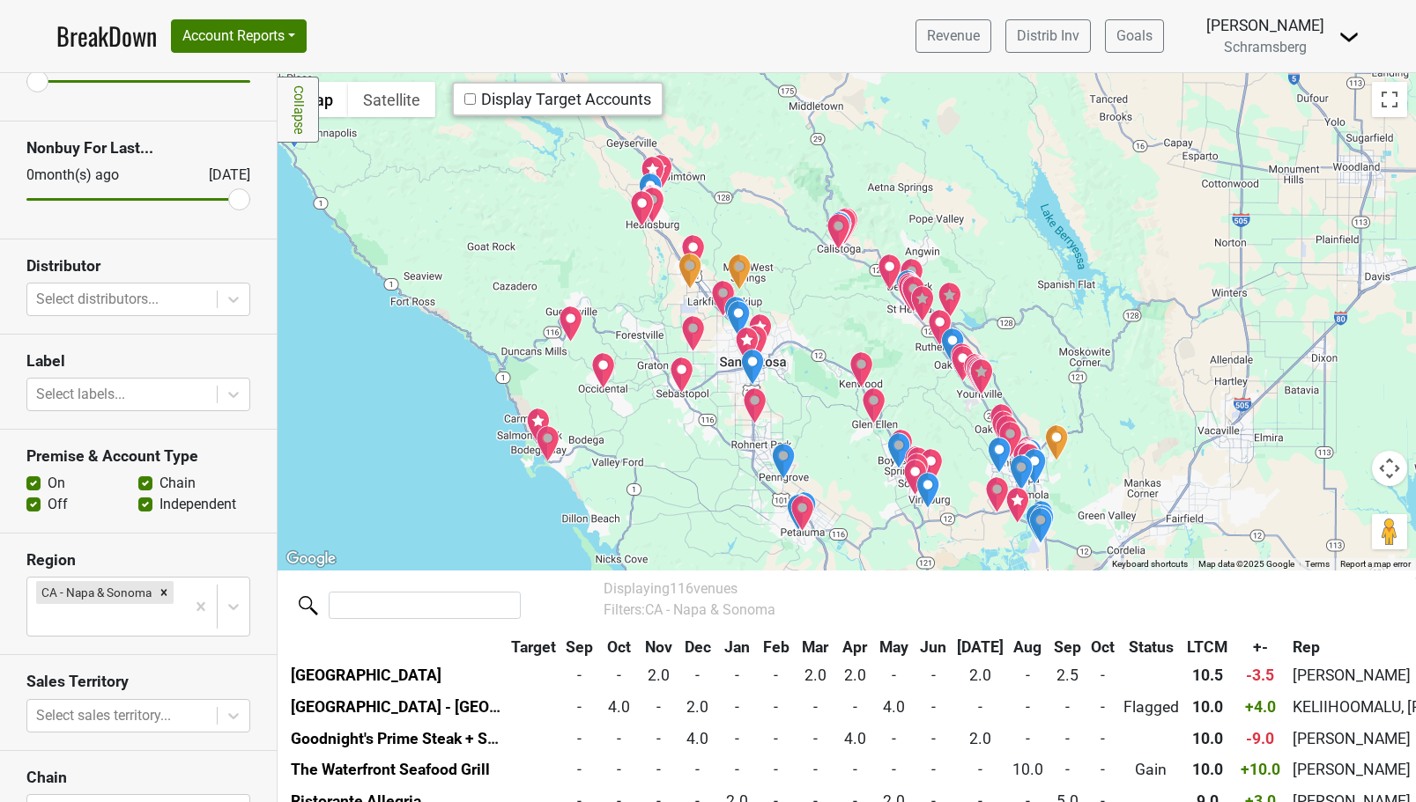
click at [831, 451] on div "To navigate, press the arrow keys." at bounding box center [846, 322] width 1138 height 498
click at [753, 365] on img "Total Wine & More" at bounding box center [752, 367] width 25 height 37
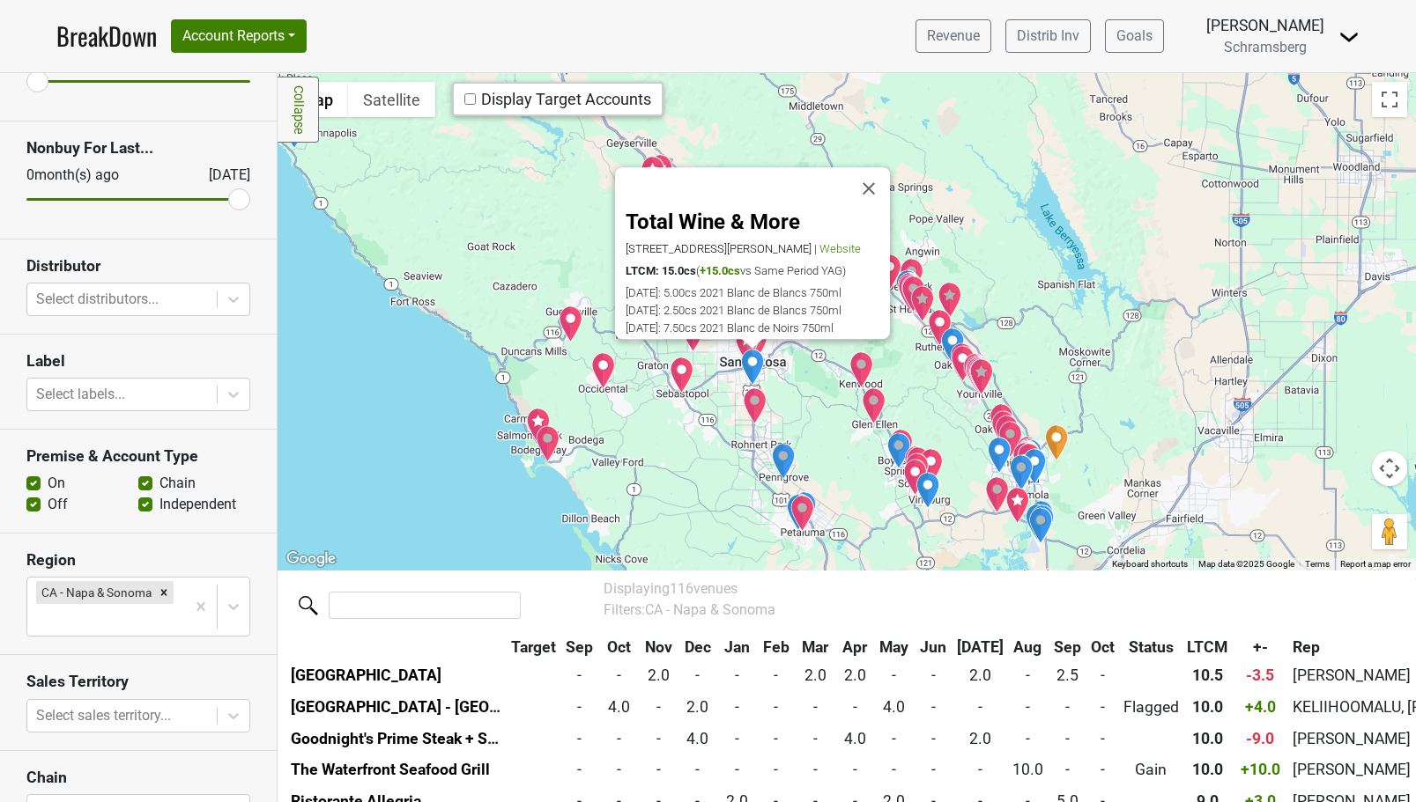
scroll to position [733, 0]
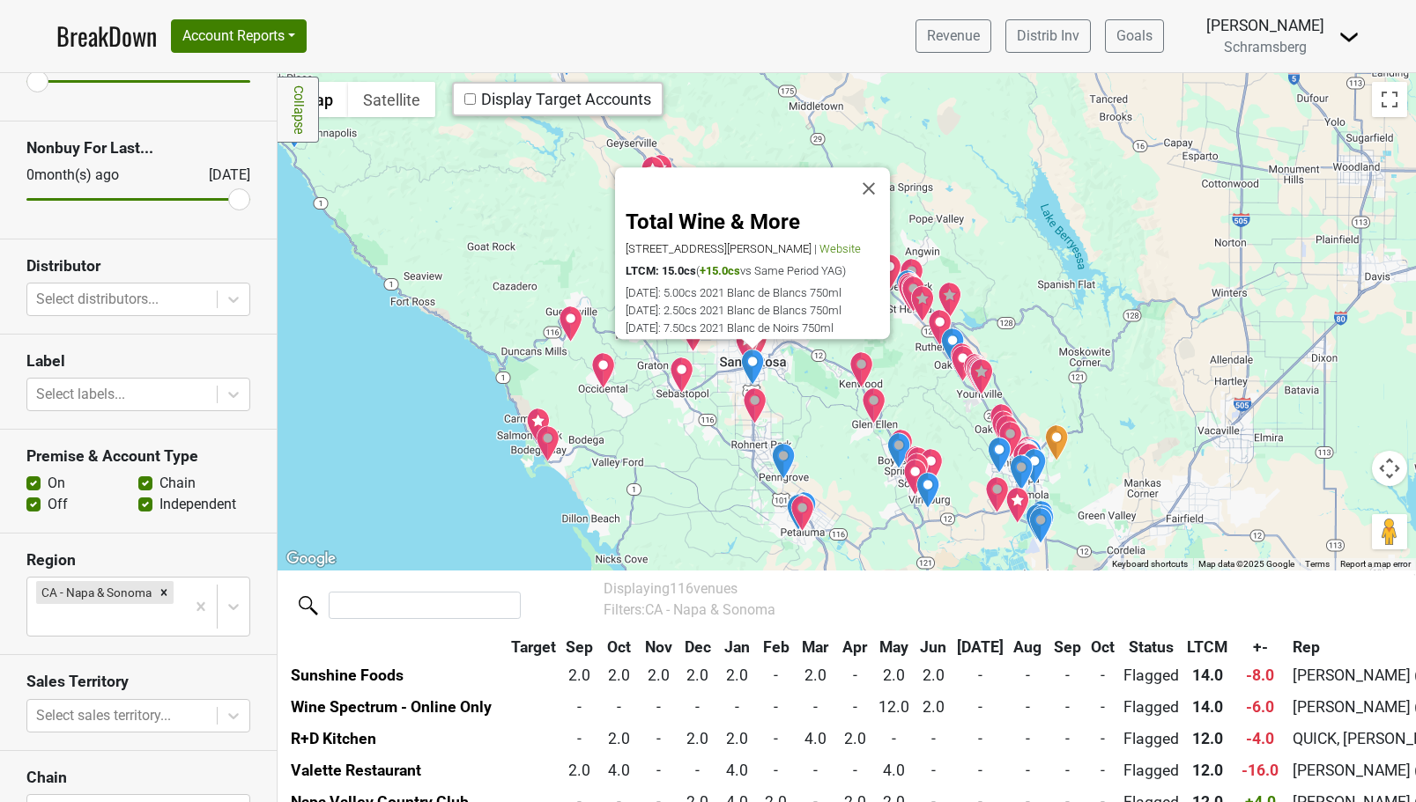
click at [757, 408] on img "Hana Japanese Restaurant" at bounding box center [755, 406] width 25 height 37
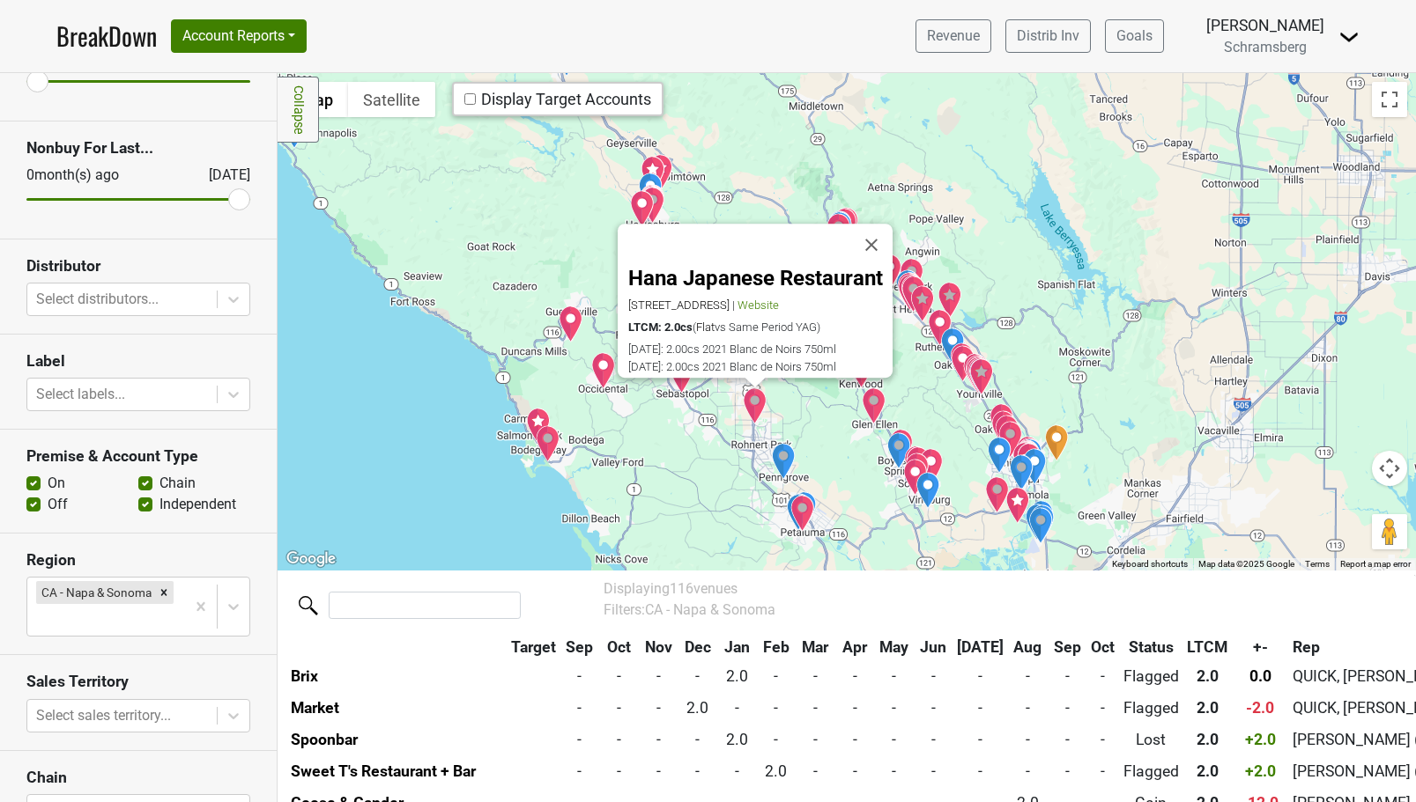
scroll to position [2000, 0]
click at [699, 447] on div "Hana Japanese Restaurant 101 Golf Course Dr, Rohnert Park, CA 94928 | Website L…" at bounding box center [846, 322] width 1138 height 498
click at [878, 224] on button "Close" at bounding box center [871, 245] width 42 height 42
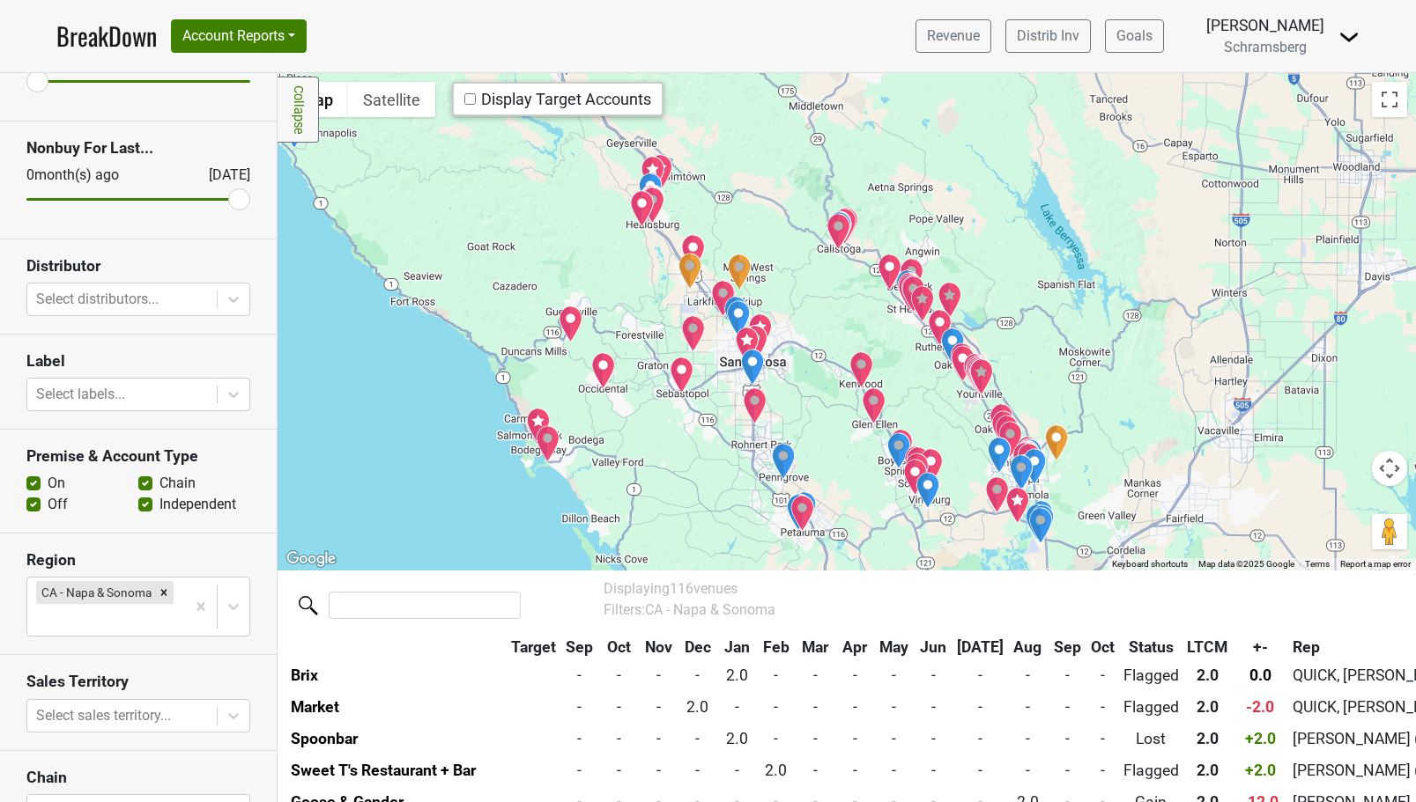
click at [472, 96] on input "checkbox" at bounding box center [469, 98] width 11 height 11
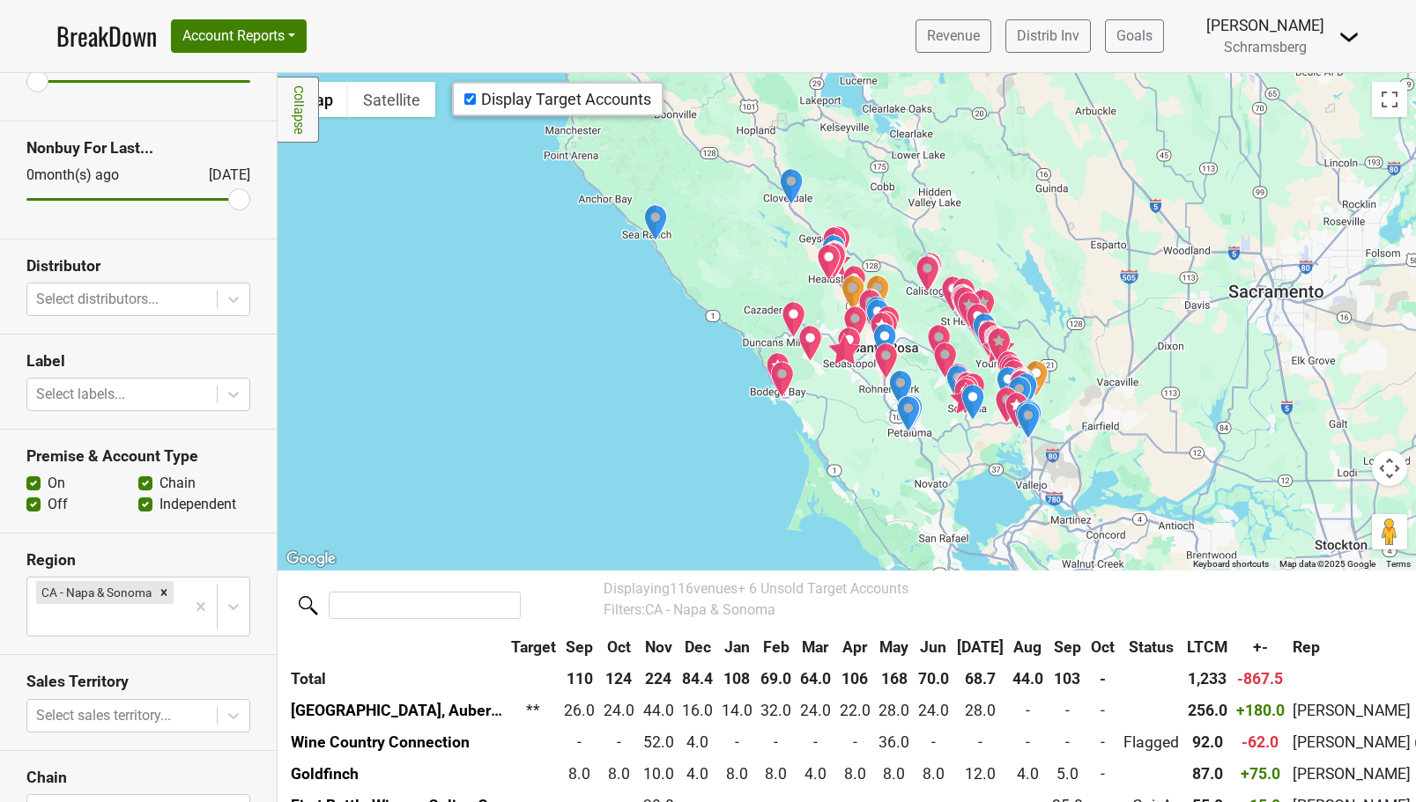
click at [1071, 391] on div at bounding box center [846, 322] width 1138 height 498
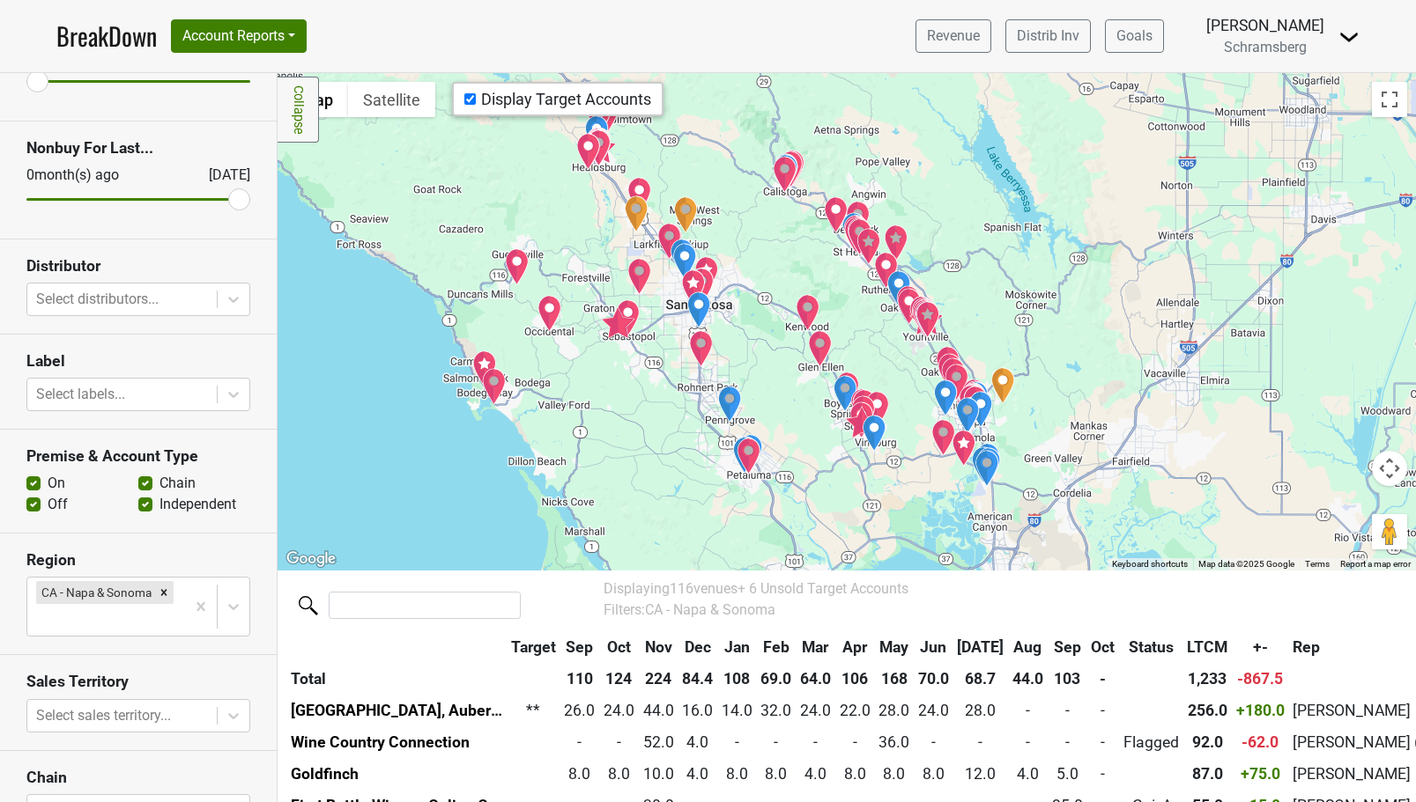
click at [1001, 321] on div at bounding box center [846, 322] width 1138 height 498
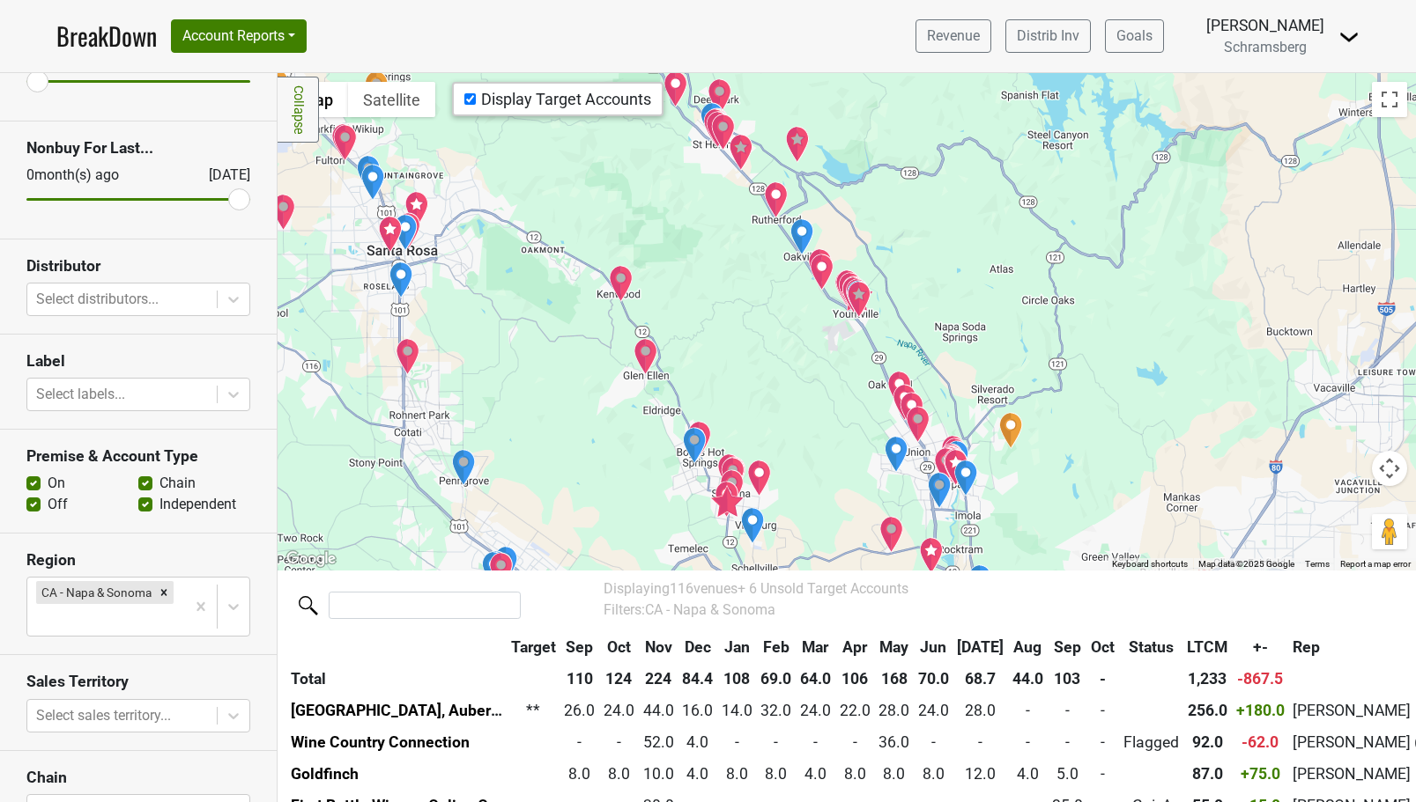
drag, startPoint x: 798, startPoint y: 461, endPoint x: 839, endPoint y: 298, distance: 167.9
click at [839, 298] on div at bounding box center [846, 322] width 1138 height 498
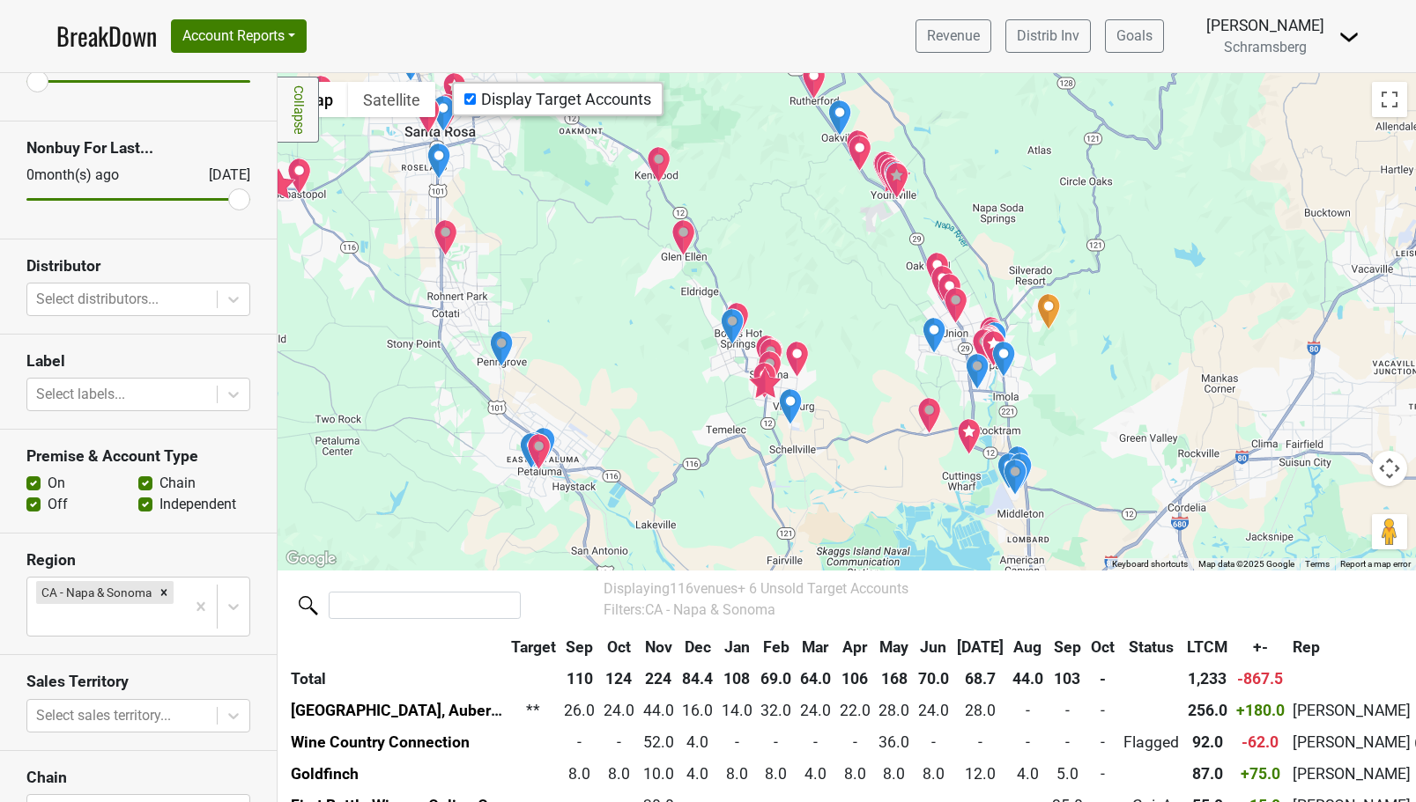
click at [729, 412] on div at bounding box center [846, 322] width 1138 height 498
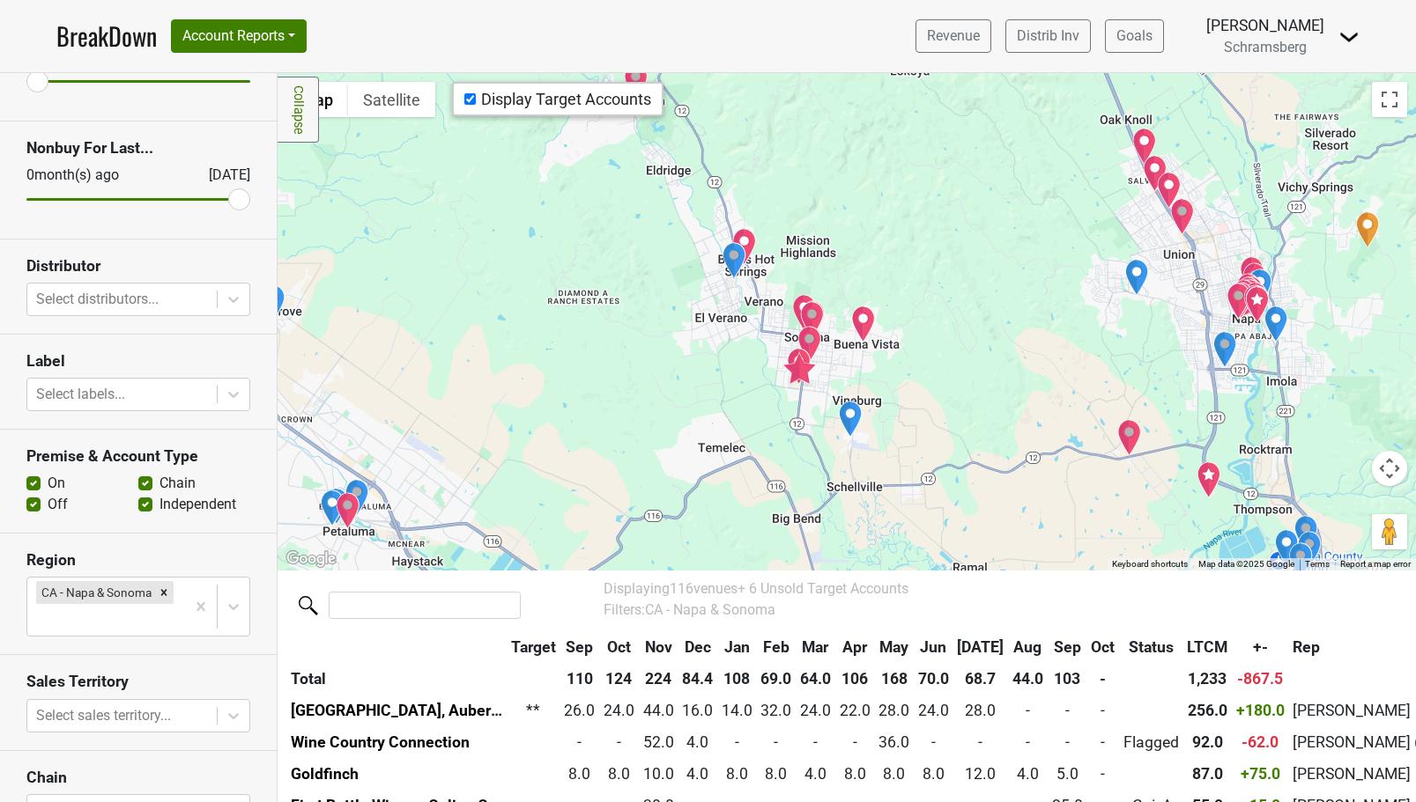
click at [798, 374] on img "Wit & Wisdom Sonoma" at bounding box center [798, 368] width 35 height 33
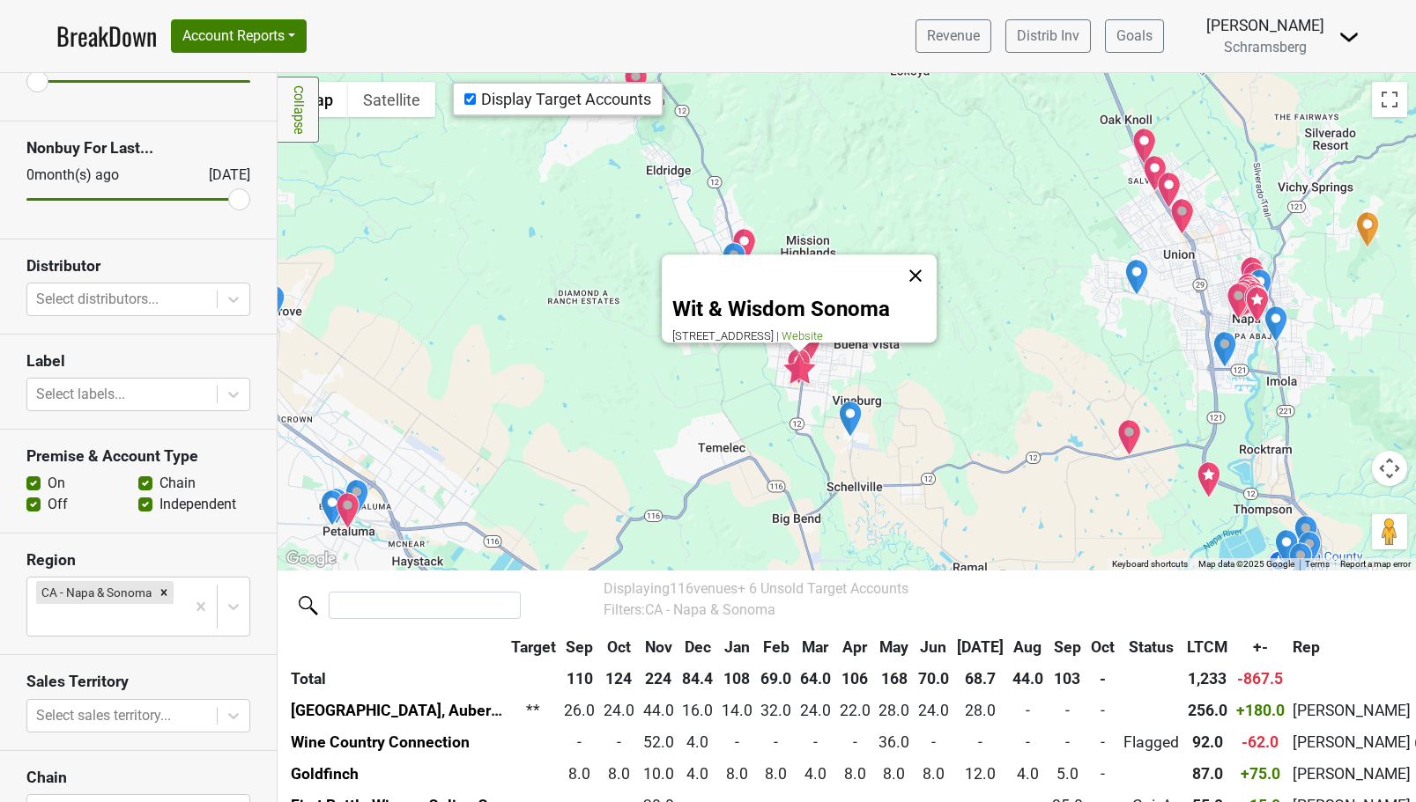
click at [923, 265] on button "Close" at bounding box center [915, 276] width 42 height 42
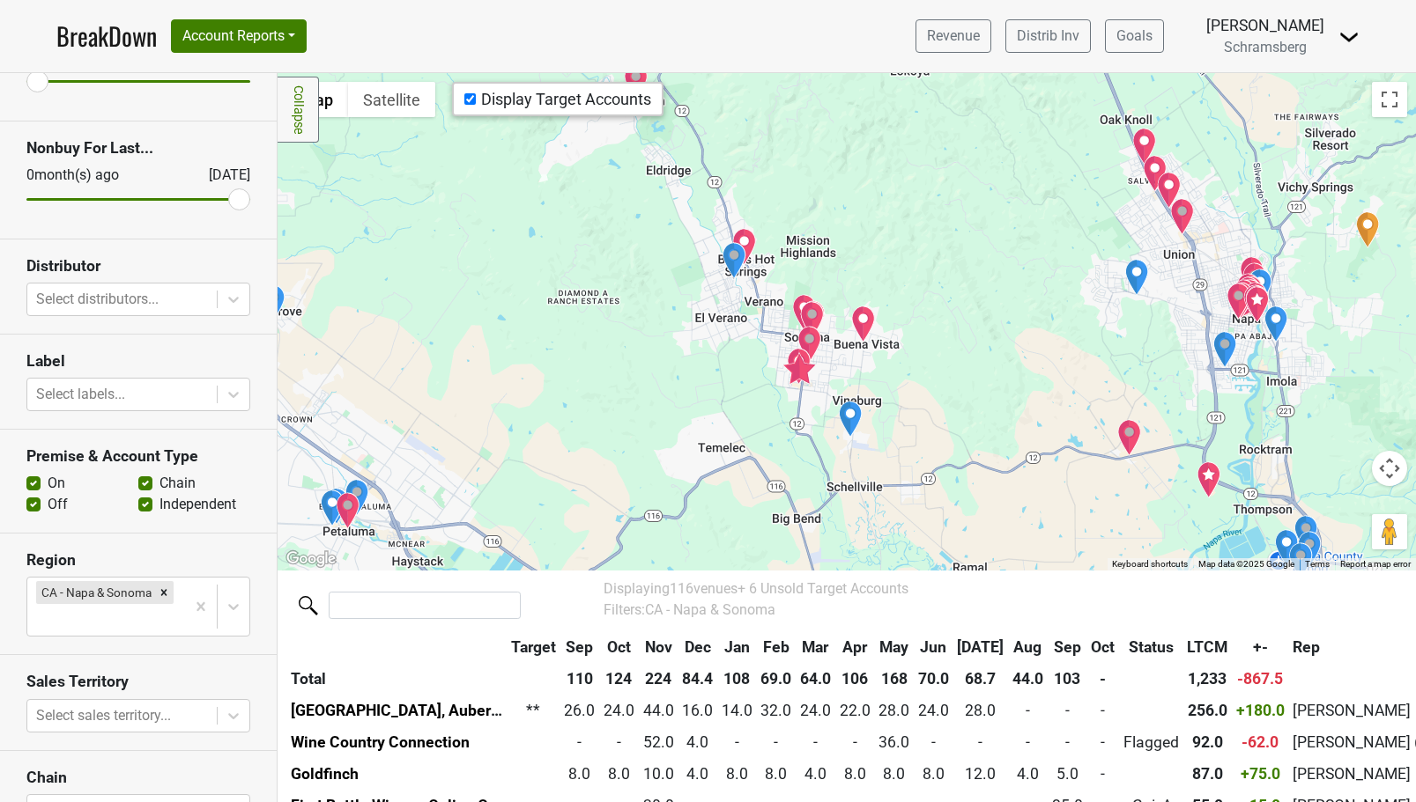
click at [1347, 38] on img at bounding box center [1348, 36] width 21 height 21
click at [1261, 100] on link "Open Leadrank" at bounding box center [1288, 99] width 139 height 28
click at [295, 38] on button "Account Reports" at bounding box center [239, 35] width 136 height 33
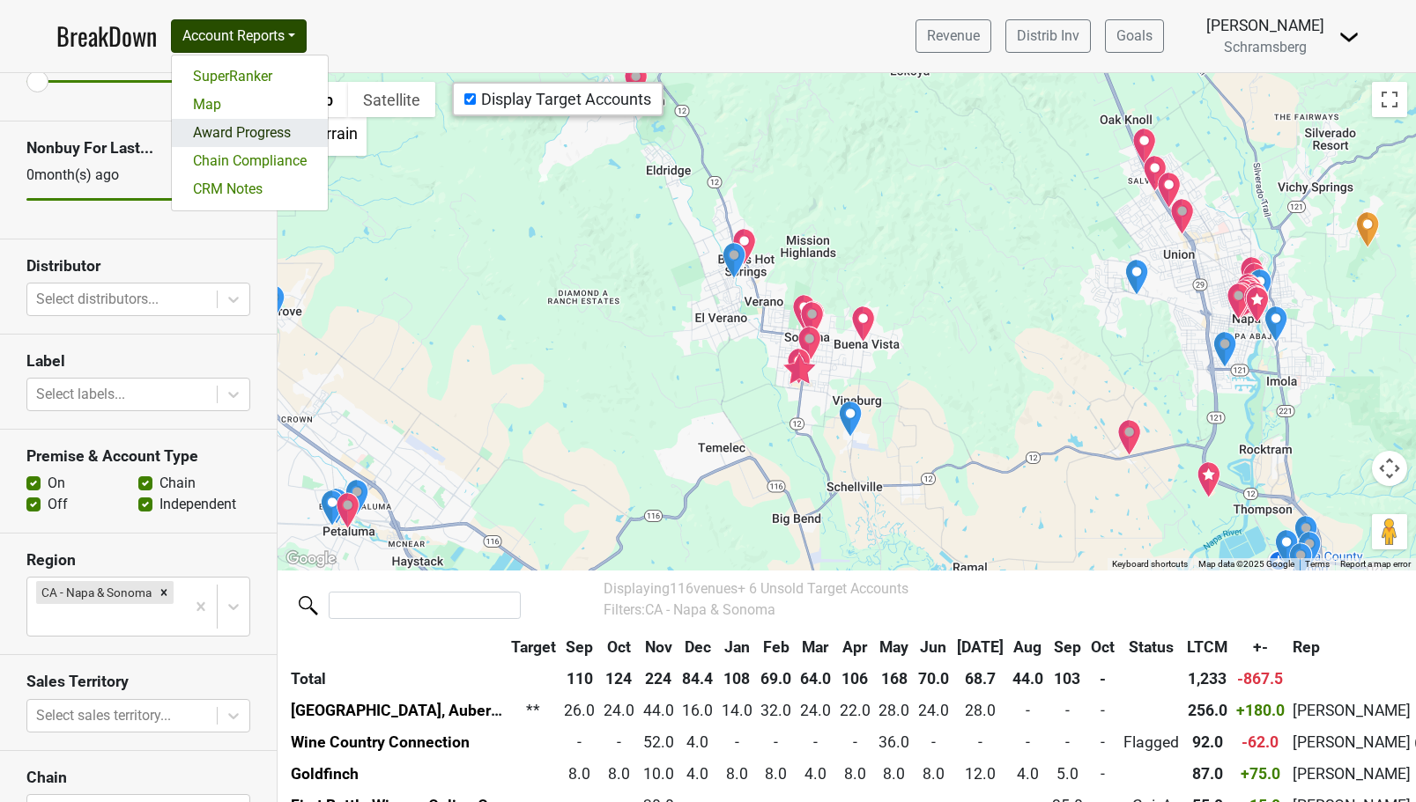
click at [243, 137] on link "Award Progress" at bounding box center [250, 133] width 156 height 28
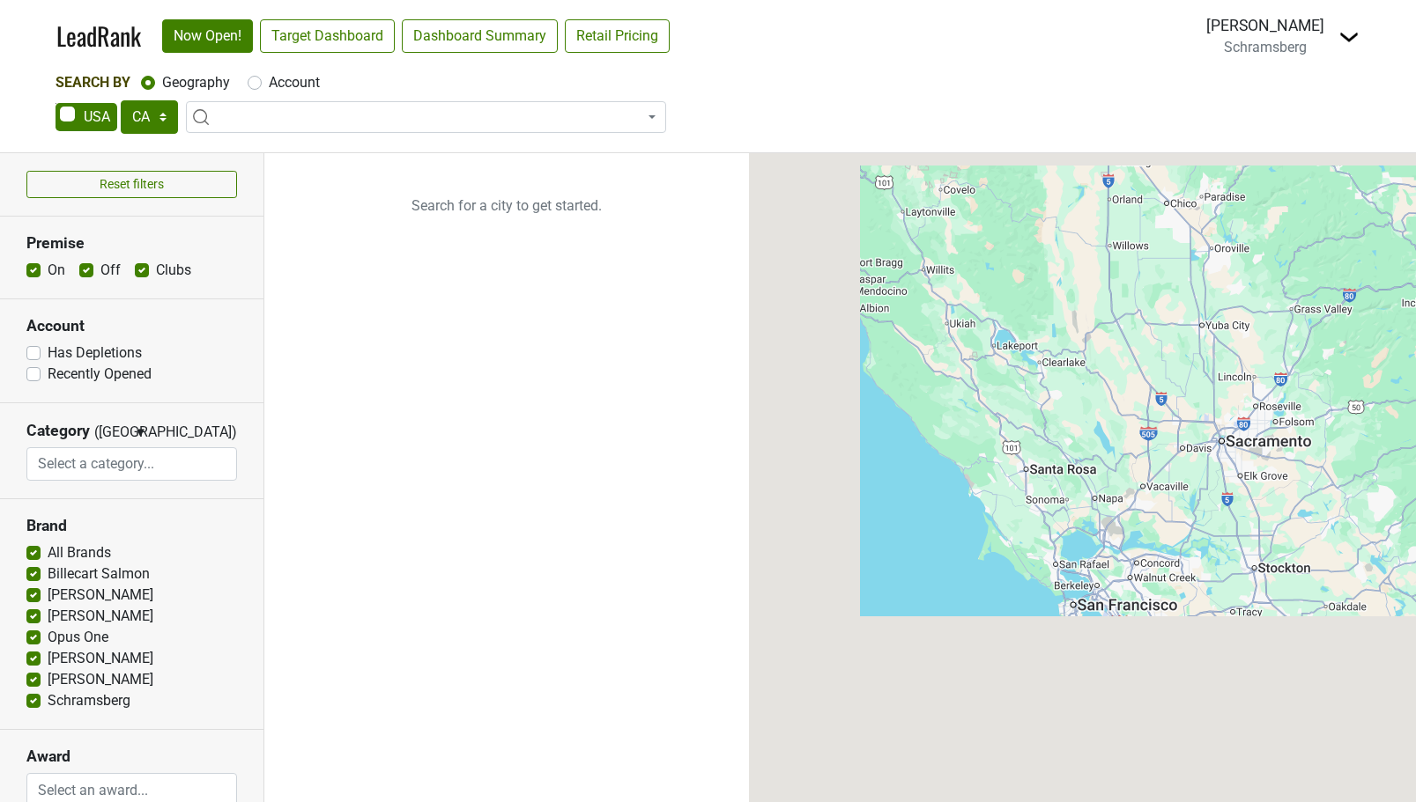
select select "CA"
select select
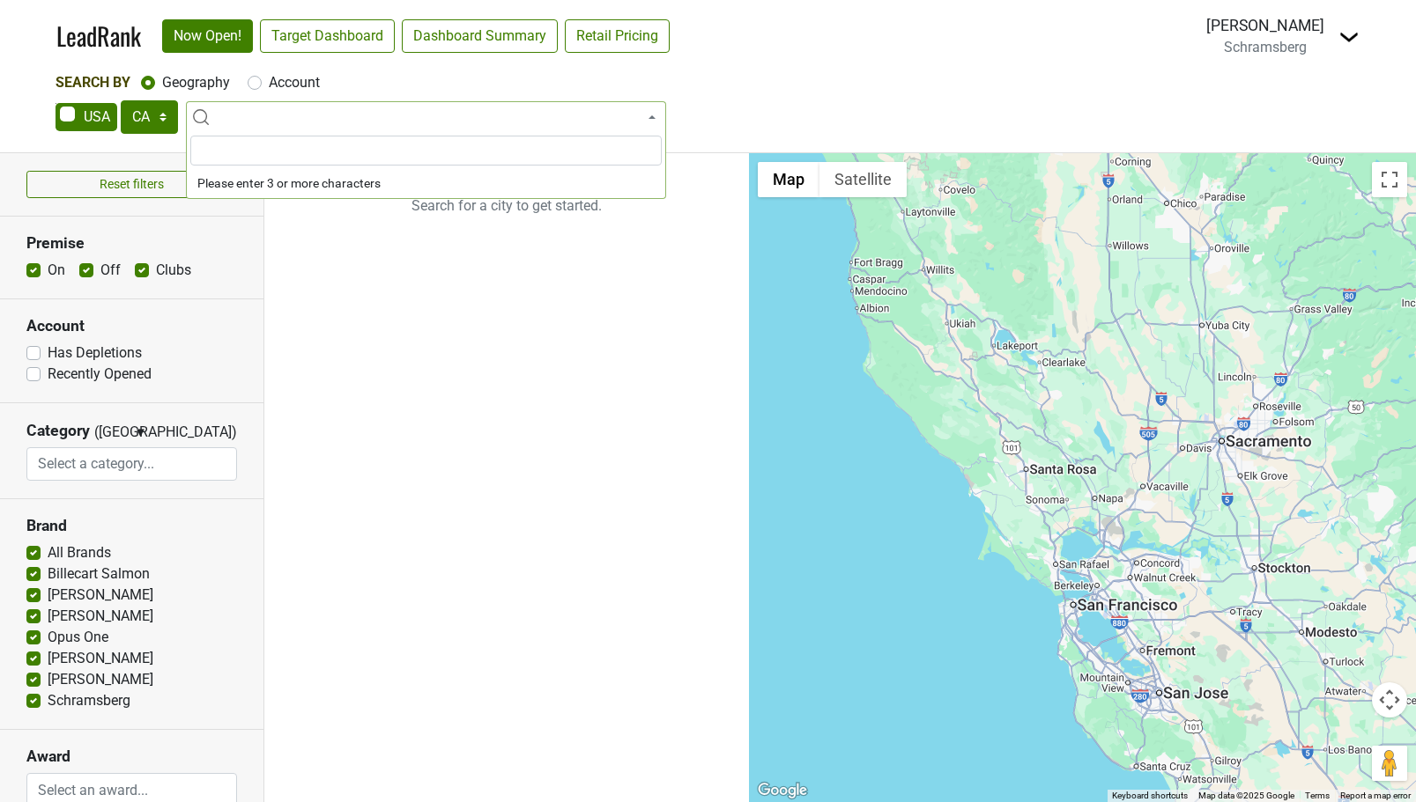
click at [247, 117] on span at bounding box center [426, 117] width 480 height 32
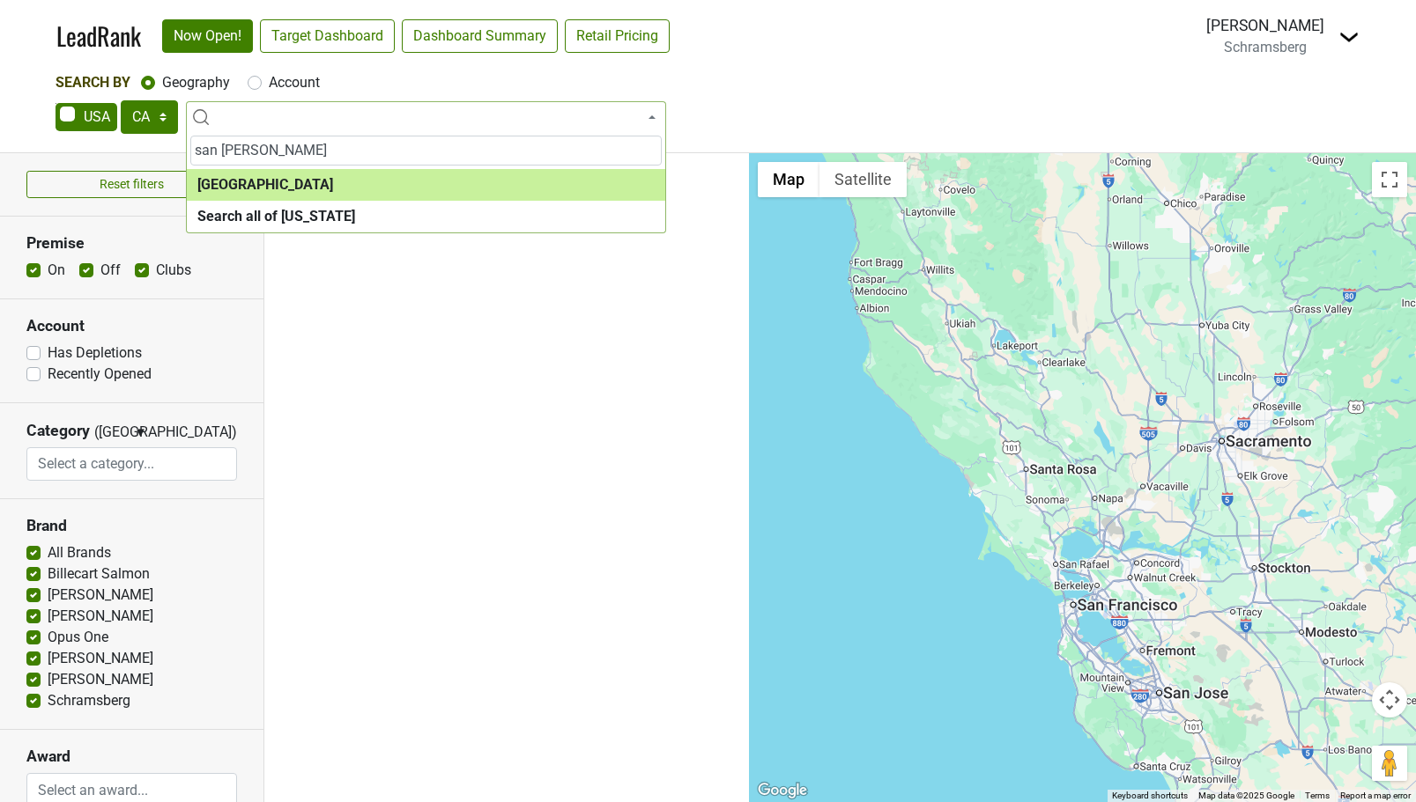
type input "san fran"
select select "1259"
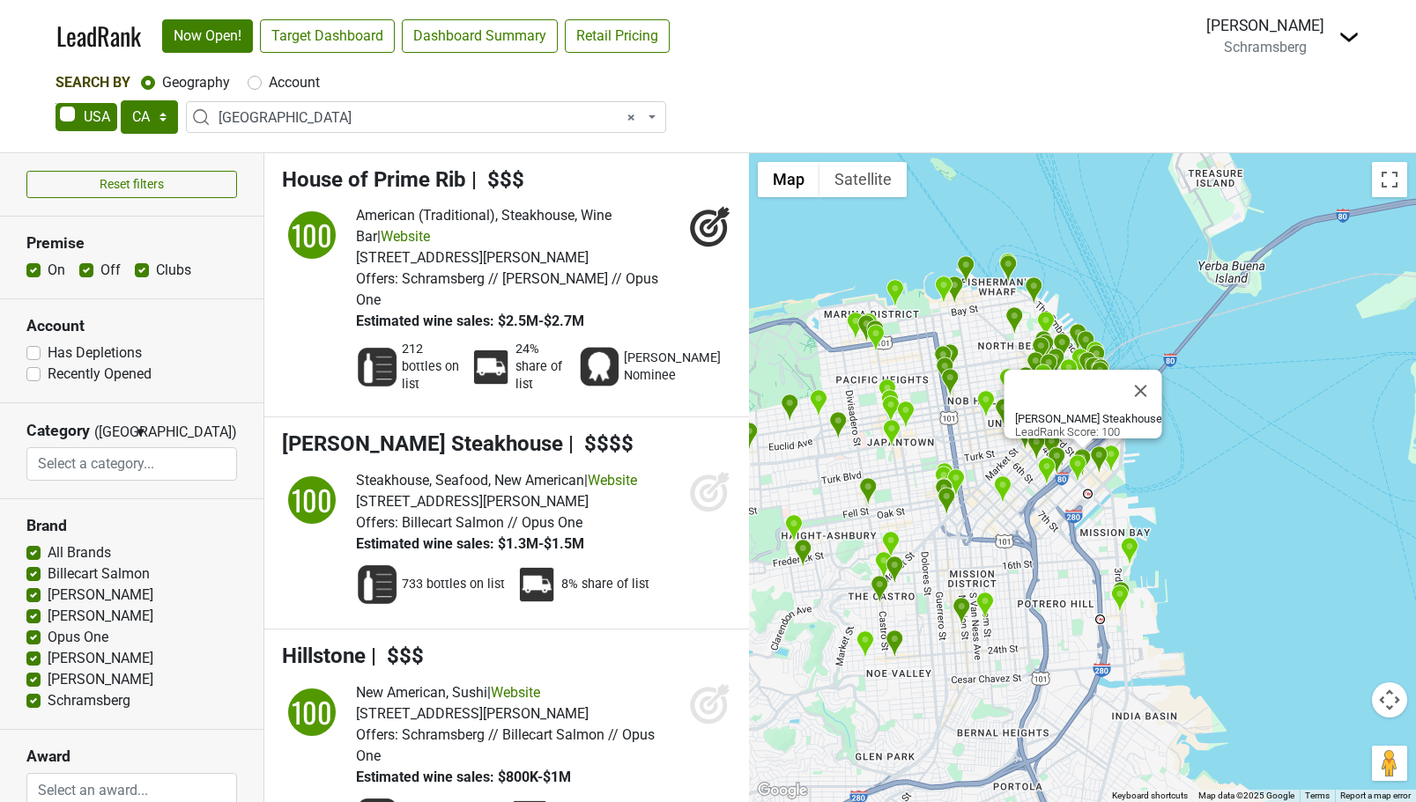
click at [707, 484] on icon at bounding box center [708, 493] width 18 height 18
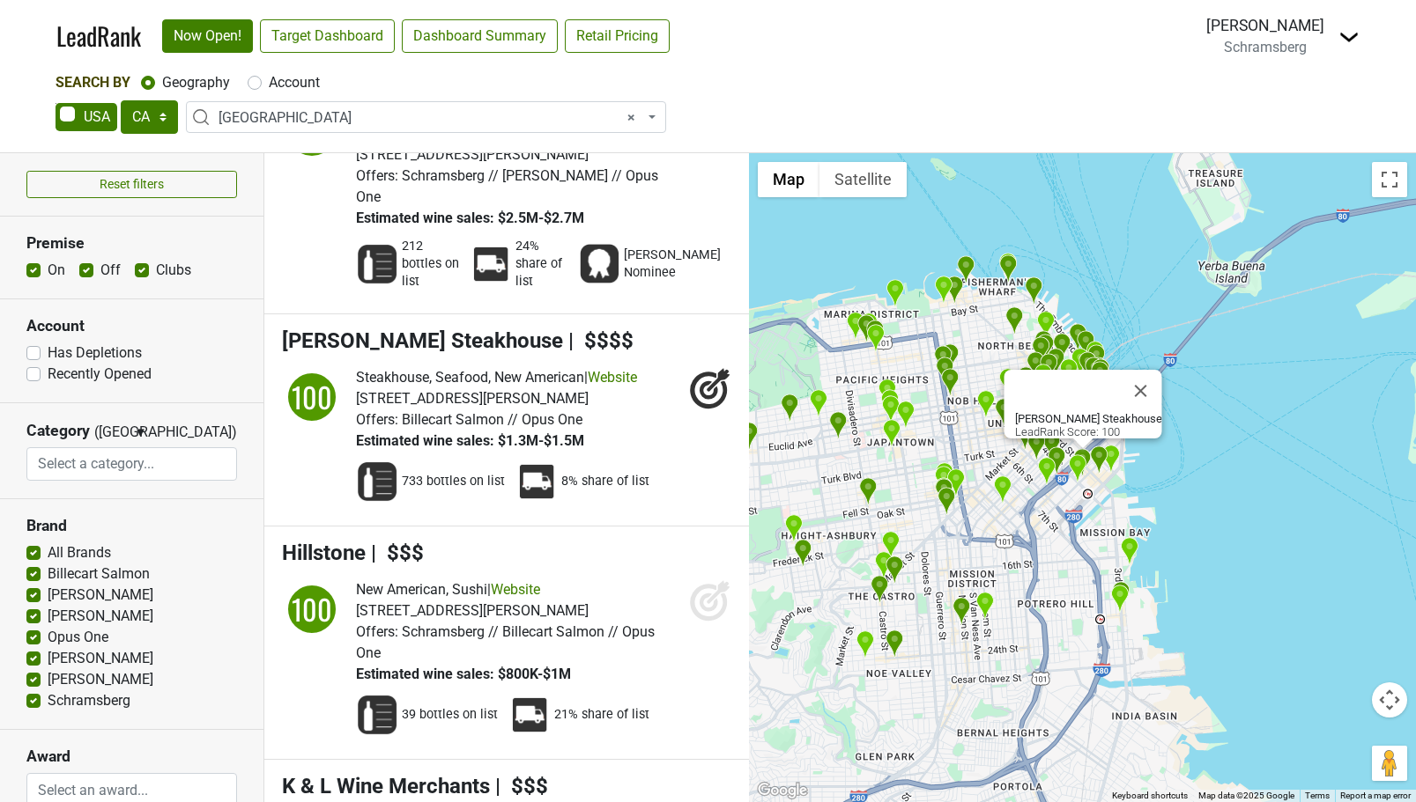
scroll to position [127, 0]
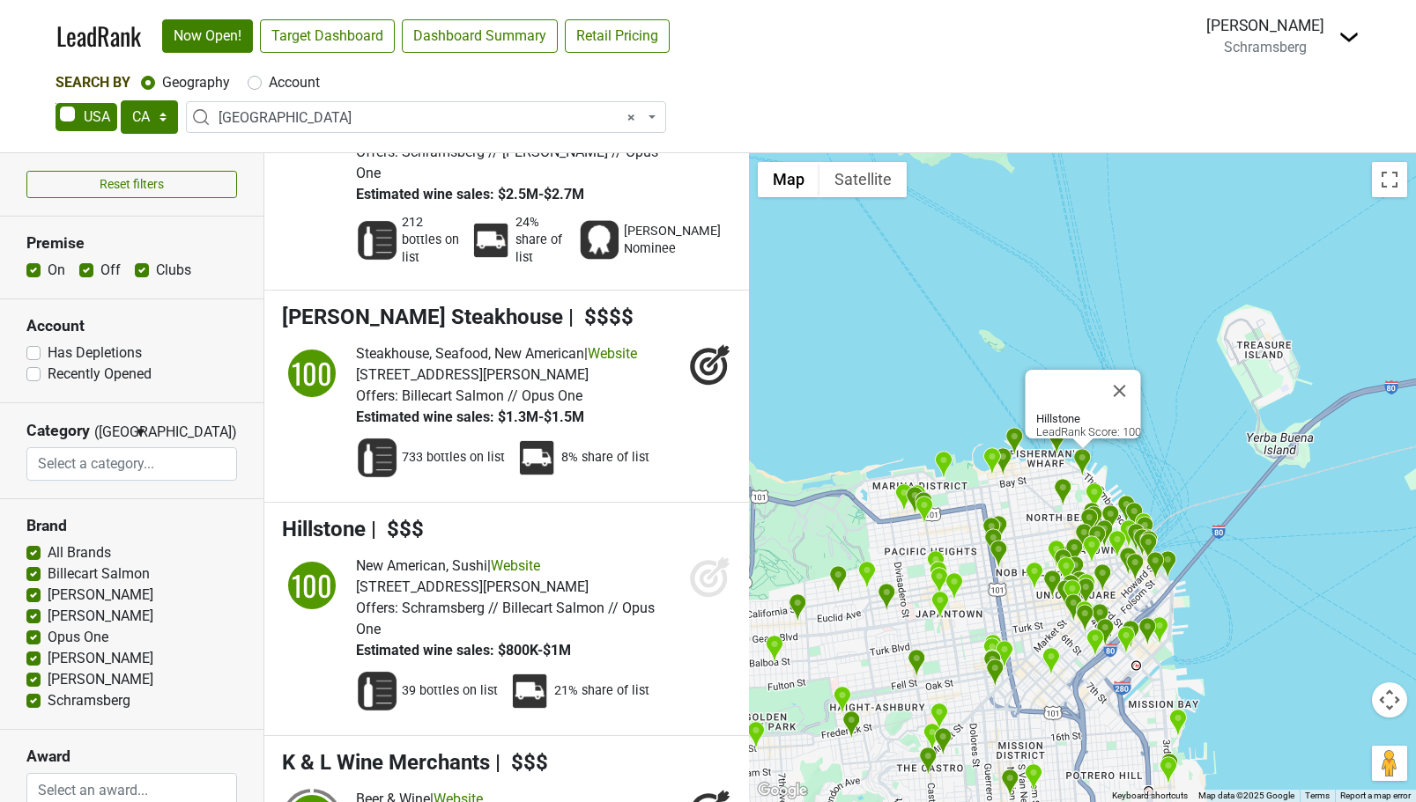
click at [707, 556] on icon at bounding box center [710, 577] width 42 height 42
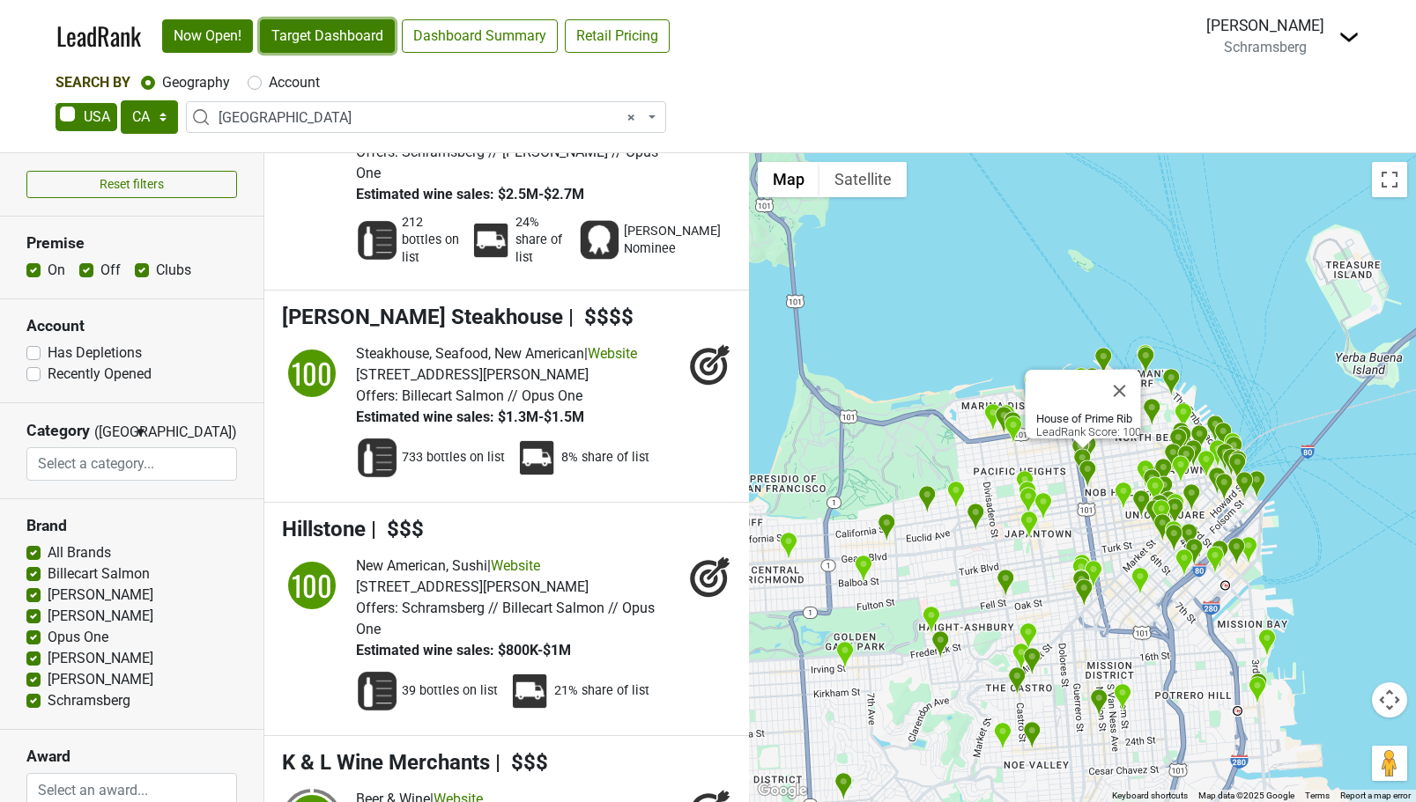
click at [351, 40] on link "Target Dashboard" at bounding box center [327, 35] width 135 height 33
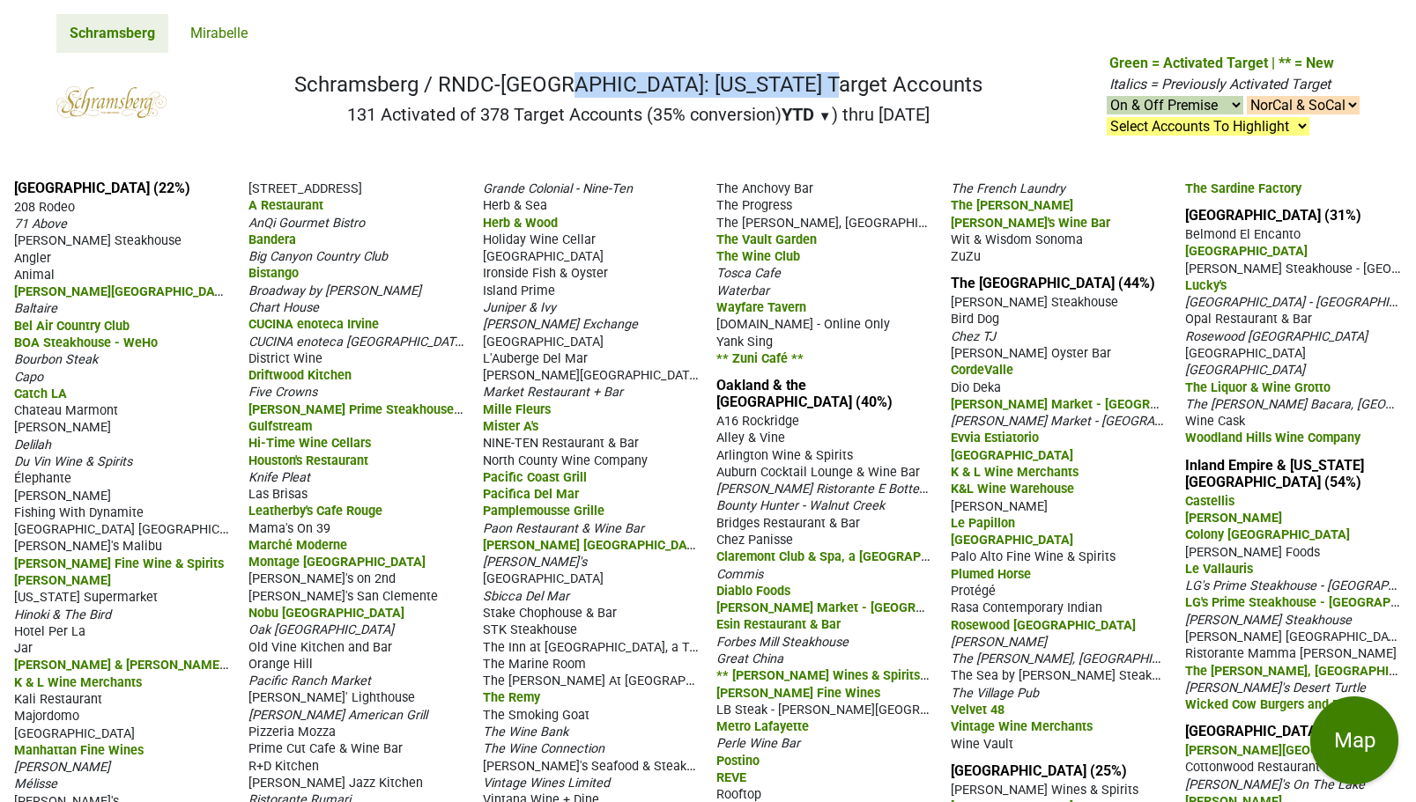
drag, startPoint x: 371, startPoint y: 85, endPoint x: 659, endPoint y: 96, distance: 288.2
click at [659, 96] on h1 "Schramsberg / RNDC-[GEOGRAPHIC_DATA]: [US_STATE] Target Accounts" at bounding box center [638, 85] width 688 height 26
click at [582, 47] on nav "Schramsberg Mirabelle" at bounding box center [707, 26] width 1331 height 53
click at [565, 94] on h1 "Schramsberg / RNDC-[GEOGRAPHIC_DATA]: [US_STATE] Target Accounts" at bounding box center [638, 85] width 688 height 26
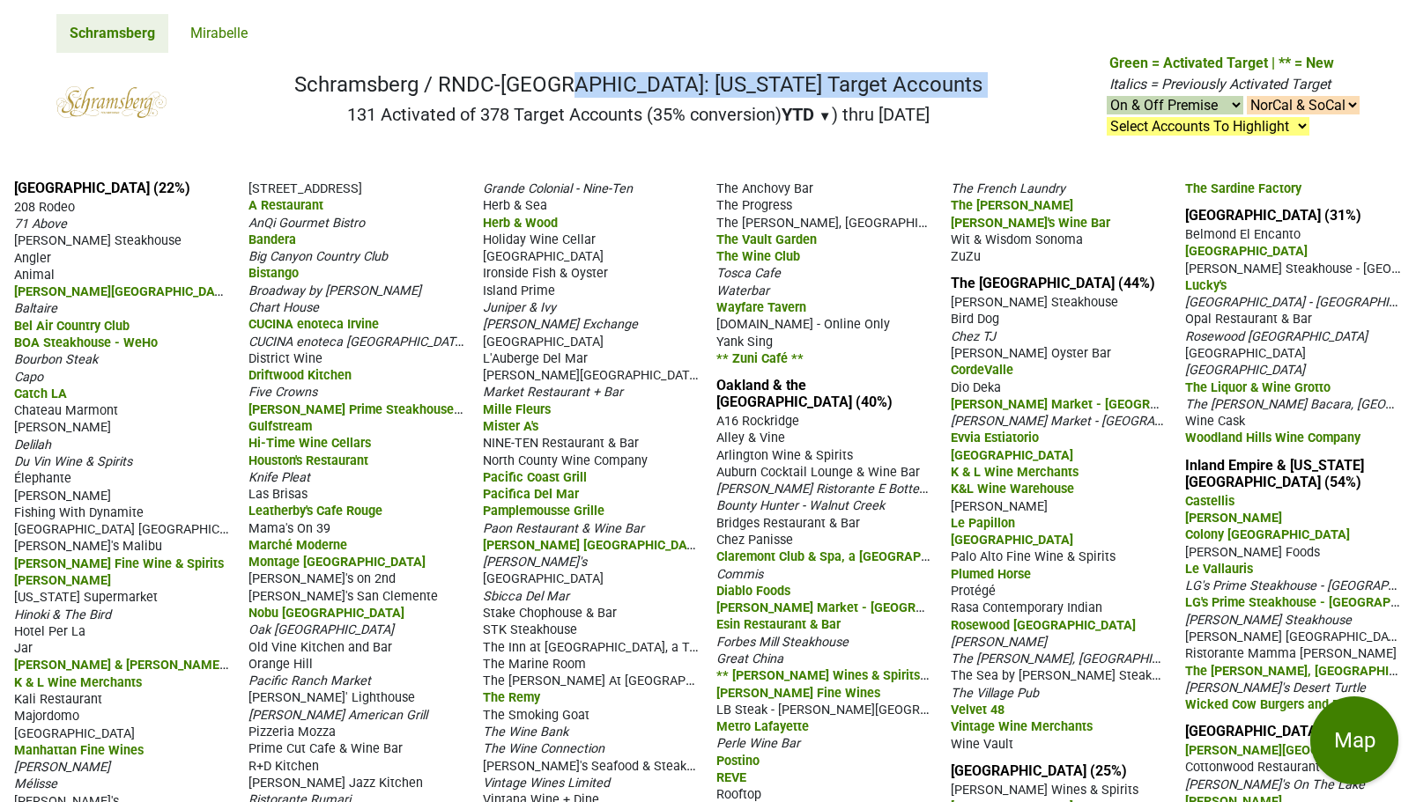
click at [565, 94] on h1 "Schramsberg / RNDC-[GEOGRAPHIC_DATA]: [US_STATE] Target Accounts" at bounding box center [638, 85] width 688 height 26
click at [558, 84] on h1 "Schramsberg / RNDC-[GEOGRAPHIC_DATA]: [US_STATE] Target Accounts" at bounding box center [638, 85] width 688 height 26
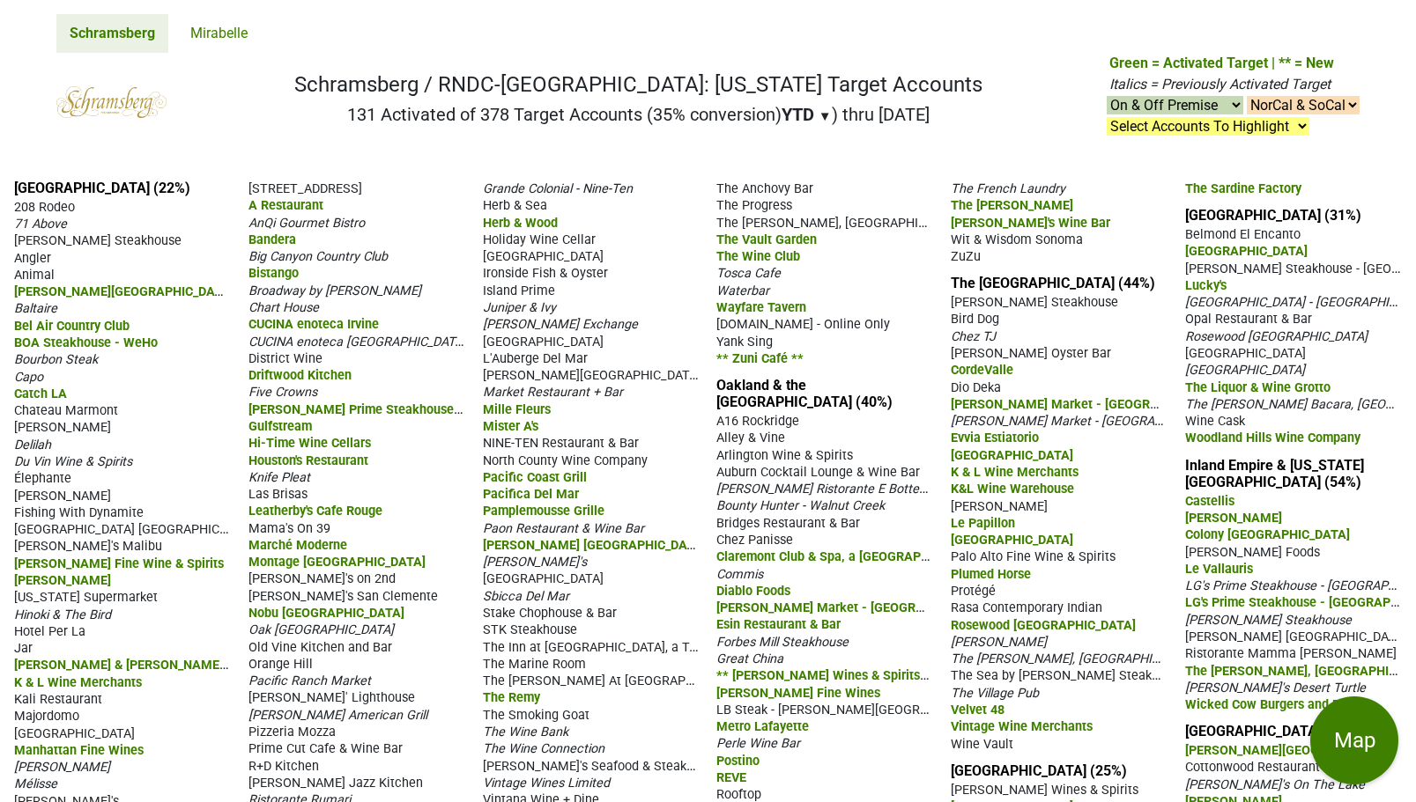
click at [558, 84] on h1 "Schramsberg / RNDC-[GEOGRAPHIC_DATA]: [US_STATE] Target Accounts" at bounding box center [638, 85] width 688 height 26
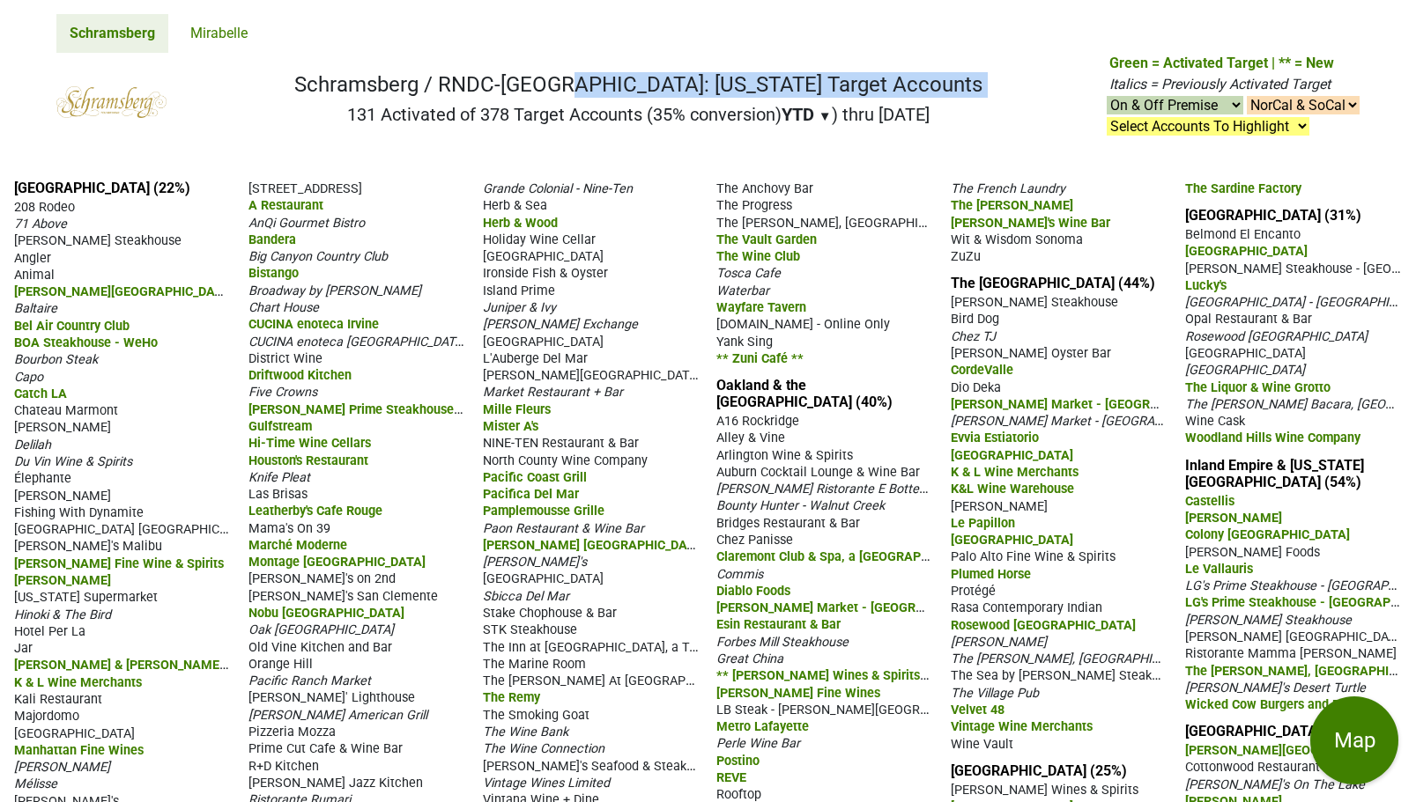
click at [558, 84] on h1 "Schramsberg / RNDC-[GEOGRAPHIC_DATA]: [US_STATE] Target Accounts" at bounding box center [638, 85] width 688 height 26
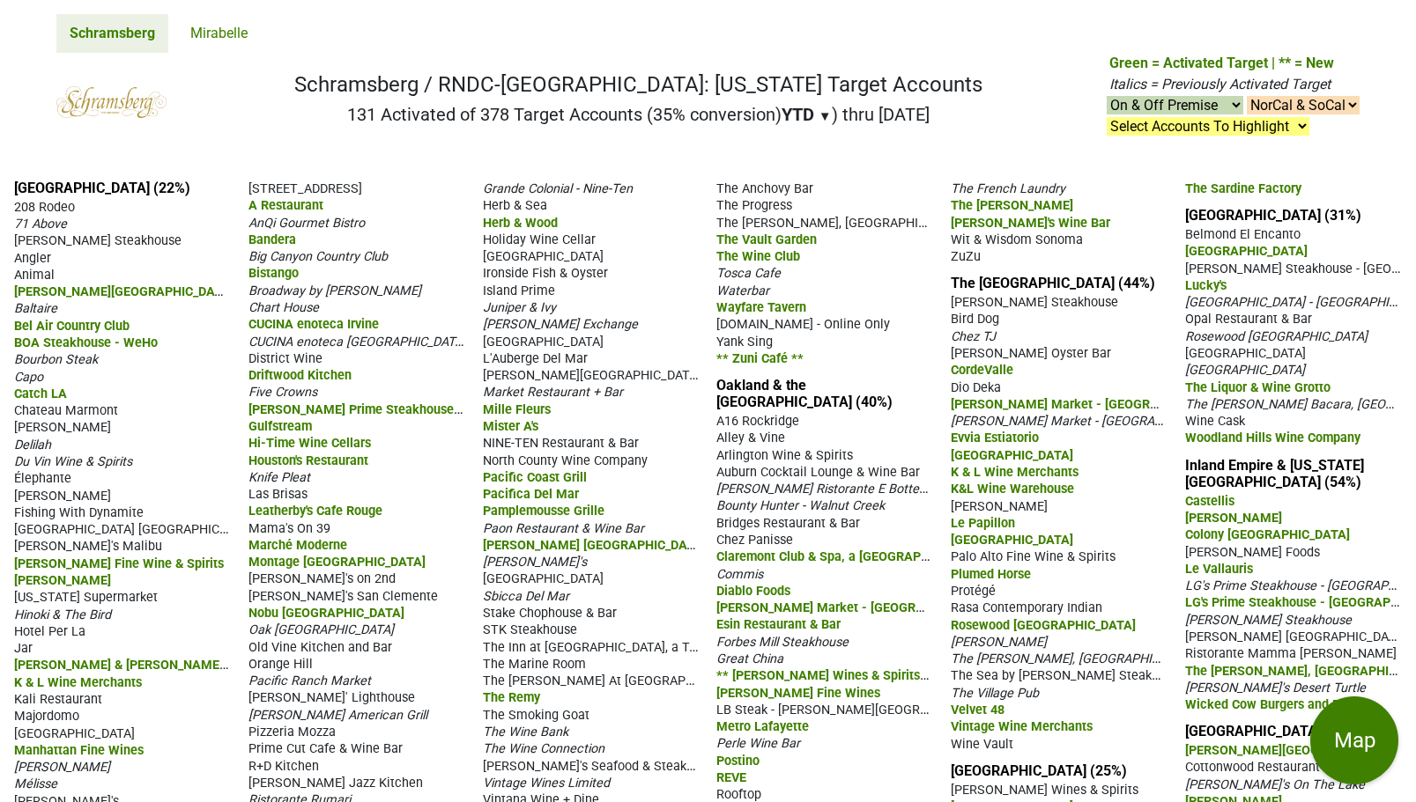
click at [541, 41] on nav "Schramsberg Mirabelle" at bounding box center [707, 26] width 1331 height 53
click at [486, 117] on h2 "131 Activated of 378 Target Accounts (35% conversion) YTD ▼ YTD LTM ) thru [DAT…" at bounding box center [638, 114] width 688 height 21
drag, startPoint x: 329, startPoint y: 116, endPoint x: 363, endPoint y: 116, distance: 33.5
click at [363, 116] on nav "Schramsberg / RNDC-[GEOGRAPHIC_DATA]: [US_STATE] Target Accounts 131 Activated …" at bounding box center [707, 109] width 1331 height 113
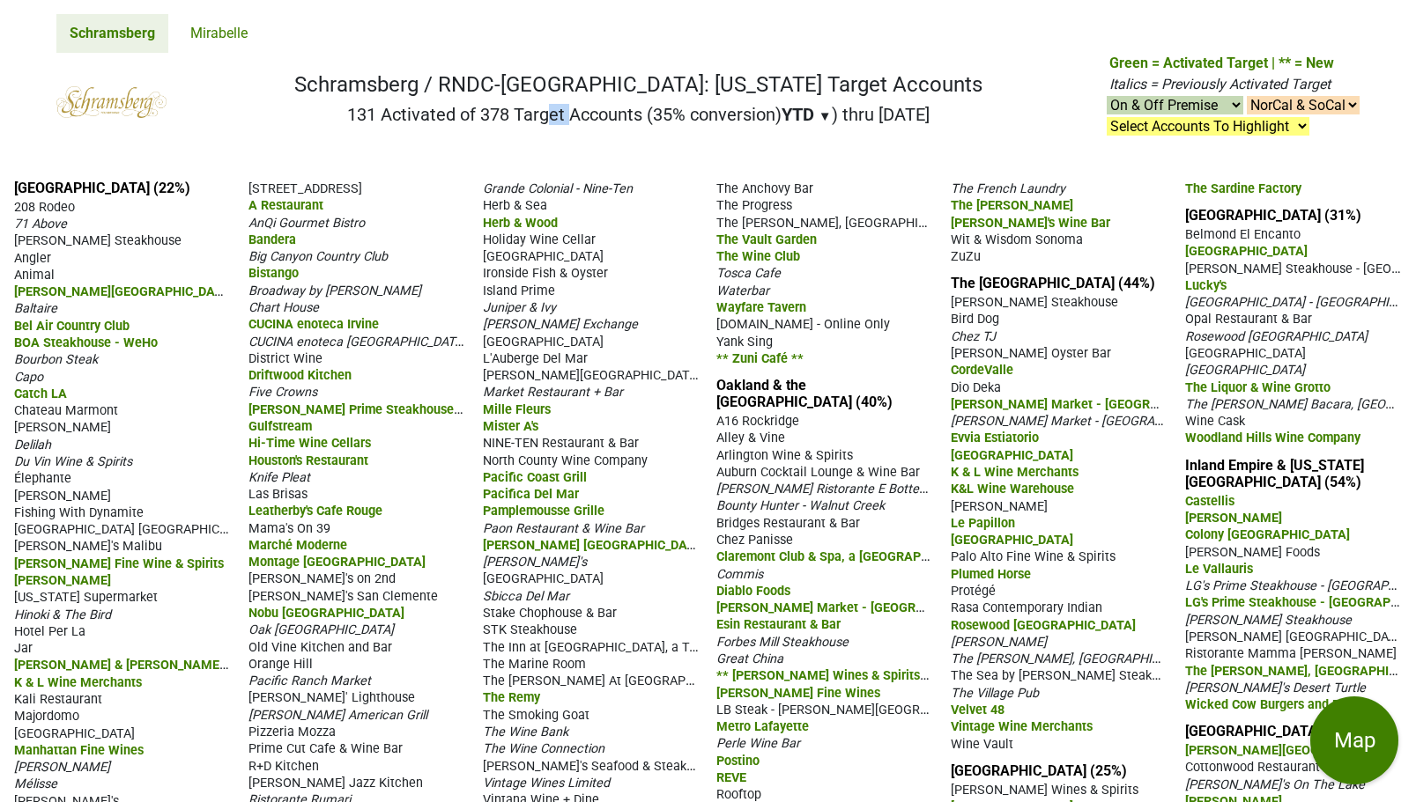
drag, startPoint x: 641, startPoint y: 117, endPoint x: 667, endPoint y: 115, distance: 25.7
click at [667, 115] on h2 "131 Activated of 378 Target Accounts (35% conversion) YTD ▼ YTD LTM ) thru [DAT…" at bounding box center [638, 114] width 688 height 21
click at [595, 149] on nav "Schramsberg / RNDC-[GEOGRAPHIC_DATA]: [US_STATE] Target Accounts 131 Activated …" at bounding box center [707, 109] width 1331 height 113
drag, startPoint x: 641, startPoint y: 118, endPoint x: 671, endPoint y: 119, distance: 30.0
click at [671, 119] on h2 "131 Activated of 378 Target Accounts (35% conversion) YTD ▼ YTD LTM ) thru [DAT…" at bounding box center [638, 114] width 688 height 21
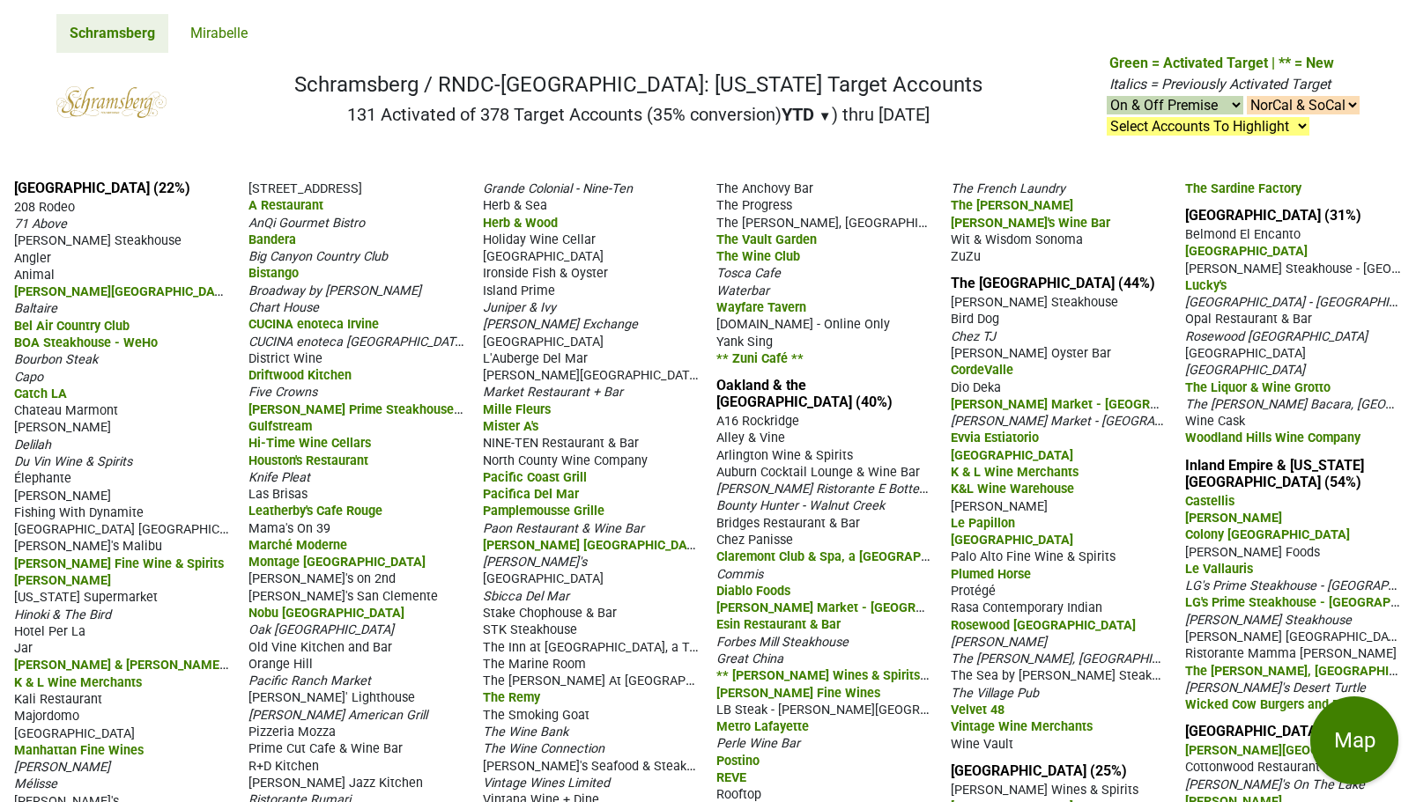
drag, startPoint x: 154, startPoint y: 187, endPoint x: 10, endPoint y: 191, distance: 144.5
click at [10, 191] on div "[GEOGRAPHIC_DATA] (22%) 208 Rodeo 71 Above [PERSON_NAME] Steakhouse Angler Anim…" at bounding box center [708, 759] width 1416 height 1187
click at [73, 190] on link "[GEOGRAPHIC_DATA] (22%)" at bounding box center [102, 188] width 176 height 17
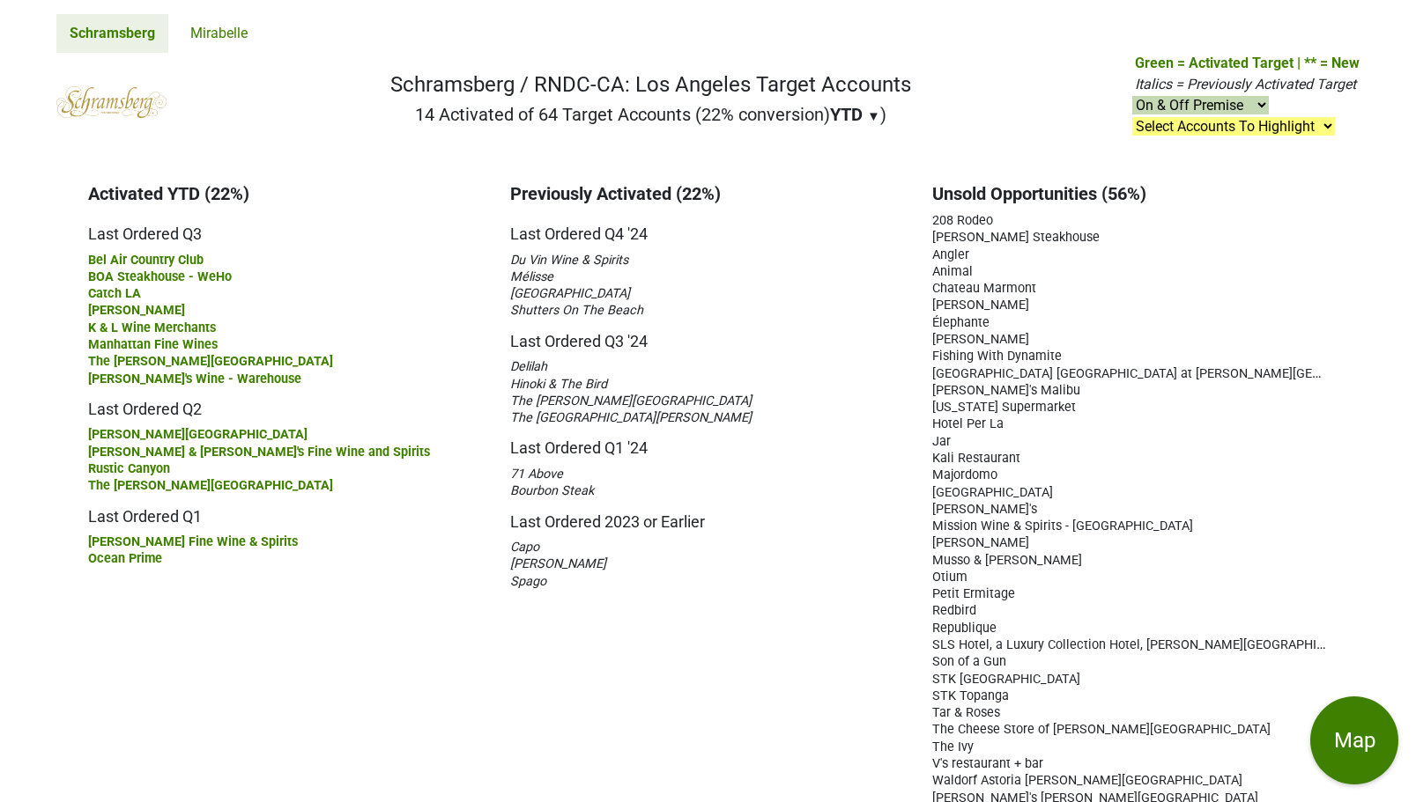
drag, startPoint x: 638, startPoint y: 85, endPoint x: 751, endPoint y: 92, distance: 113.9
click at [751, 92] on h1 "Schramsberg / RNDC-CA: Los Angeles Target Accounts" at bounding box center [650, 85] width 521 height 26
drag, startPoint x: 199, startPoint y: 569, endPoint x: 88, endPoint y: 544, distance: 113.7
click at [88, 544] on div "Activated YTD (22%) Last Ordered Q3 Bel Air Country Club BOA Steakhouse - WeHo …" at bounding box center [286, 503] width 422 height 640
drag, startPoint x: 501, startPoint y: 189, endPoint x: 592, endPoint y: 586, distance: 407.5
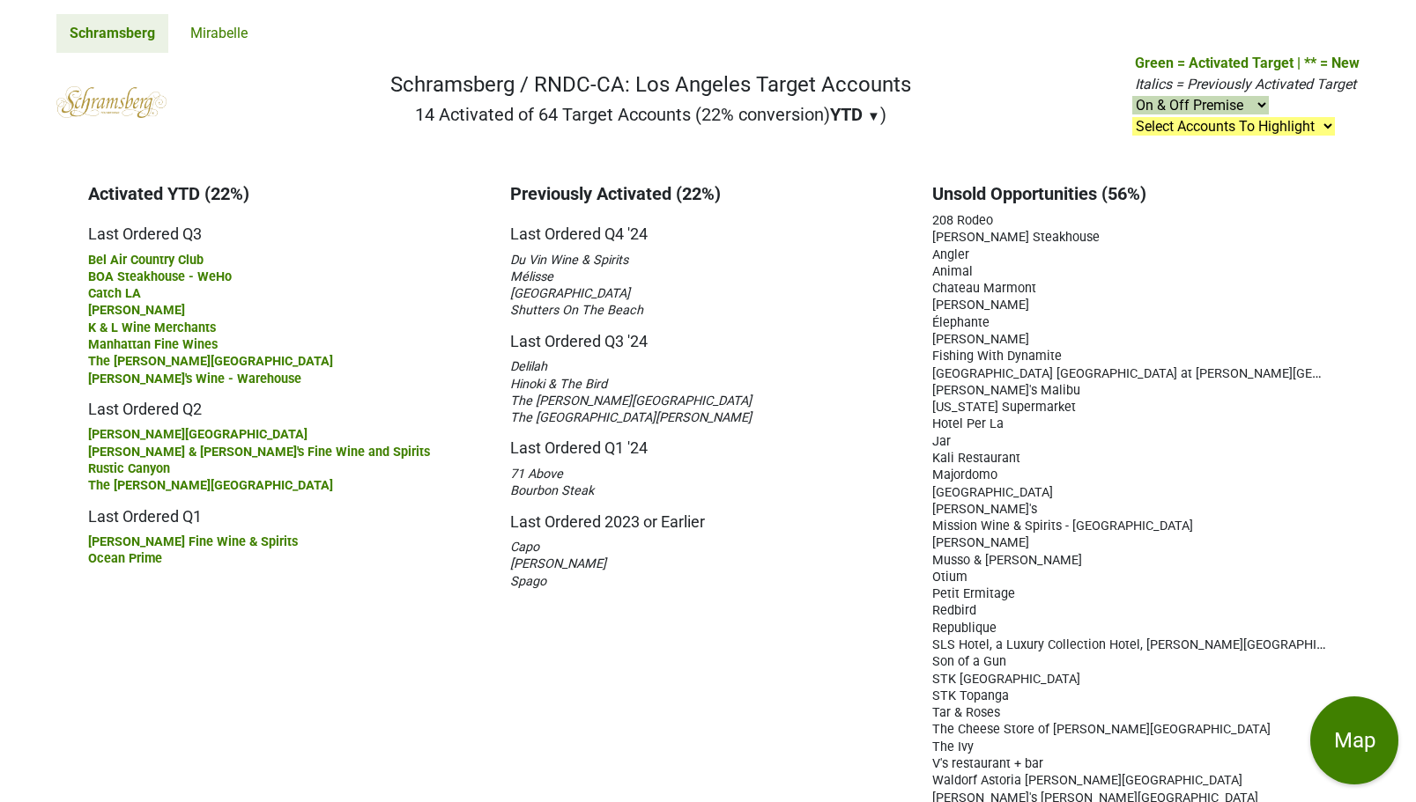
click at [592, 586] on div "Previously Activated (22%) Last Ordered Q4 '24 Du Vin Wine & Spirits Mélisse [G…" at bounding box center [708, 503] width 422 height 640
click at [596, 586] on div "Spago" at bounding box center [708, 581] width 396 height 17
drag, startPoint x: 913, startPoint y: 193, endPoint x: 947, endPoint y: 490, distance: 298.8
click at [947, 490] on div "Activated YTD (22%) Last Ordered Q3 Bel Air Country Club BOA Steakhouse - WeHo …" at bounding box center [708, 503] width 1442 height 675
click at [868, 490] on div "Bourbon Steak" at bounding box center [708, 490] width 396 height 17
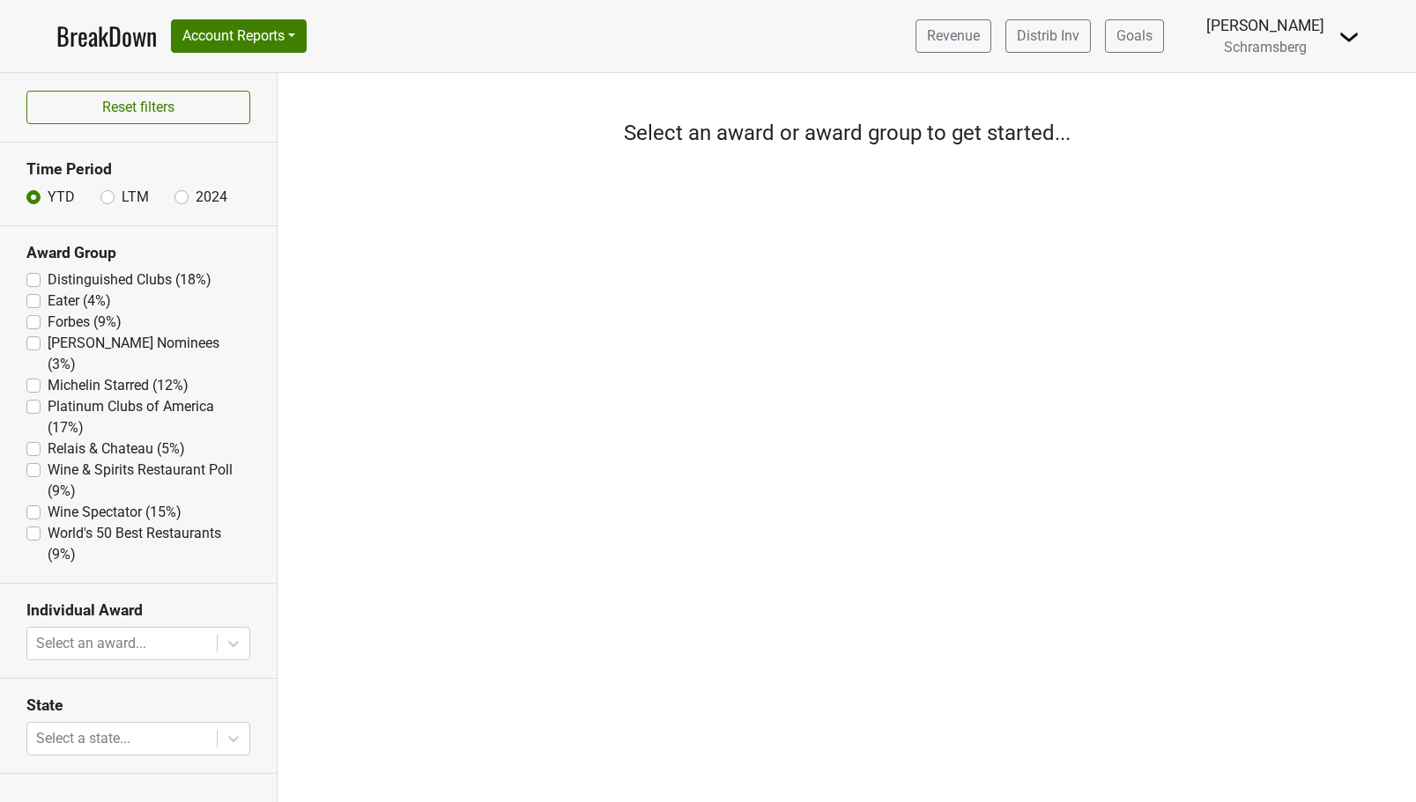
click at [81, 323] on label "Forbes (9%)" at bounding box center [85, 322] width 74 height 21
click at [41, 323] on input "Forbes (9%)" at bounding box center [33, 321] width 14 height 18
checkbox input "true"
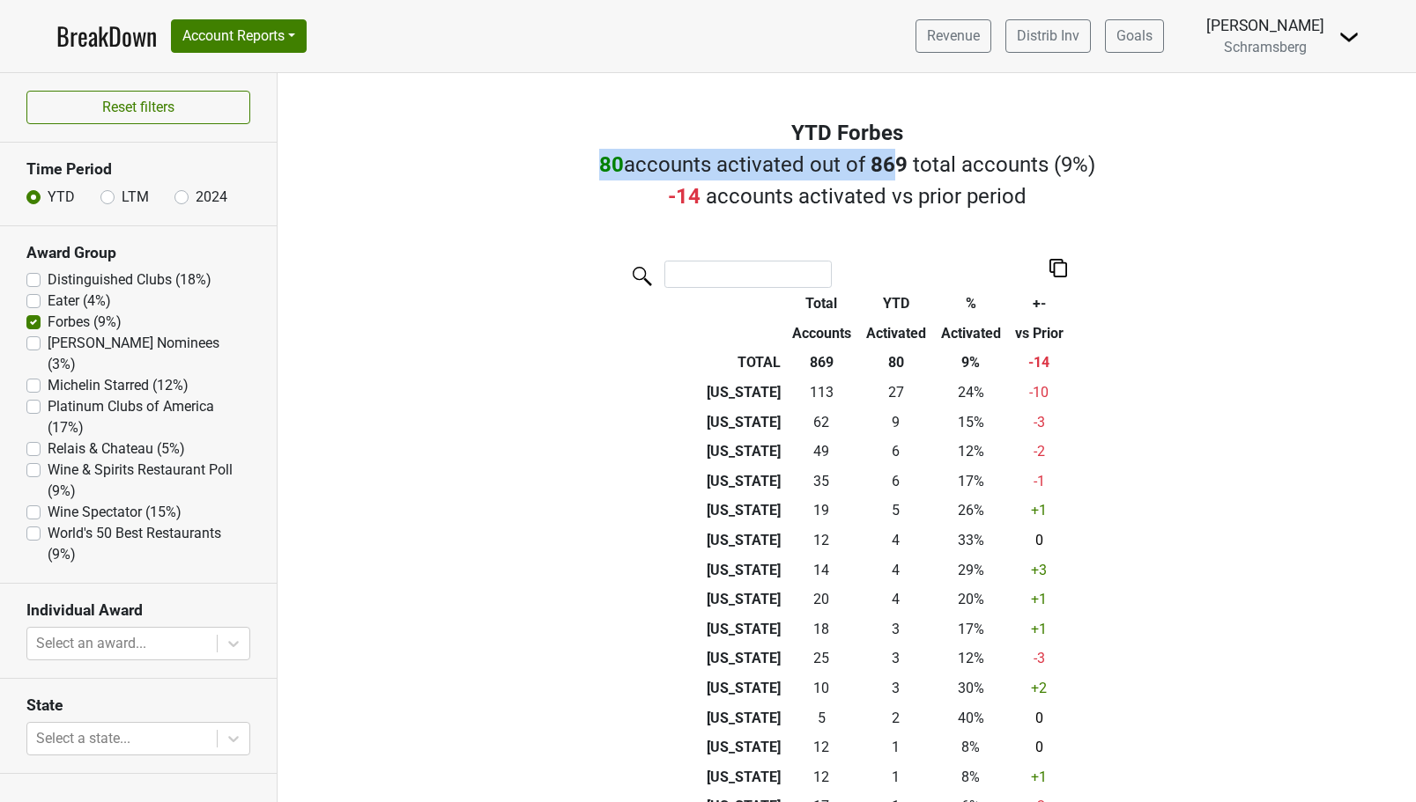
drag, startPoint x: 596, startPoint y: 168, endPoint x: 896, endPoint y: 157, distance: 299.7
click at [896, 157] on div "80 accounts activated out of 869 total accounts ( 9% ) -14 accounts activated v…" at bounding box center [846, 180] width 1138 height 63
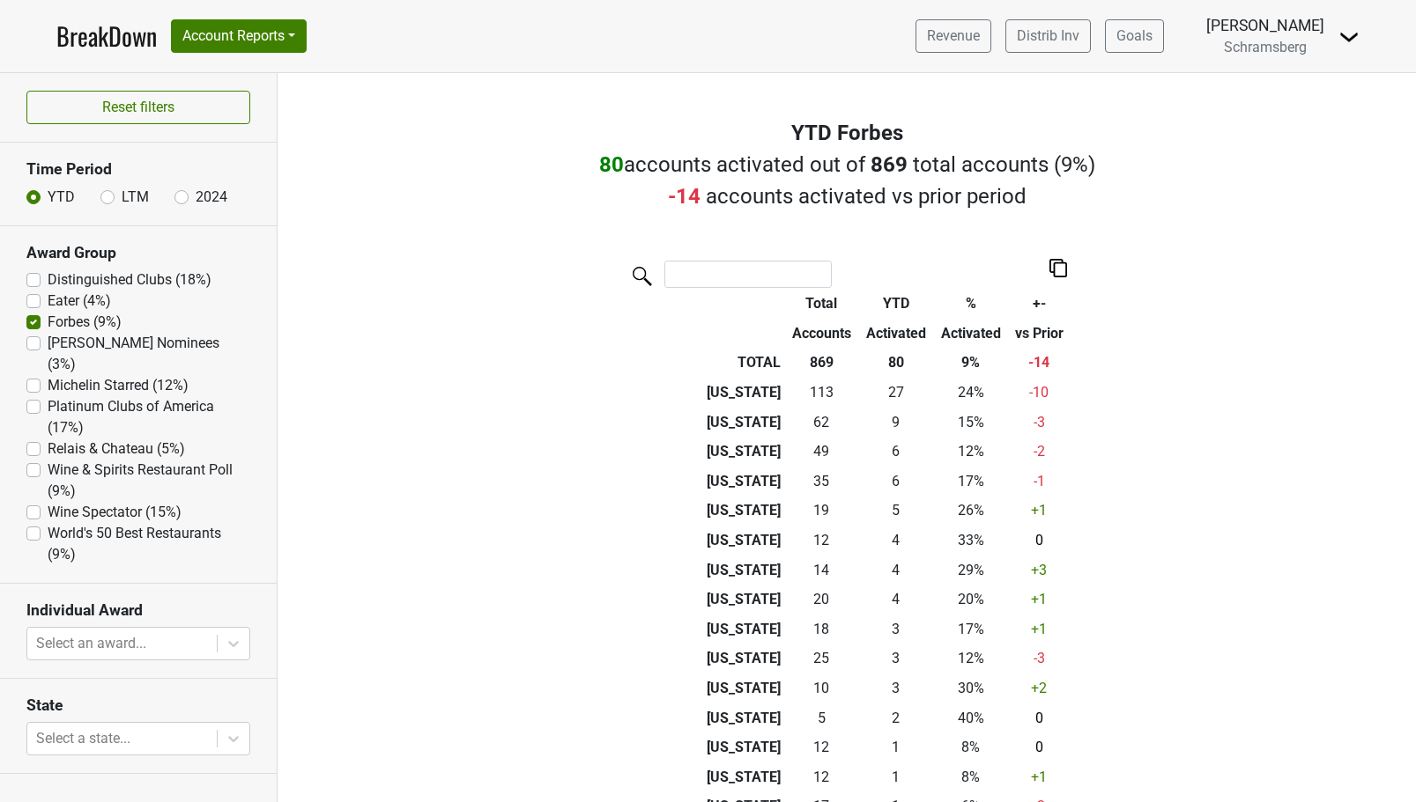
click at [683, 237] on div "Filters YTD Forbes 80 accounts activated out of 869 total accounts ( 9% ) -14 a…" at bounding box center [846, 437] width 1138 height 729
drag, startPoint x: 663, startPoint y: 200, endPoint x: 698, endPoint y: 199, distance: 34.4
click at [698, 199] on div "80 accounts activated out of 869 total accounts ( 9% ) -14 accounts activated v…" at bounding box center [846, 180] width 1138 height 63
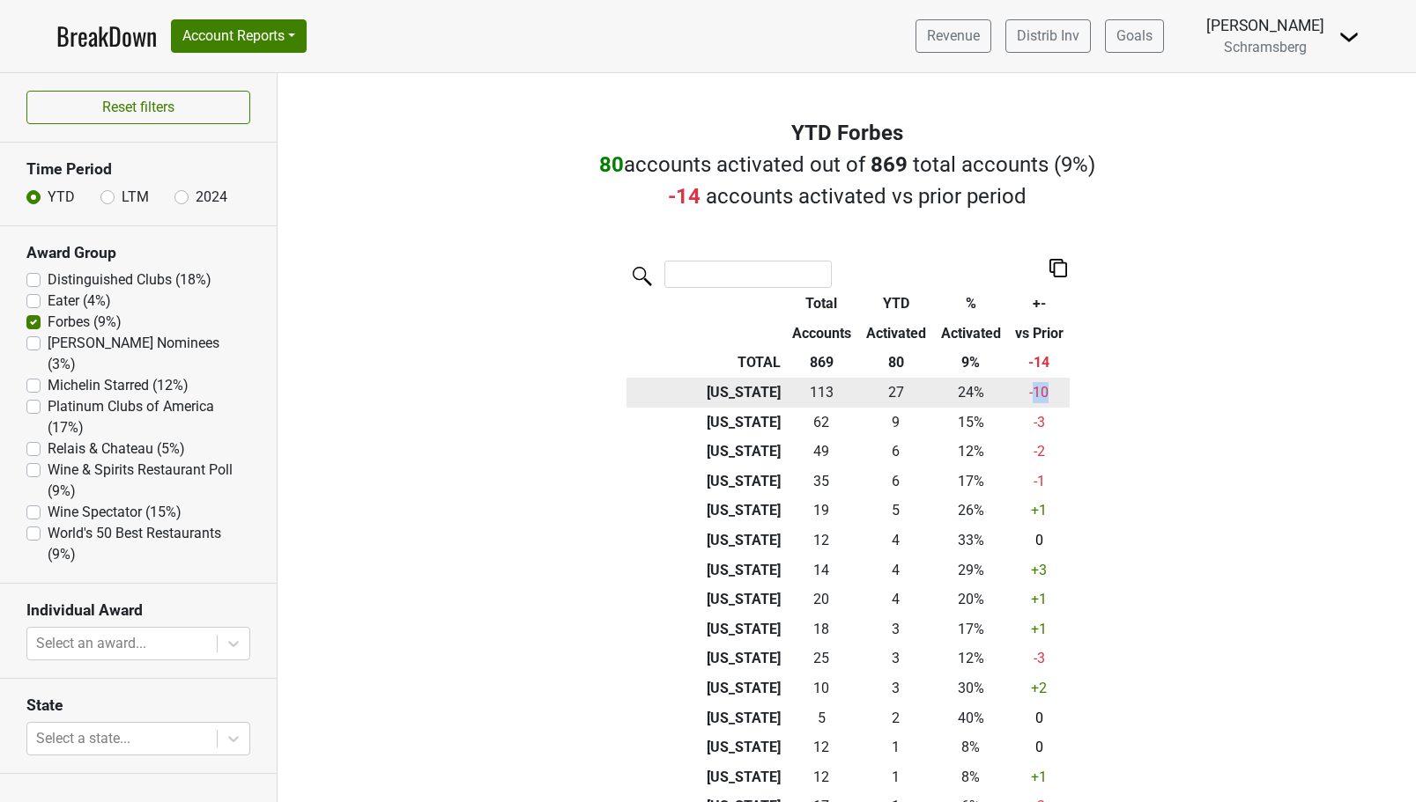
drag, startPoint x: 1056, startPoint y: 396, endPoint x: 1033, endPoint y: 396, distance: 22.9
click at [1033, 396] on td "-10" at bounding box center [1039, 393] width 62 height 30
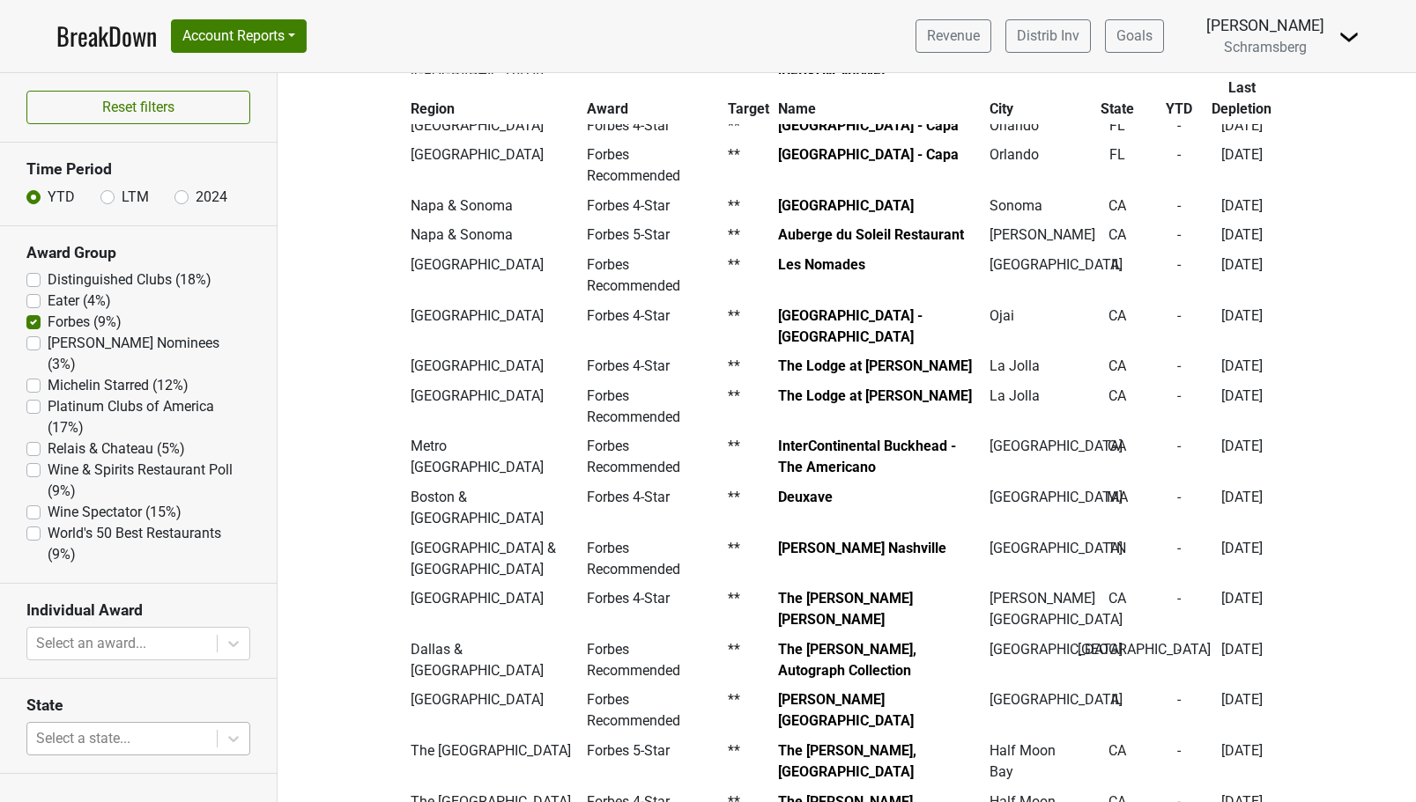
scroll to position [203, 0]
click at [208, 727] on body "BreakDown Account Reports SuperRanker Map Award Progress Chain Compliance CRM N…" at bounding box center [708, 401] width 1416 height 802
click at [316, 551] on div "Filters YTD Forbes 80 accounts activated out of 869 total accounts ( 9% ) -14 a…" at bounding box center [846, 437] width 1138 height 729
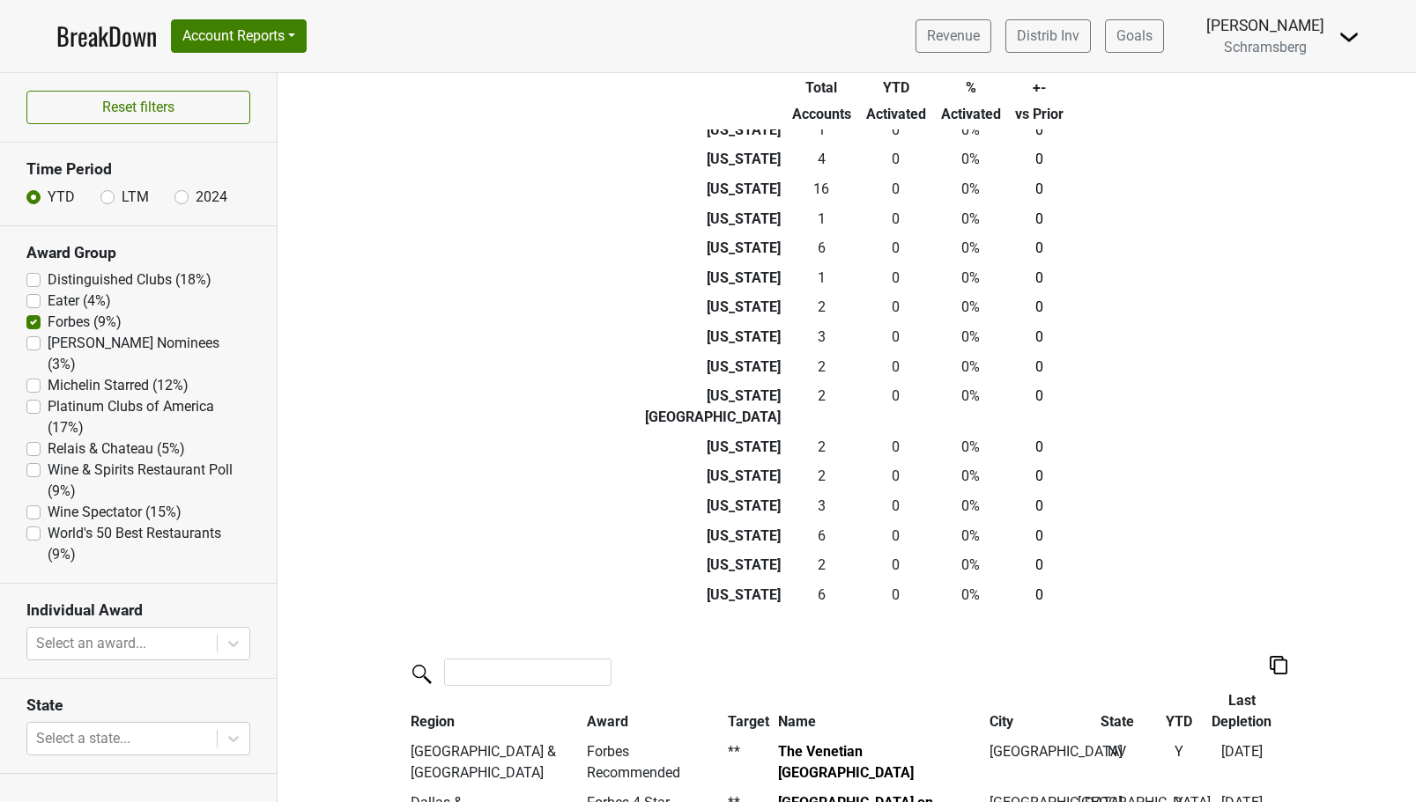
scroll to position [0, 0]
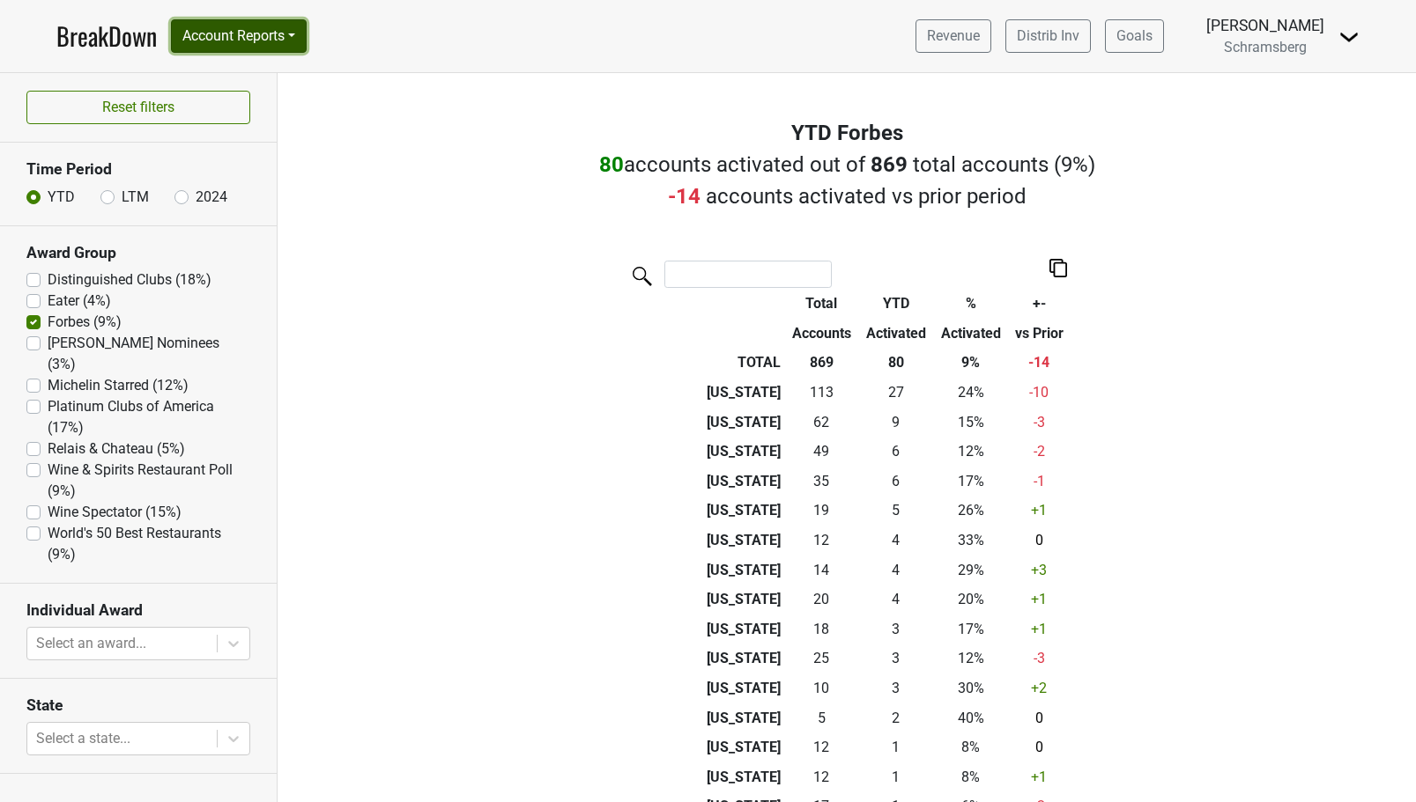
click at [299, 30] on button "Account Reports" at bounding box center [239, 35] width 136 height 33
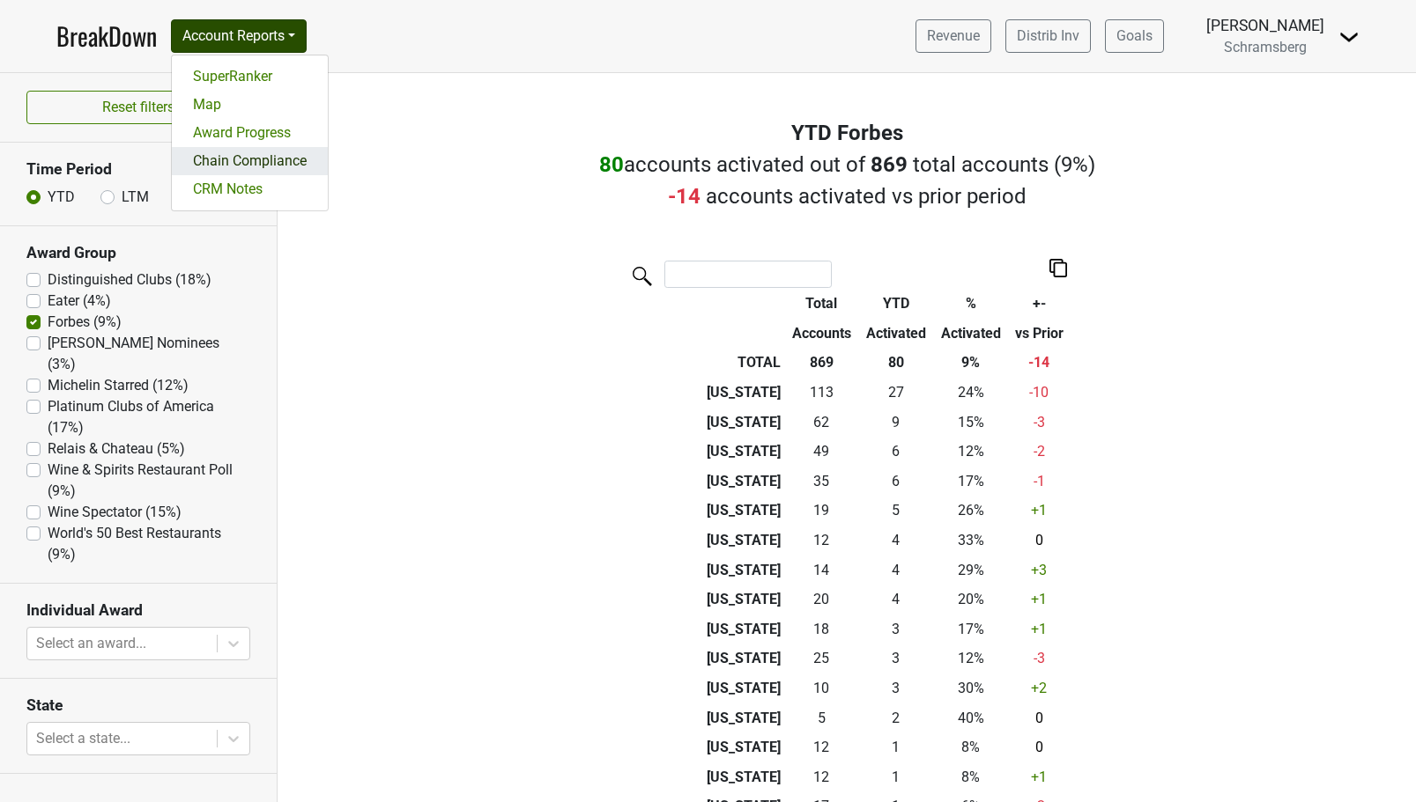
click at [269, 158] on link "Chain Compliance" at bounding box center [250, 161] width 156 height 28
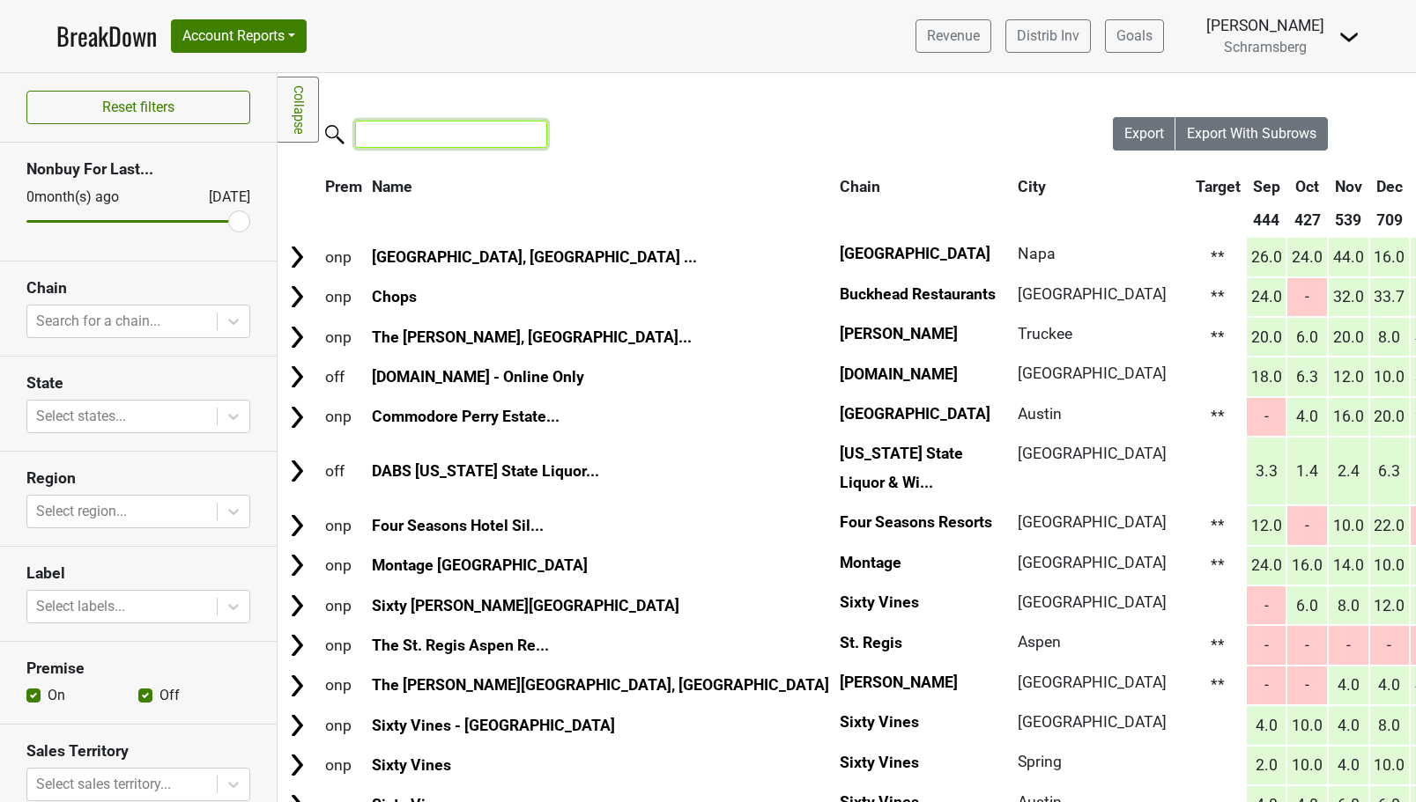
click at [418, 138] on input "search" at bounding box center [451, 134] width 192 height 27
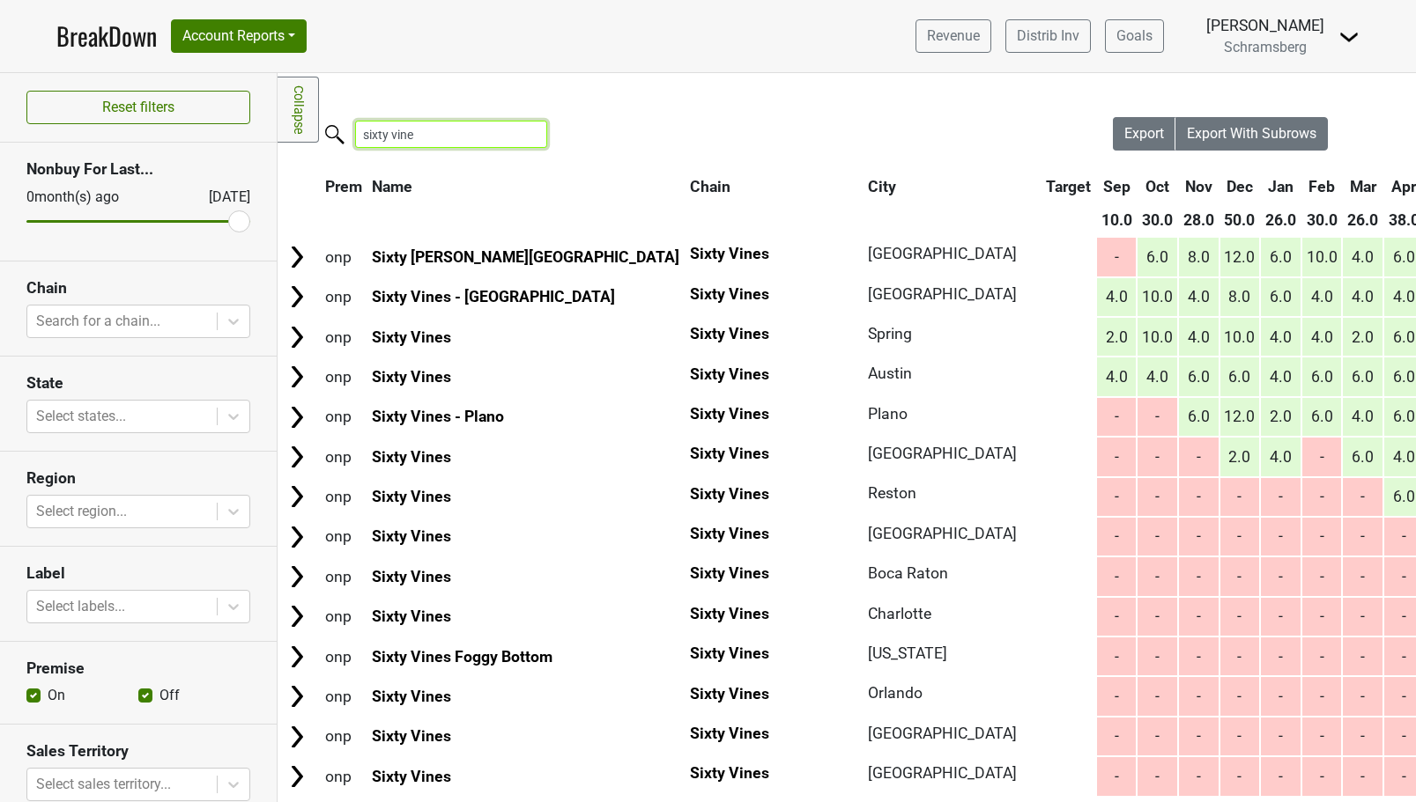
type input "sixty vine"
click at [285, 108] on link "Collapse" at bounding box center [297, 110] width 41 height 66
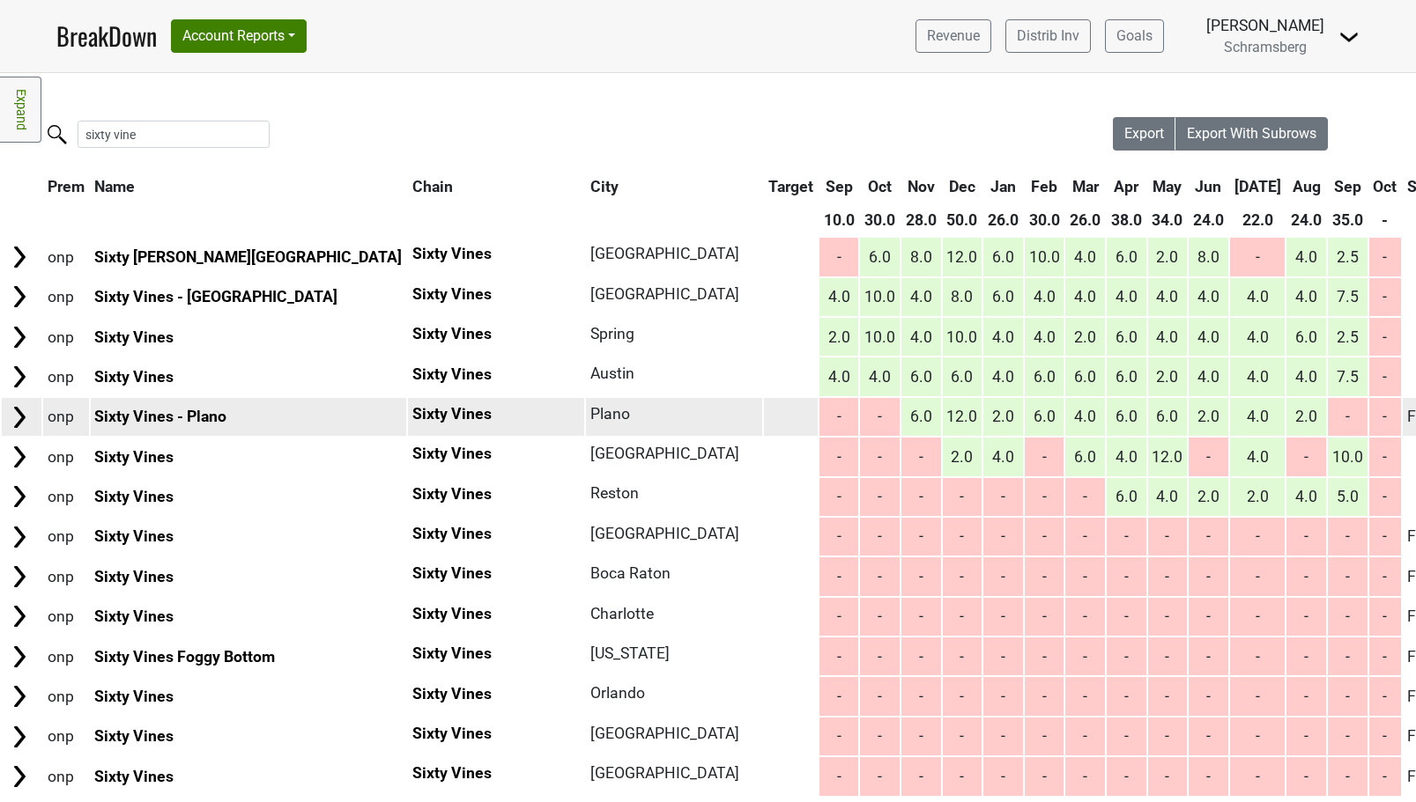
click at [1402, 416] on td "Flagged^" at bounding box center [1437, 417] width 70 height 38
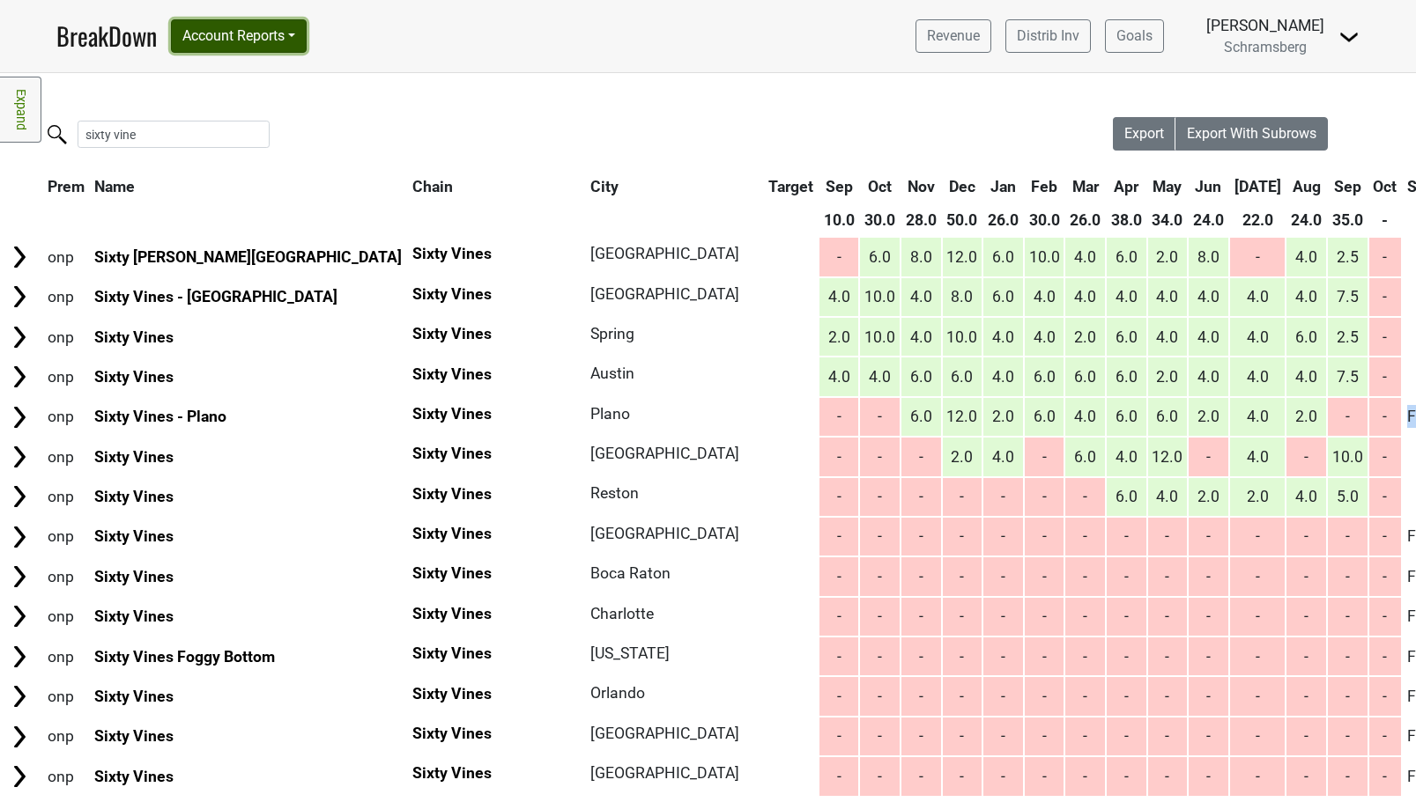
click at [282, 45] on button "Account Reports" at bounding box center [239, 35] width 136 height 33
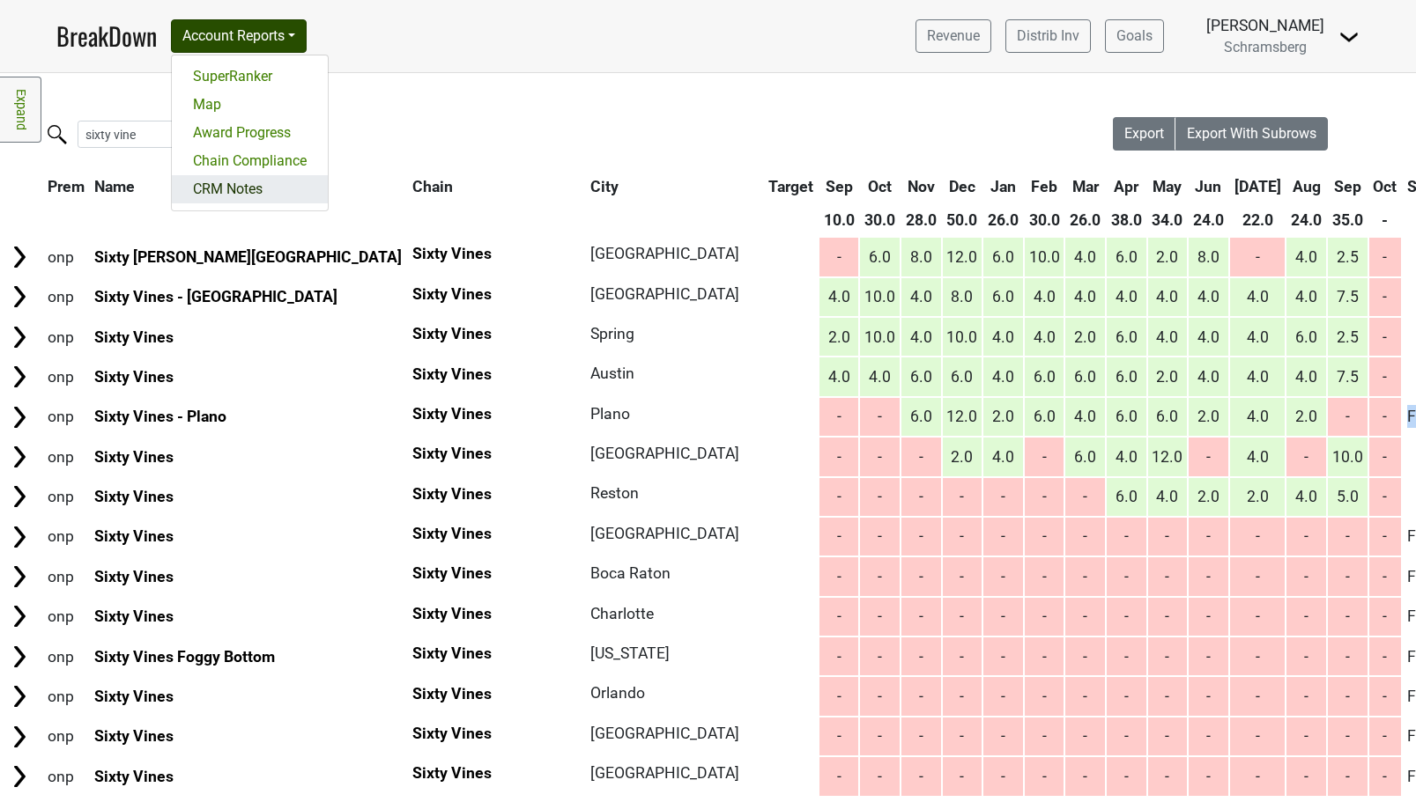
click at [245, 187] on link "CRM Notes" at bounding box center [250, 189] width 156 height 28
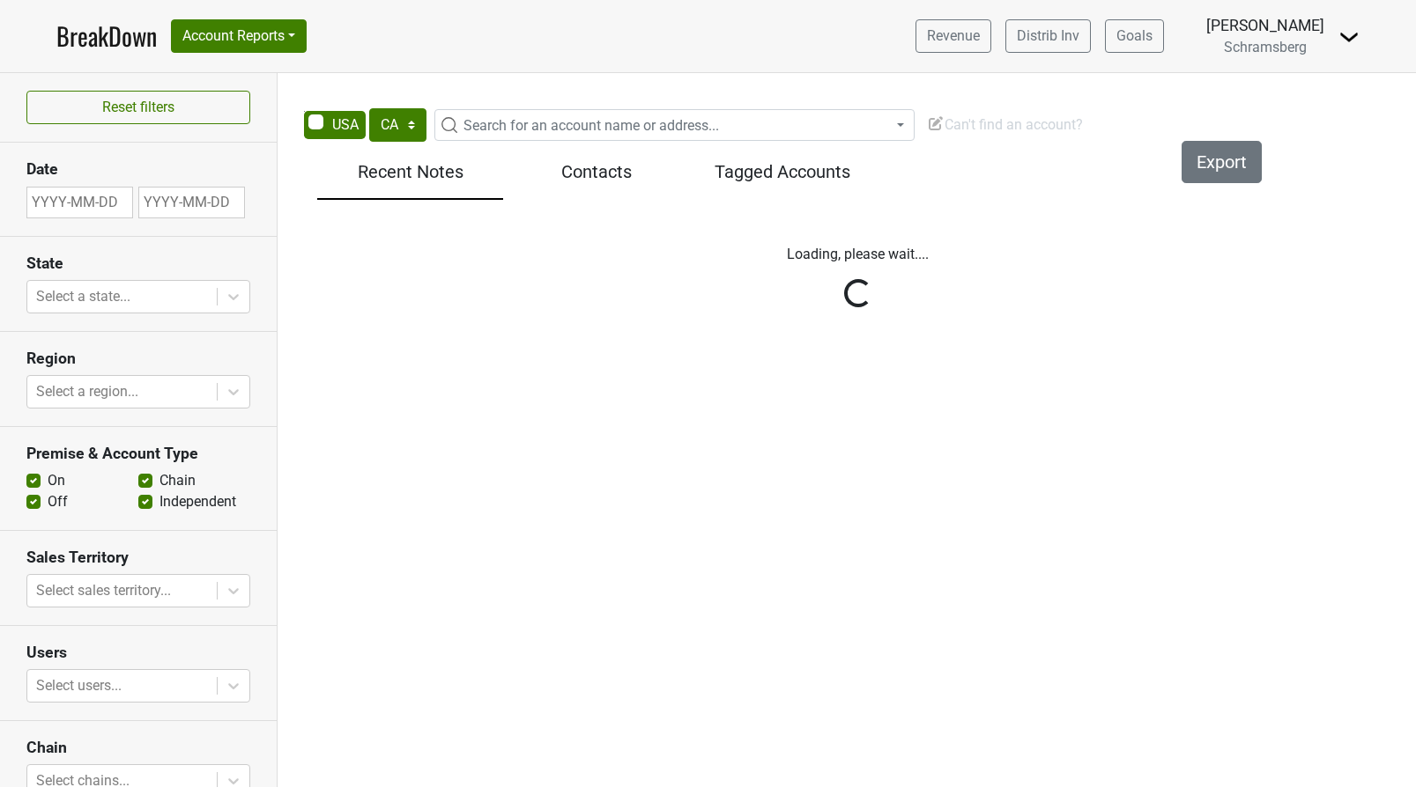
select select "CA"
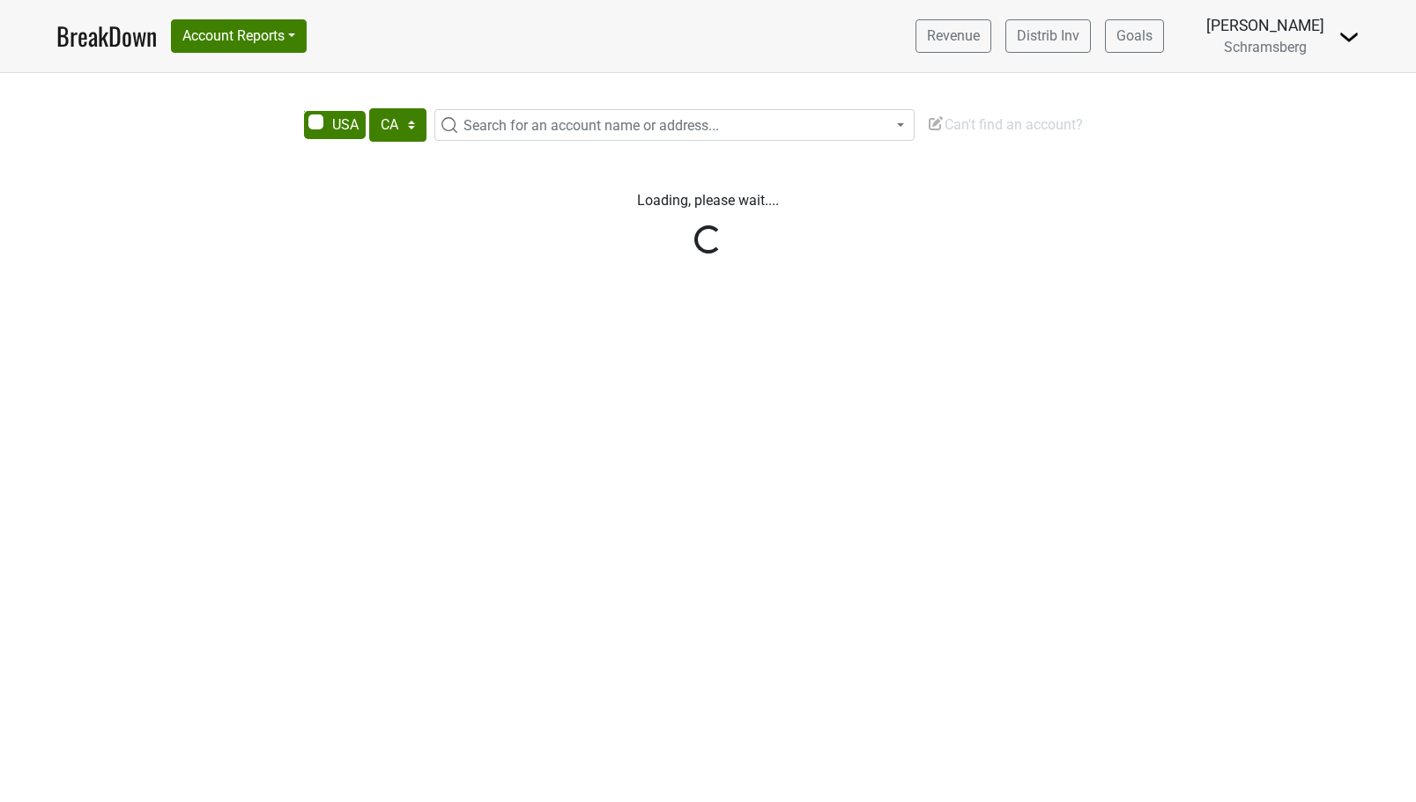
select select "CA"
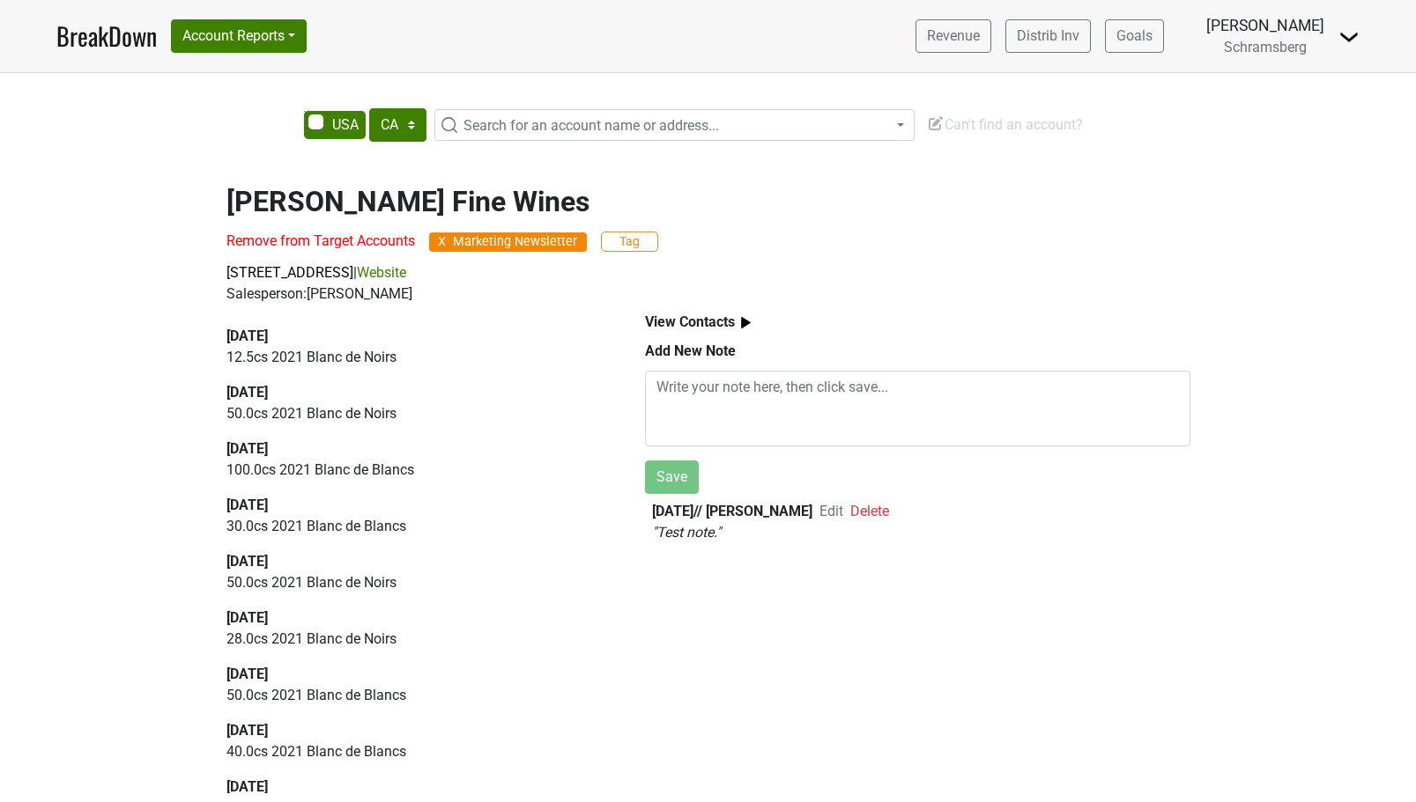
drag, startPoint x: 208, startPoint y: 320, endPoint x: 385, endPoint y: 616, distance: 344.9
click at [385, 616] on div "[DATE] 12.5 cs 2021 Blanc de Noirs [DATE] 50.0 cs 2021 Blanc de Noirs [DATE] 10…" at bounding box center [415, 553] width 418 height 496
click at [353, 269] on span "[STREET_ADDRESS]" at bounding box center [289, 272] width 127 height 17
click at [392, 295] on div "Salesperson: [PERSON_NAME]" at bounding box center [708, 294] width 964 height 21
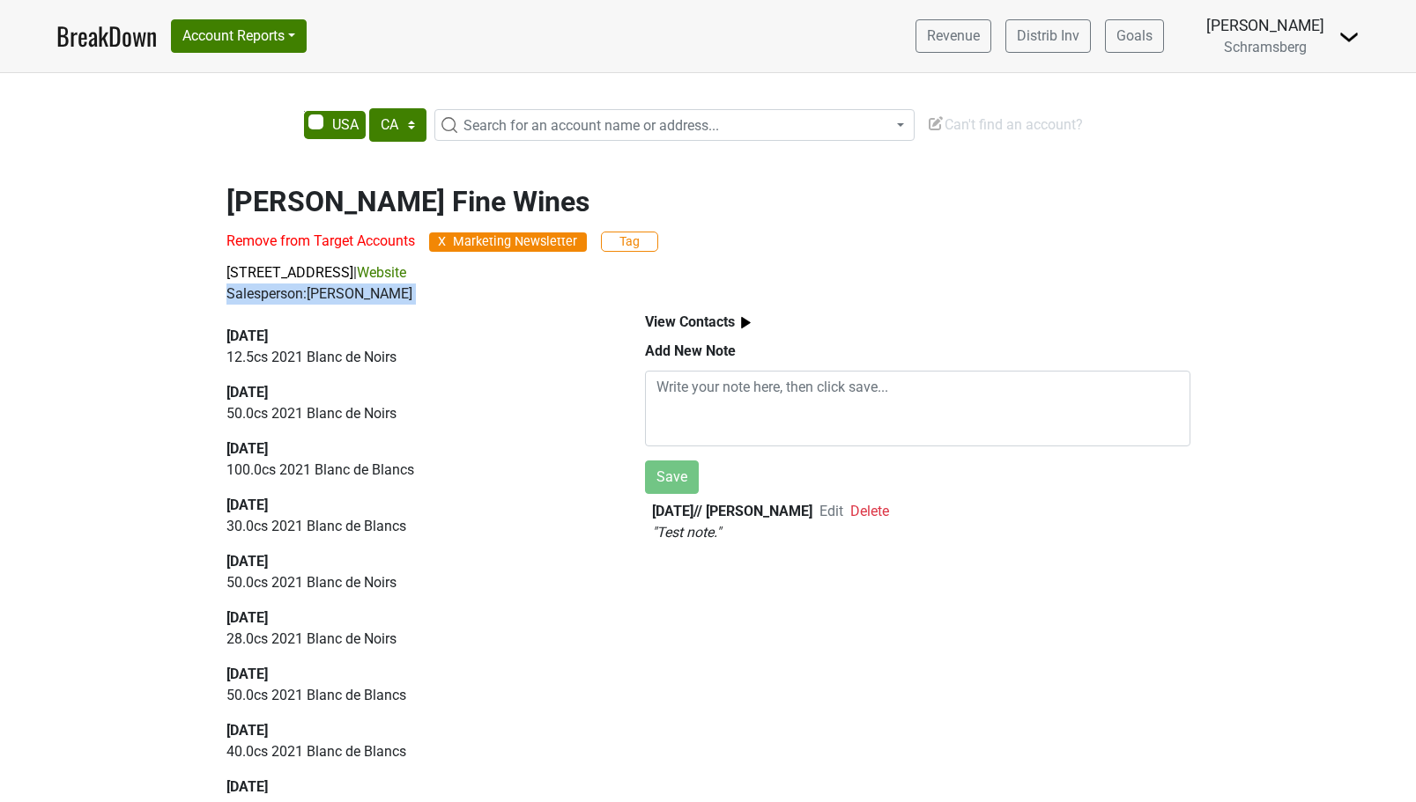
click at [392, 295] on div "Salesperson: [PERSON_NAME]" at bounding box center [708, 294] width 964 height 21
click at [723, 276] on p "[STREET_ADDRESS] | Website" at bounding box center [708, 273] width 964 height 21
click at [630, 243] on button "Tag" at bounding box center [629, 242] width 57 height 20
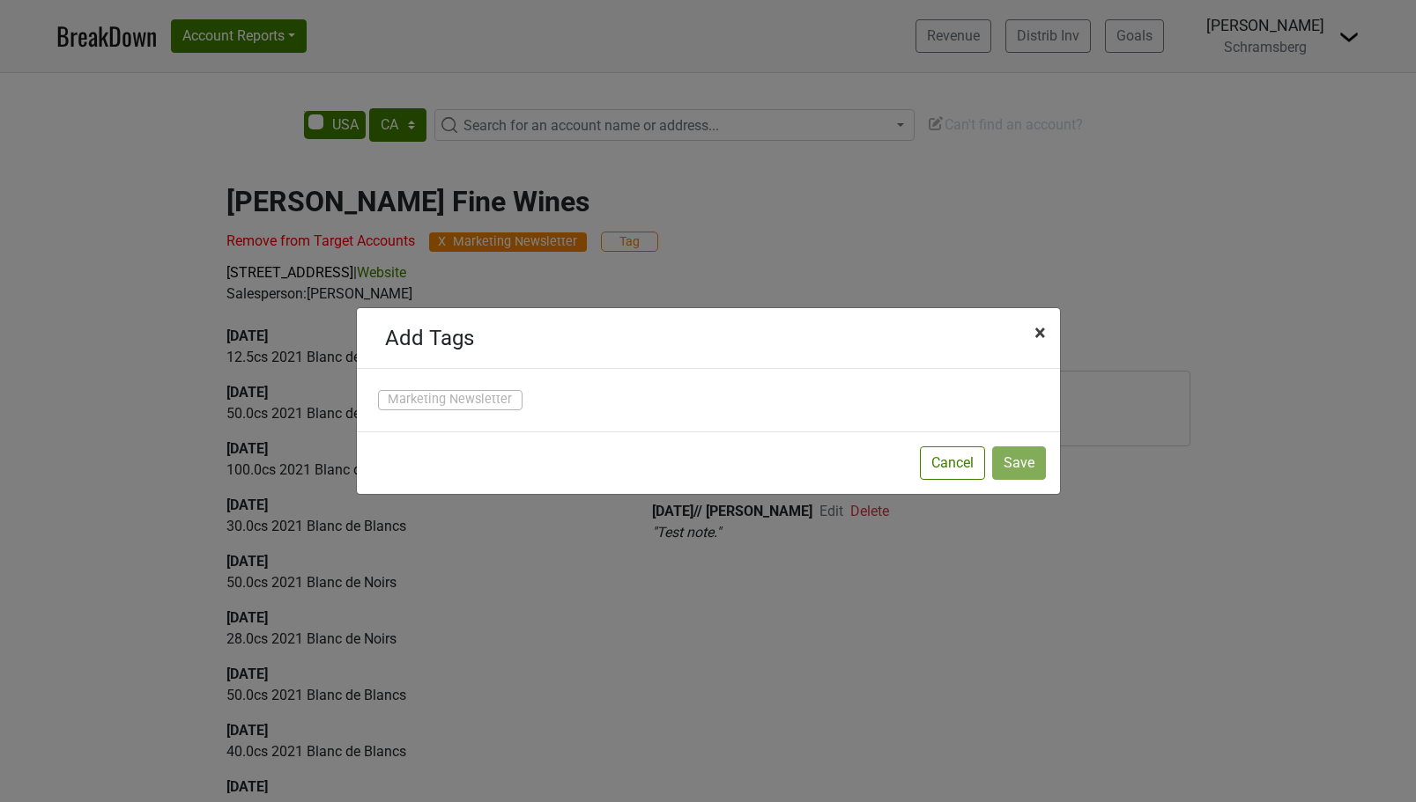
click at [1037, 340] on span "×" at bounding box center [1039, 333] width 11 height 25
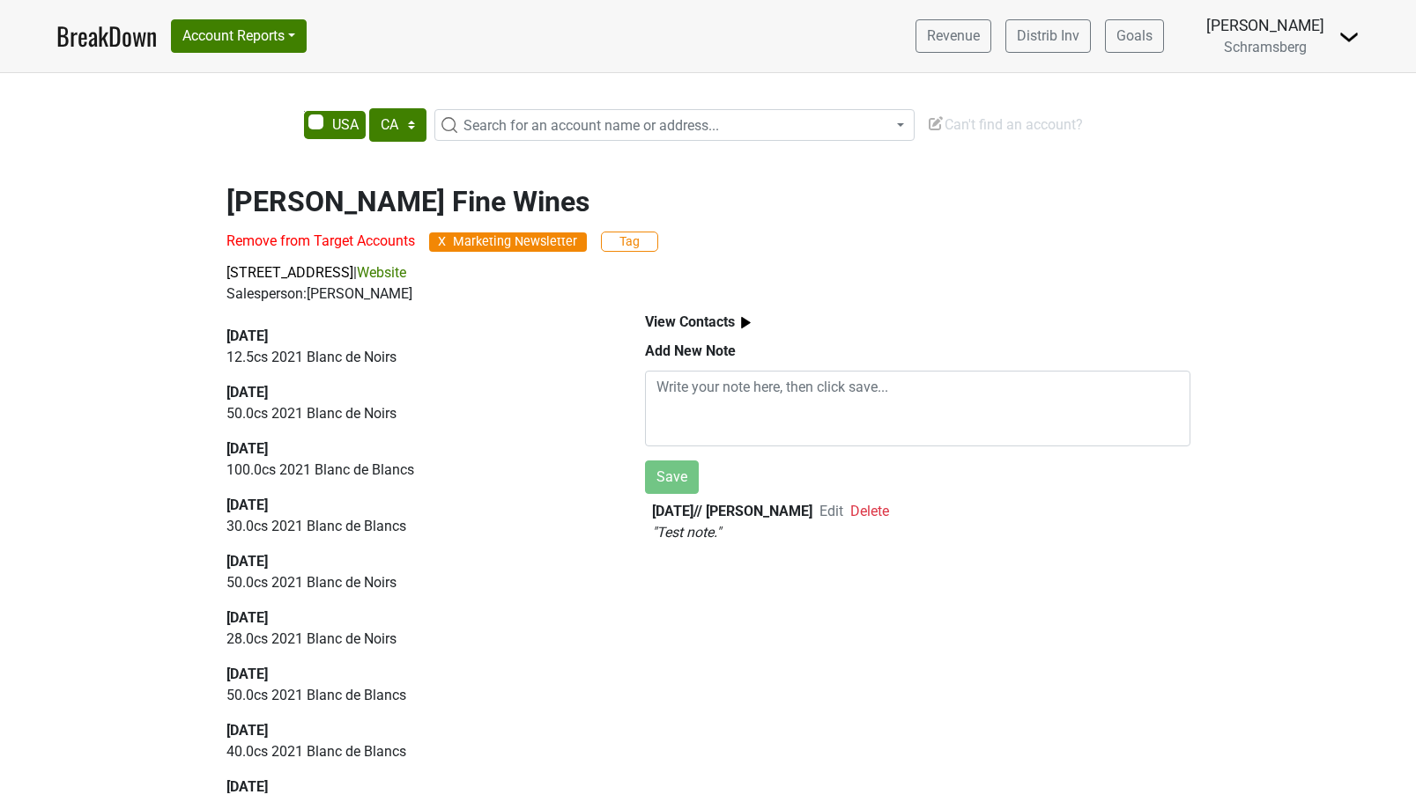
click at [688, 218] on div "[PERSON_NAME] Fine Wines Remove from Target Accounts X Marketing Newsletter Tag…" at bounding box center [708, 234] width 1004 height 141
click at [290, 35] on button "Account Reports" at bounding box center [239, 35] width 136 height 33
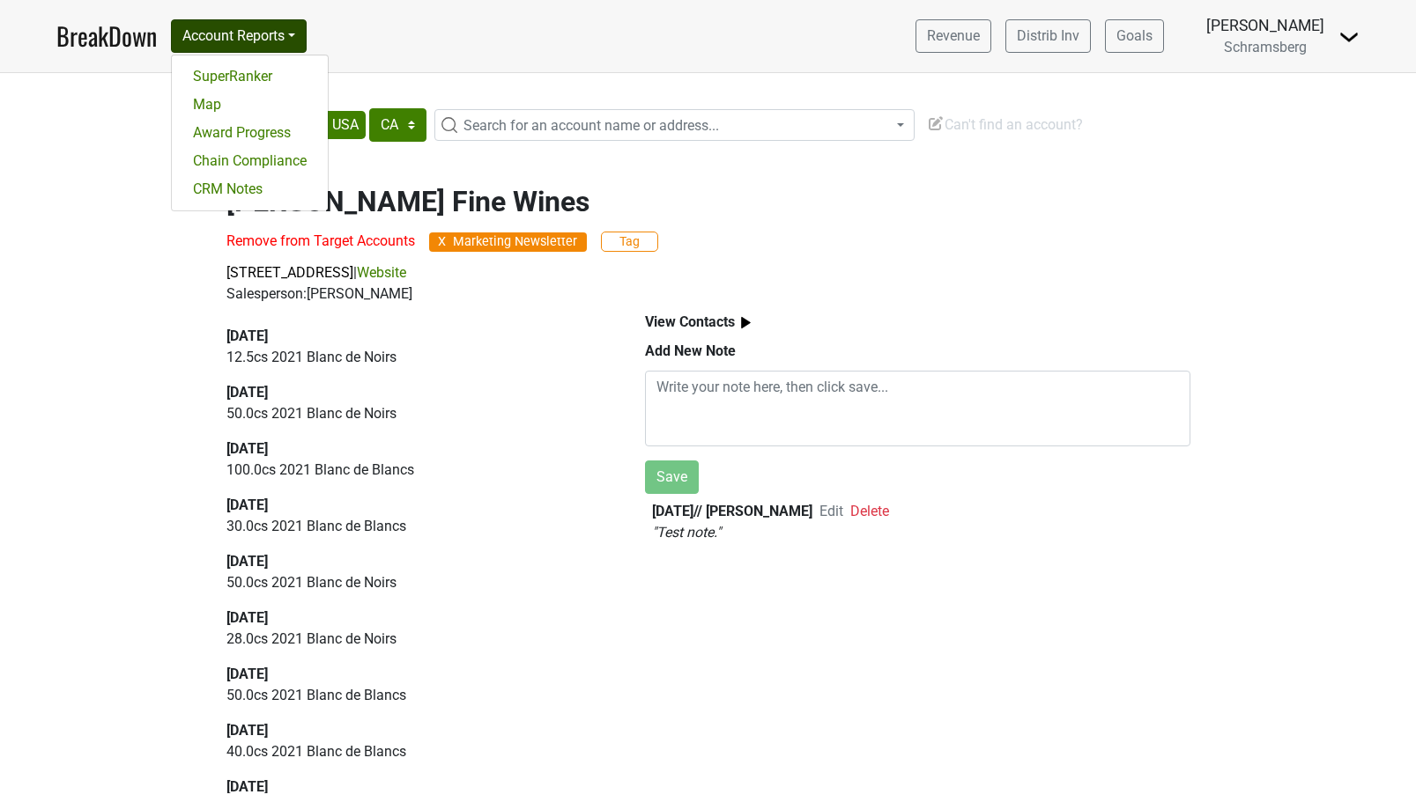
click at [393, 33] on nav "BreakDown Account Reports SuperRanker Map Award Progress Chain Compliance CRM N…" at bounding box center [707, 36] width 1331 height 72
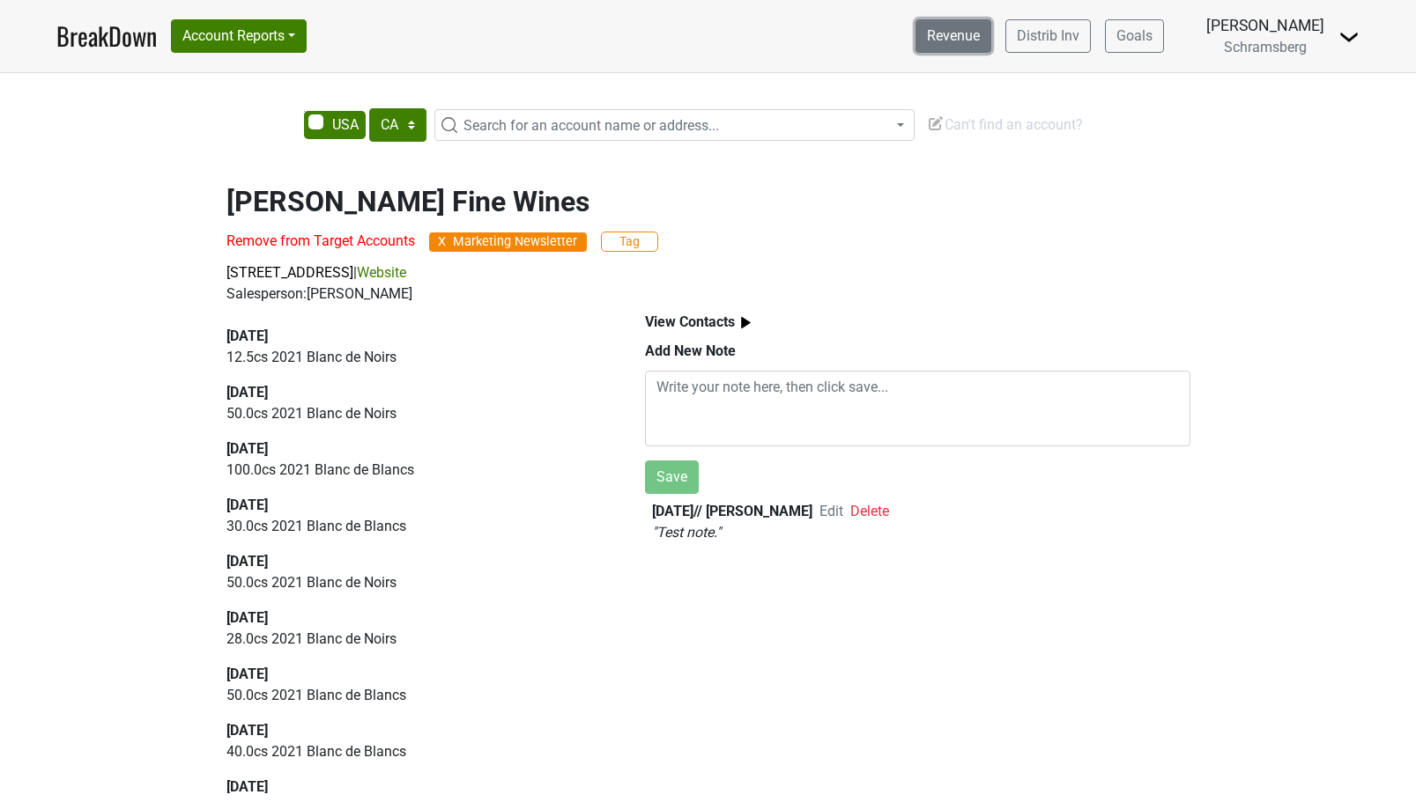
click at [979, 41] on link "Revenue" at bounding box center [953, 35] width 76 height 33
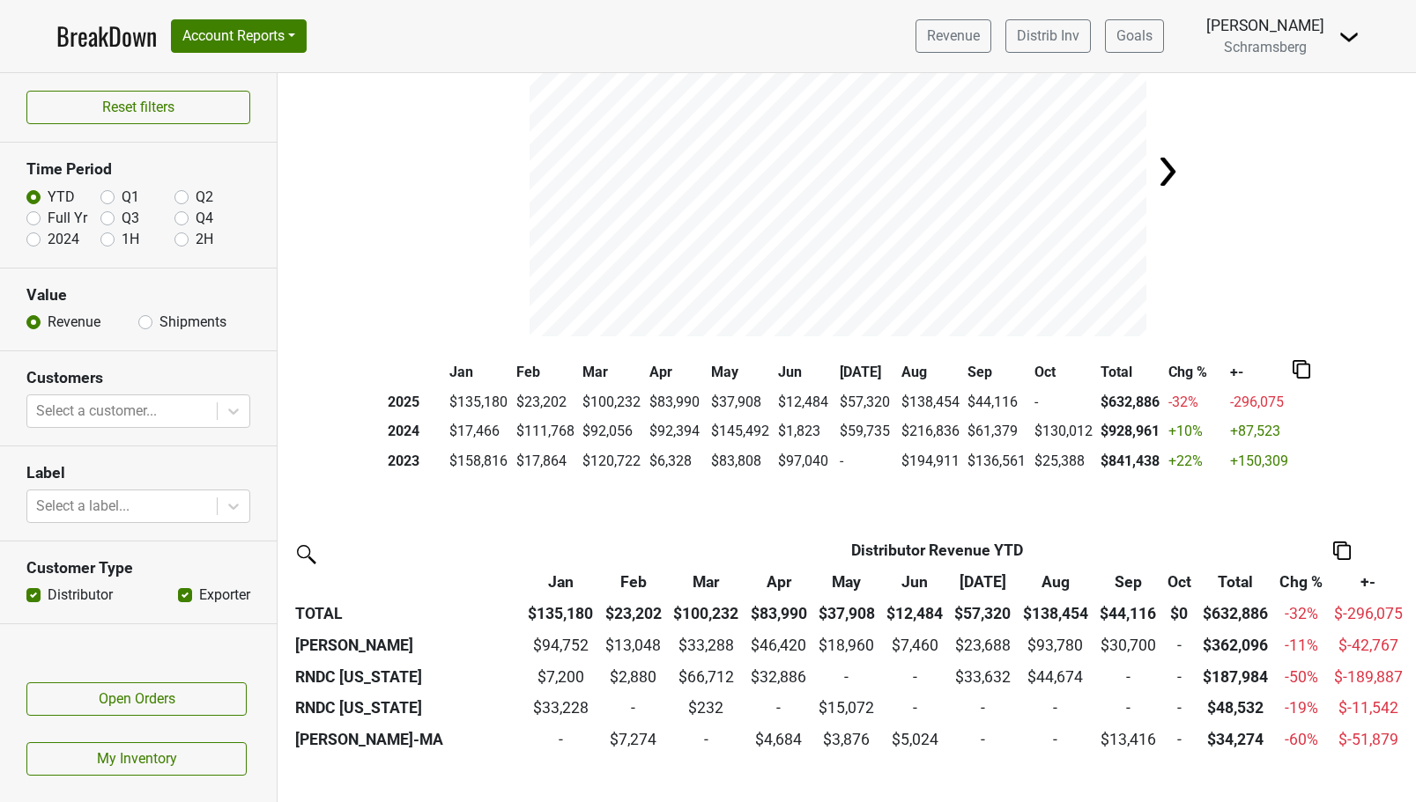
scroll to position [108, 0]
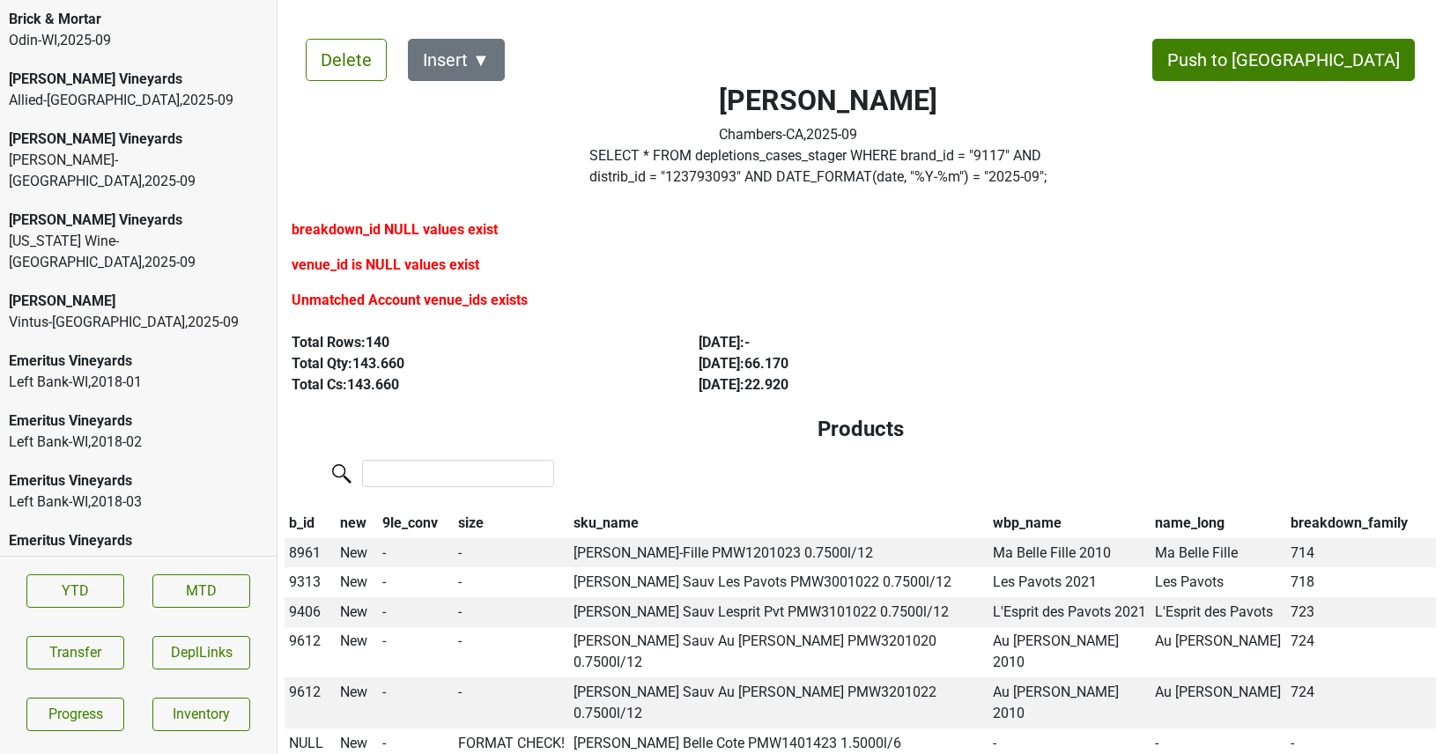
scroll to position [3559, 0]
